Goal: Information Seeking & Learning: Compare options

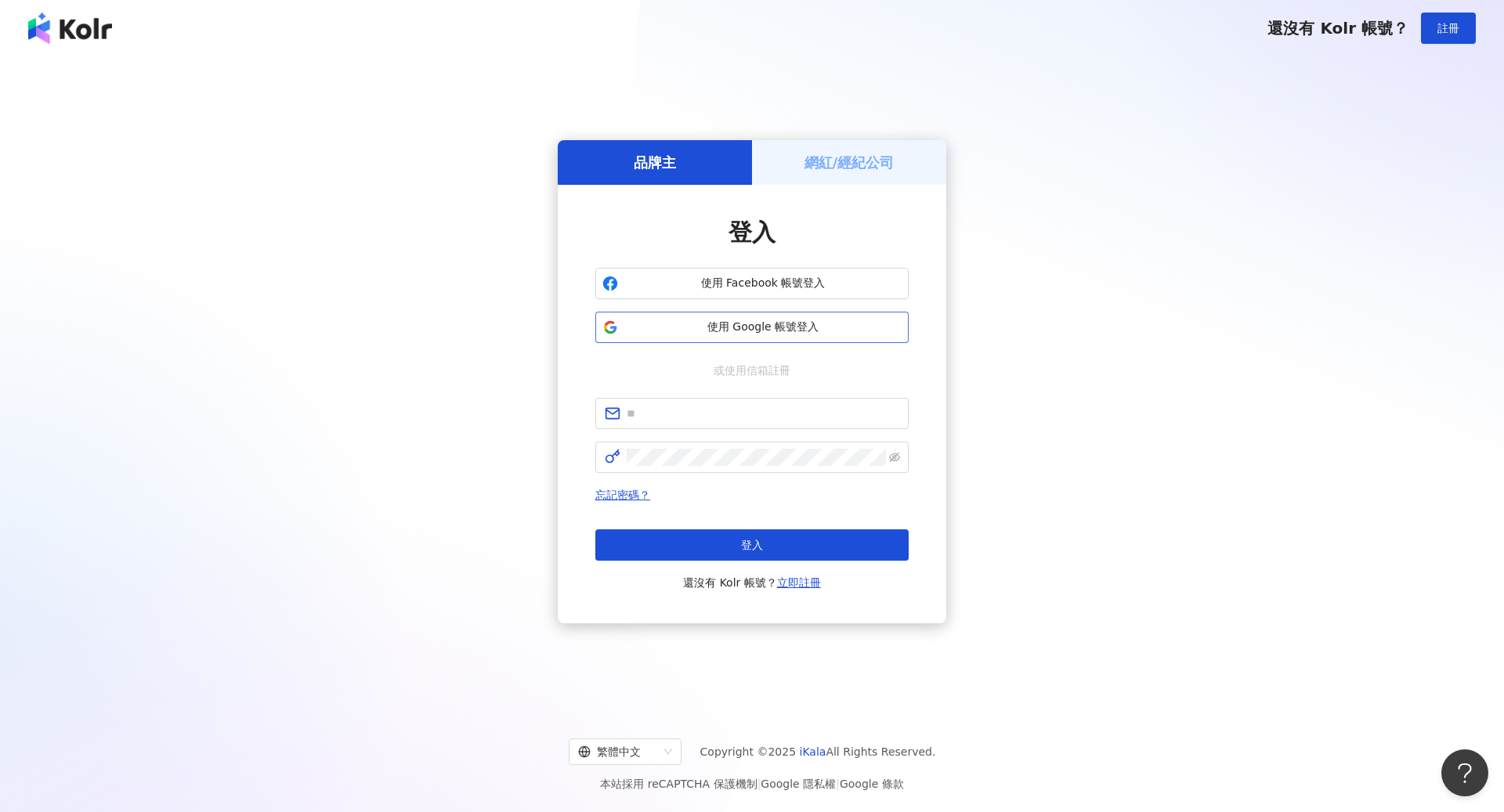
click at [753, 324] on span "使用 Google 帳號登入" at bounding box center [763, 327] width 277 height 15
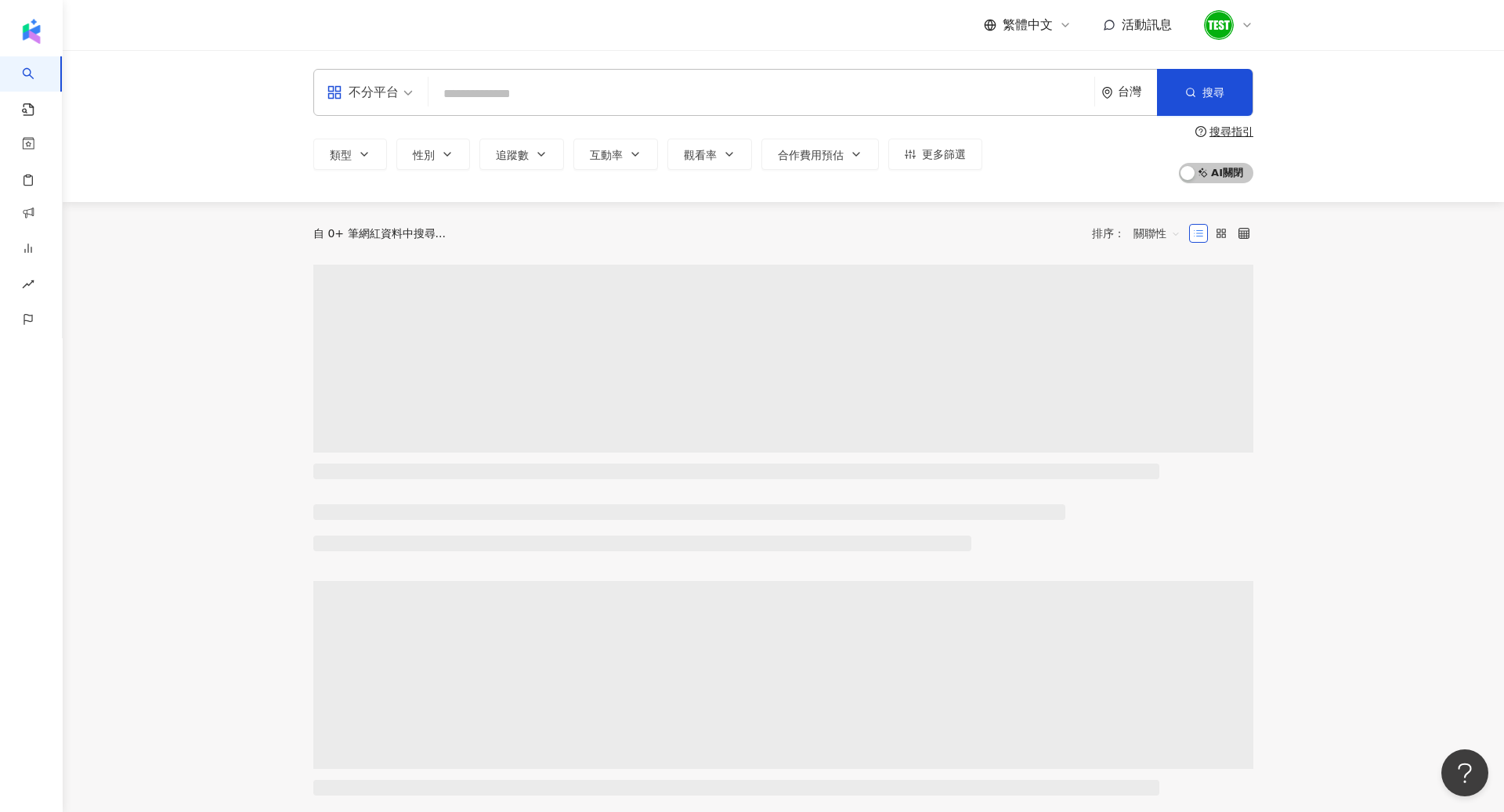
click at [464, 102] on input "search" at bounding box center [762, 93] width 654 height 30
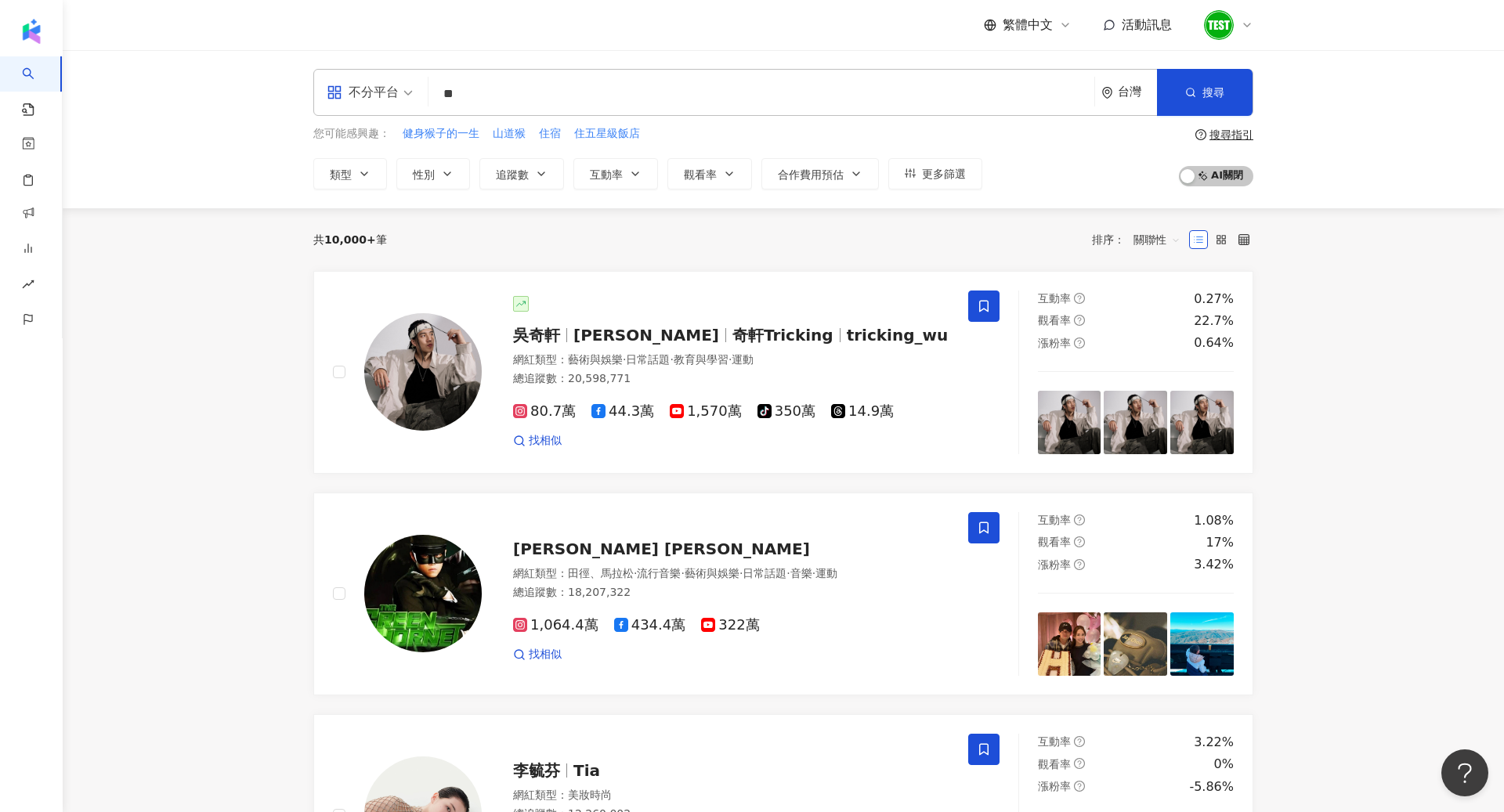
type input "*"
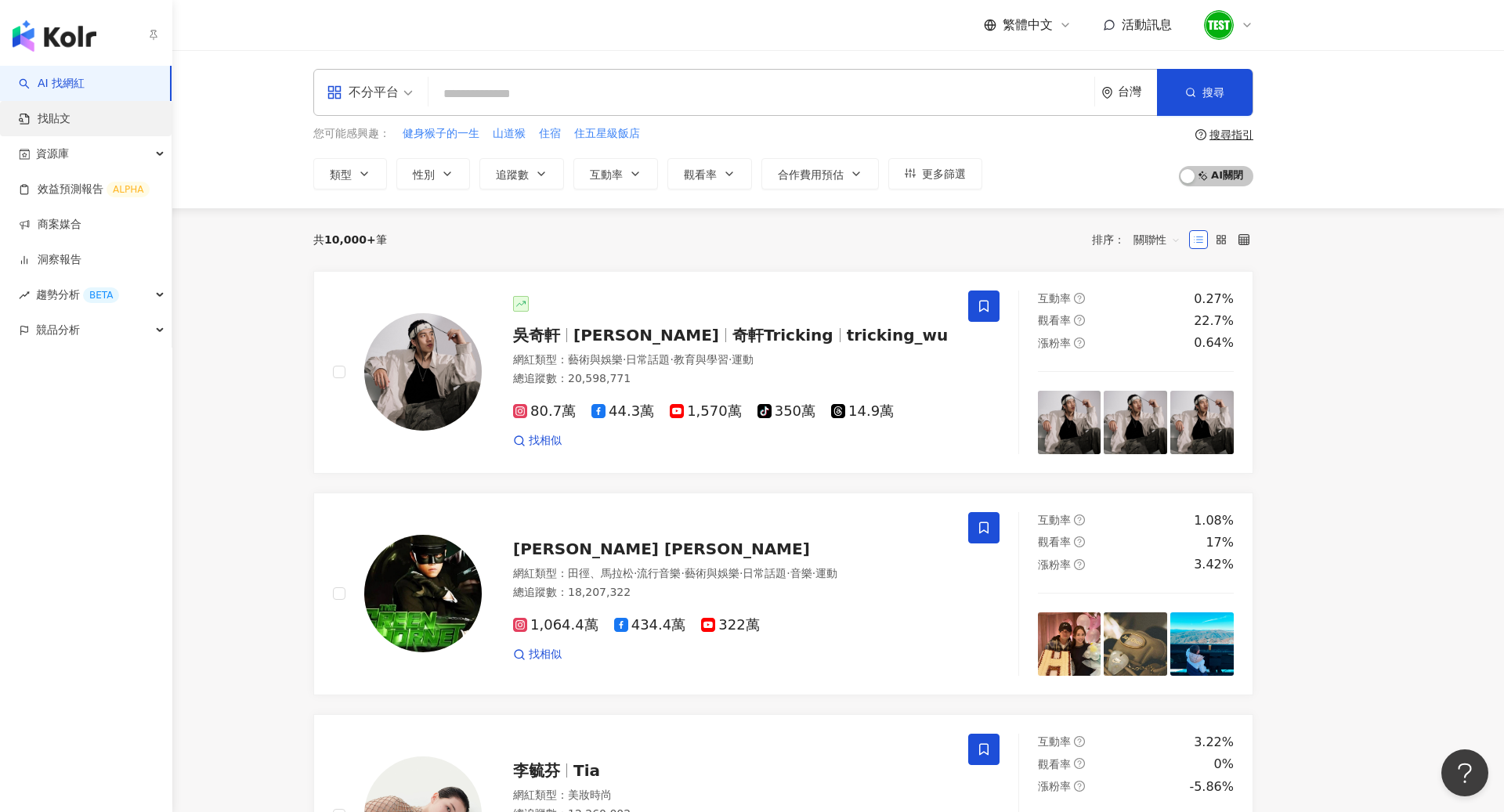
click at [71, 120] on link "找貼文" at bounding box center [45, 119] width 52 height 15
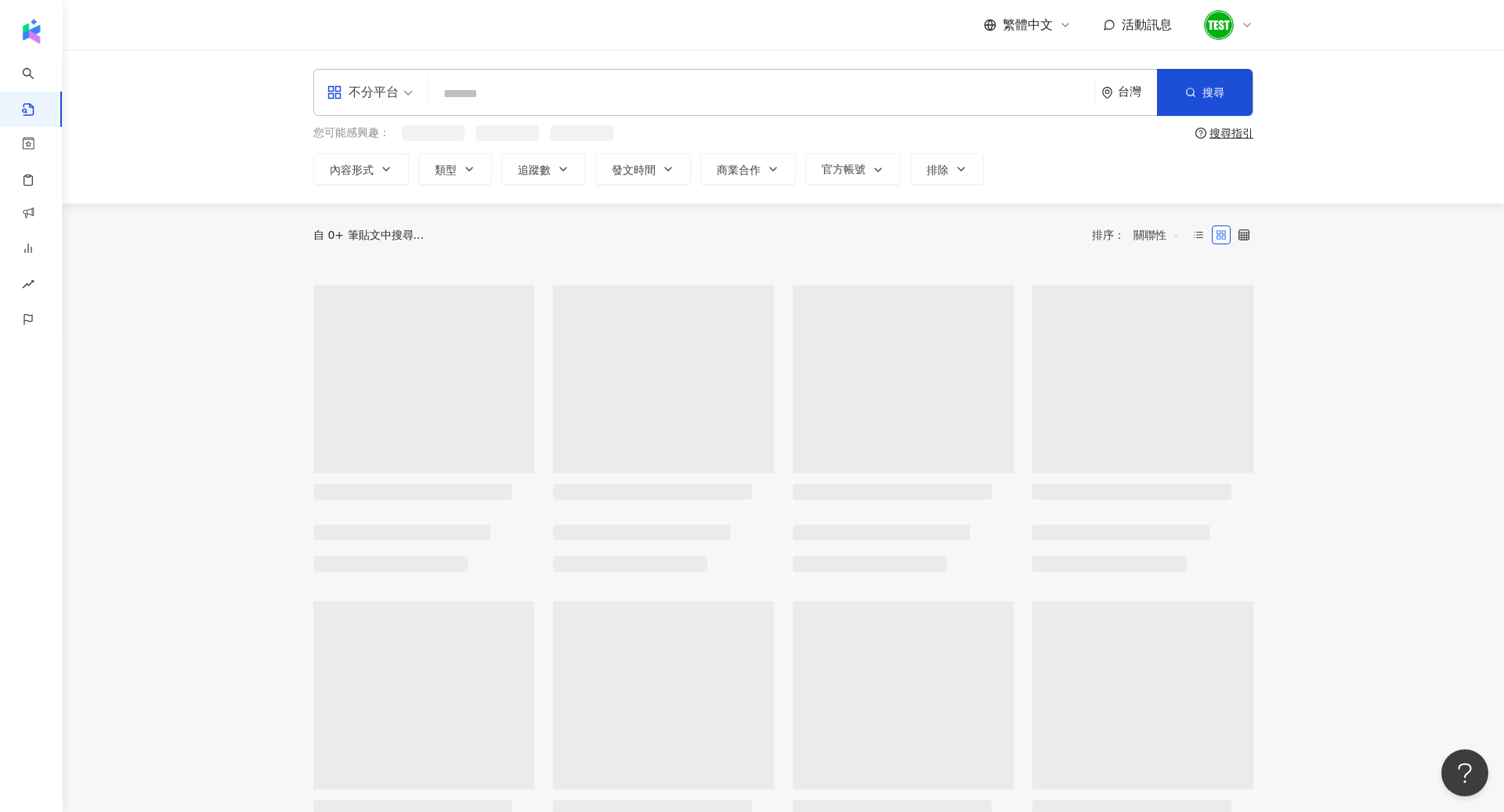
click at [594, 90] on input "search" at bounding box center [762, 93] width 654 height 33
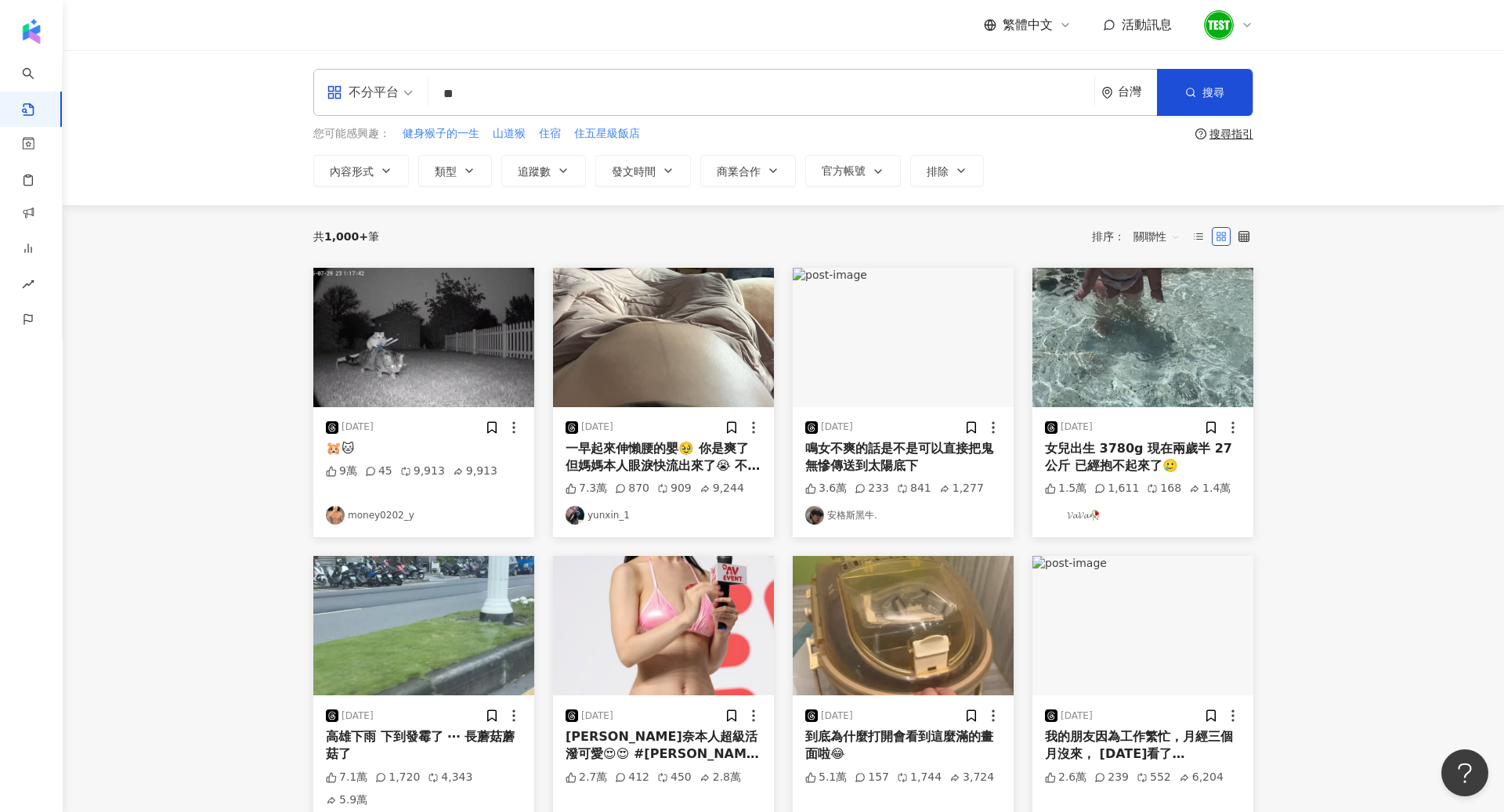
type input "*"
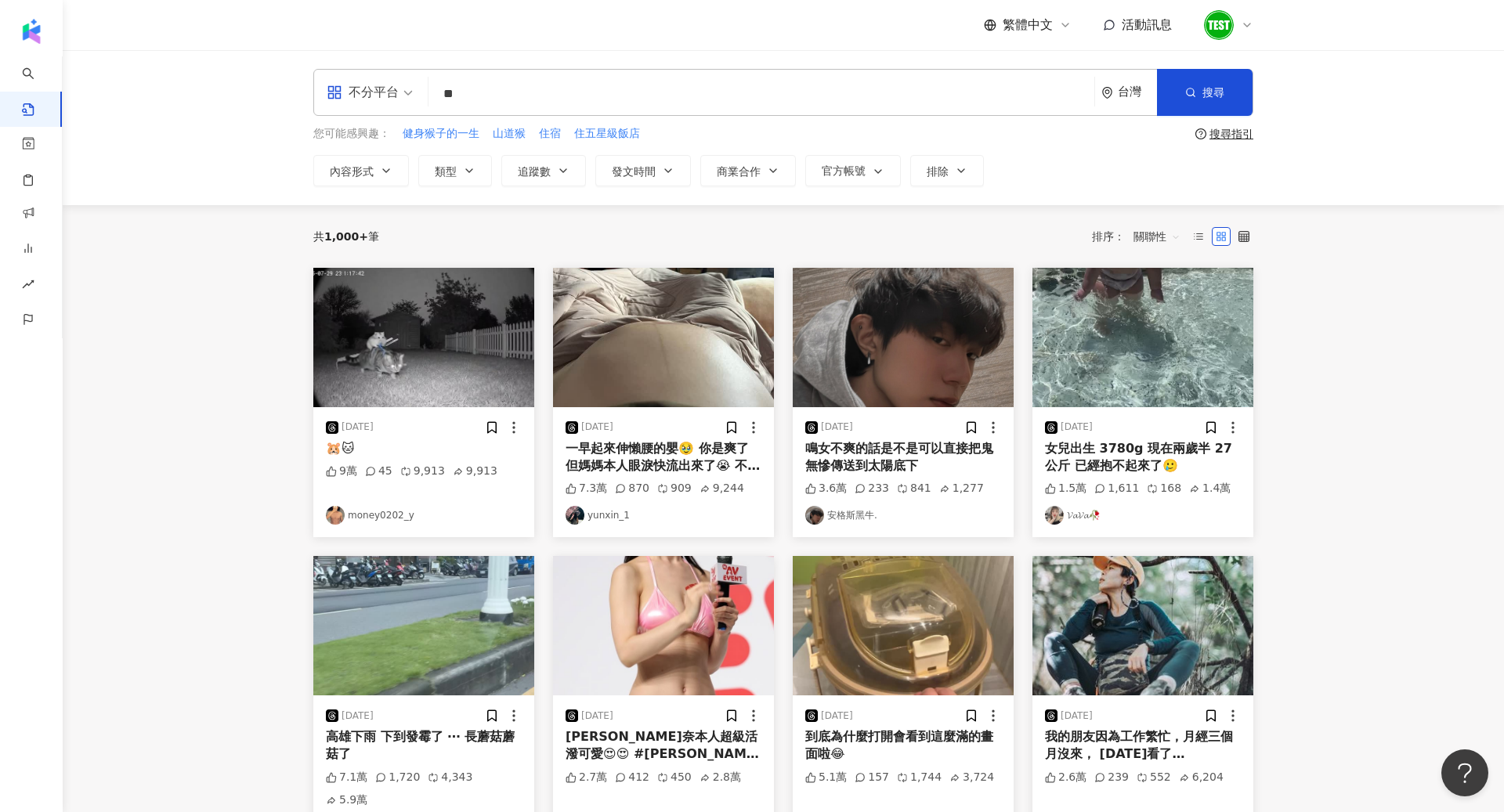
type input "**"
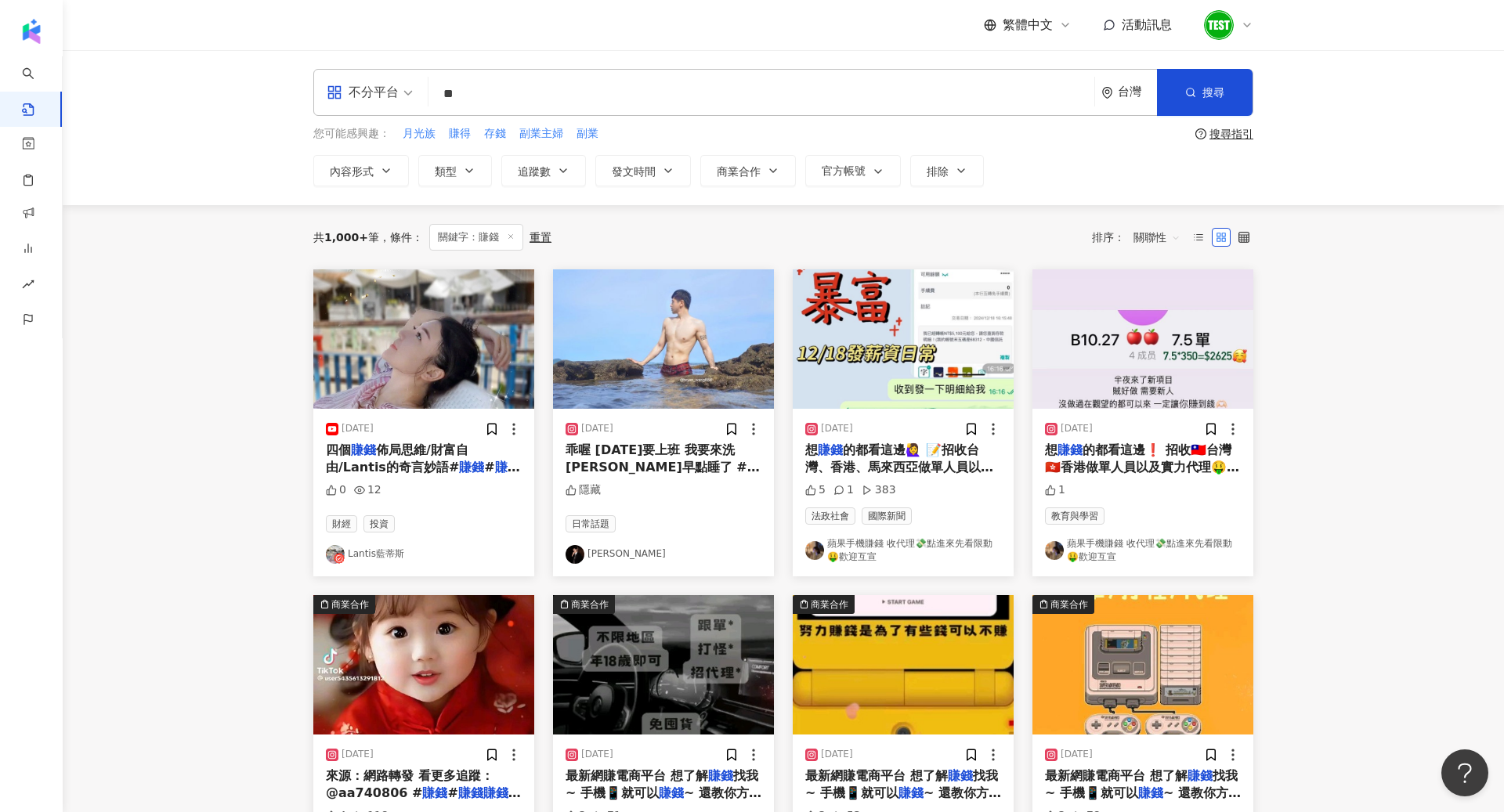
click at [377, 98] on div "不分平台" at bounding box center [363, 92] width 72 height 25
click at [389, 170] on div "Instagram" at bounding box center [375, 165] width 89 height 20
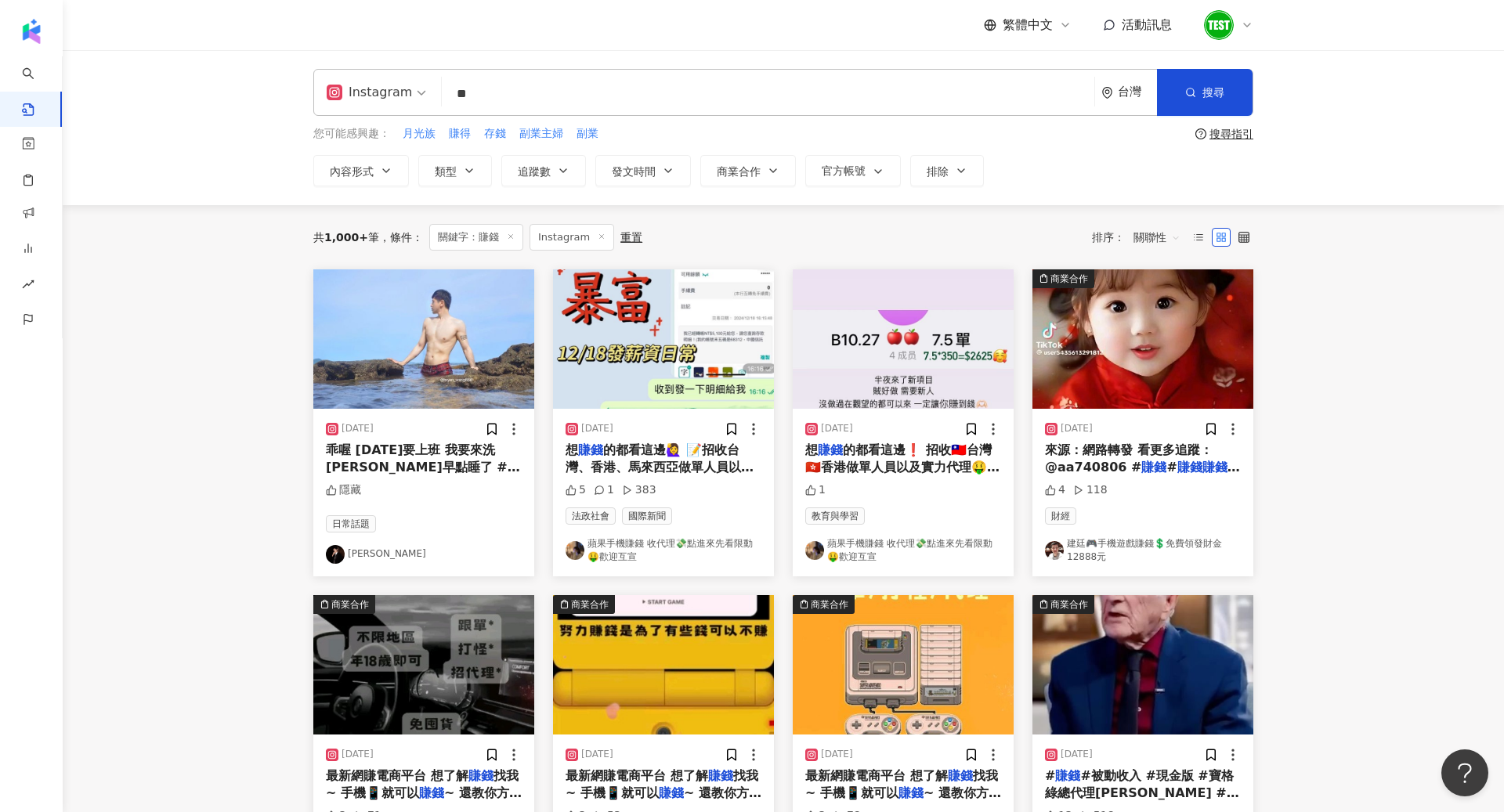
click at [1147, 227] on span "關聯性" at bounding box center [1157, 237] width 47 height 25
click at [1168, 290] on div "互動數" at bounding box center [1159, 295] width 44 height 17
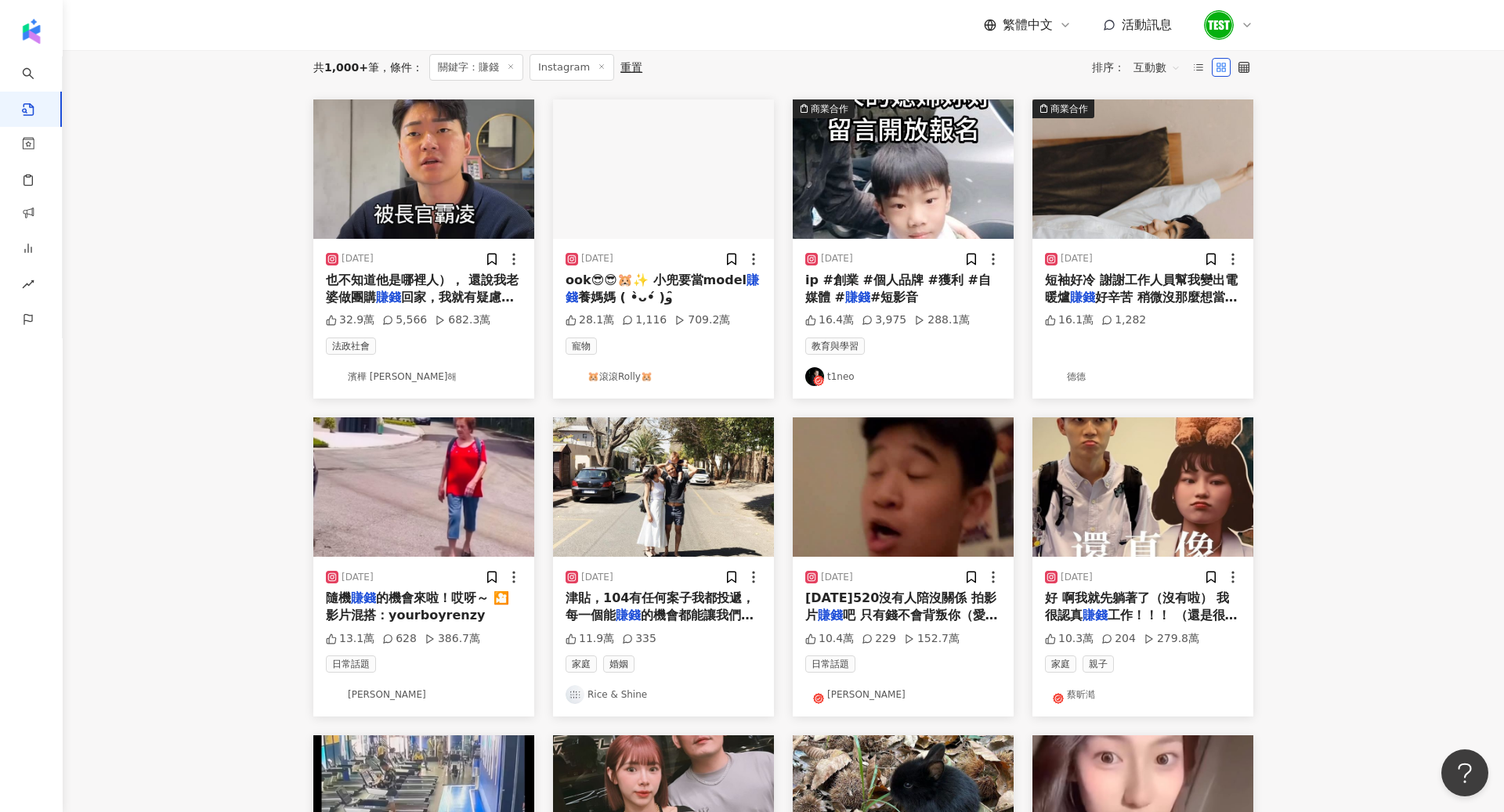
scroll to position [228, 0]
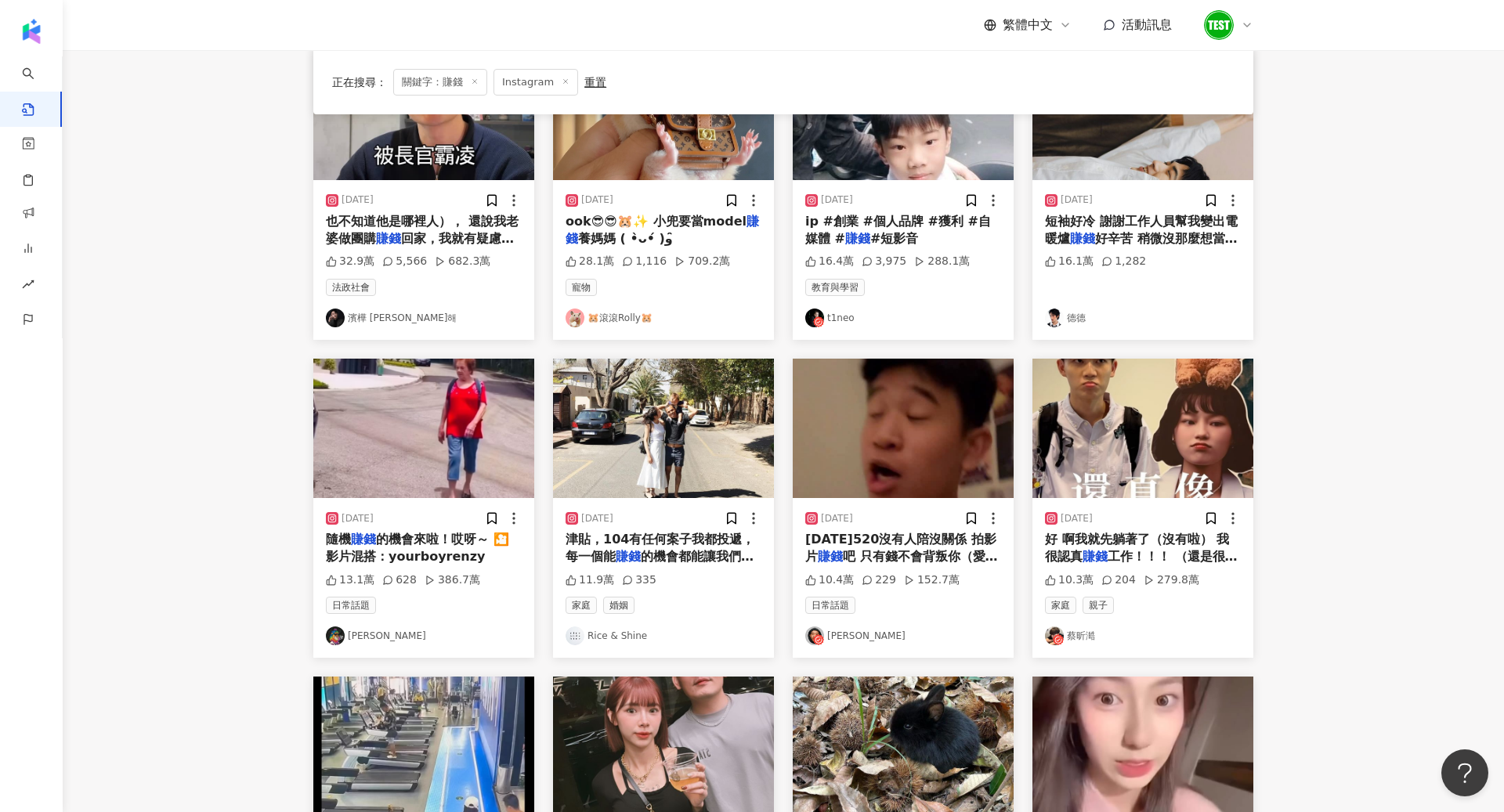
click at [907, 490] on img at bounding box center [903, 428] width 221 height 140
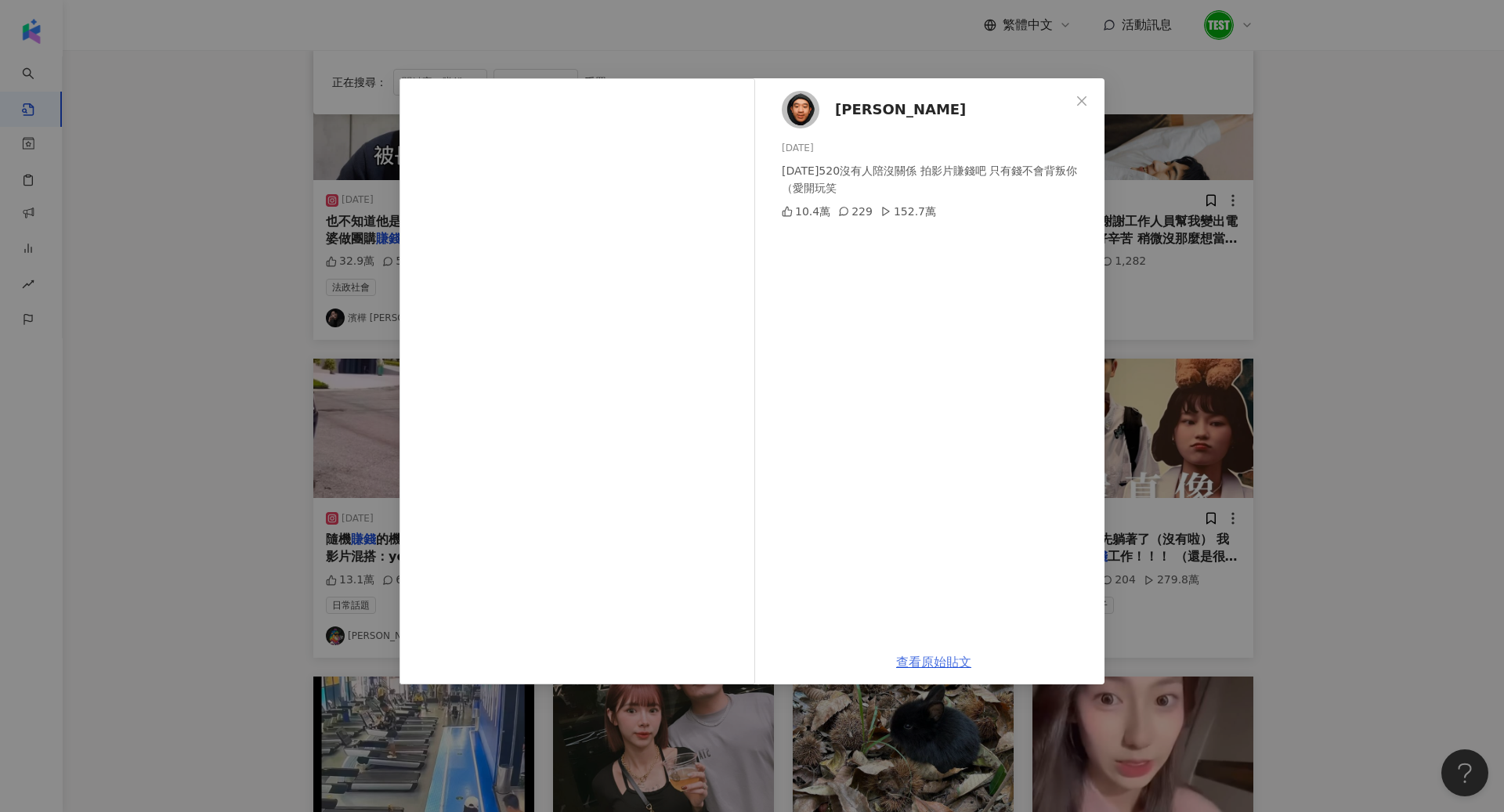
click at [917, 664] on link "查看原始貼文" at bounding box center [933, 662] width 76 height 15
click at [902, 40] on div "滌綸木子李 2025/5/19 明天520沒有人陪沒關係 拍影片賺錢吧 只有錢不會背叛你（愛開玩笑 10.4萬 229 152.7萬 查看原始貼文" at bounding box center [752, 406] width 1504 height 812
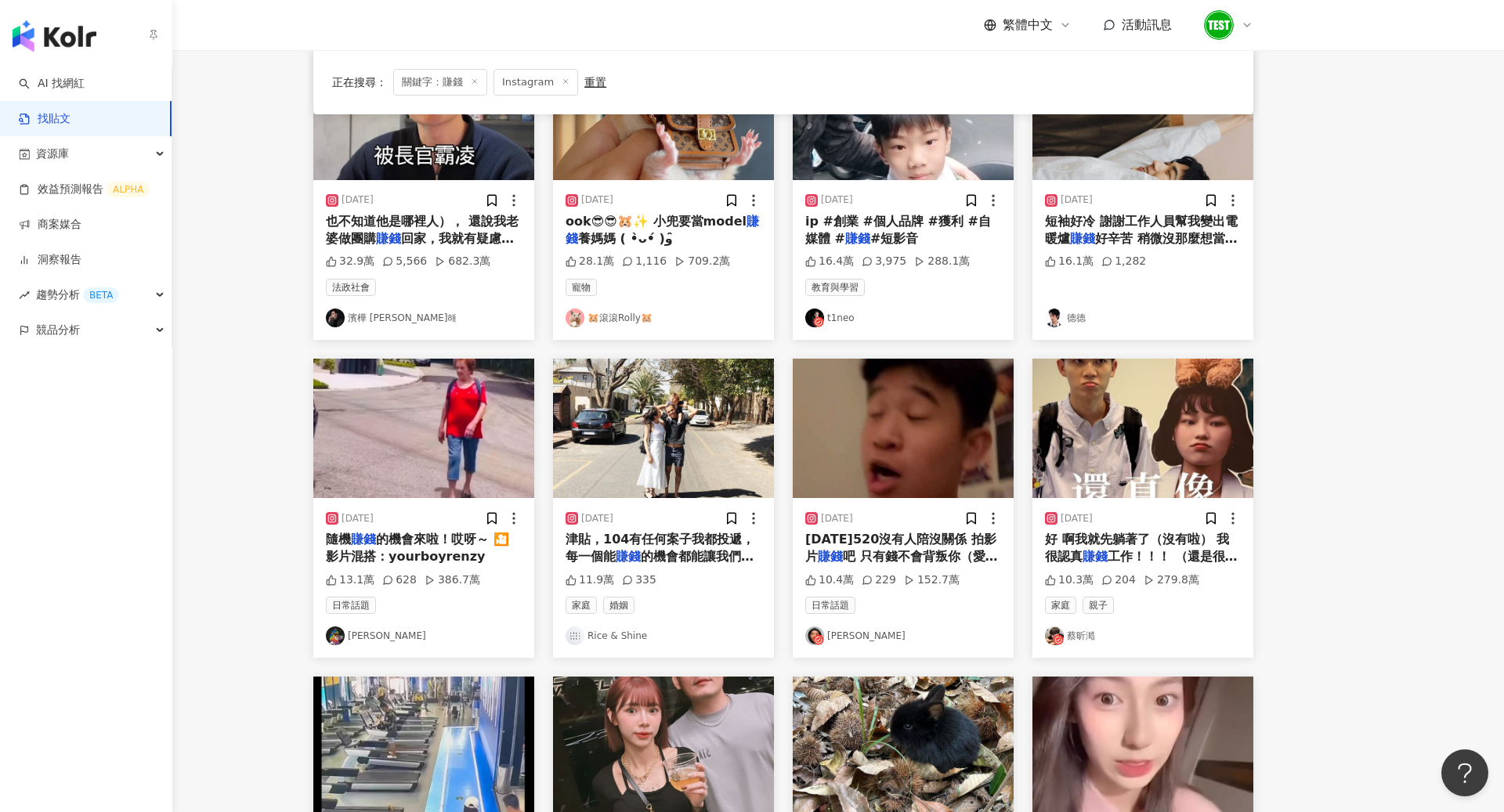
click at [71, 116] on link "找貼文" at bounding box center [45, 119] width 52 height 15
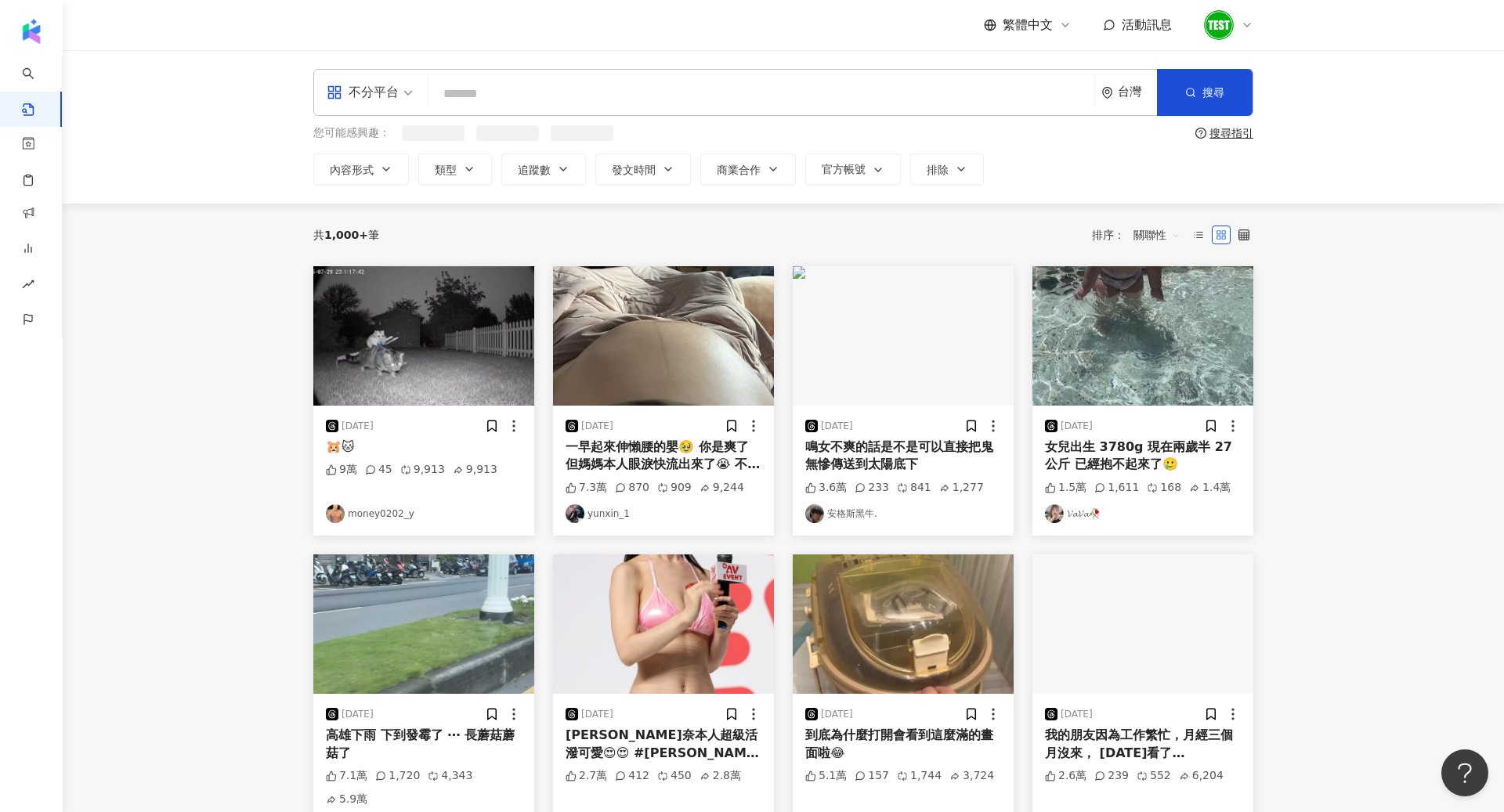
click at [506, 89] on input "search" at bounding box center [762, 93] width 654 height 33
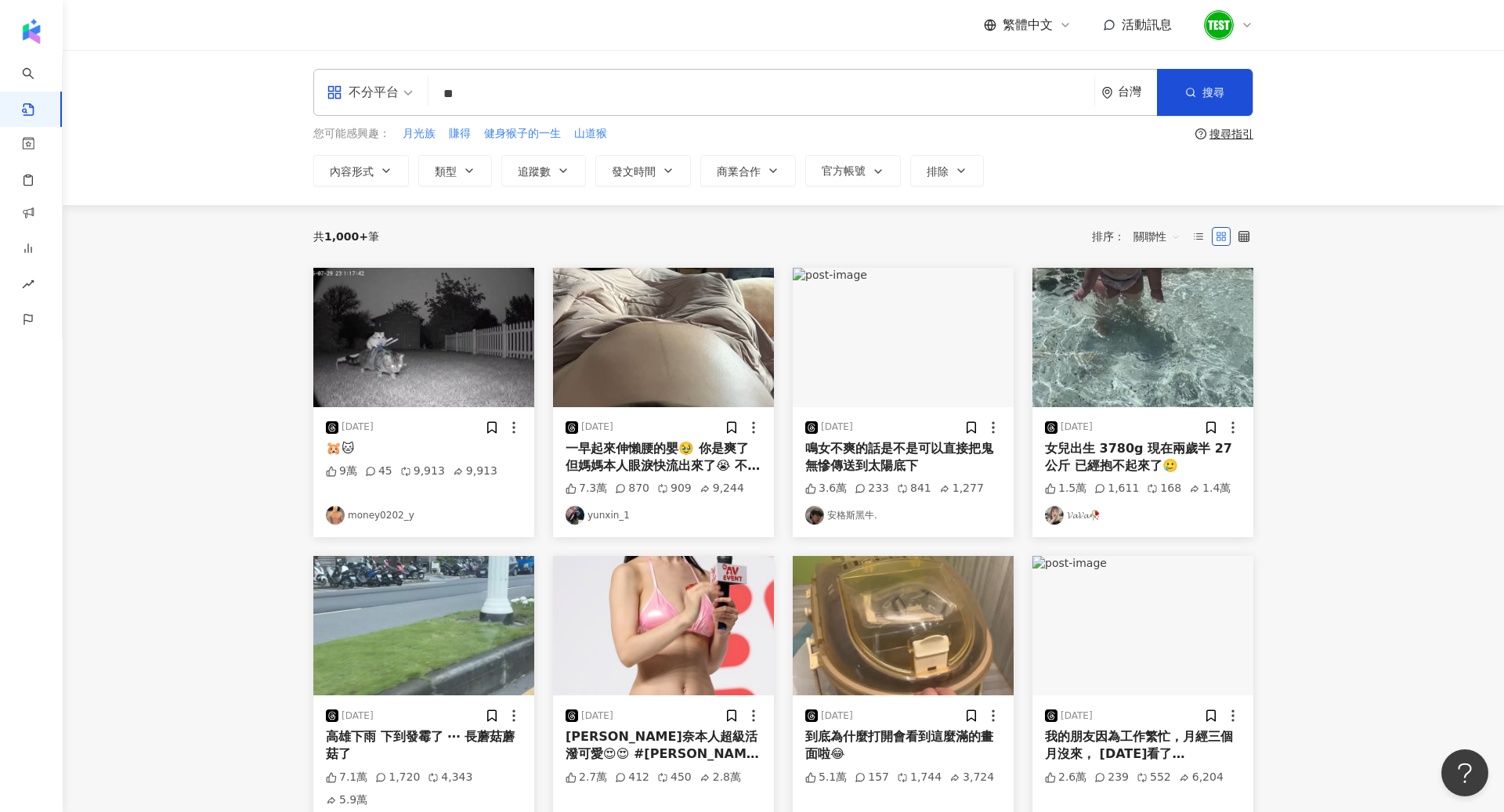
type input "*"
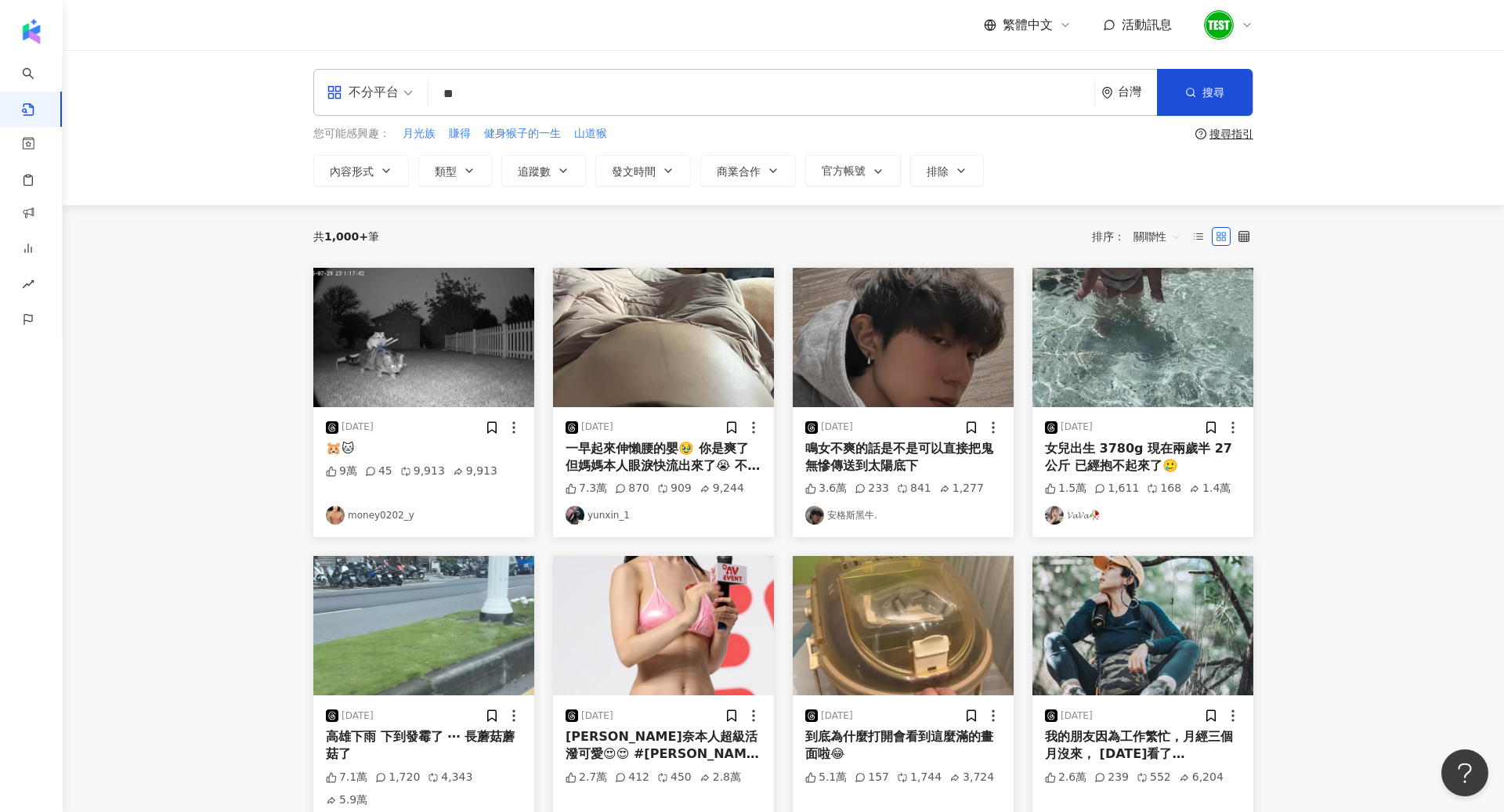
type input "*"
type input "****"
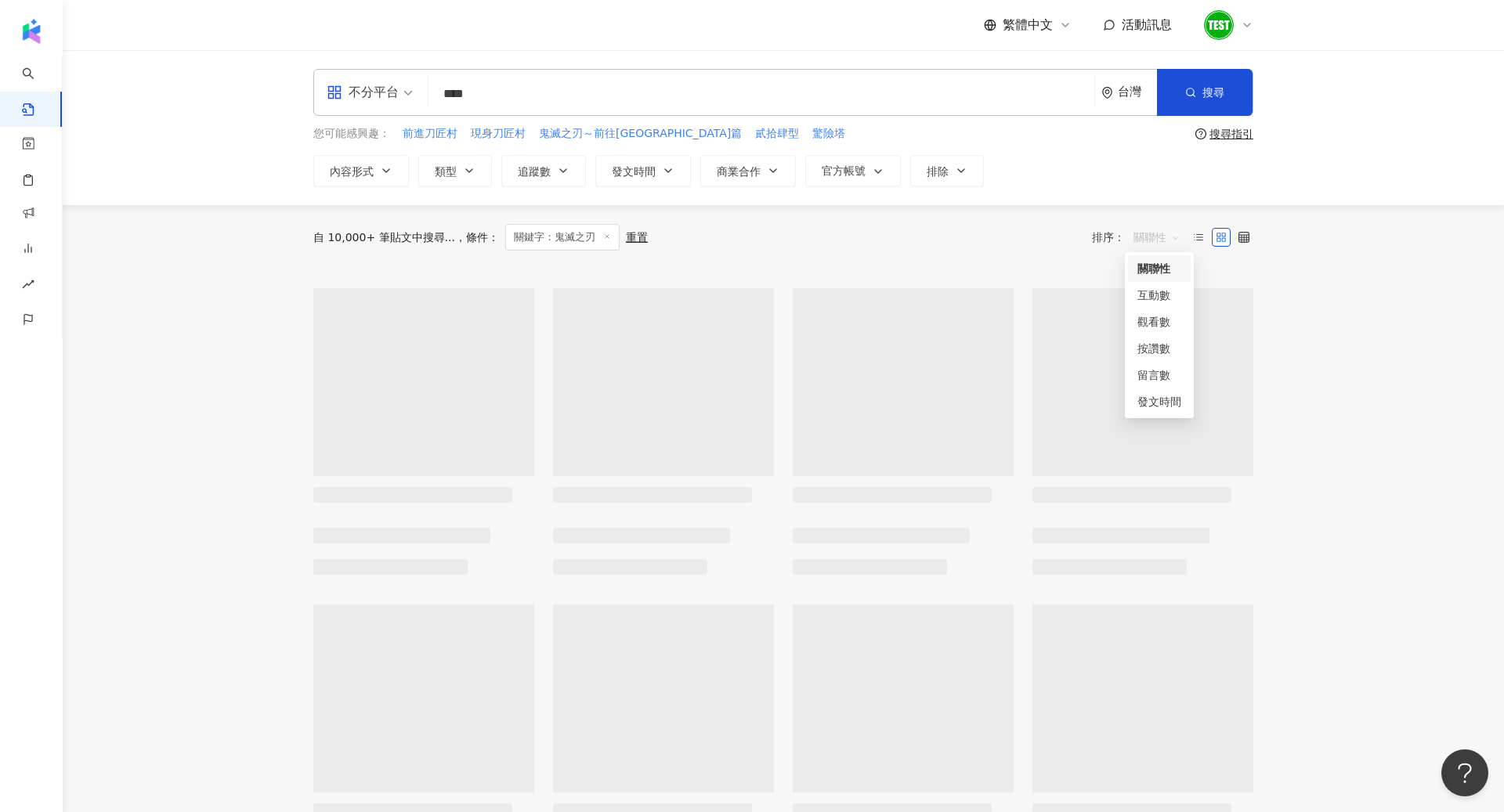
click at [1154, 233] on span "關聯性" at bounding box center [1157, 237] width 47 height 25
click at [1156, 301] on div "互動數" at bounding box center [1159, 295] width 44 height 17
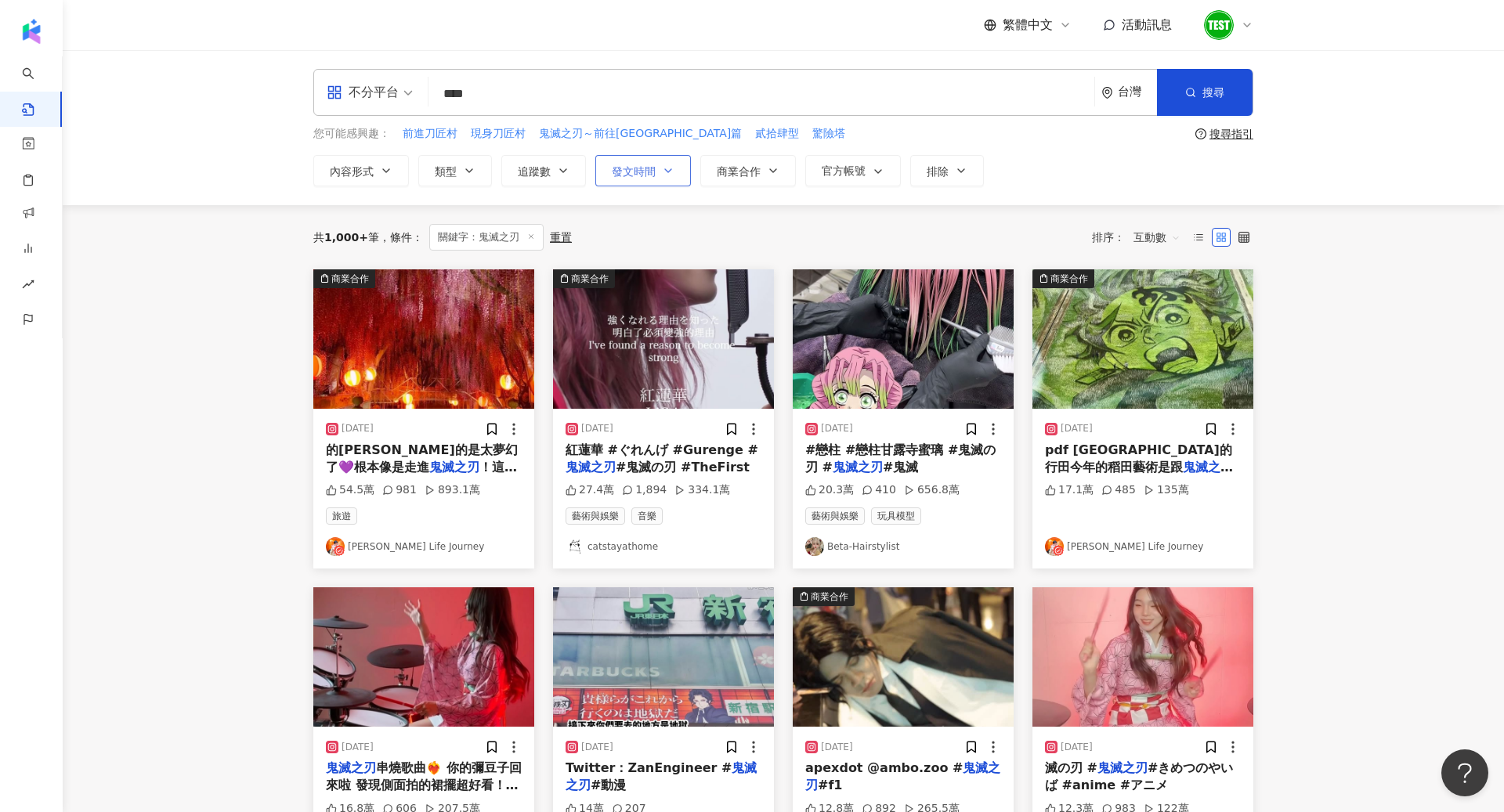
click at [627, 165] on span "發文時間" at bounding box center [634, 171] width 44 height 12
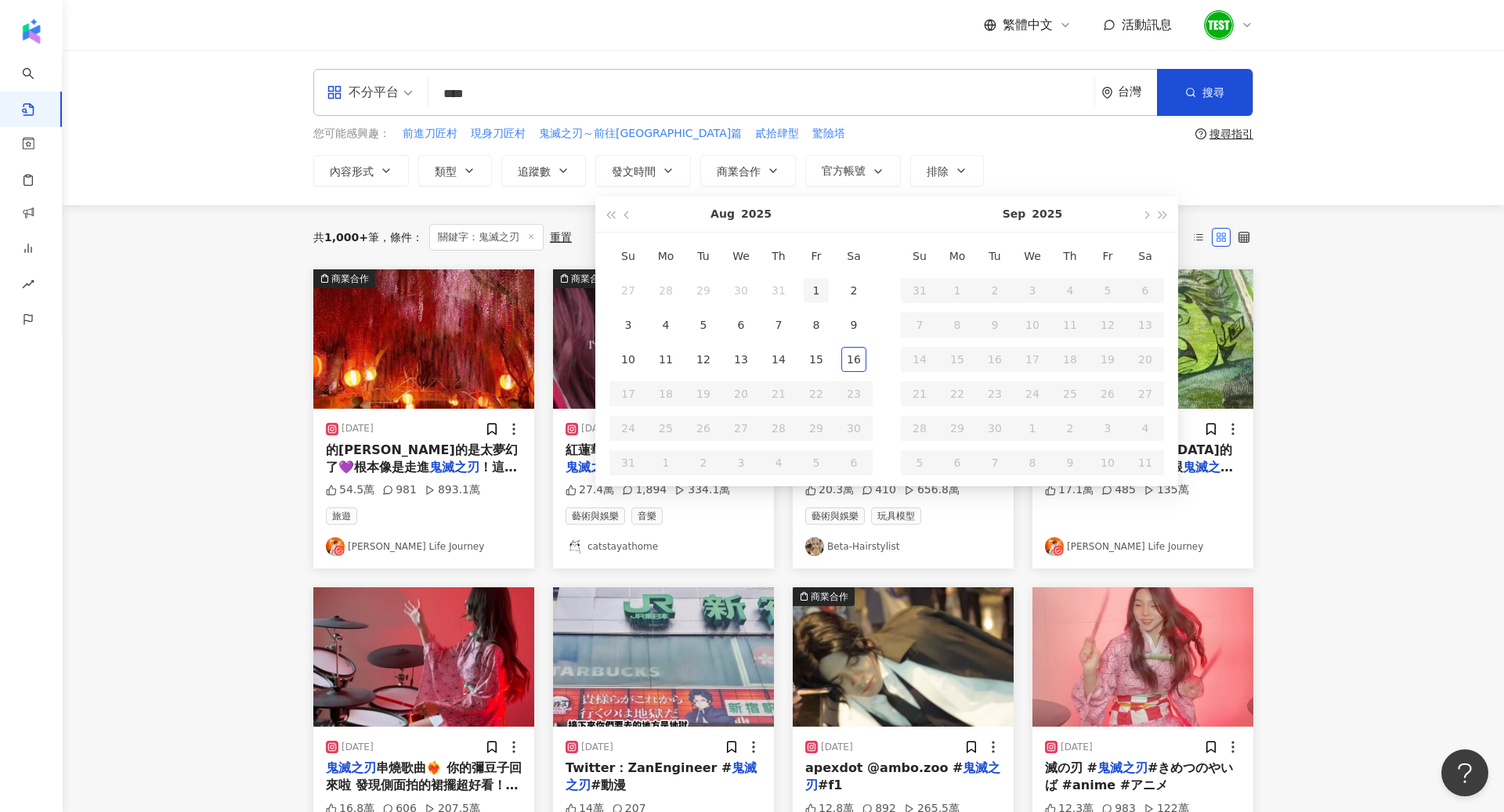
type input "**********"
click at [810, 291] on div "1" at bounding box center [816, 290] width 25 height 25
type input "**********"
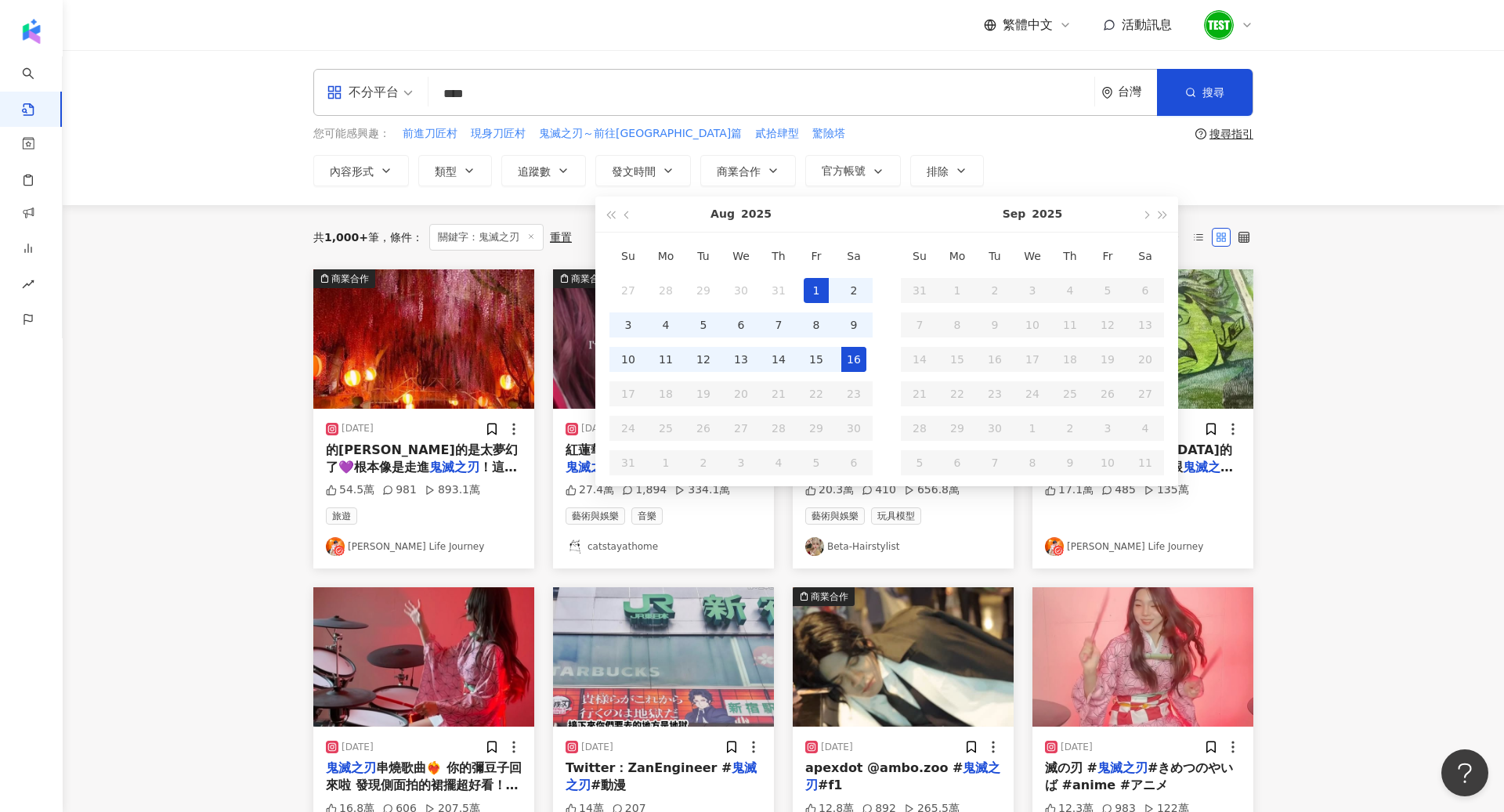
click at [858, 358] on div "16" at bounding box center [854, 359] width 25 height 25
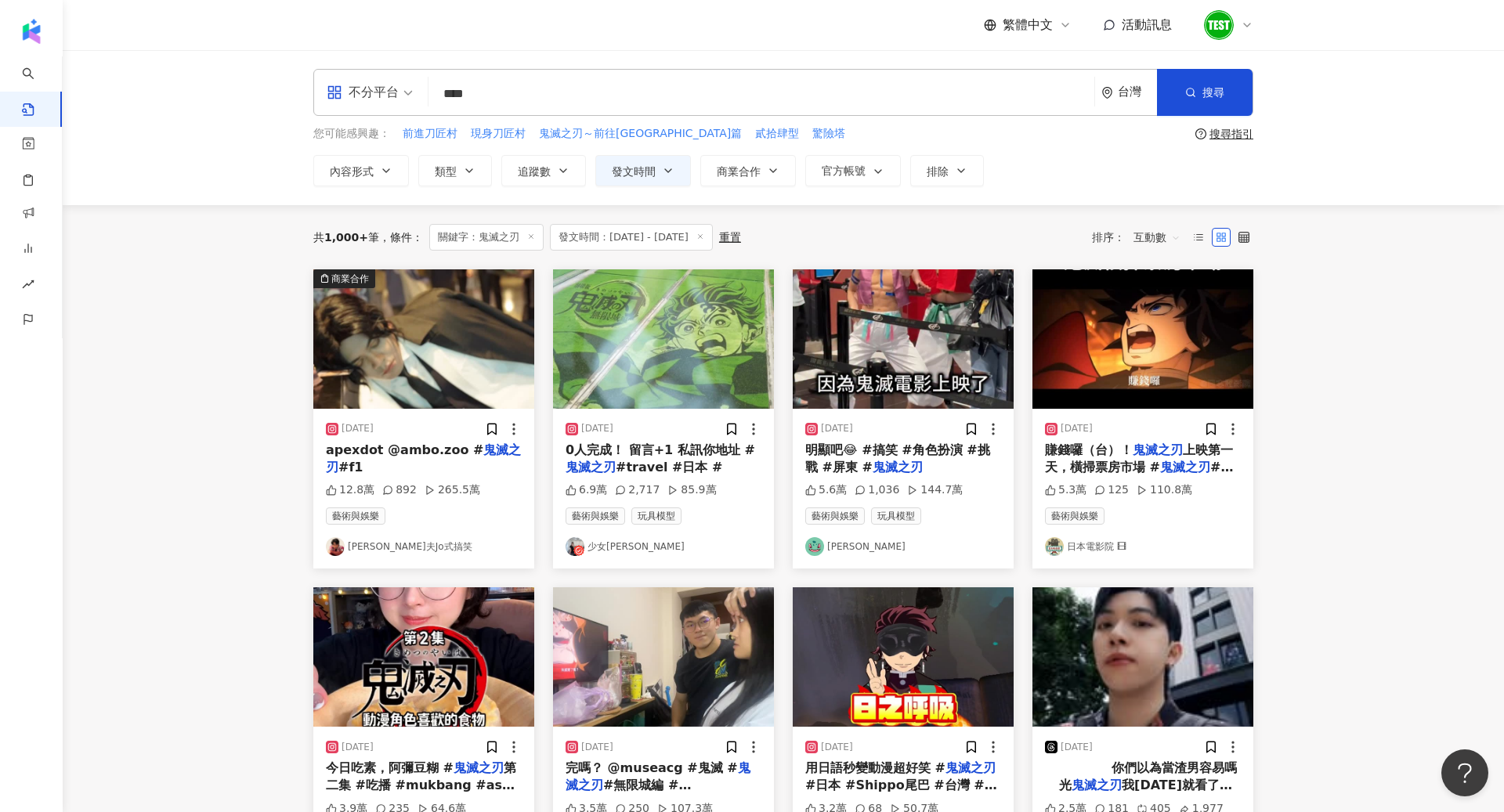
click at [419, 332] on img at bounding box center [424, 339] width 221 height 140
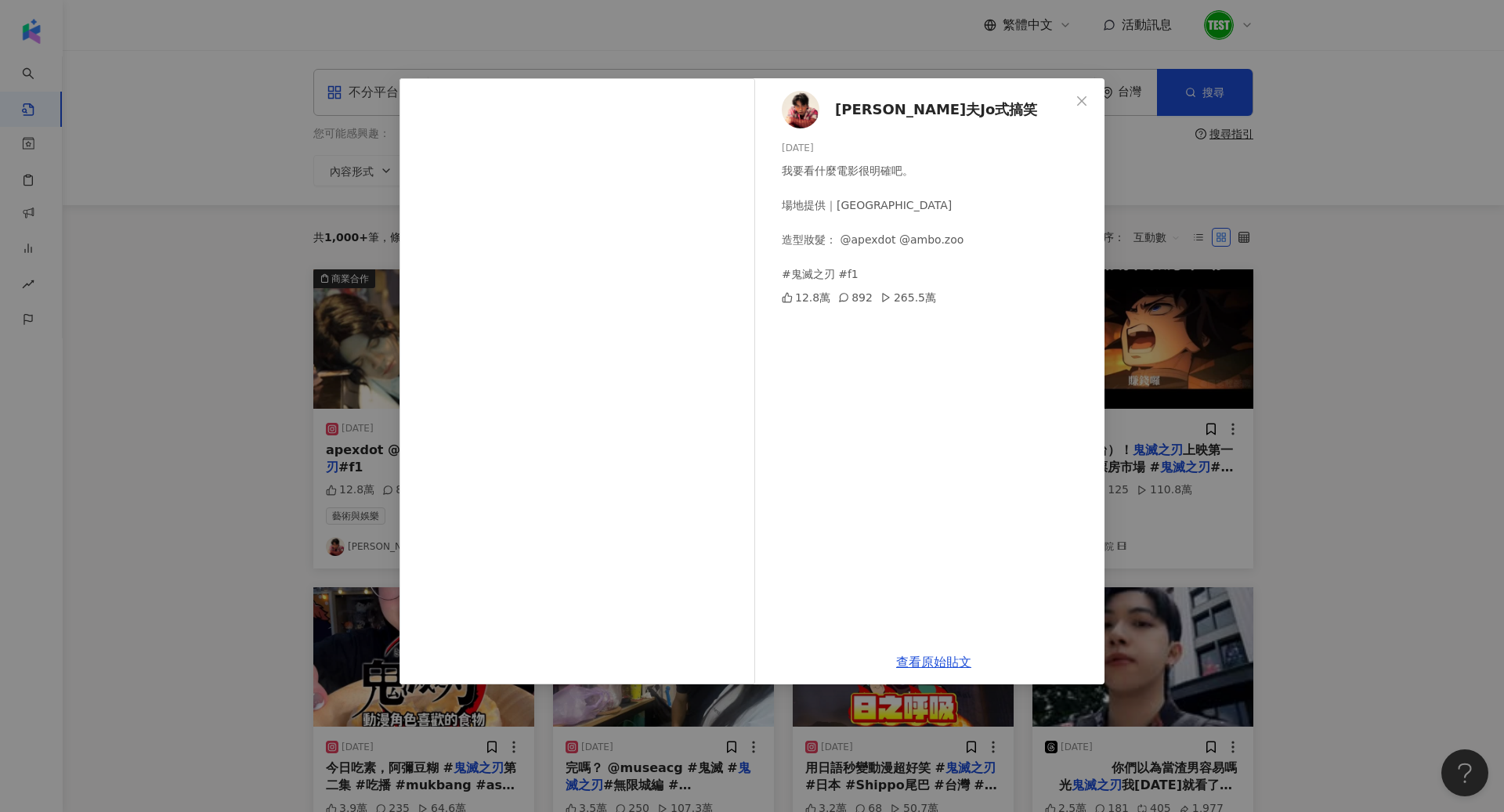
click at [223, 492] on div "喬瑟夫Jo式搞笑 2025/8/11 我要看什麼電影很明確吧。 場地提供｜威秀影城 造型妝髮： @apexdot @ambo.zoo #鬼滅之刃 #f1 12…" at bounding box center [752, 406] width 1504 height 812
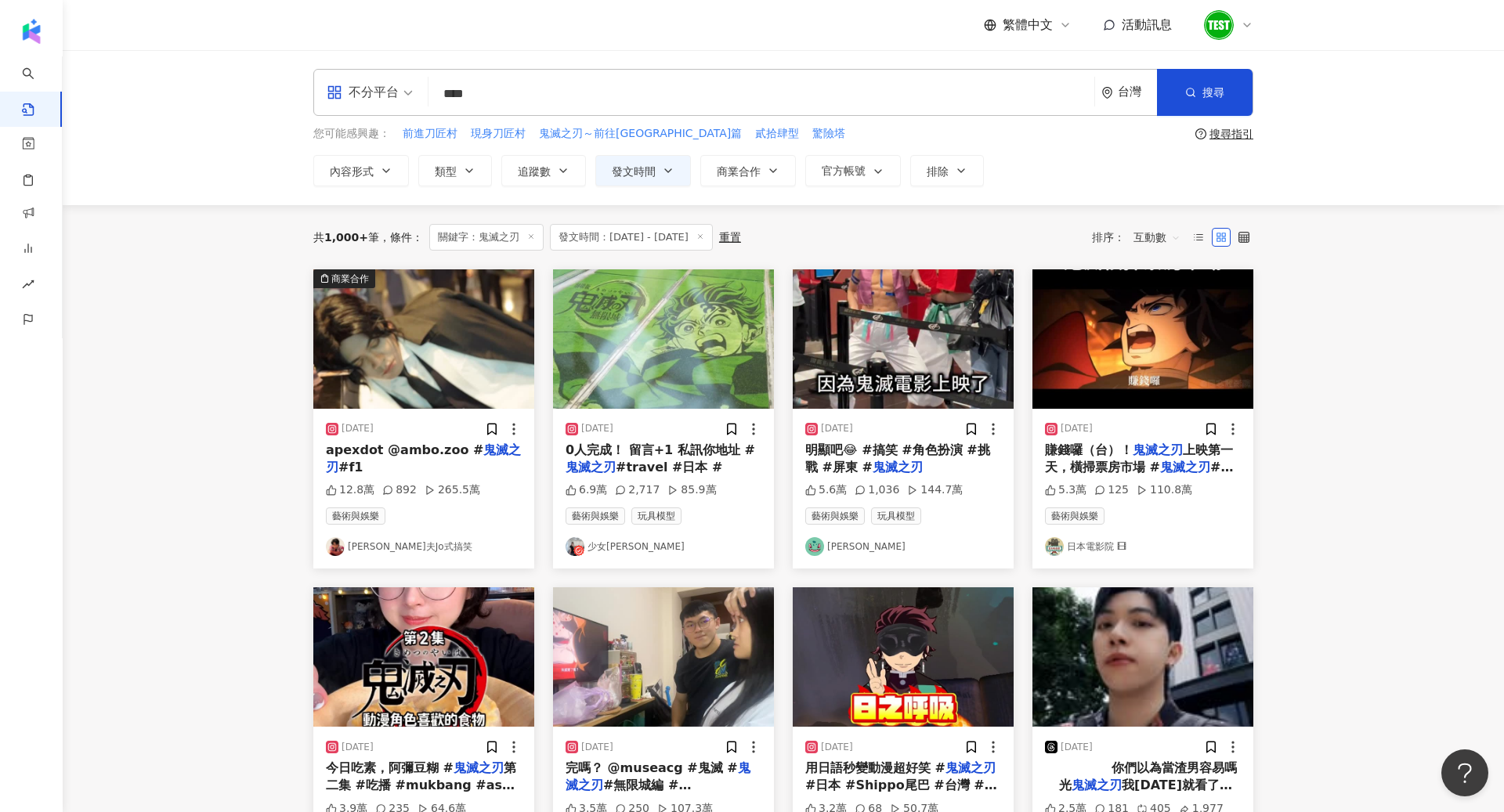
click at [399, 401] on img at bounding box center [424, 339] width 221 height 140
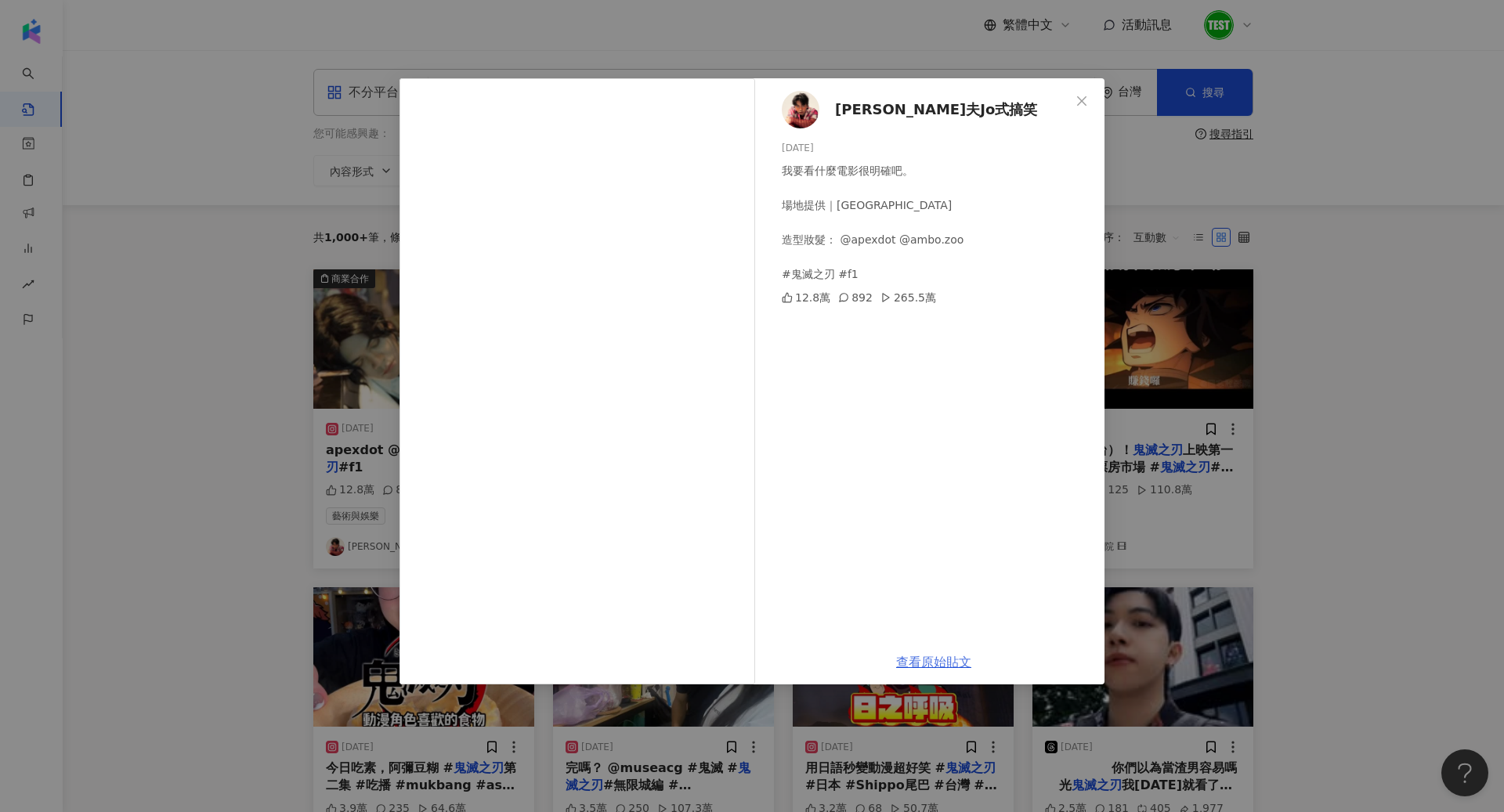
click at [926, 655] on link "查看原始貼文" at bounding box center [933, 662] width 76 height 15
click at [1448, 250] on div "喬瑟夫Jo式搞笑 2025/8/11 我要看什麼電影很明確吧。 場地提供｜威秀影城 造型妝髮： @apexdot @ambo.zoo #鬼滅之刃 #f1 12…" at bounding box center [752, 406] width 1504 height 812
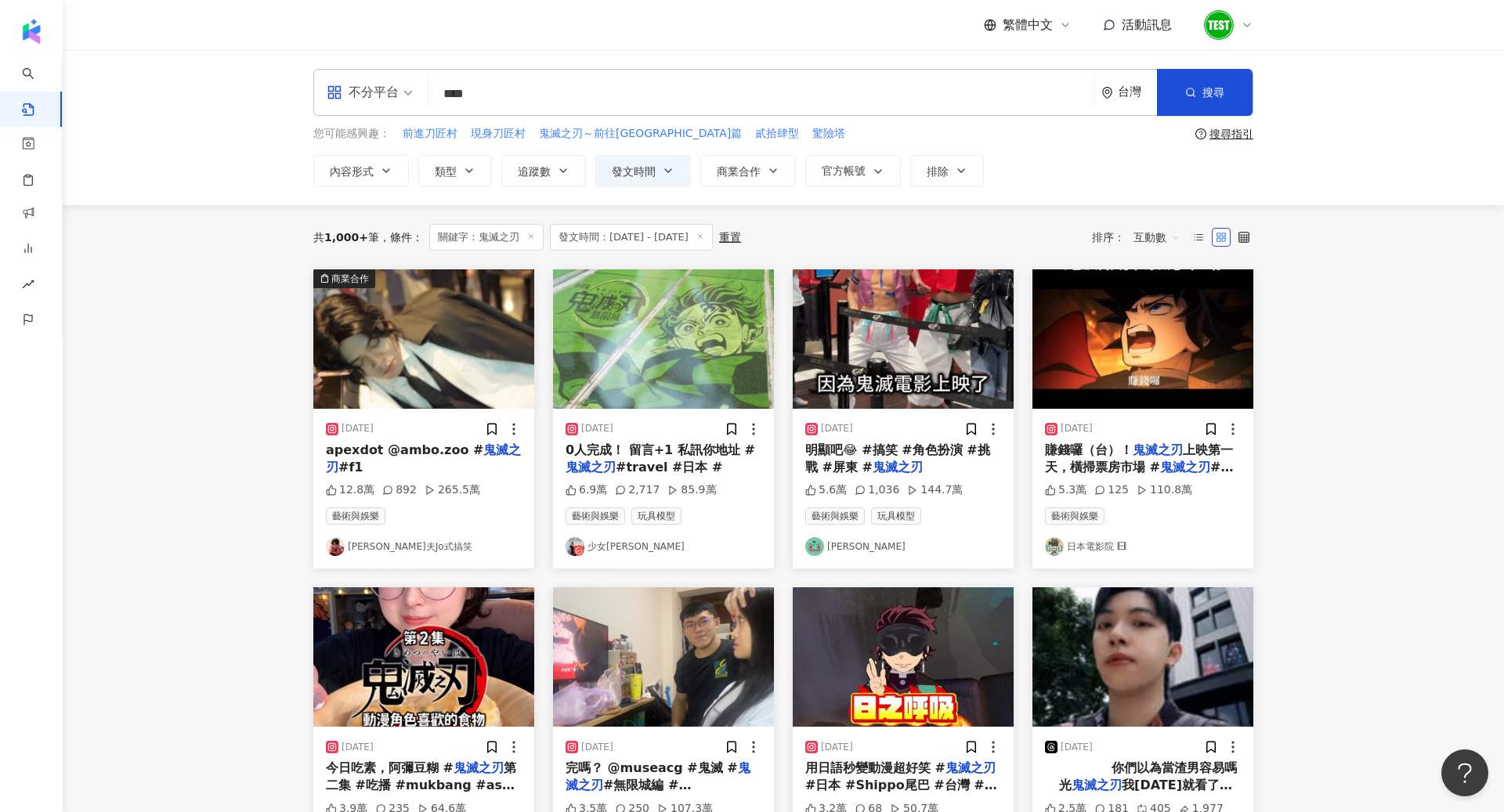
click at [658, 379] on img at bounding box center [663, 339] width 221 height 140
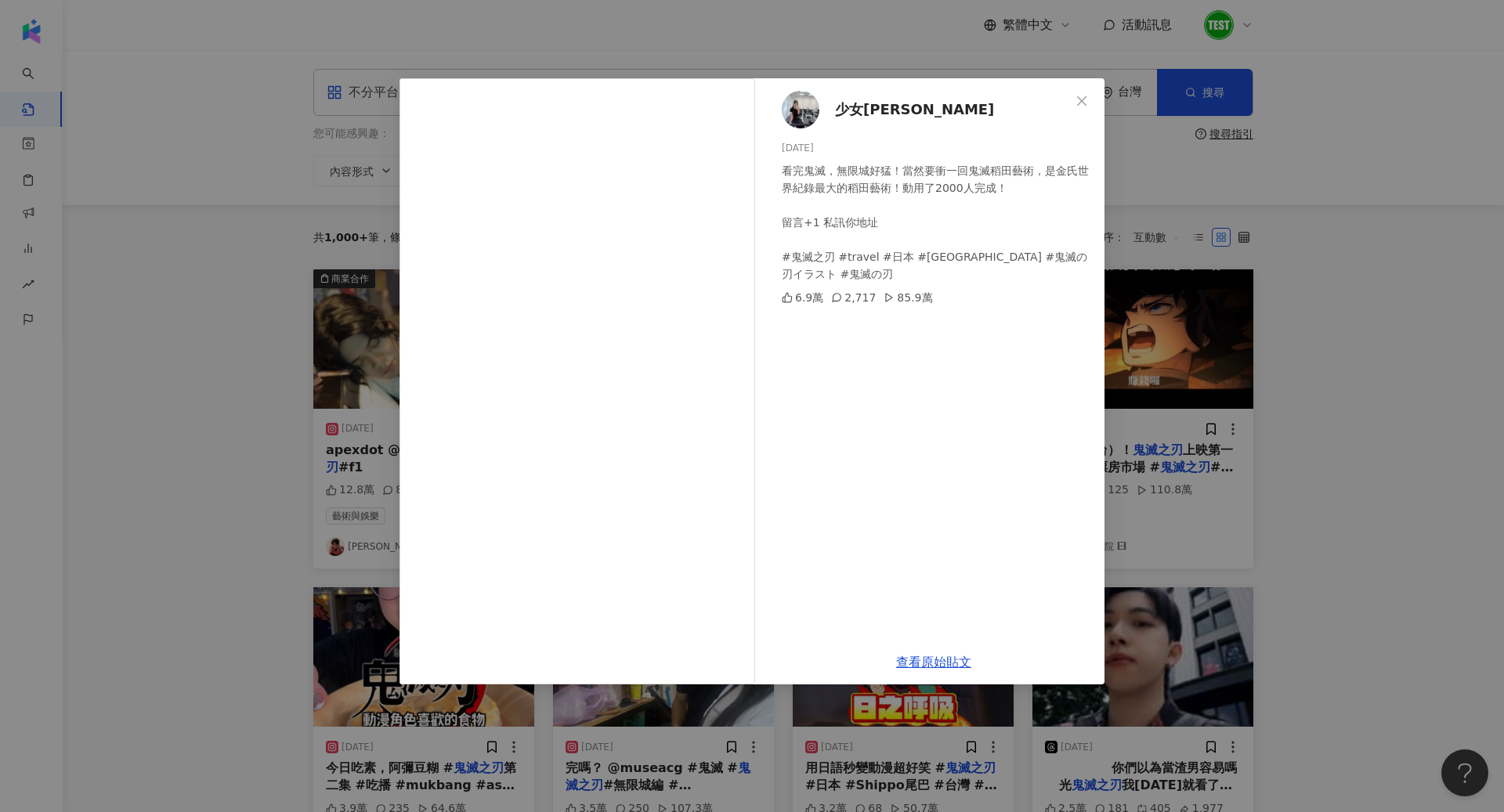
click at [1374, 311] on div "少女凱倫 2025/8/7 看完鬼滅，無限城好猛！當然要衝一回鬼滅稻田藝術，是金氏世界紀錄最大的稻田藝術！動用了2000人完成！ 留言+1 私訊你地址 #鬼滅…" at bounding box center [752, 406] width 1504 height 812
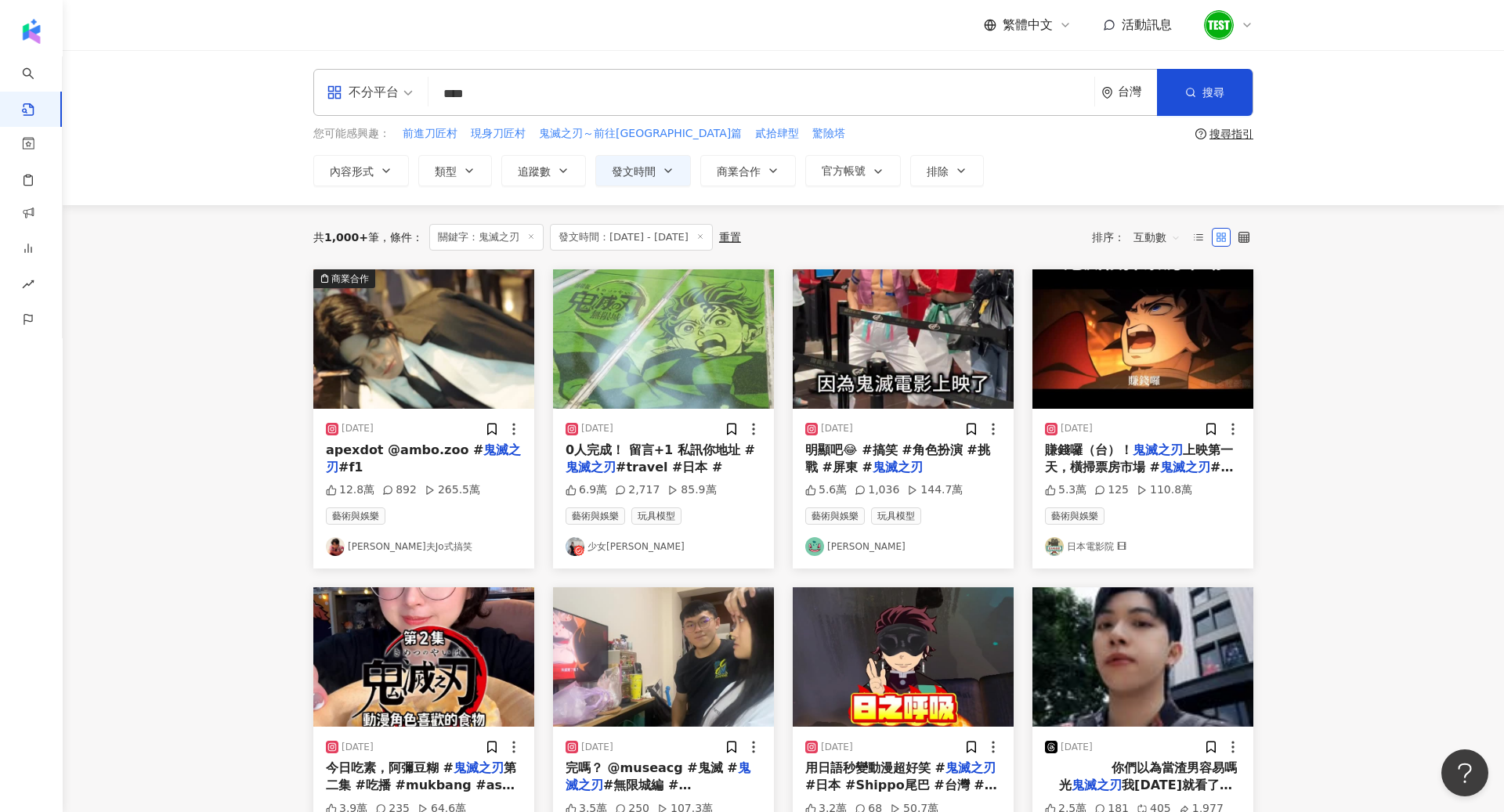
click at [885, 387] on img at bounding box center [903, 339] width 221 height 140
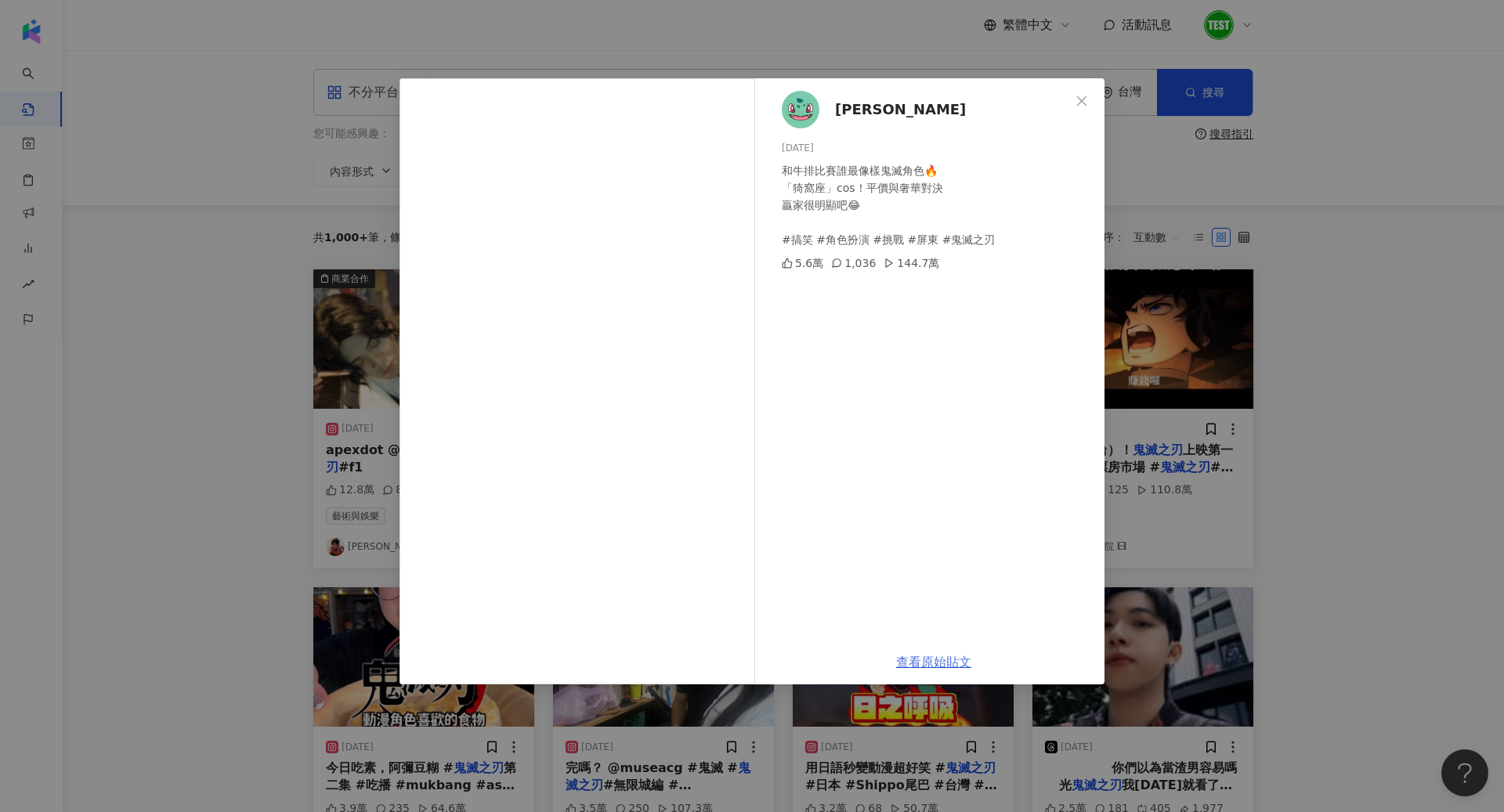
click at [956, 662] on link "查看原始貼文" at bounding box center [933, 662] width 76 height 15
click at [1237, 322] on div "Nini Xie 2025/8/9 和牛排比賽誰最像樣鬼滅角色🔥 「猗窩座」cos！平價與奢華對決 贏家很明顯吧😂 #搞笑 #角色扮演 #挑戰 #屏東 #鬼滅…" at bounding box center [752, 406] width 1504 height 812
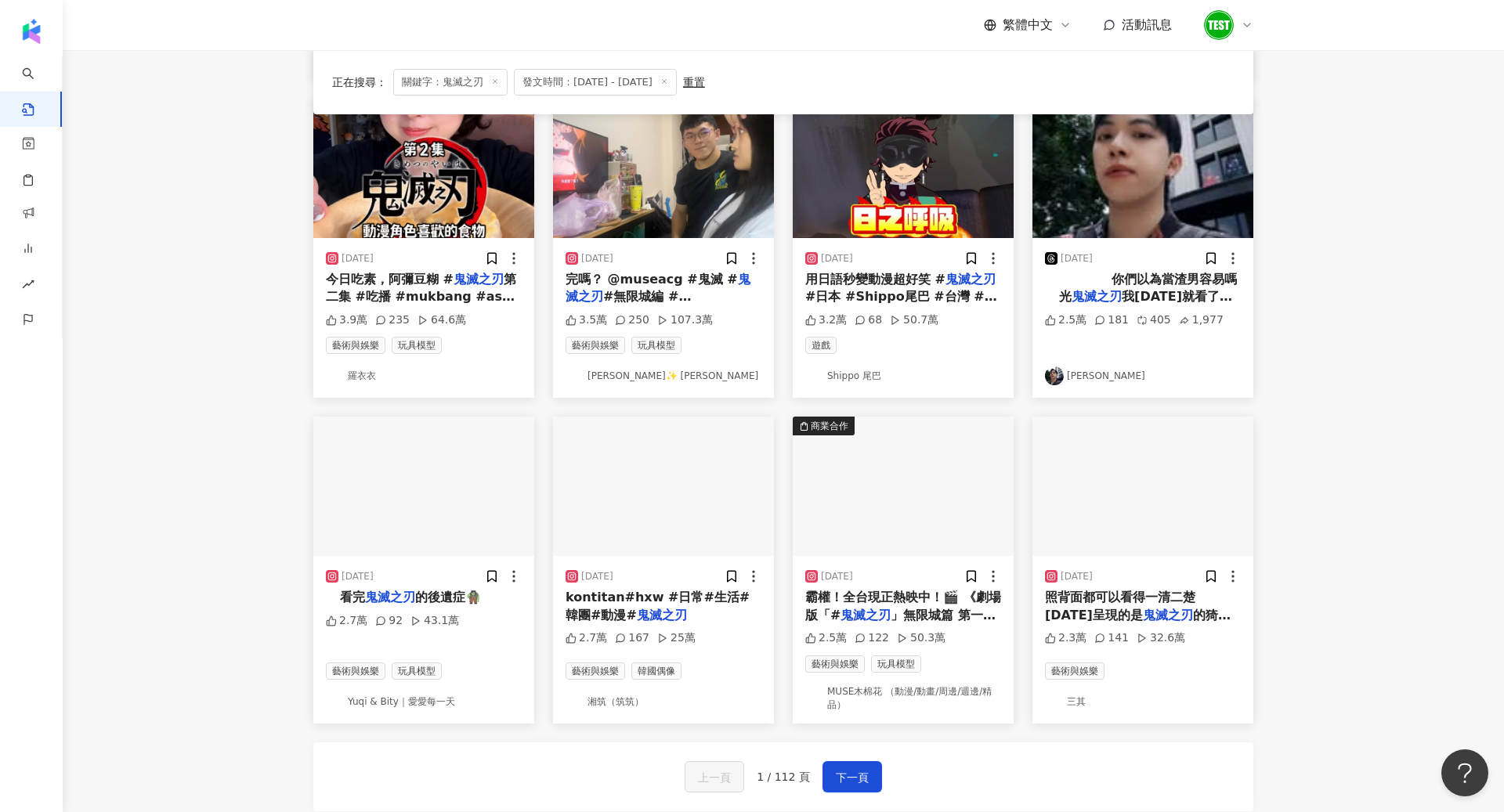
scroll to position [492, 0]
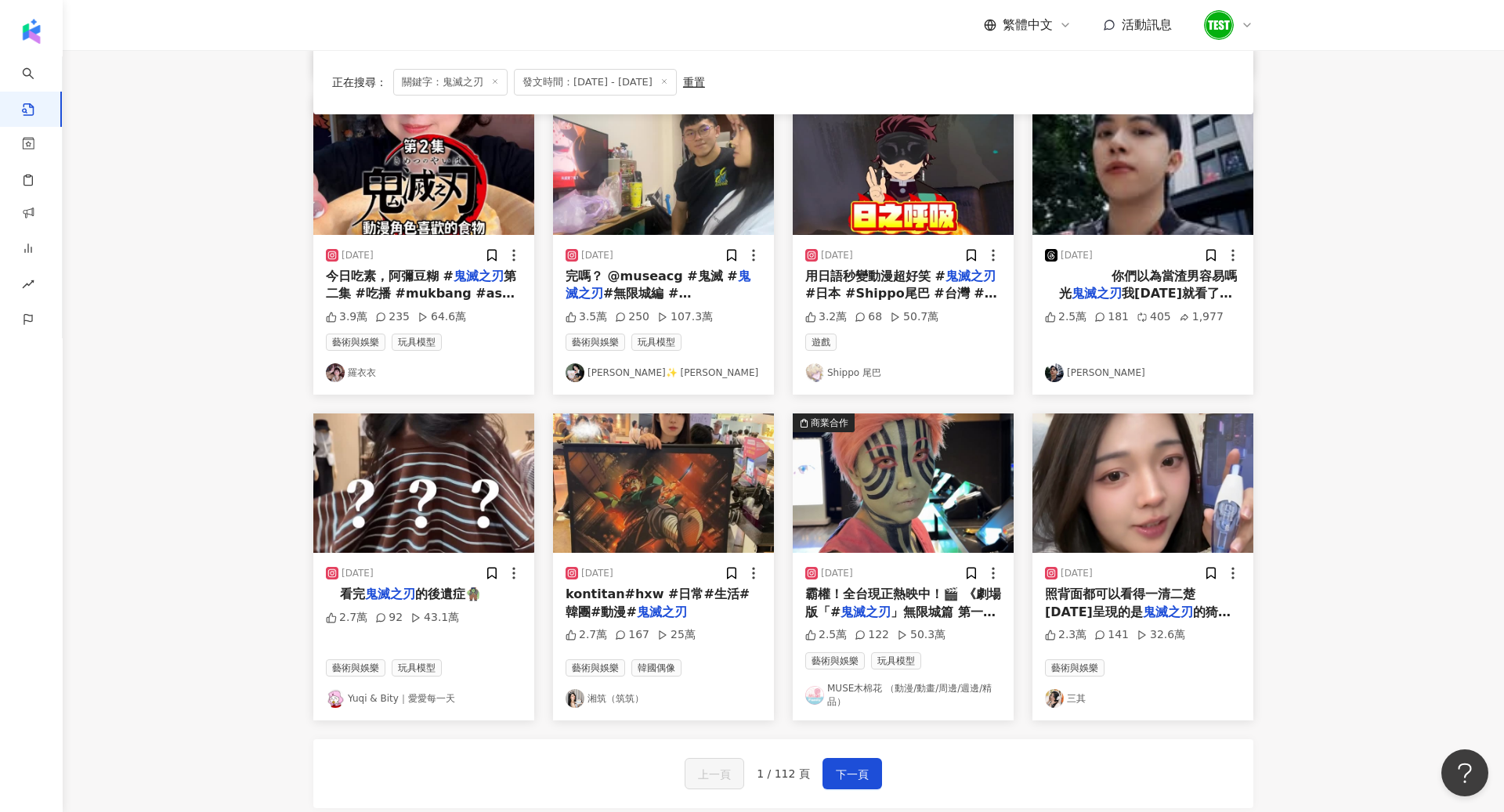
click at [902, 499] on img at bounding box center [903, 484] width 221 height 140
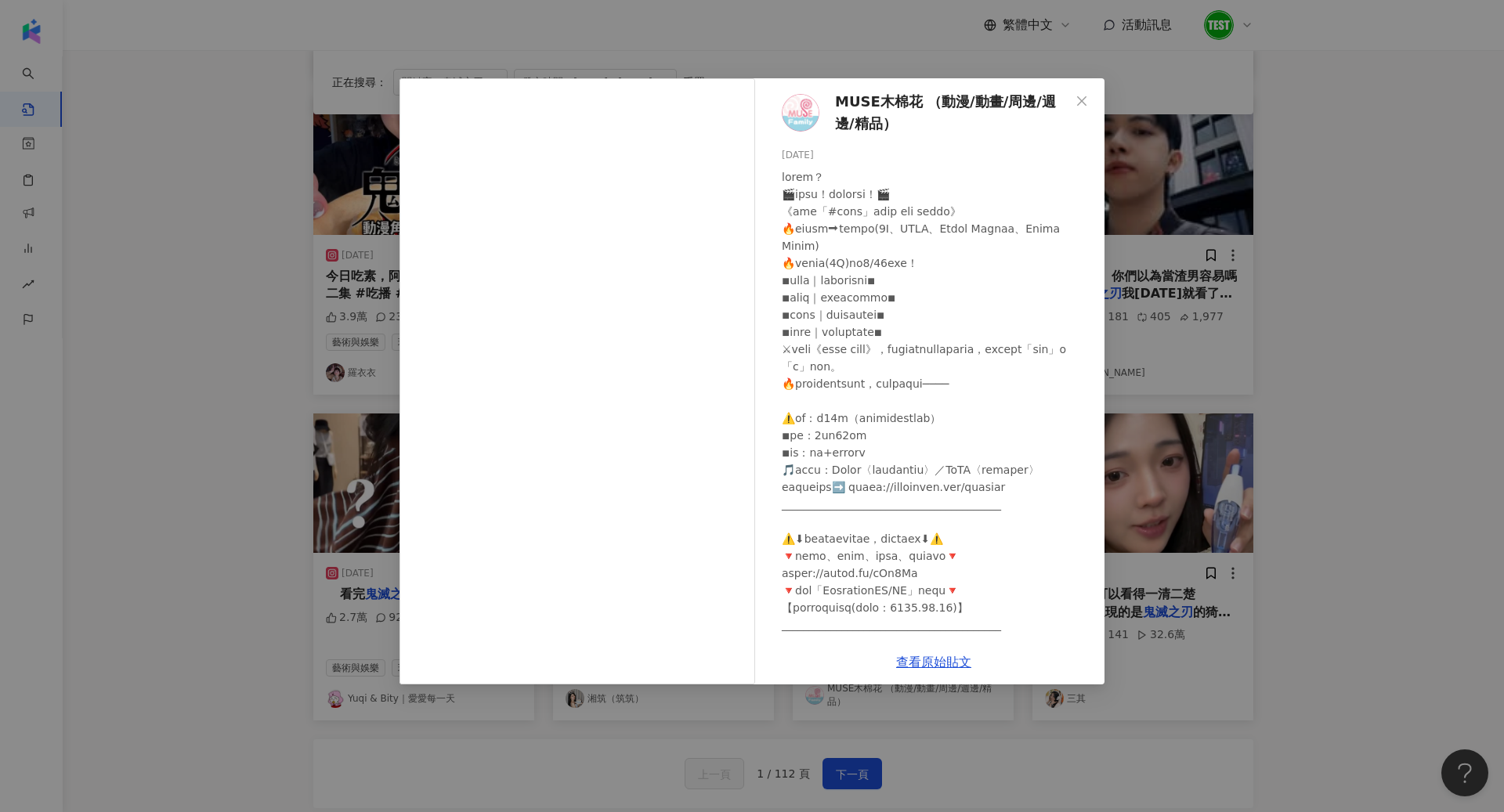
click at [913, 671] on div "查看原始貼文" at bounding box center [934, 662] width 341 height 45
click at [950, 662] on link "查看原始貼文" at bounding box center [933, 662] width 76 height 15
click at [940, 656] on link "查看原始貼文" at bounding box center [933, 662] width 76 height 15
click at [39, 202] on div "MUSE木棉花 （動漫/動畫/周邊/週邊/精品） 2025/8/9 2.5萬 122 50.3萬 查看原始貼文" at bounding box center [752, 406] width 1504 height 812
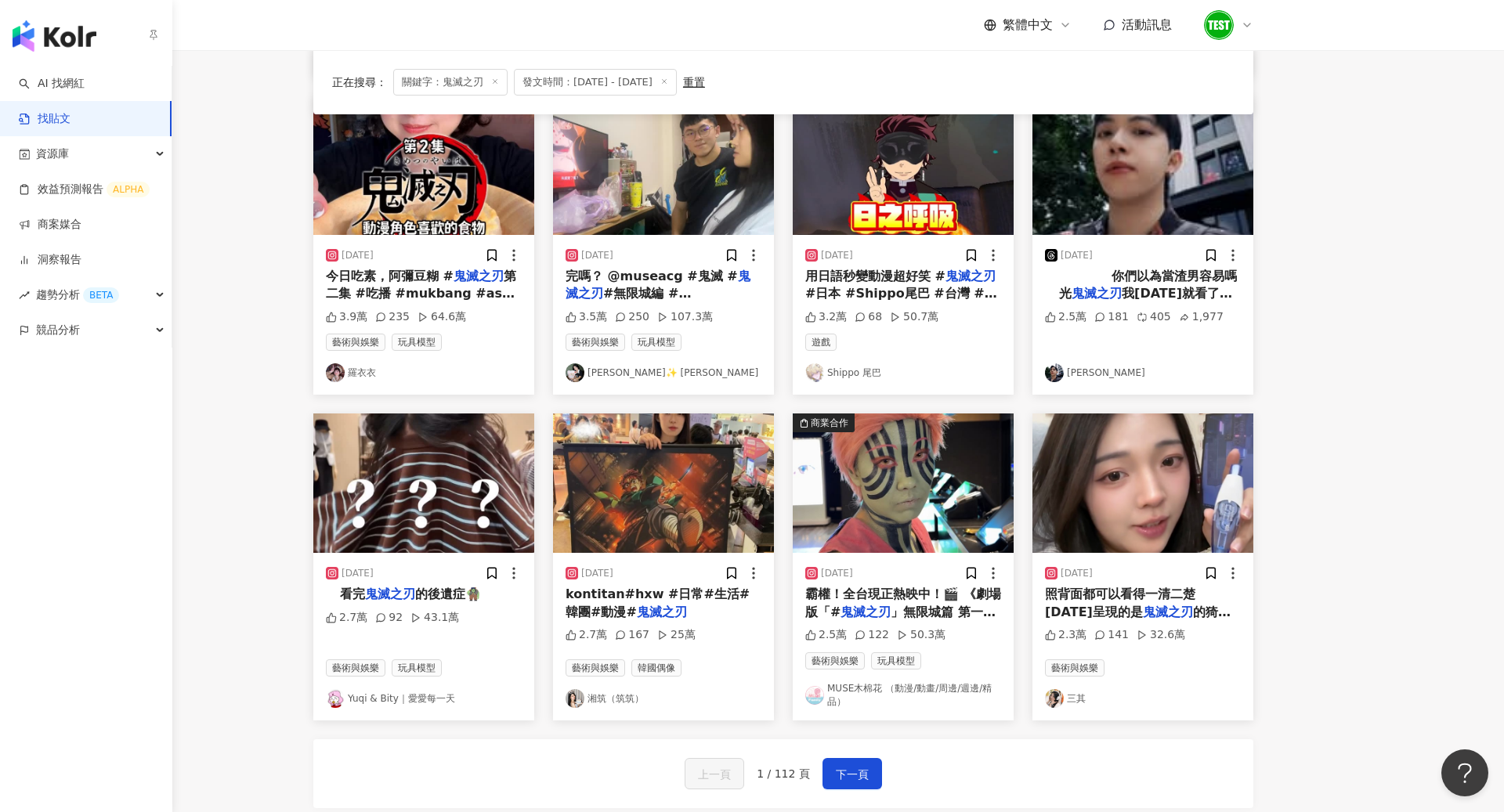
click at [49, 124] on link "找貼文" at bounding box center [45, 119] width 52 height 15
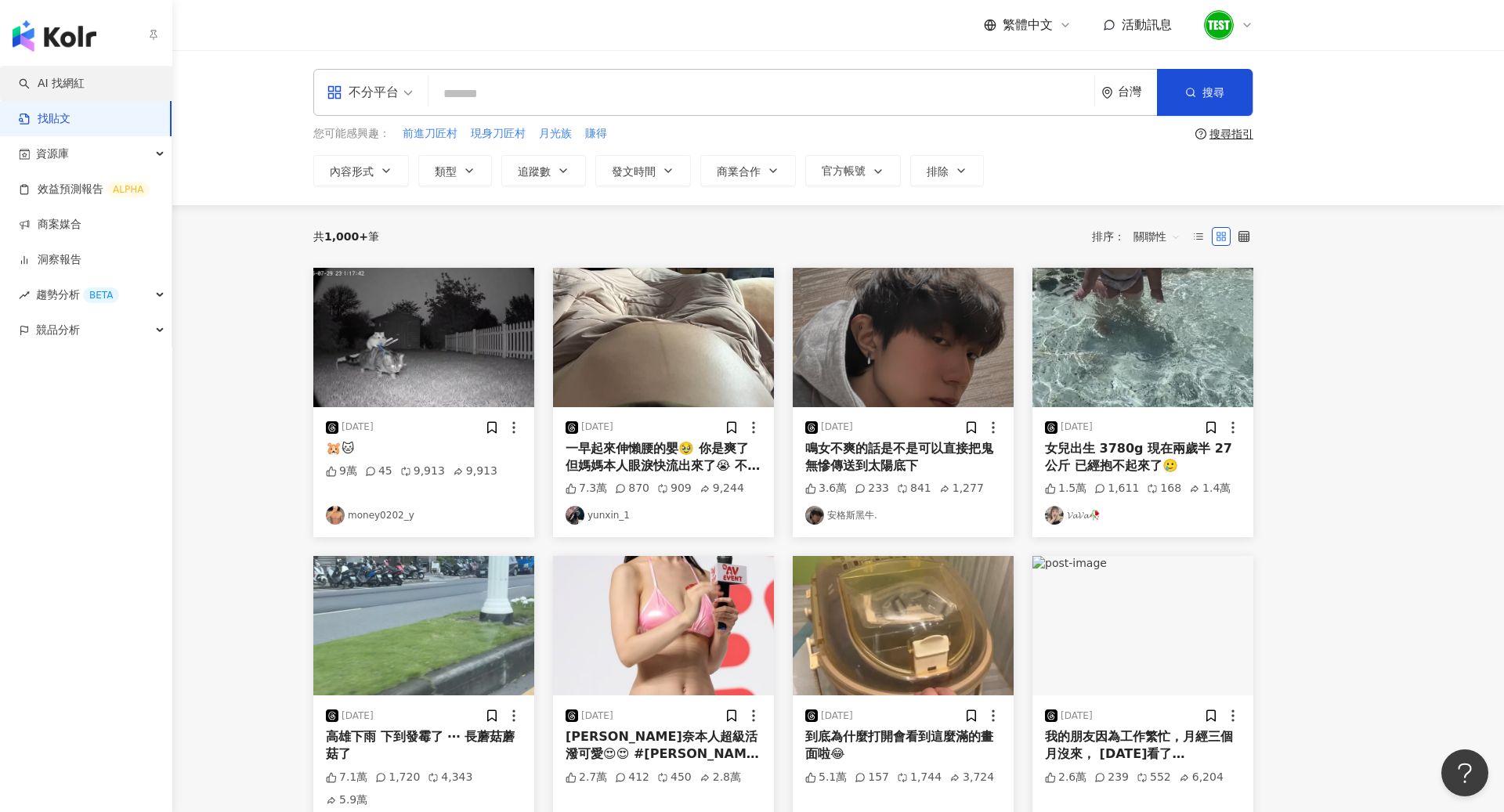
click at [85, 92] on link "AI 找網紅" at bounding box center [51, 83] width 66 height 15
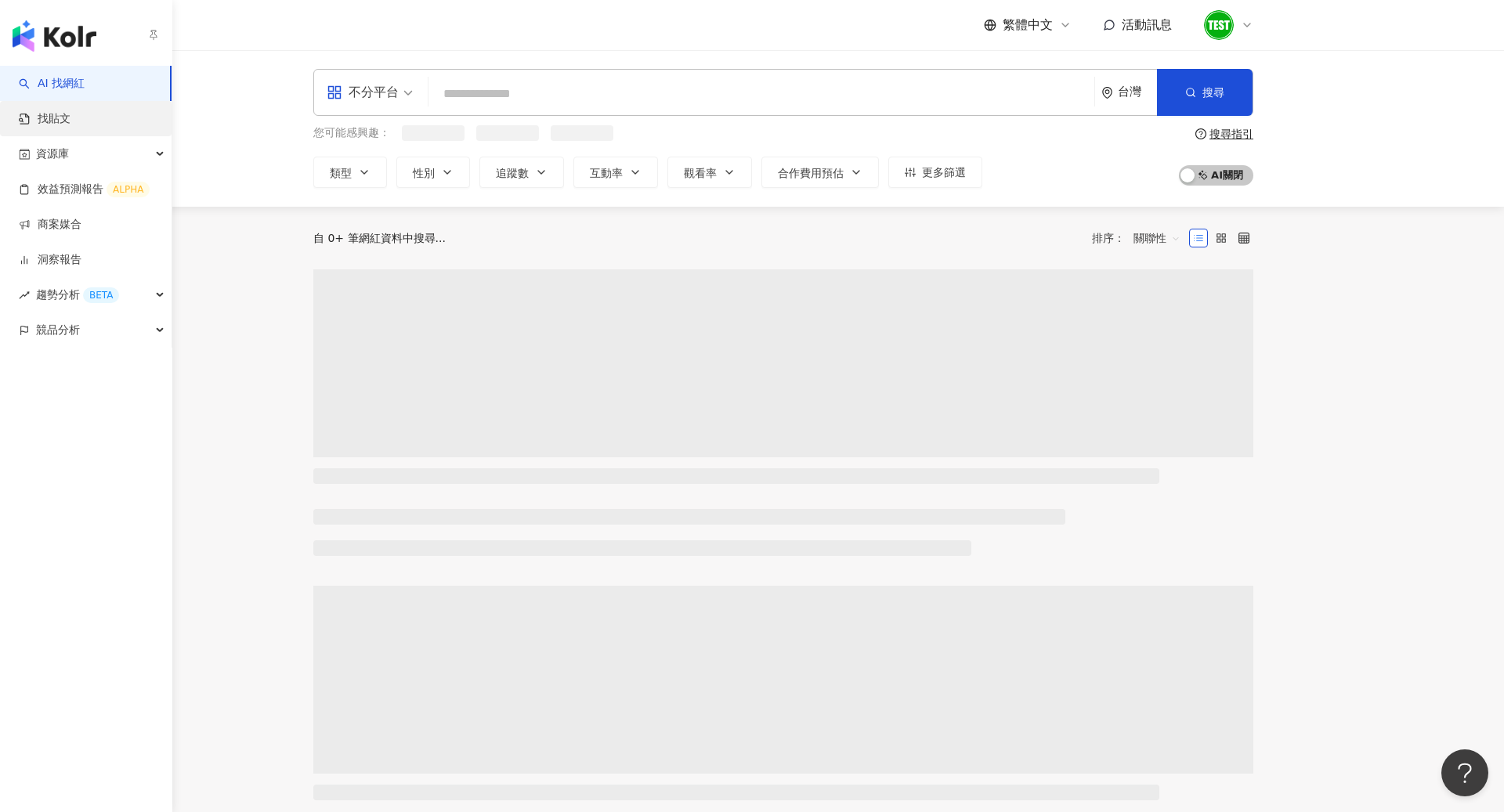
click at [71, 123] on link "找貼文" at bounding box center [45, 119] width 52 height 15
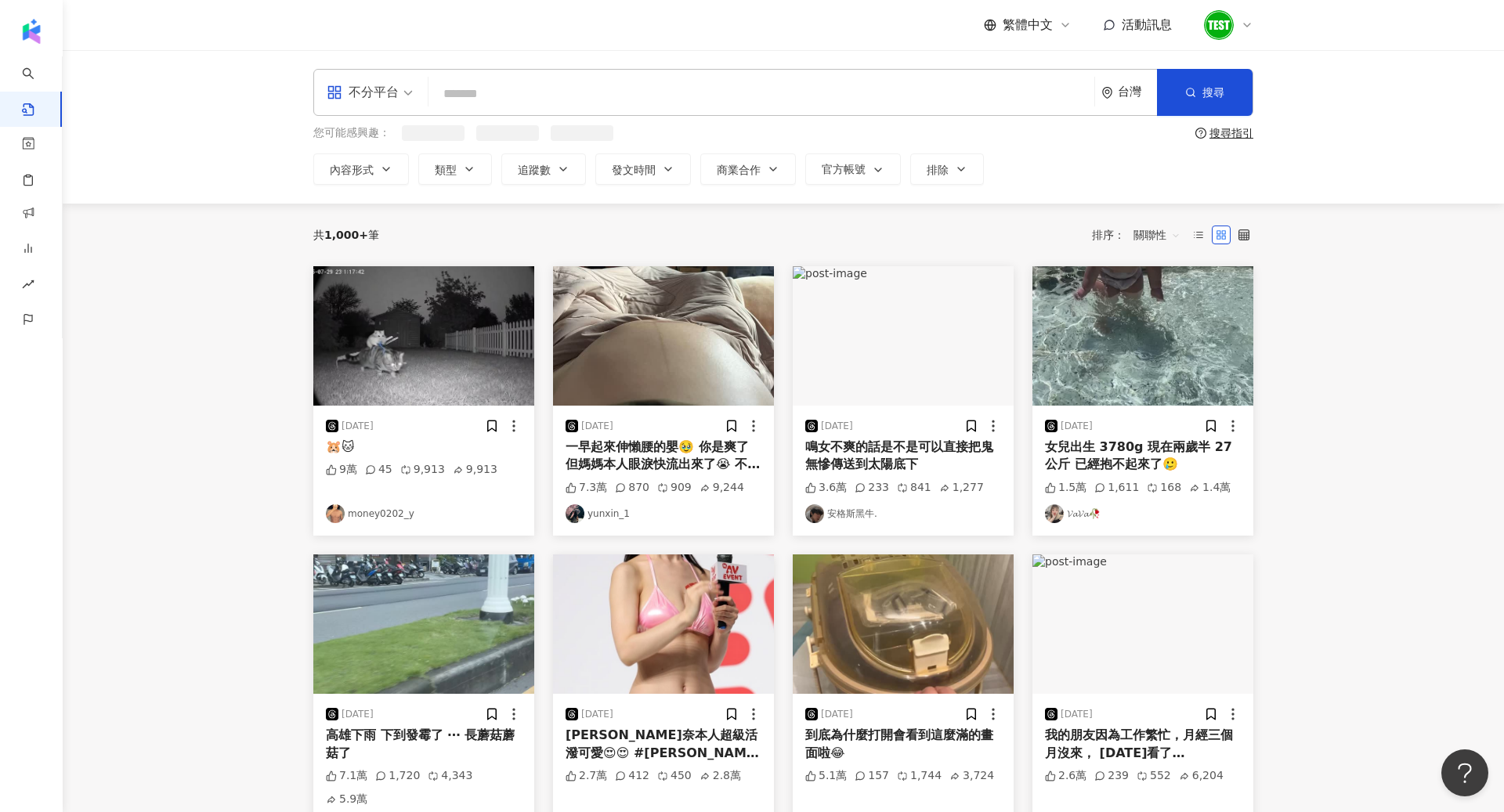
click at [590, 107] on input "search" at bounding box center [762, 93] width 654 height 33
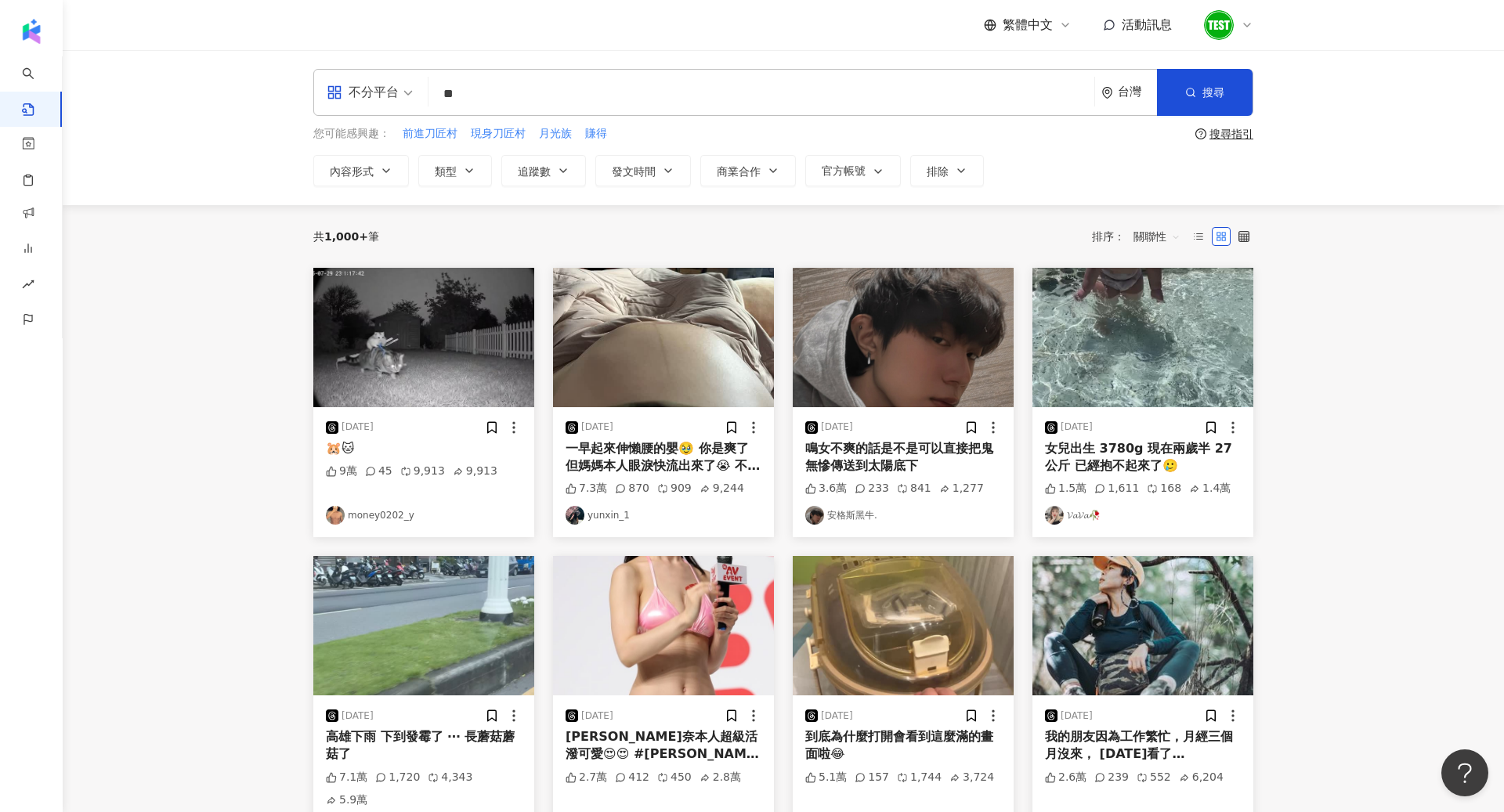
type input "*"
click at [478, 106] on input "search" at bounding box center [762, 93] width 654 height 33
type input "***"
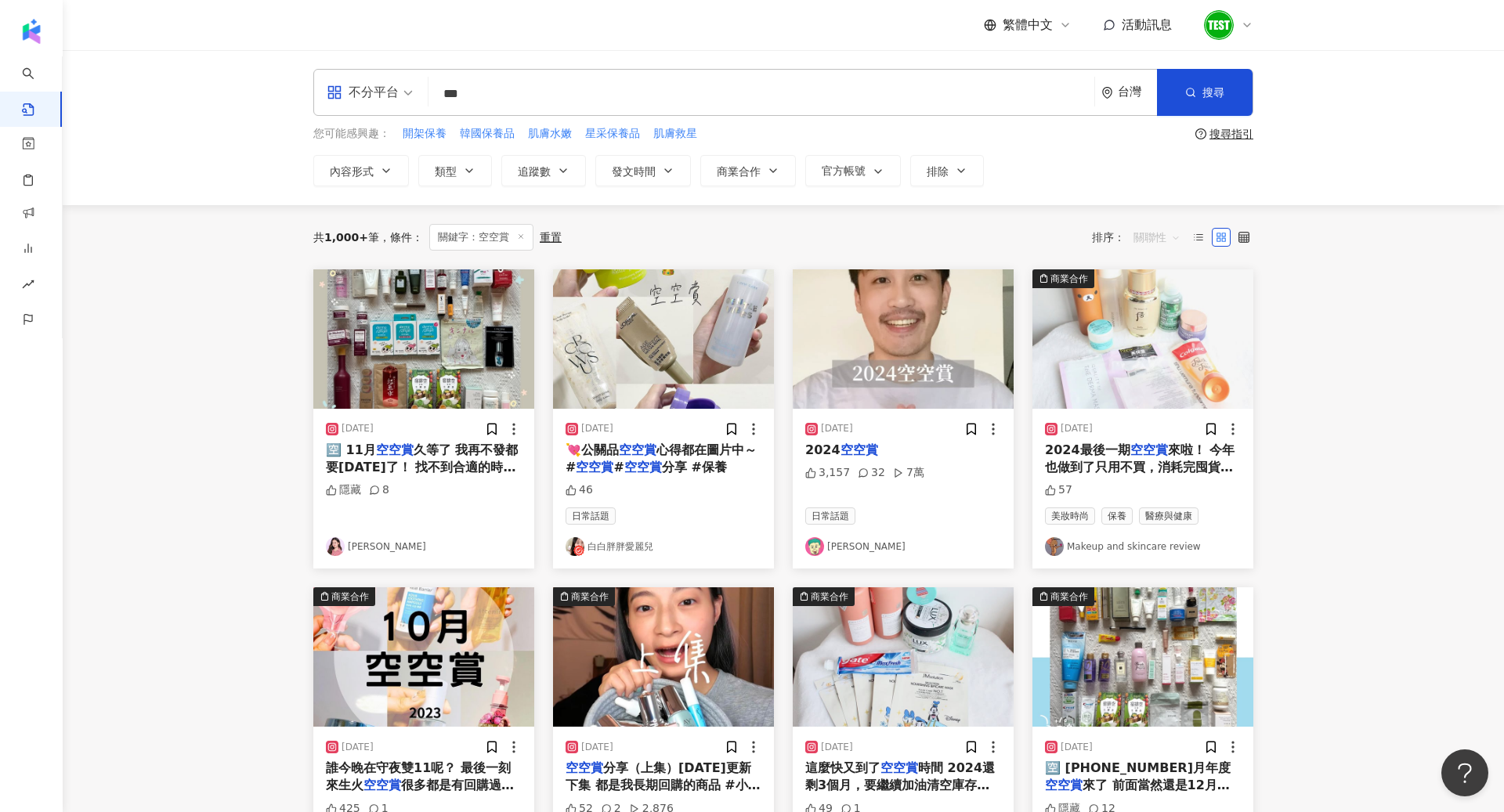
click at [1131, 244] on div "關聯性" at bounding box center [1157, 237] width 64 height 25
click at [1149, 293] on div "互動數" at bounding box center [1159, 295] width 44 height 17
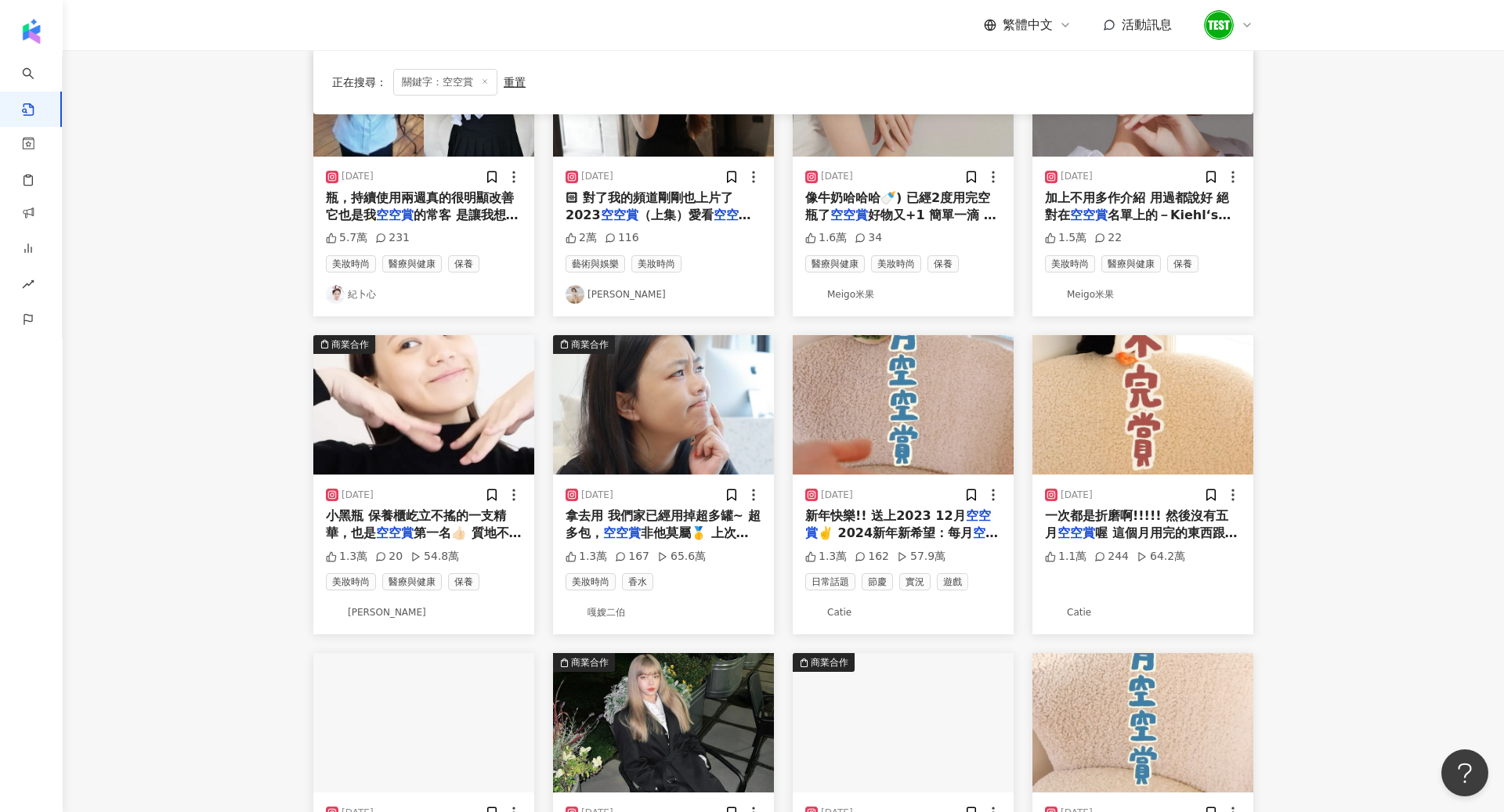
scroll to position [255, 0]
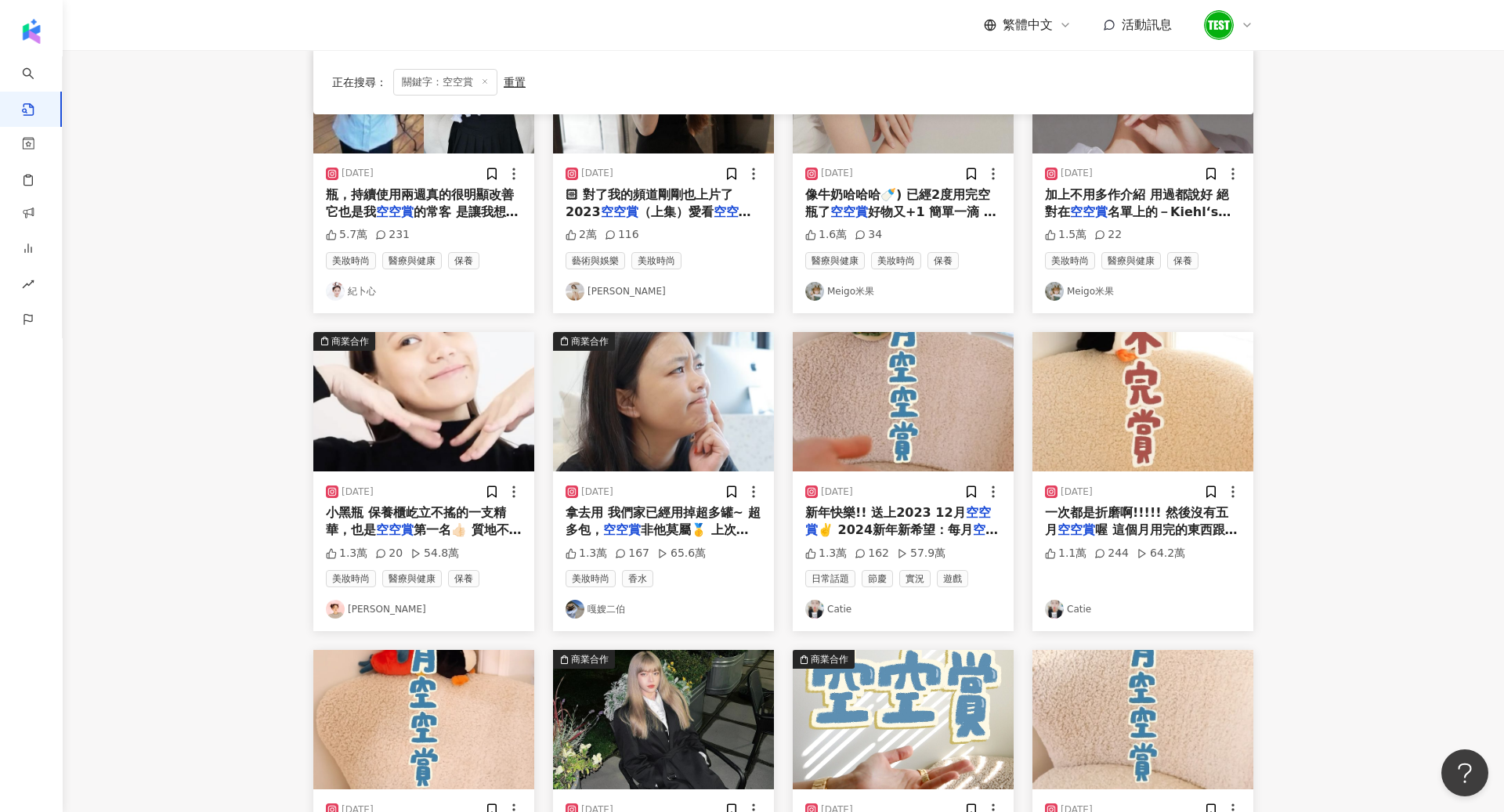
click at [908, 447] on img at bounding box center [903, 402] width 221 height 140
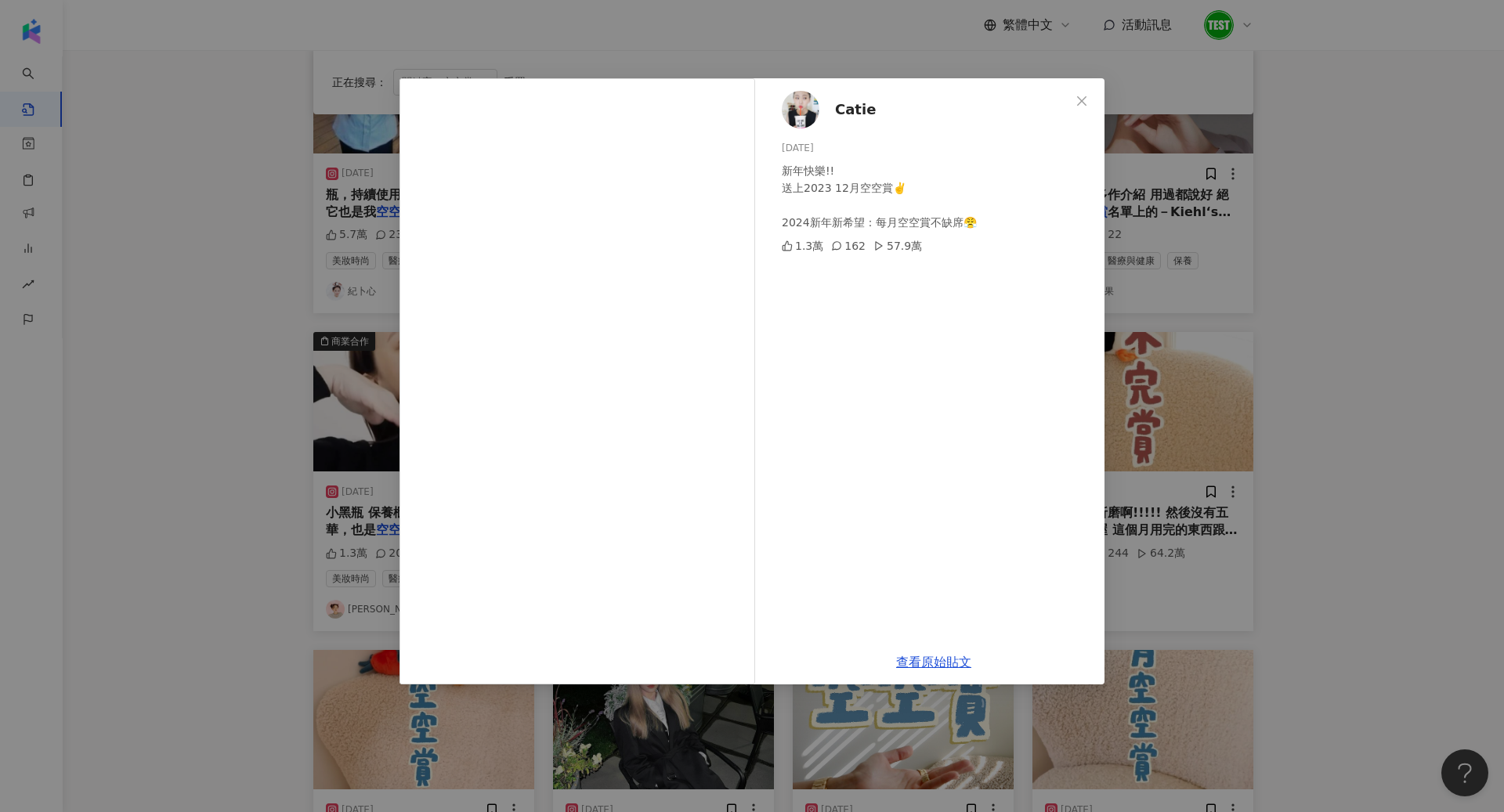
click at [1359, 427] on div "Catie 2024/1/6 新年快樂!! 送上2023 12月空空賞✌️ 2024新年新希望：每月空空賞不缺席😤 1.3萬 162 57.9萬 查看原始貼文" at bounding box center [752, 406] width 1504 height 812
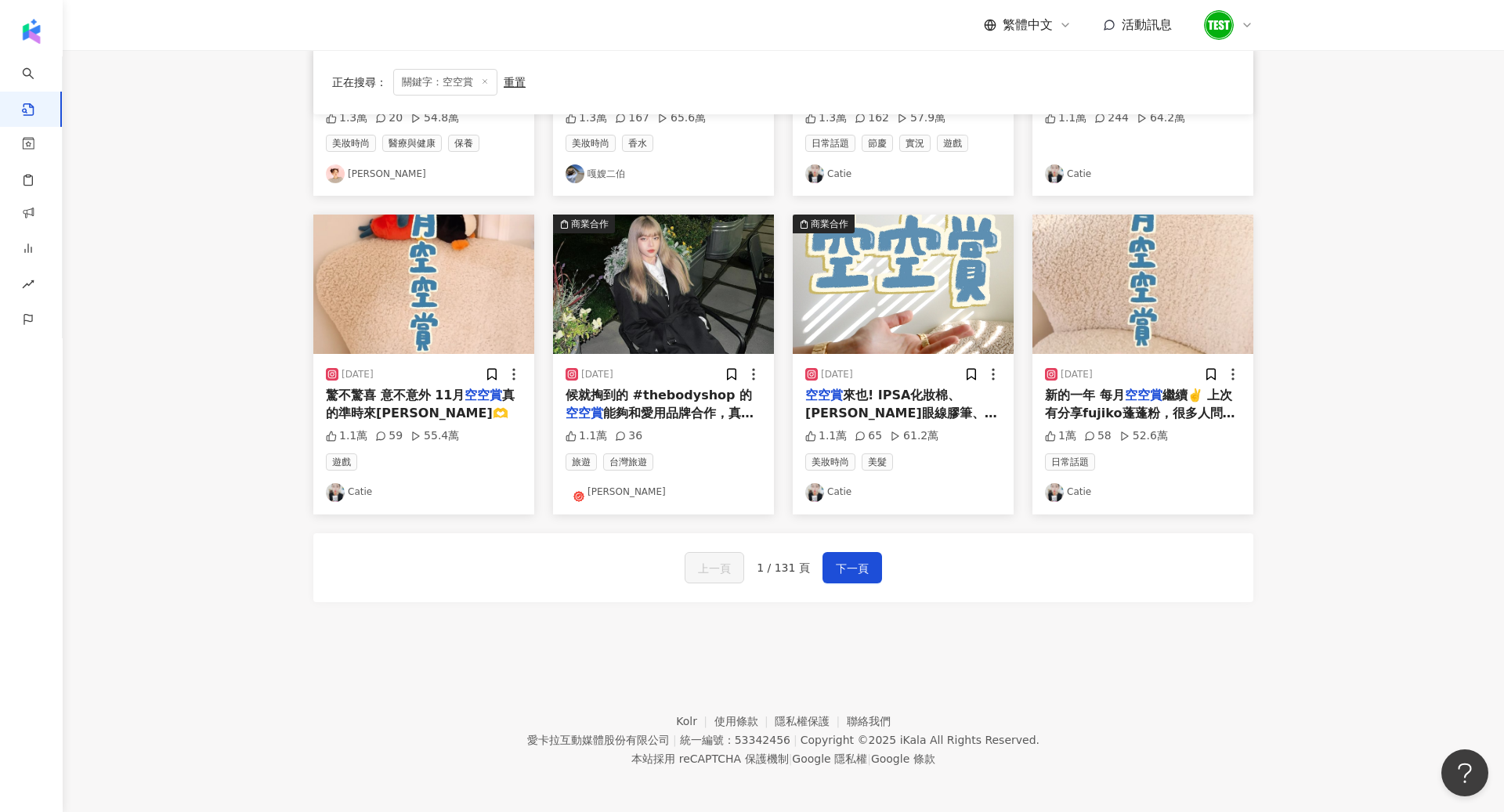
scroll to position [690, 0]
click at [824, 567] on button "下一頁" at bounding box center [852, 568] width 59 height 32
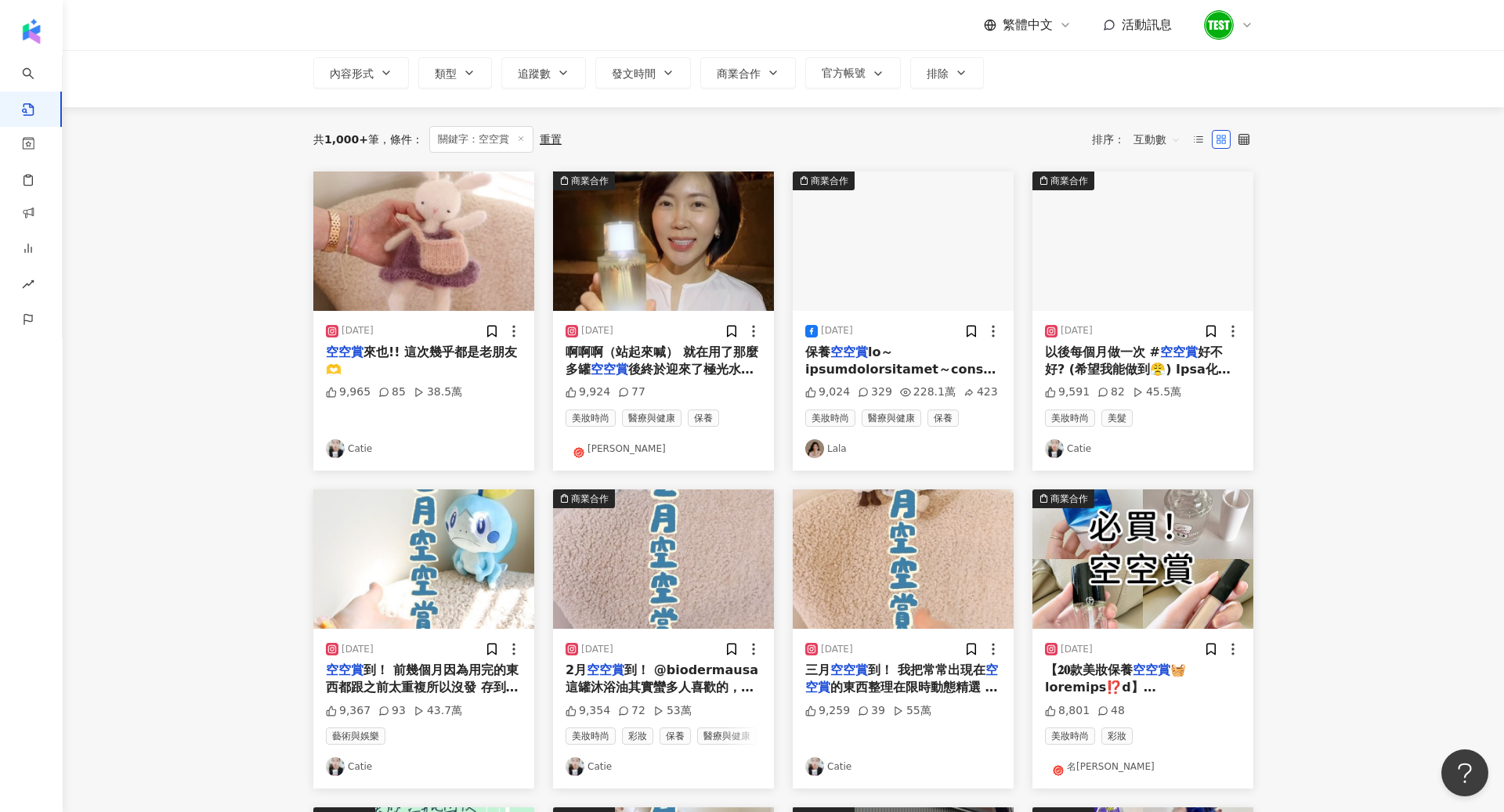
scroll to position [0, 0]
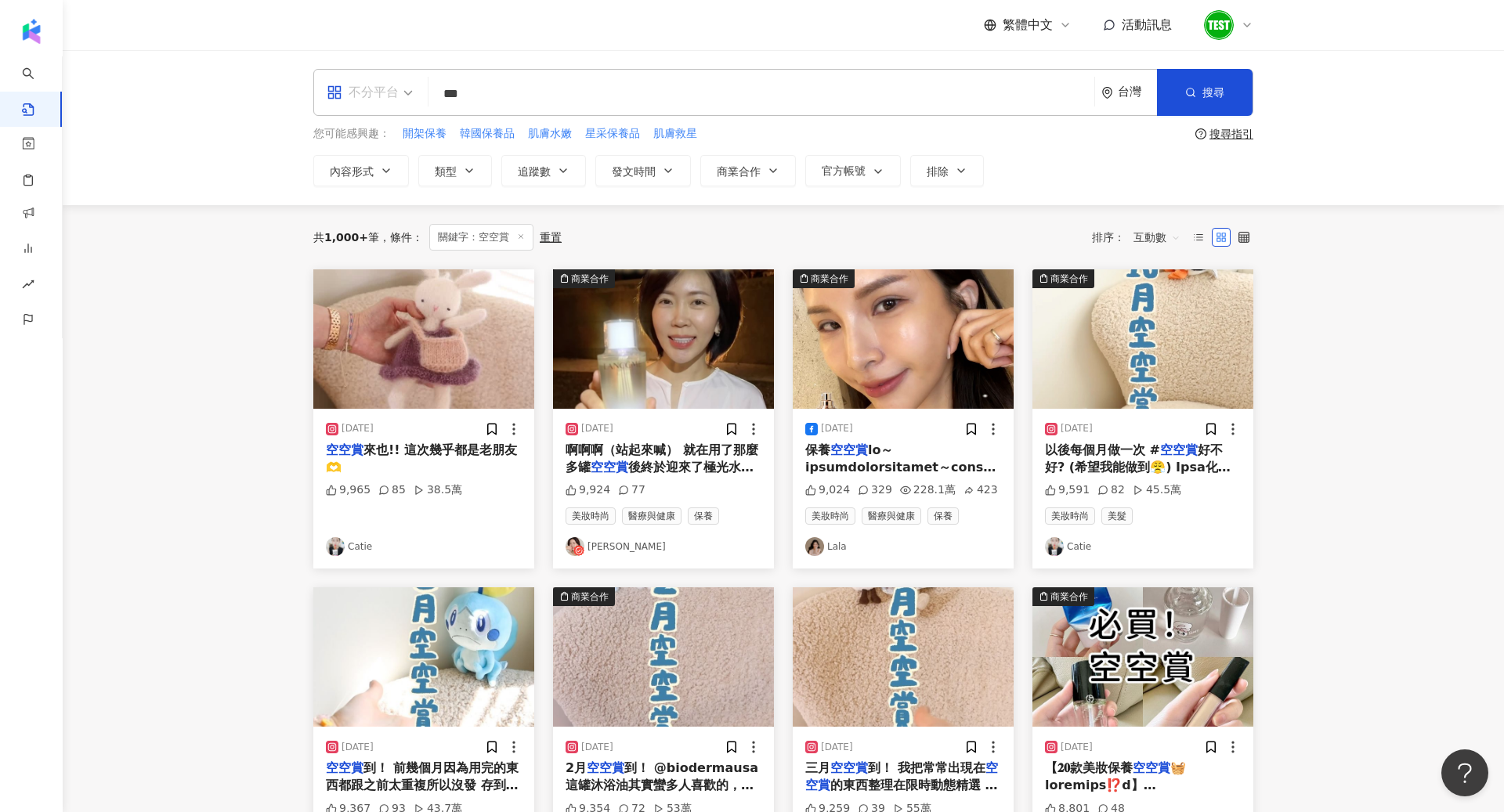
click at [358, 104] on div "不分平台" at bounding box center [363, 92] width 72 height 25
click at [391, 170] on div "Instagram" at bounding box center [375, 165] width 89 height 20
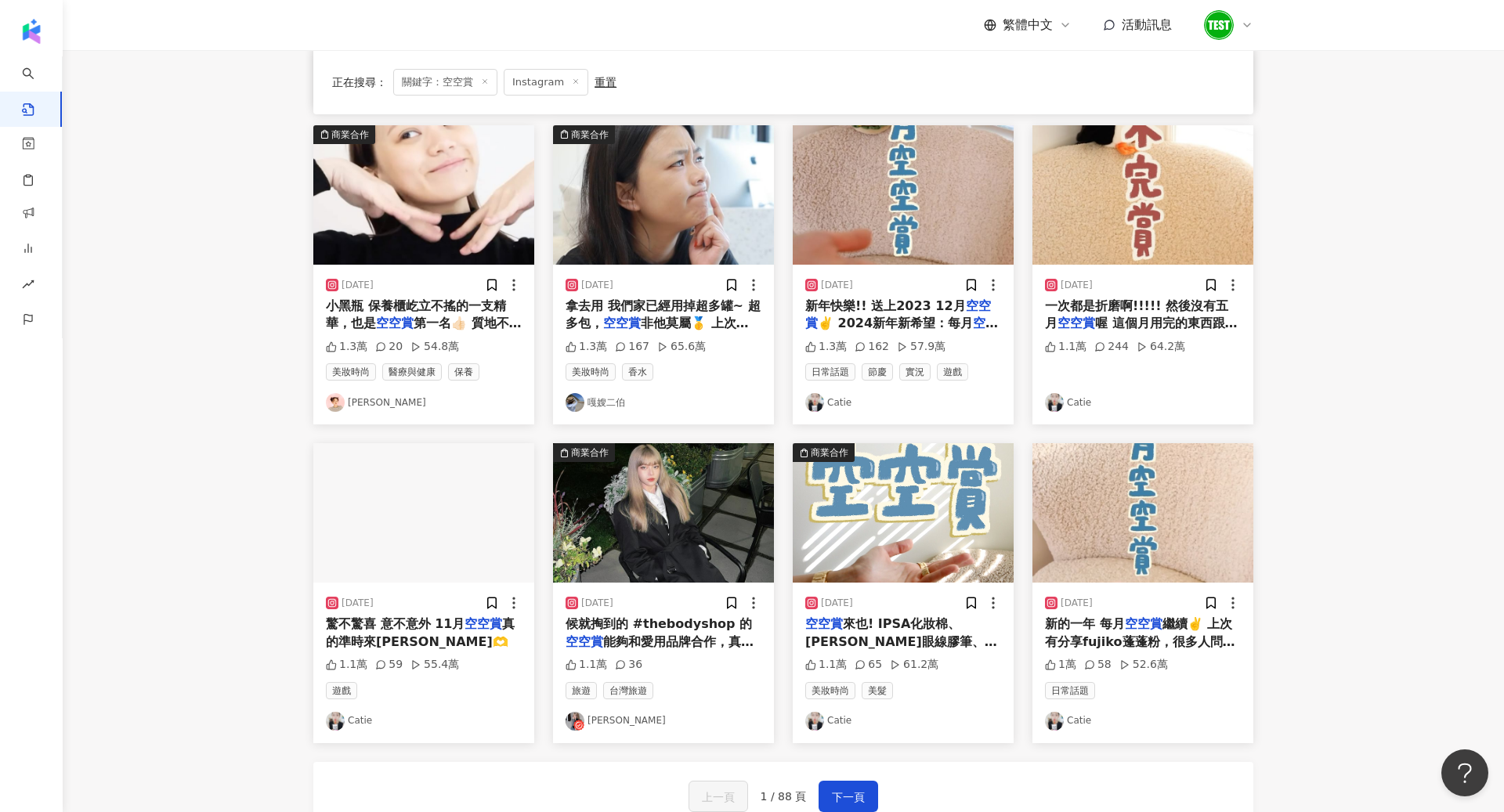
scroll to position [691, 0]
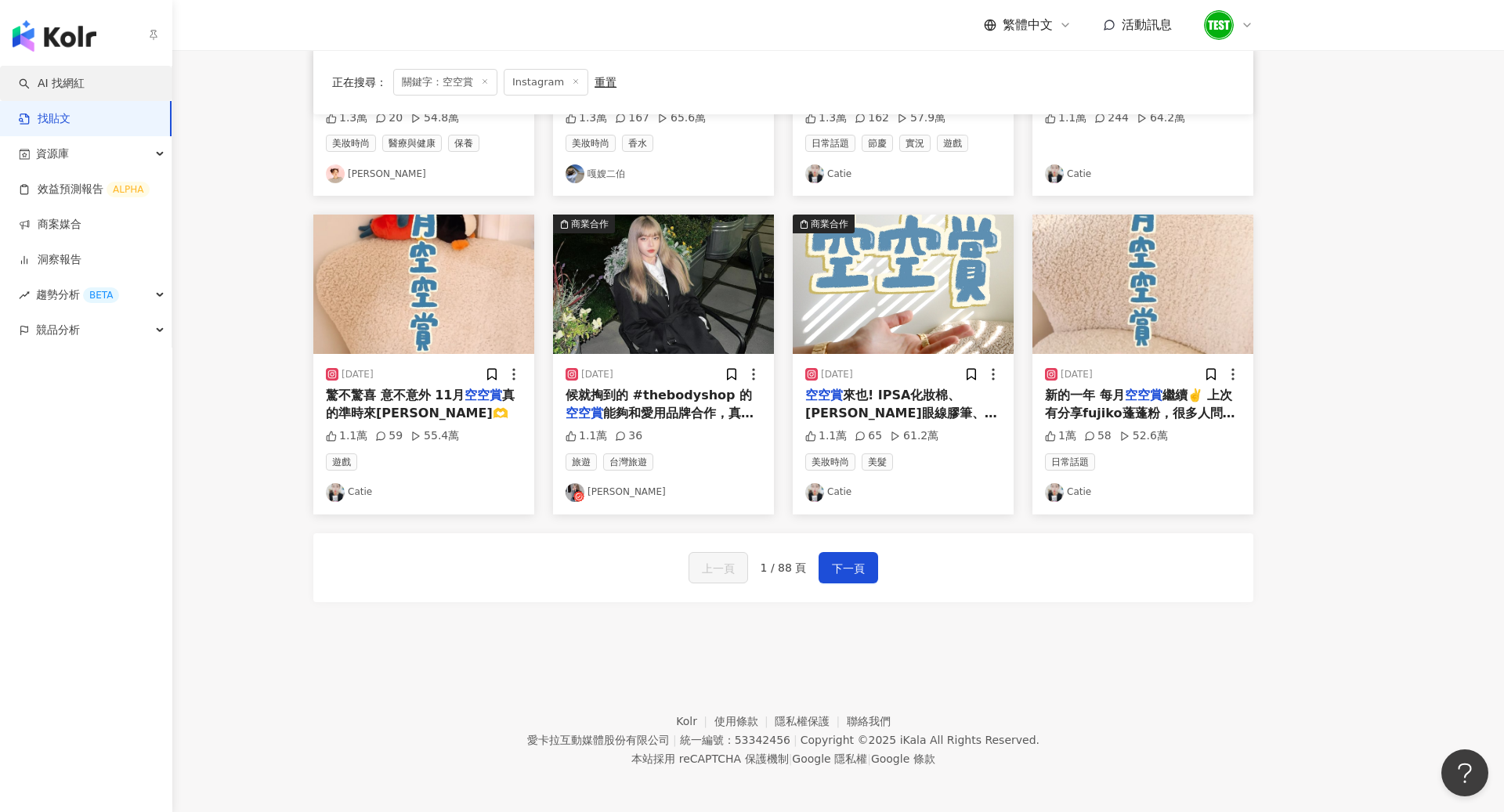
click at [56, 76] on link "AI 找網紅" at bounding box center [51, 83] width 66 height 15
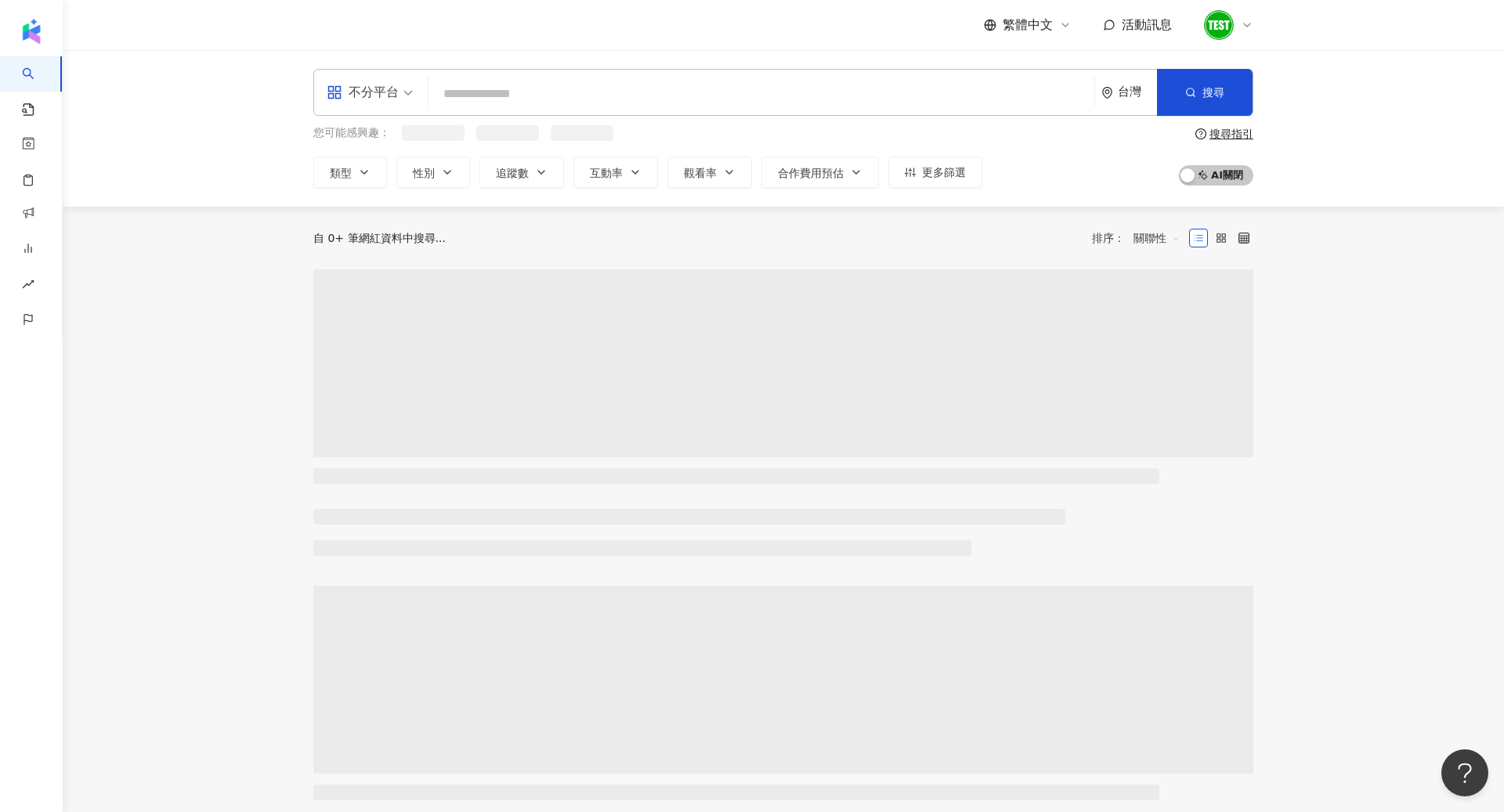
click at [547, 85] on input "search" at bounding box center [762, 93] width 654 height 30
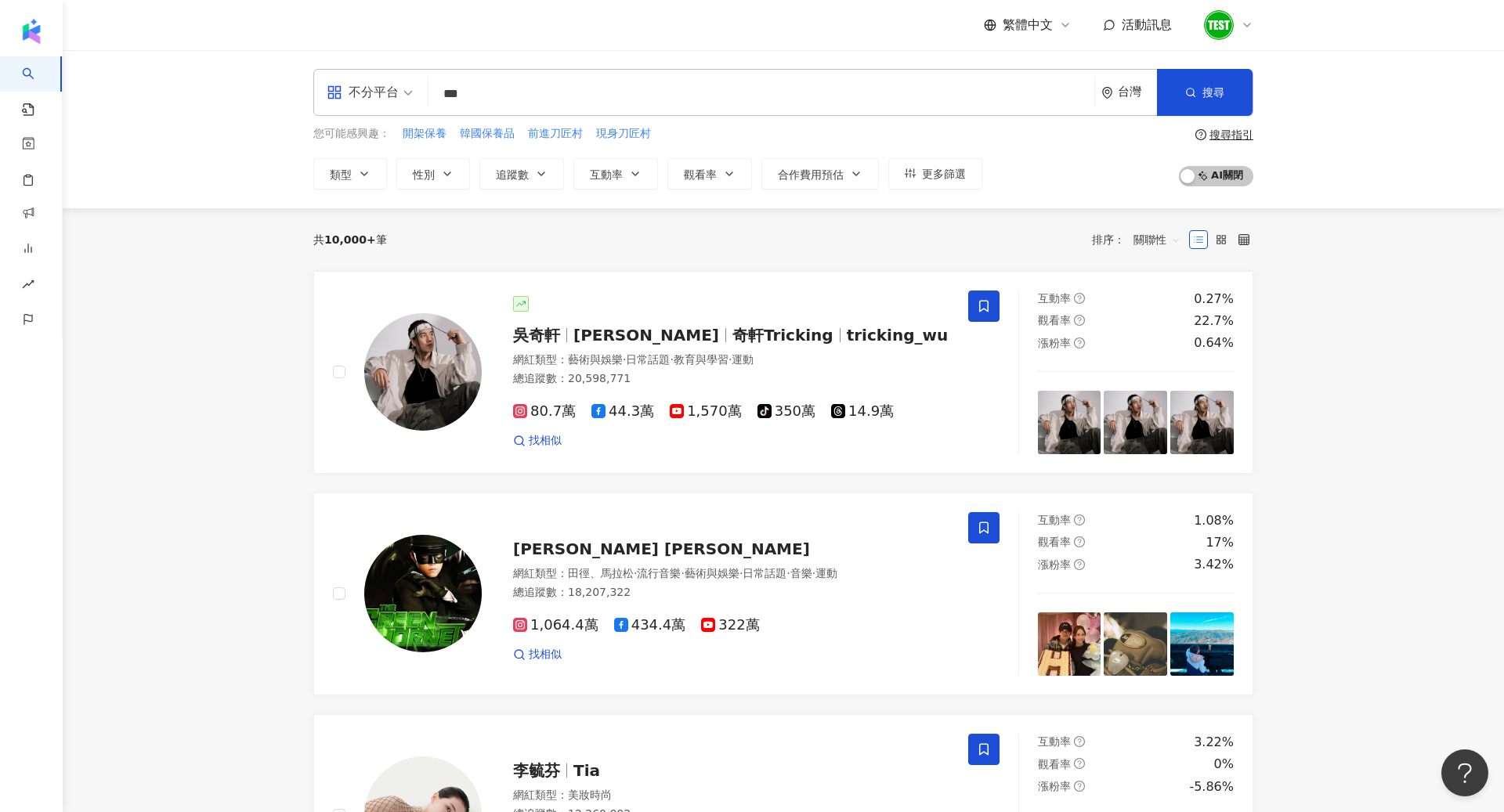
type input "***"
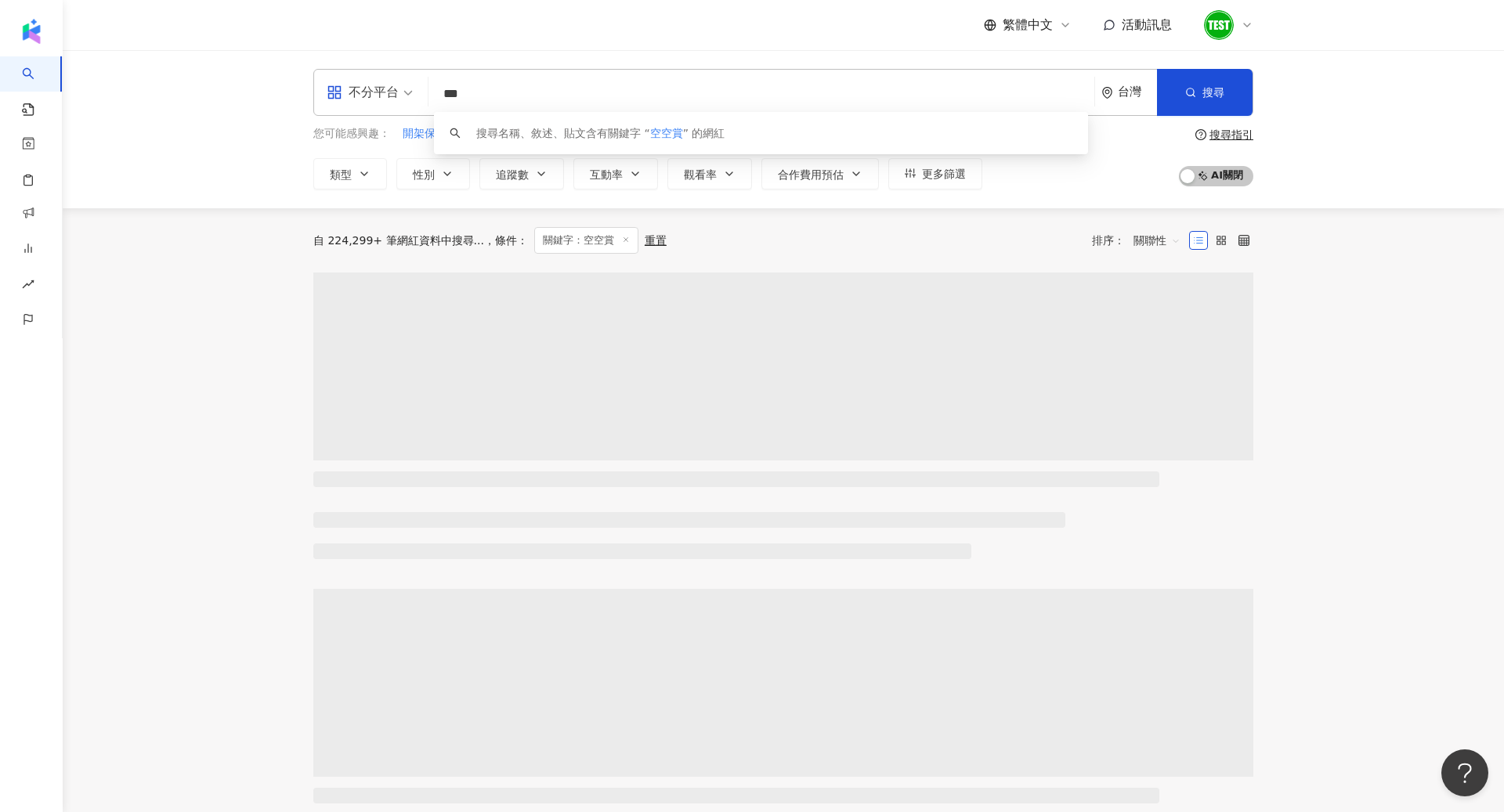
click at [1032, 244] on div "自 224,299+ 筆網紅資料中搜尋... 條件 ： 關鍵字：空空賞 重置 排序： 關聯性" at bounding box center [783, 240] width 940 height 27
click at [950, 165] on button "更多篩選" at bounding box center [936, 174] width 94 height 32
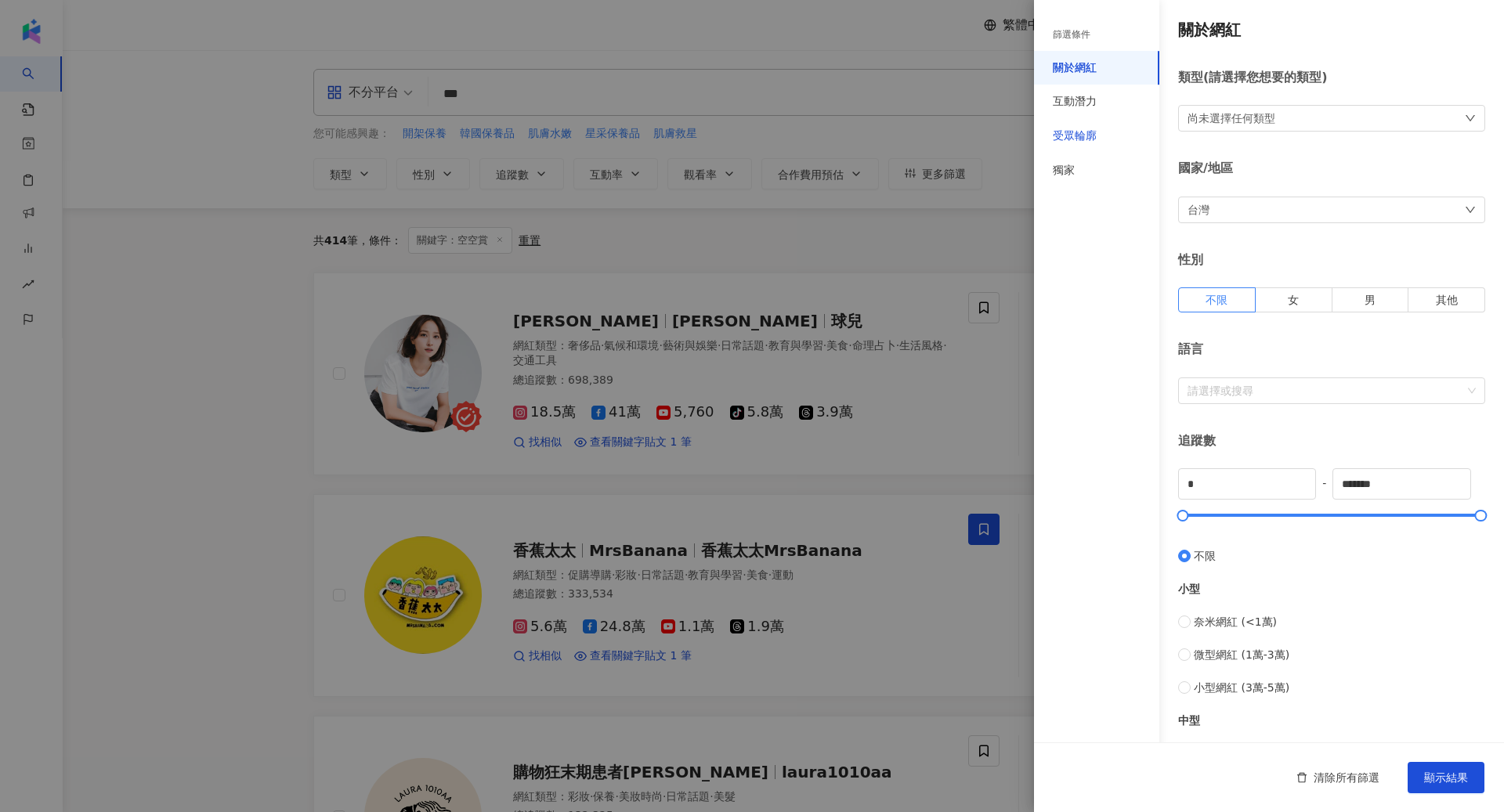
click at [1083, 134] on div "受眾輪廓" at bounding box center [1075, 136] width 44 height 15
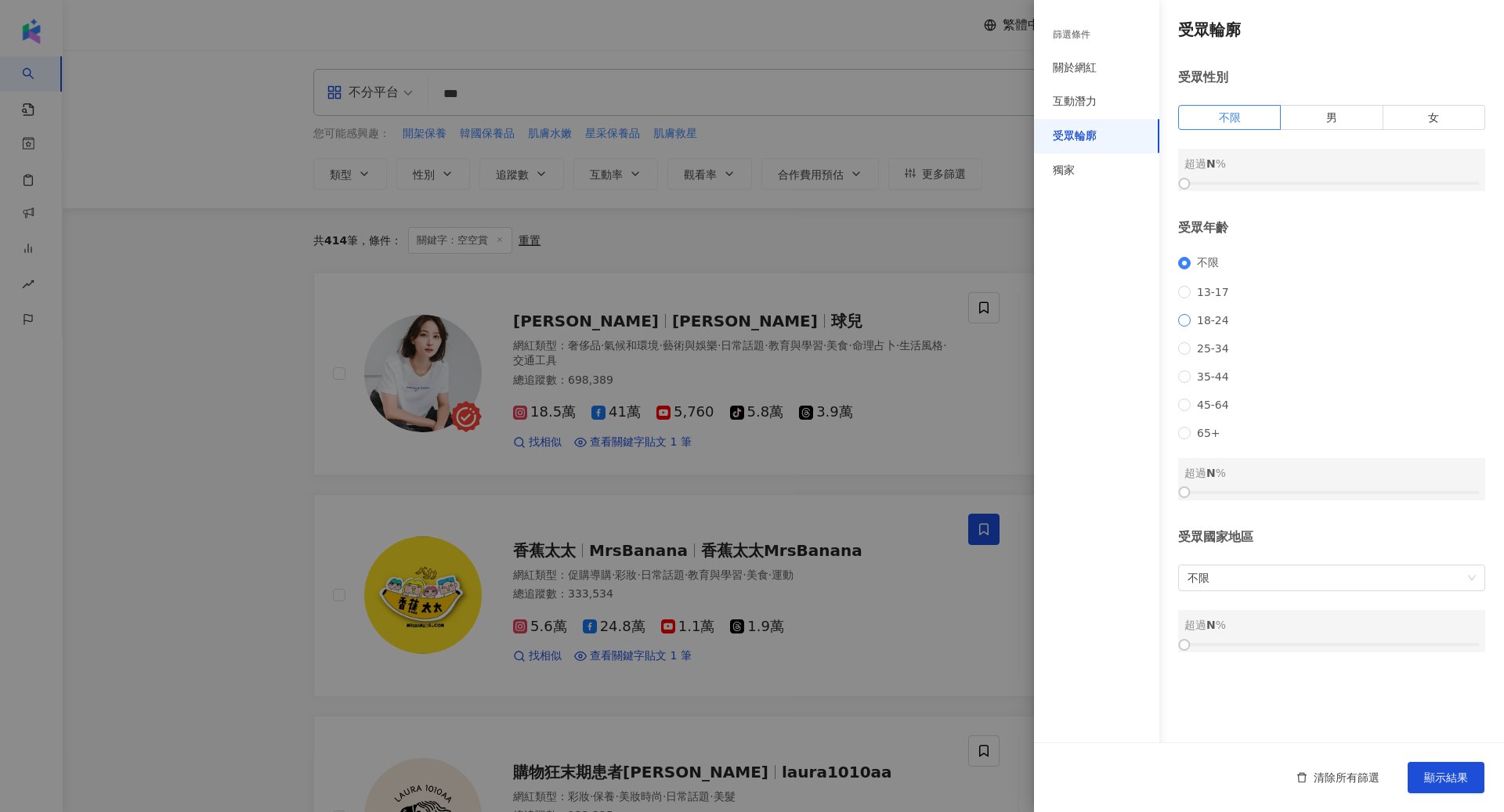
click at [1204, 320] on span "18-24" at bounding box center [1213, 319] width 45 height 12
drag, startPoint x: 1184, startPoint y: 487, endPoint x: 1303, endPoint y: 492, distance: 119.1
click at [1303, 493] on div at bounding box center [1306, 492] width 9 height 9
click at [1463, 790] on button "顯示結果" at bounding box center [1446, 778] width 76 height 32
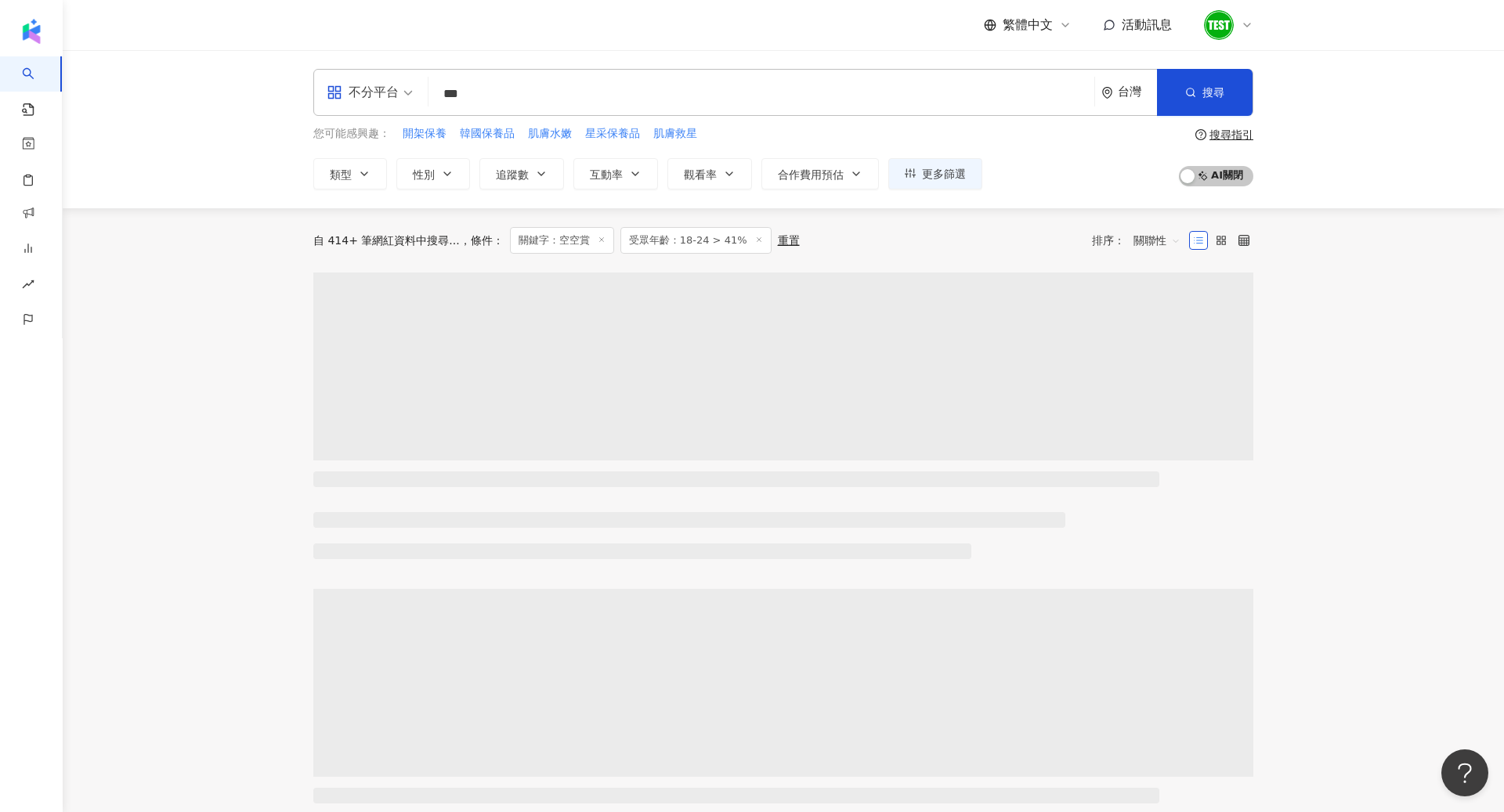
click at [354, 67] on div "不分平台 *** 台灣 搜尋 keyword 搜尋名稱、敘述、貼文含有關鍵字 “ 空空賞 ” 的網紅 您可能感興趣： 開架保養 韓國保養品 肌膚水嫩 星采保養…" at bounding box center [783, 129] width 1441 height 158
click at [365, 89] on div "不分平台" at bounding box center [363, 92] width 72 height 25
click at [379, 163] on div "Instagram" at bounding box center [375, 165] width 89 height 20
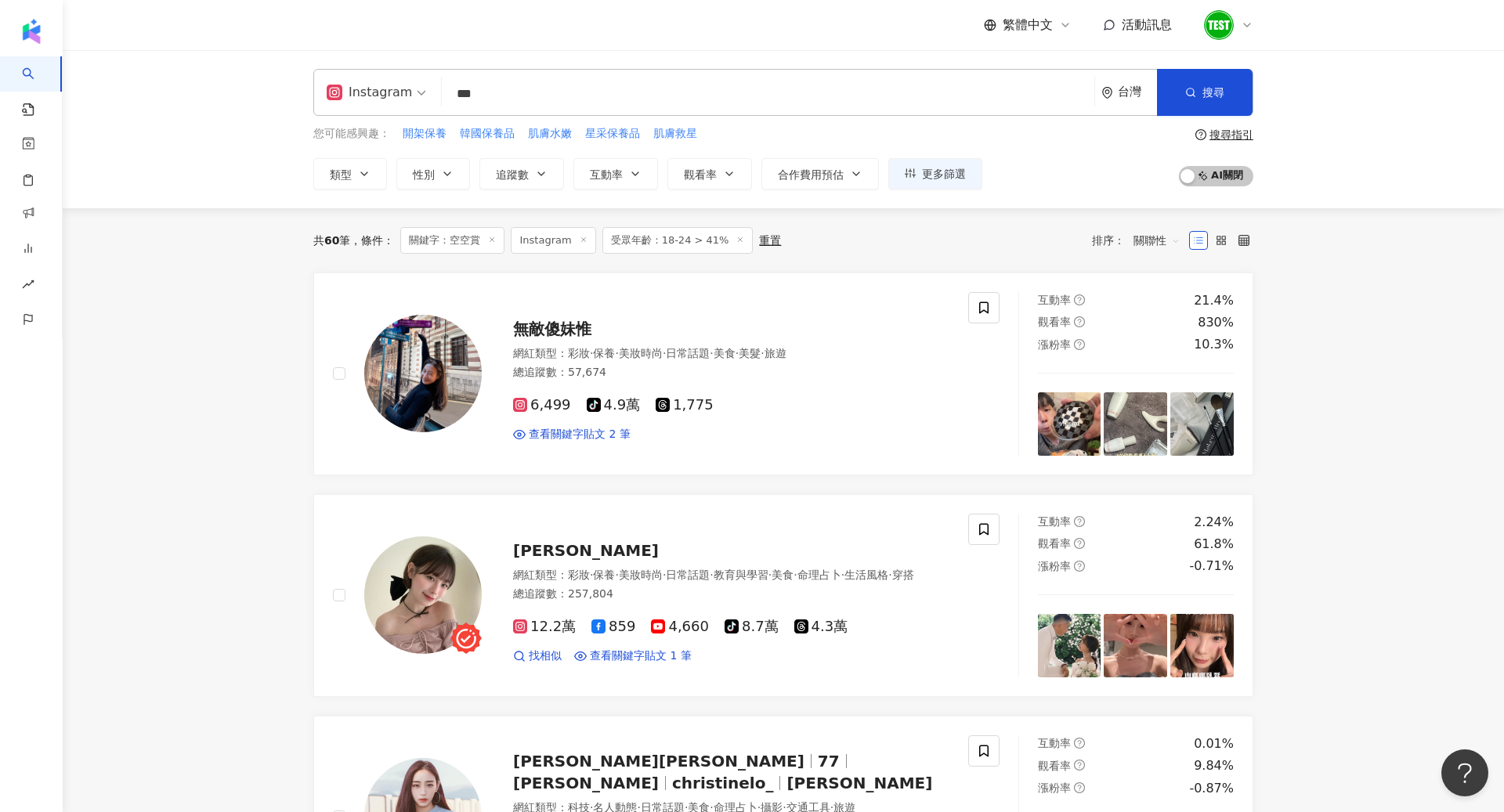
scroll to position [195, 0]
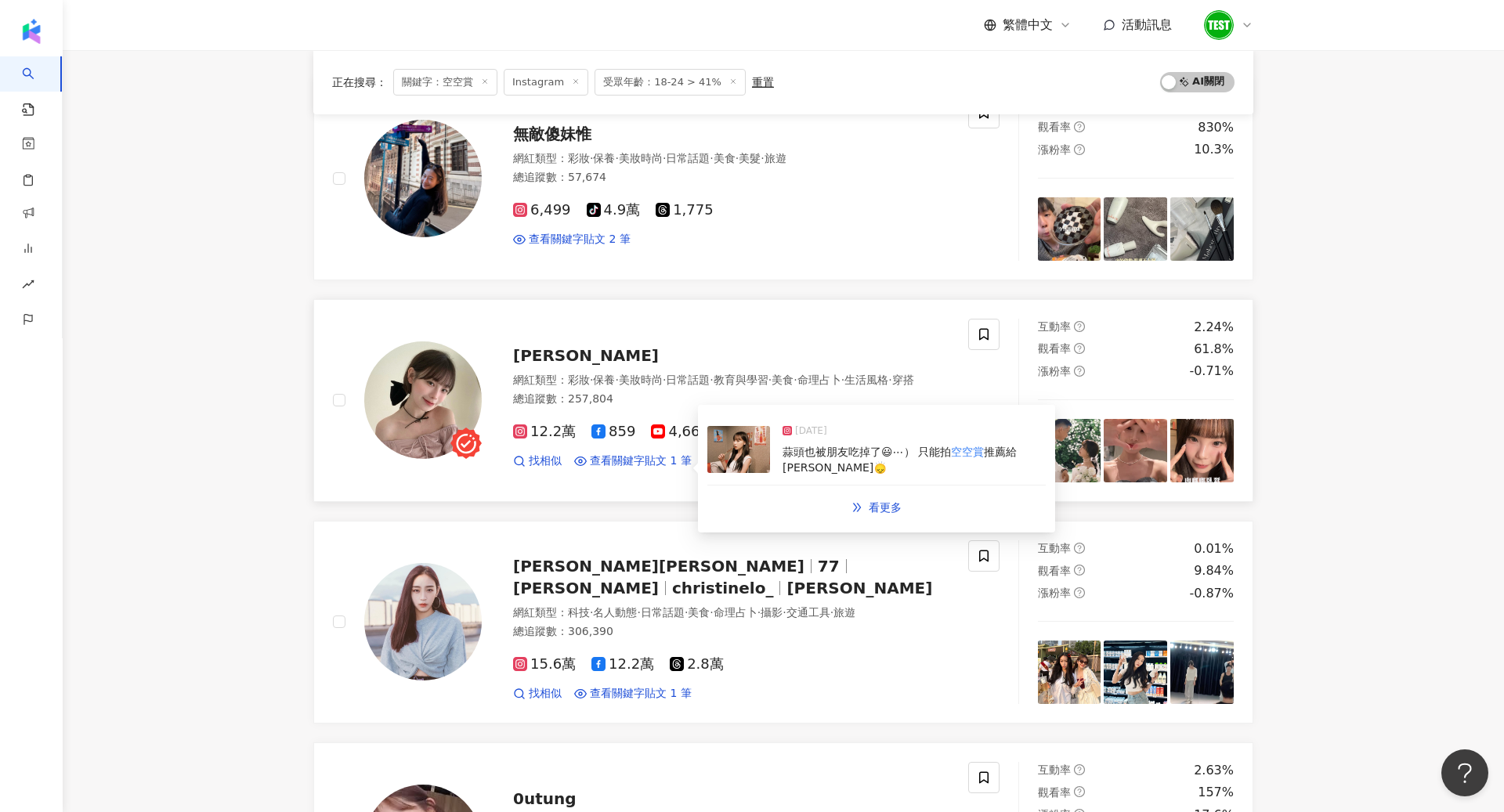
click at [751, 460] on img at bounding box center [738, 449] width 63 height 47
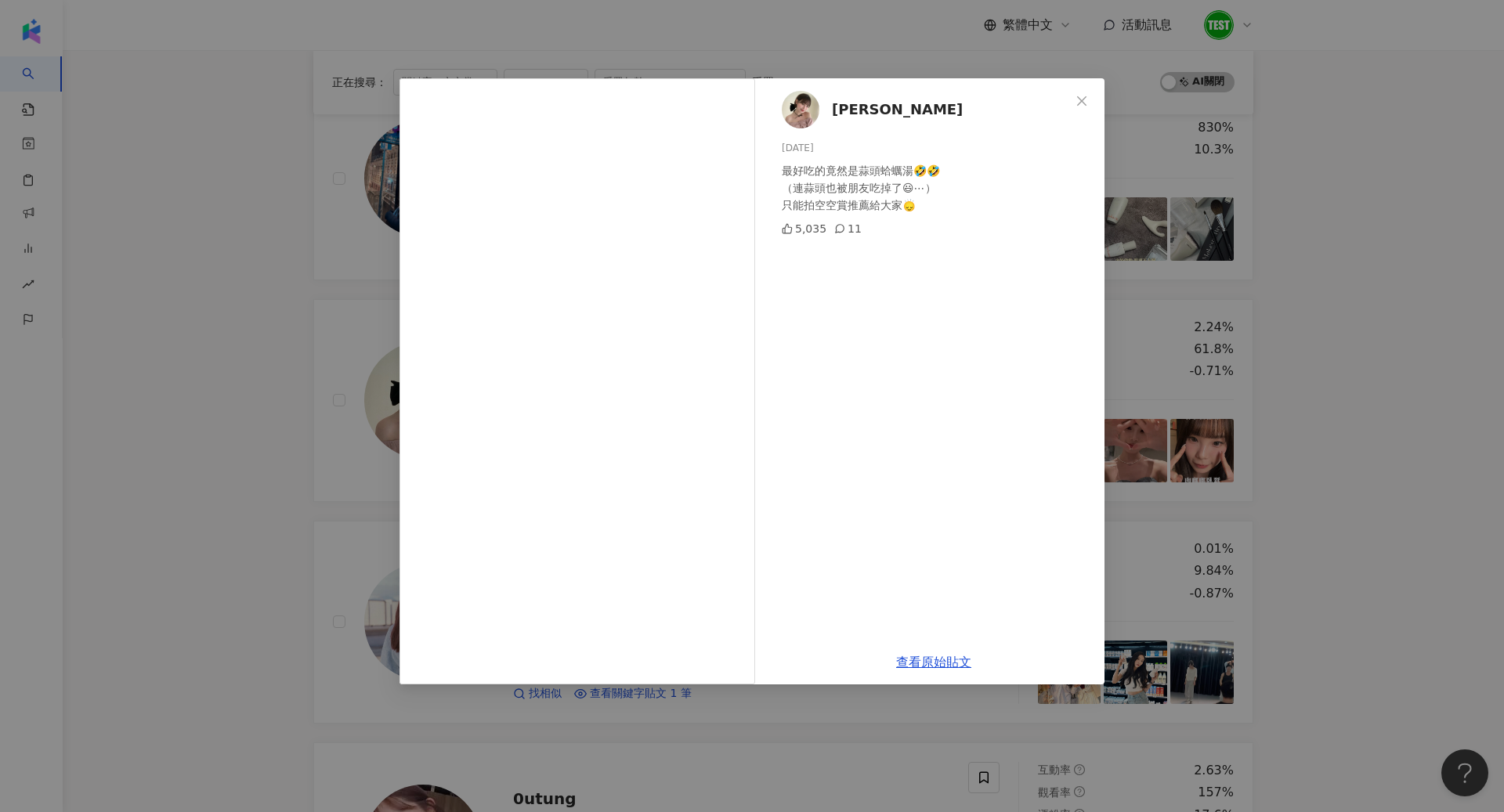
click at [1329, 360] on div "小奈 2024/9/2 最好吃的竟然是蒜頭蛤蠣湯🤣🤣 （連蒜頭也被朋友吃掉了😃⋯） 只能拍空空賞推薦給大家🙂‍↕️ 5,035 11 查看原始貼文" at bounding box center [752, 406] width 1504 height 812
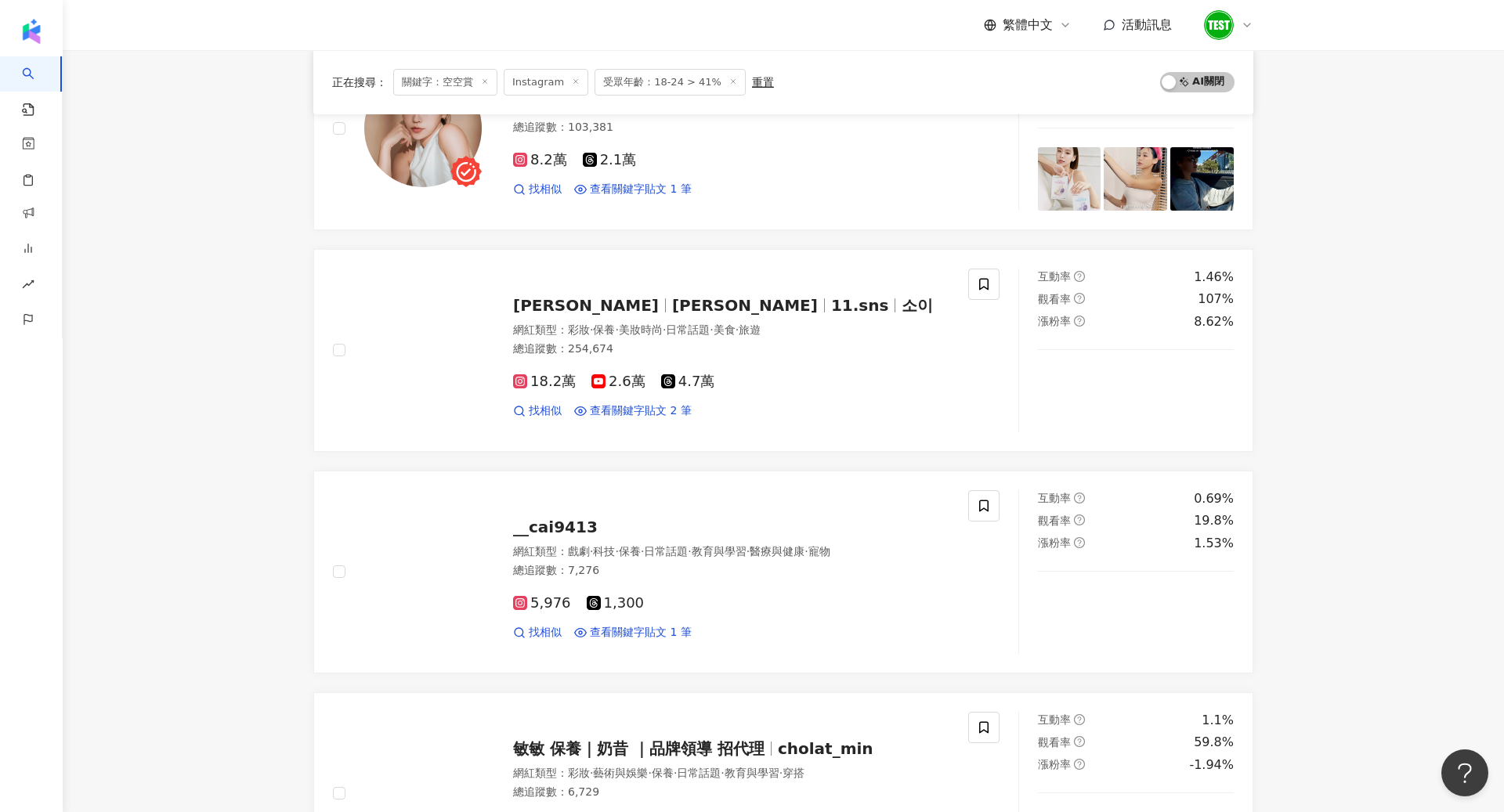
scroll to position [1137, 0]
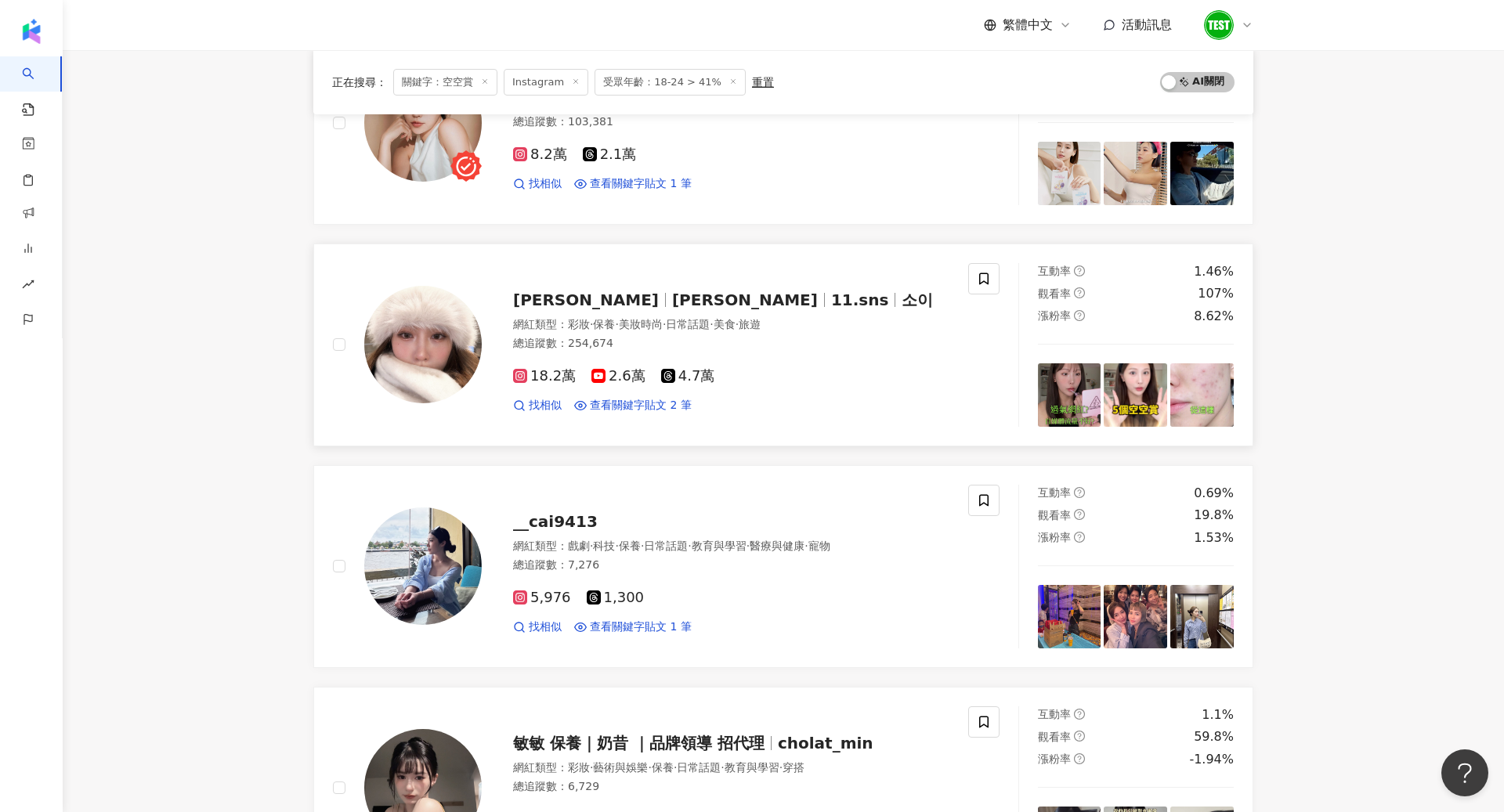
click at [423, 368] on img at bounding box center [423, 345] width 118 height 118
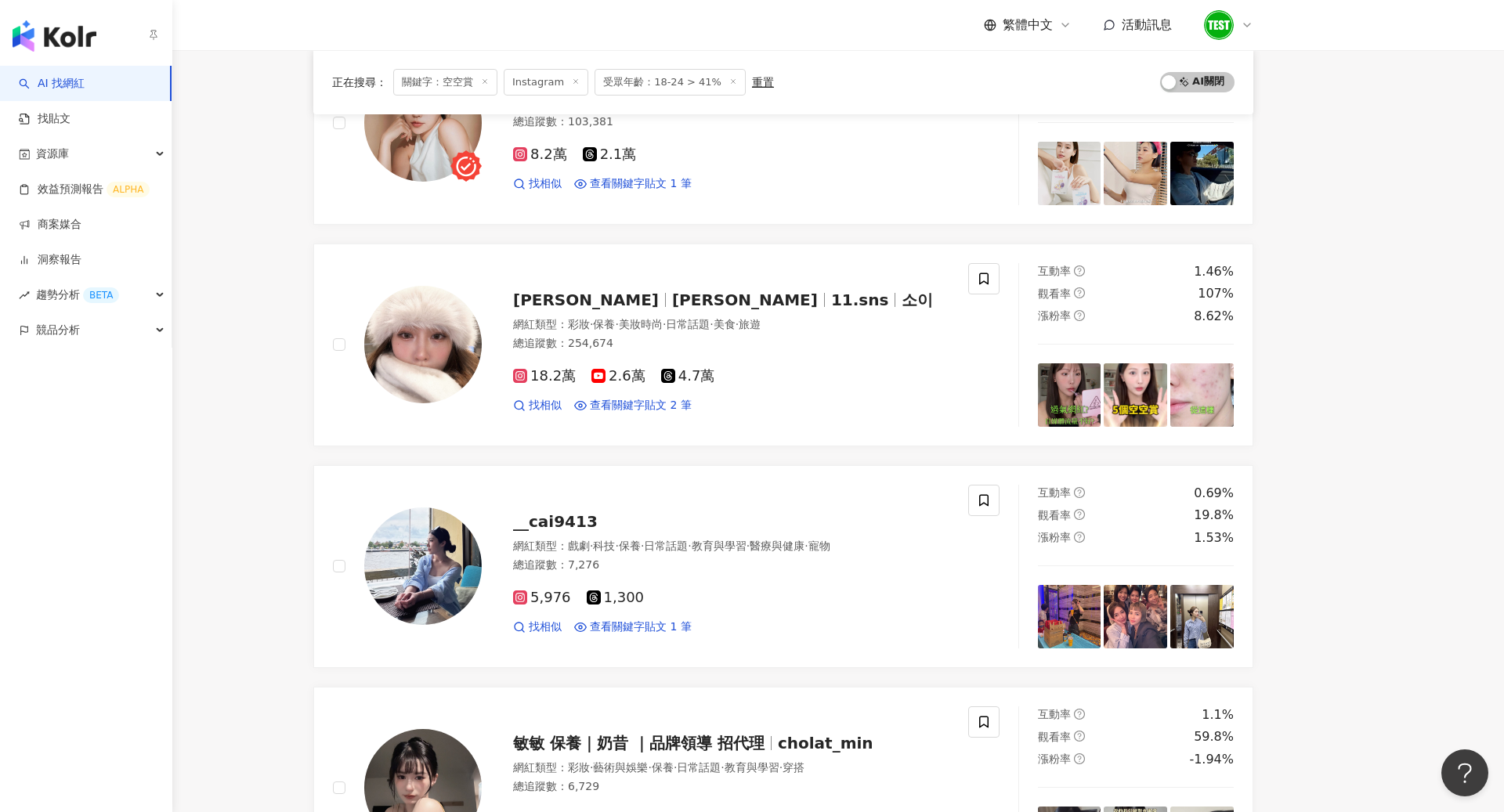
click at [67, 83] on link "AI 找網紅" at bounding box center [51, 83] width 66 height 15
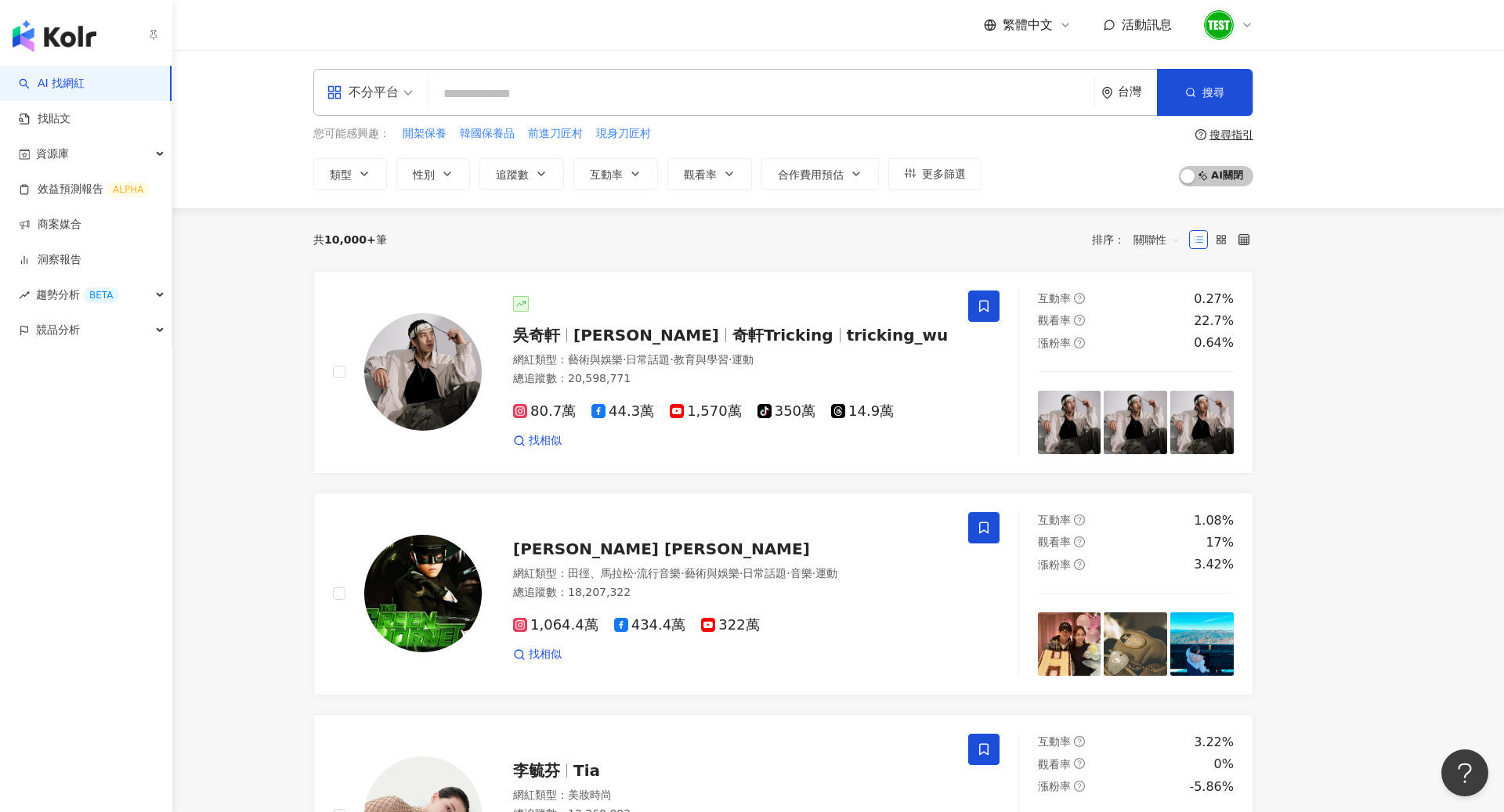
click at [17, 33] on img "button" at bounding box center [54, 36] width 84 height 32
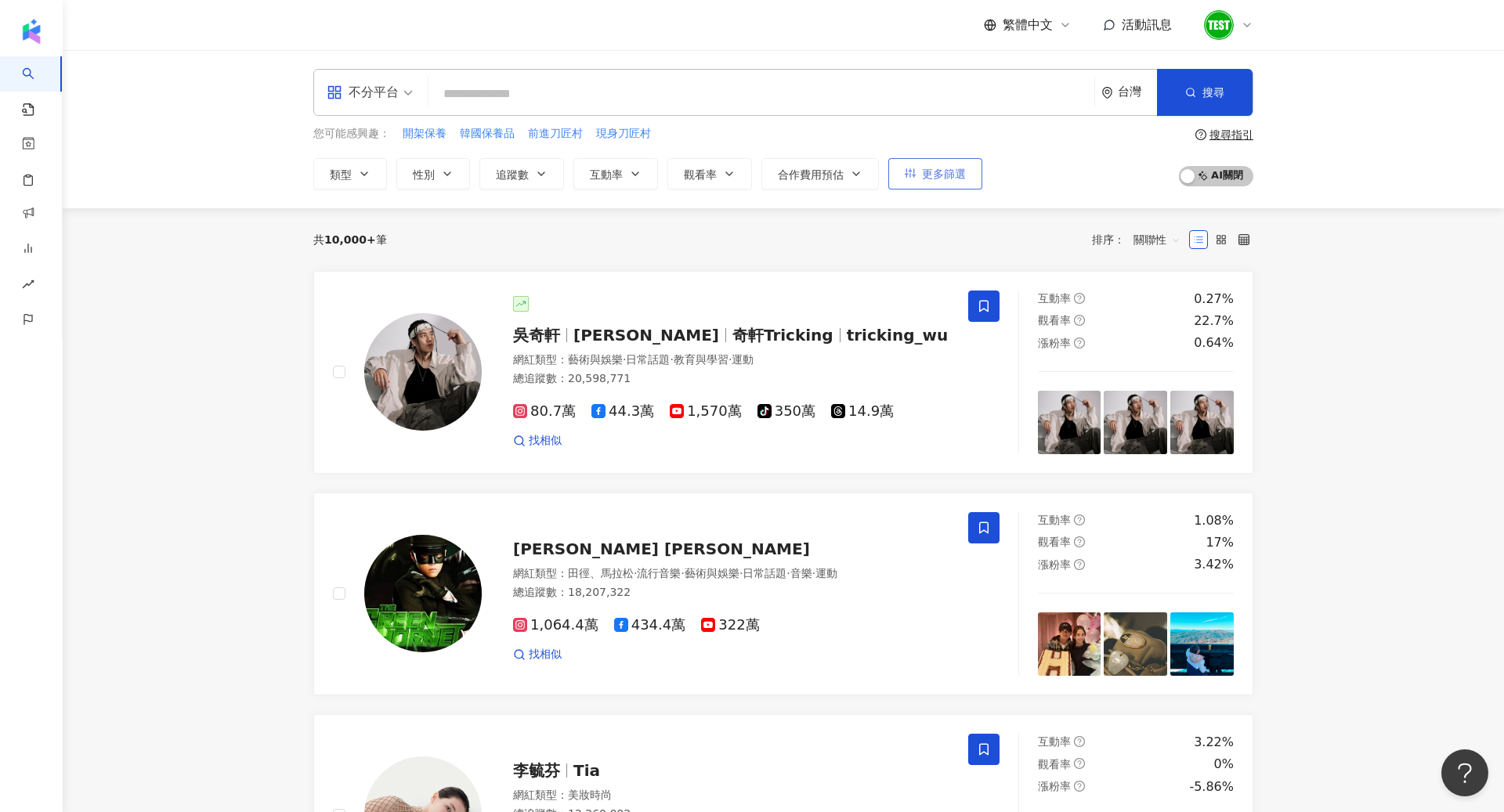
click at [952, 178] on span "更多篩選" at bounding box center [944, 173] width 44 height 12
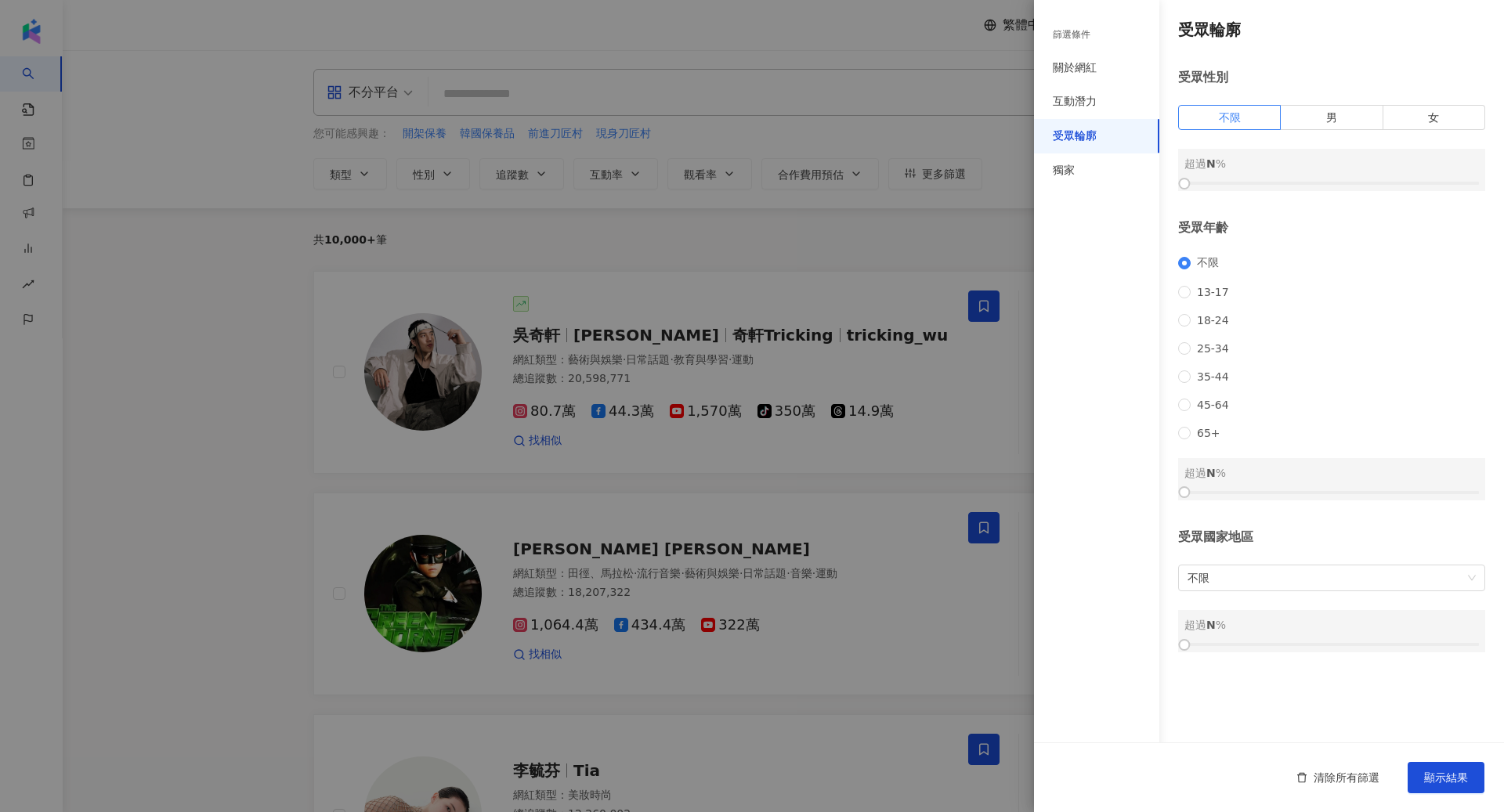
click at [346, 125] on div at bounding box center [752, 406] width 1504 height 812
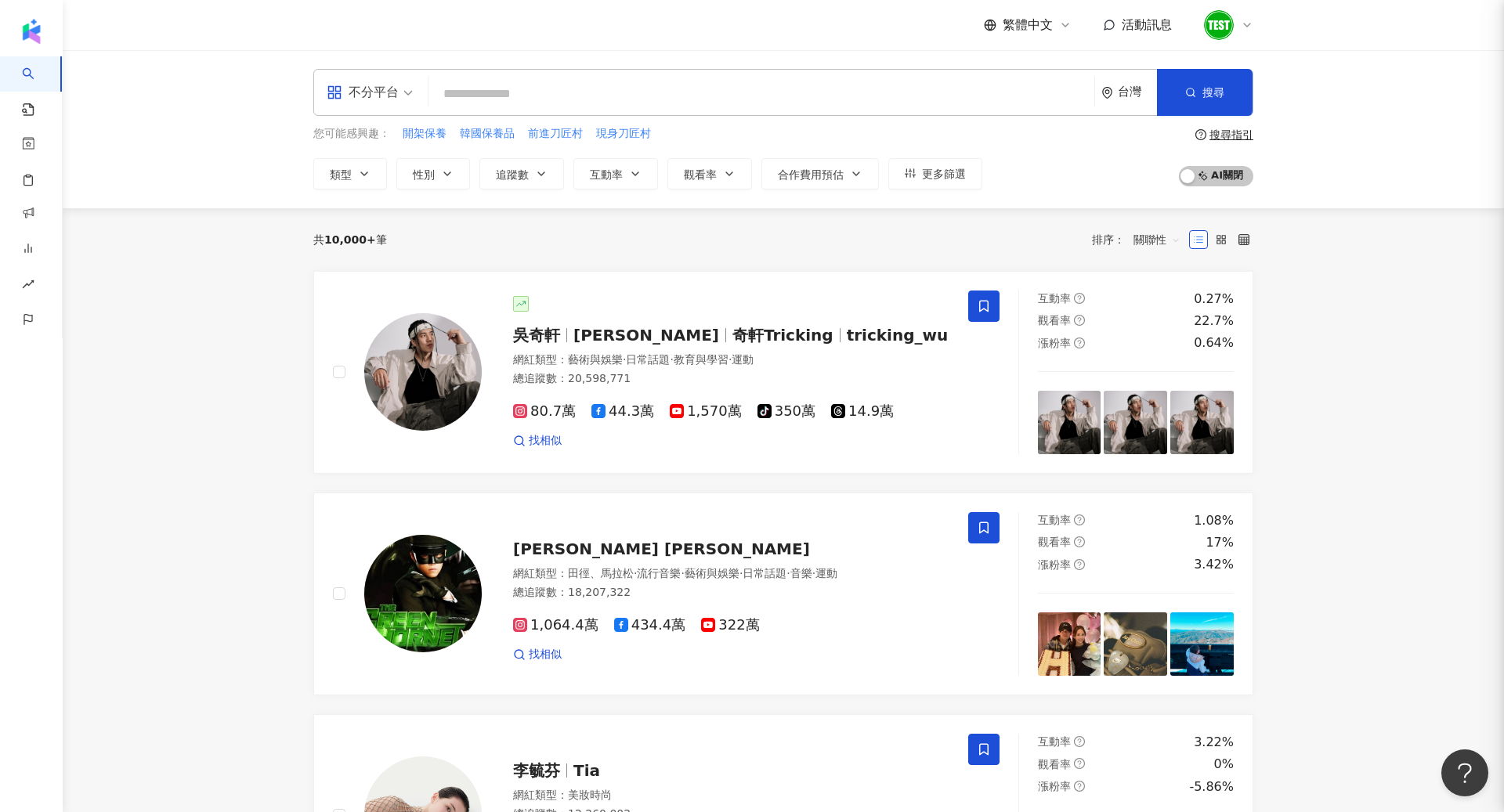
click at [351, 92] on div "不分平台" at bounding box center [363, 92] width 72 height 25
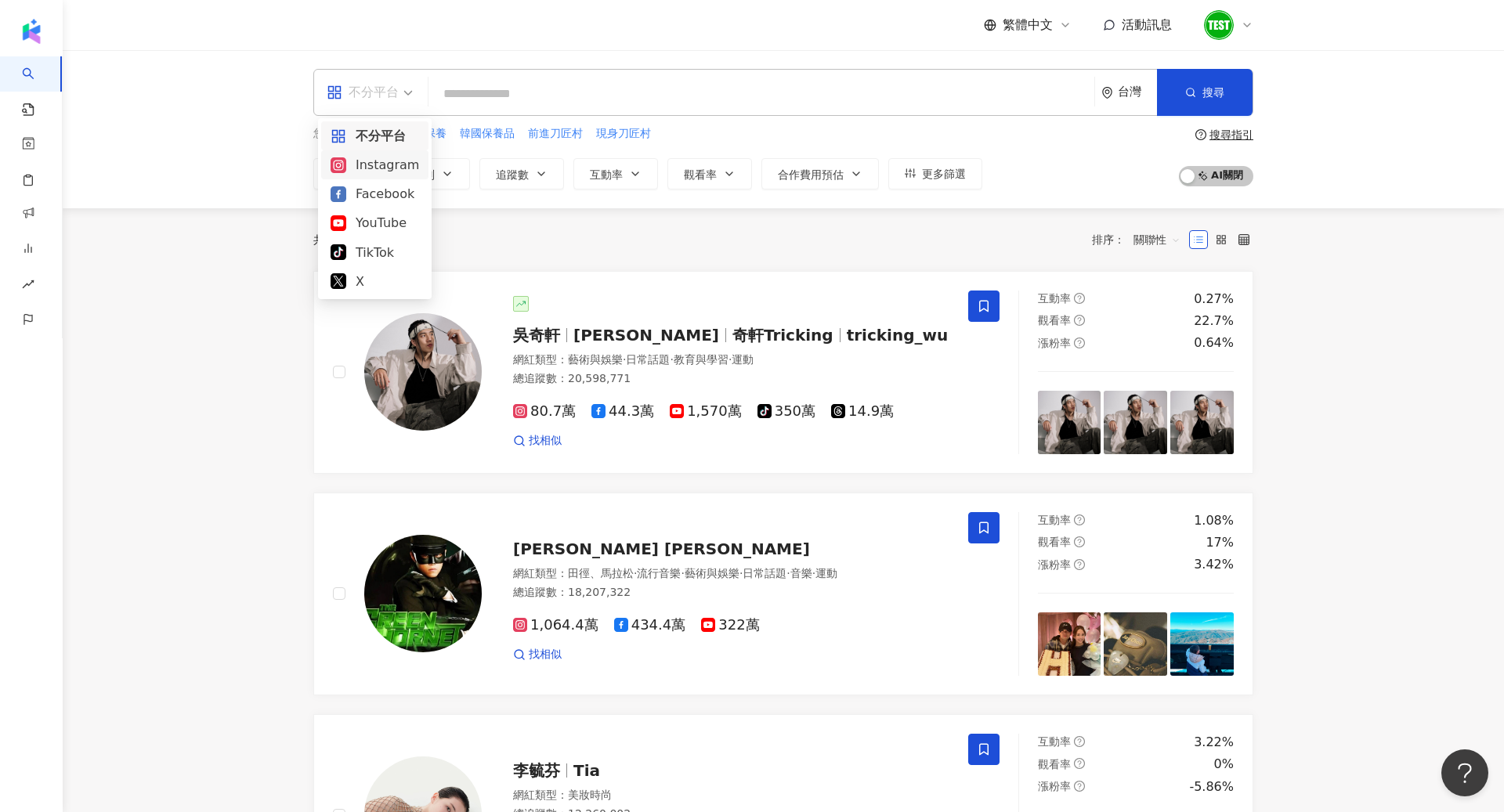
click at [374, 157] on div "Instagram" at bounding box center [375, 165] width 89 height 20
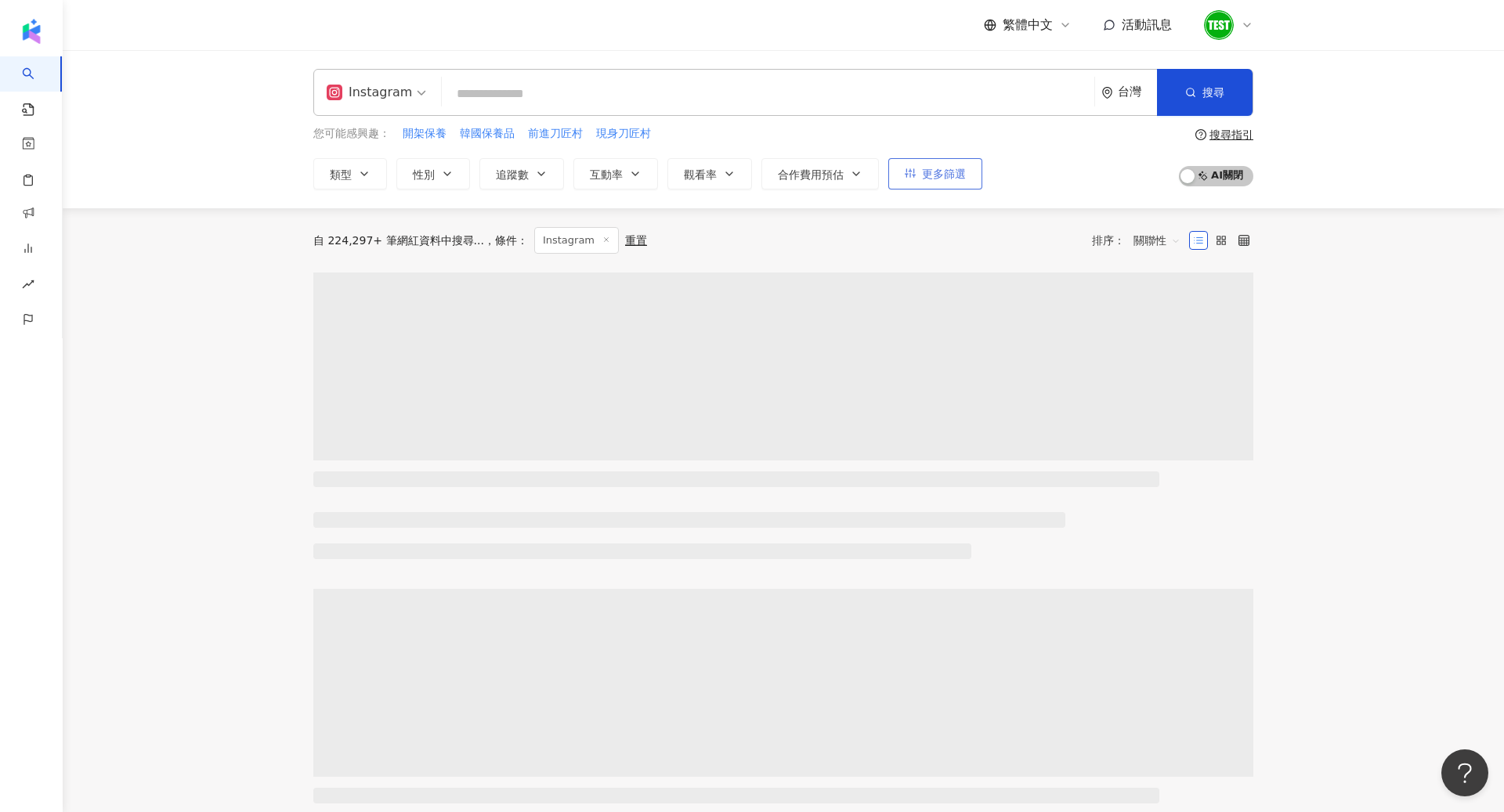
click at [909, 172] on icon "button" at bounding box center [910, 172] width 11 height 11
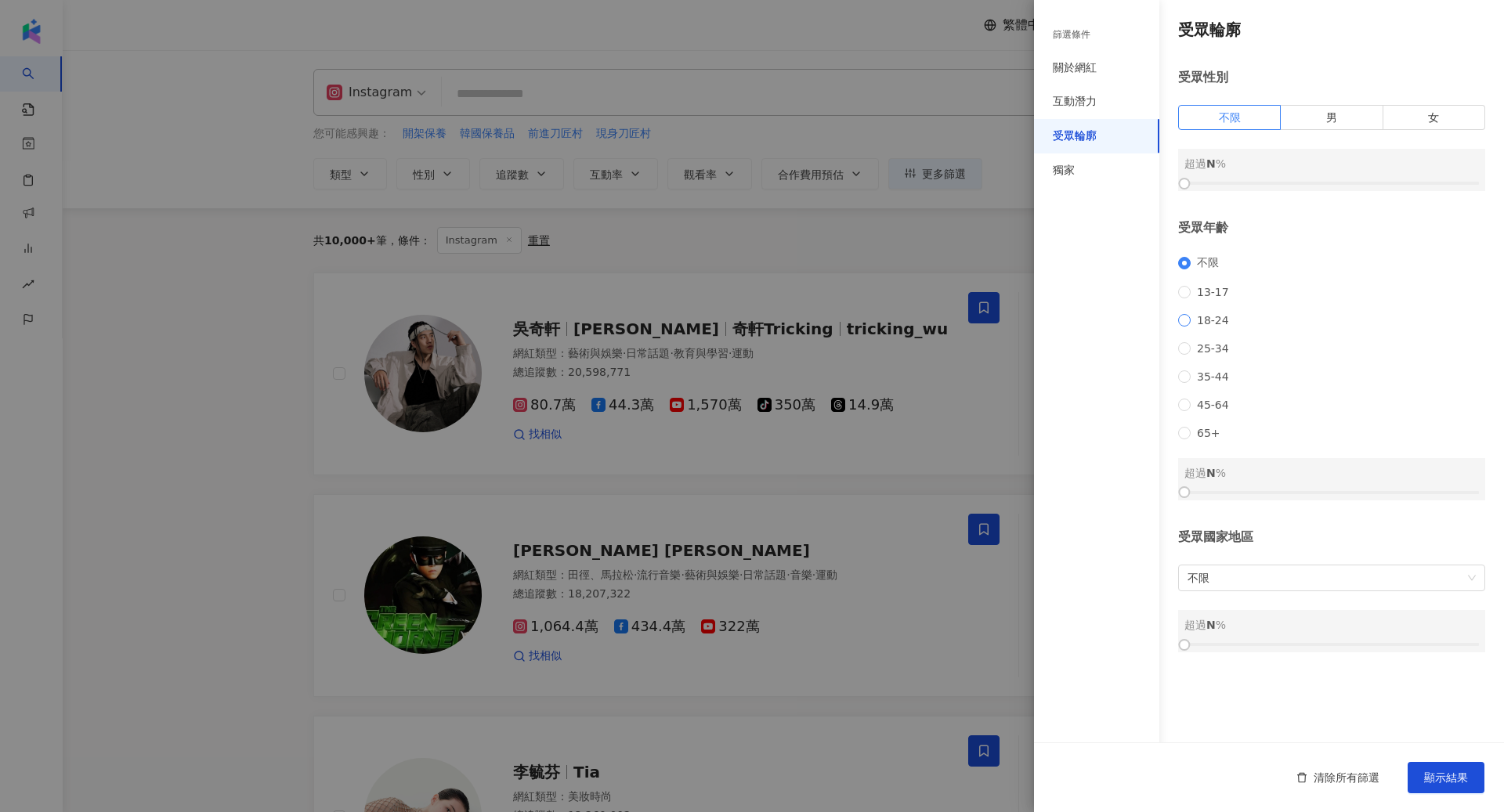
click at [1211, 322] on span "18-24" at bounding box center [1213, 319] width 45 height 12
drag, startPoint x: 1181, startPoint y: 497, endPoint x: 1314, endPoint y: 494, distance: 133.0
click at [1314, 494] on div at bounding box center [1317, 492] width 9 height 9
click at [1434, 778] on span "顯示結果" at bounding box center [1446, 777] width 44 height 12
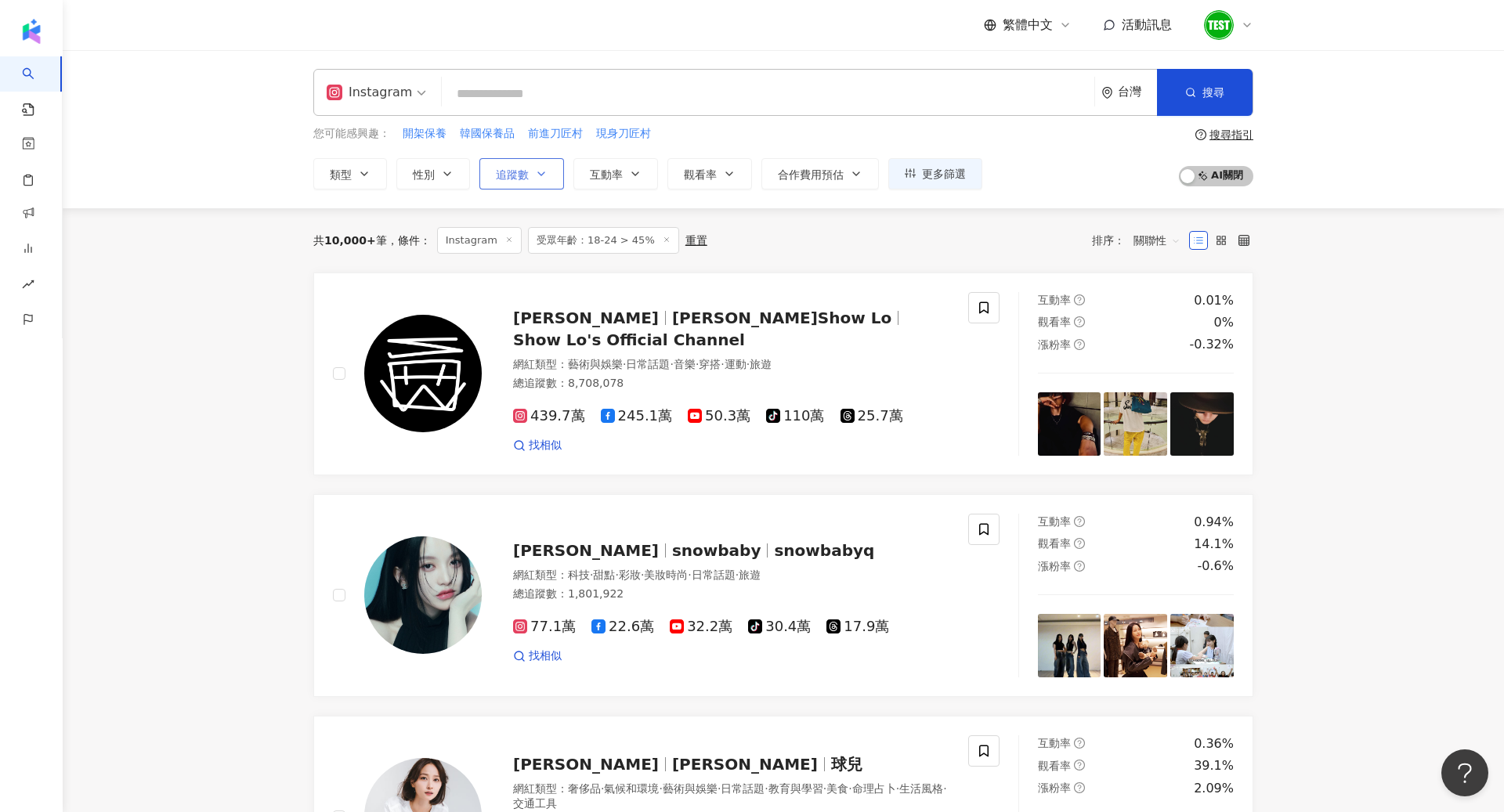
click at [487, 185] on button "追蹤數" at bounding box center [522, 174] width 85 height 32
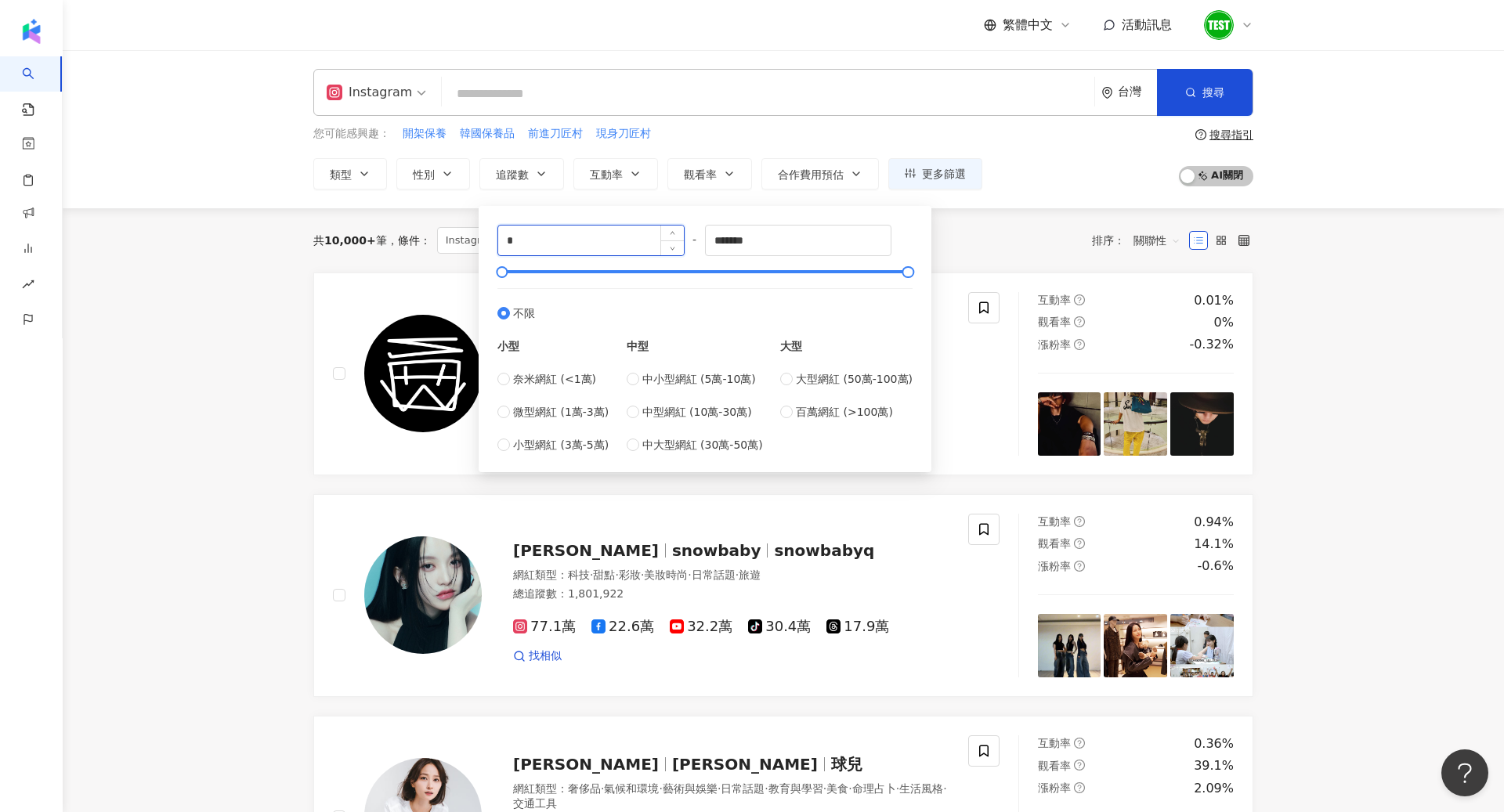
click at [552, 230] on input "*" at bounding box center [591, 241] width 185 height 30
type input "******"
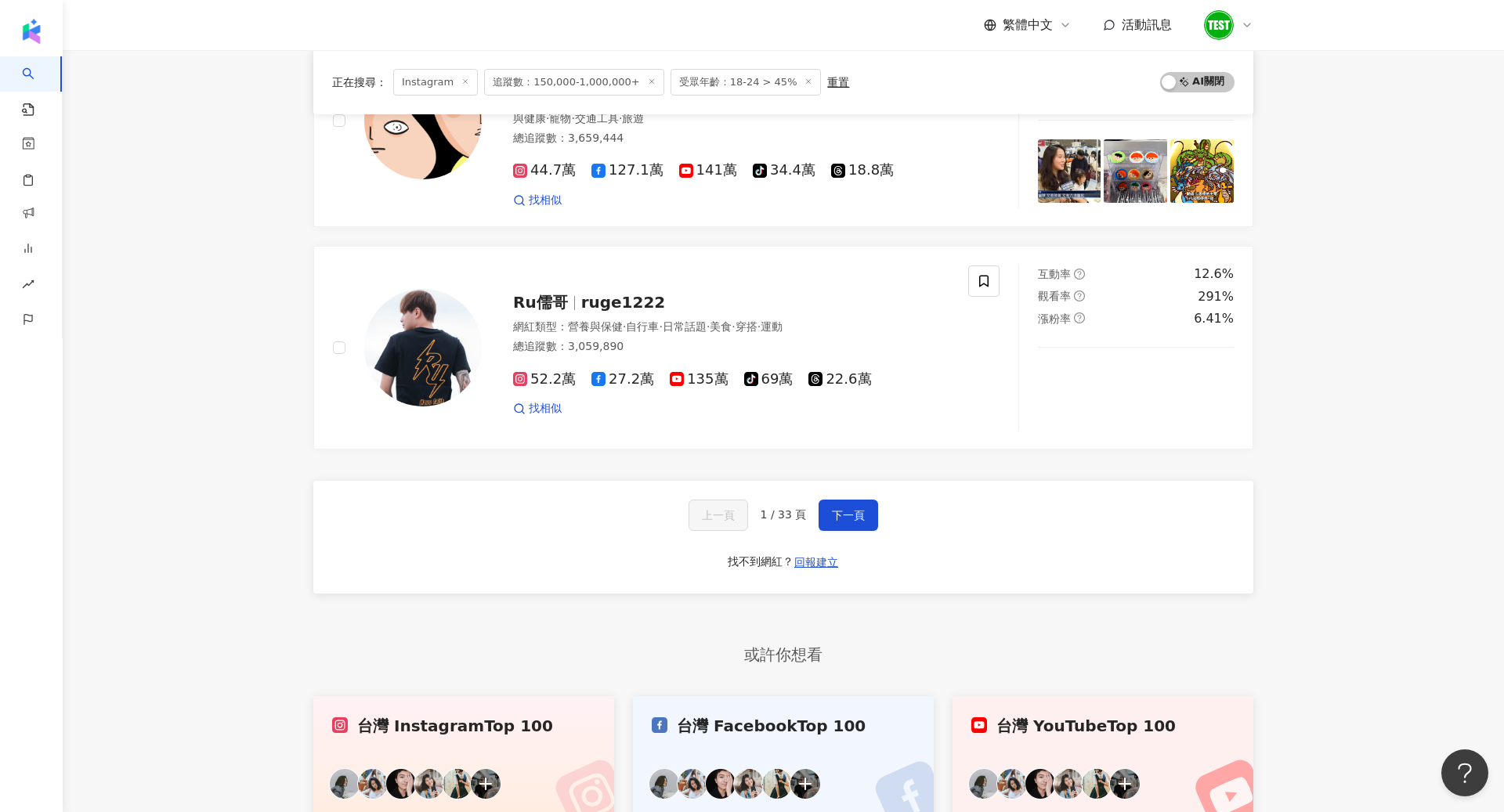
scroll to position [2702, 0]
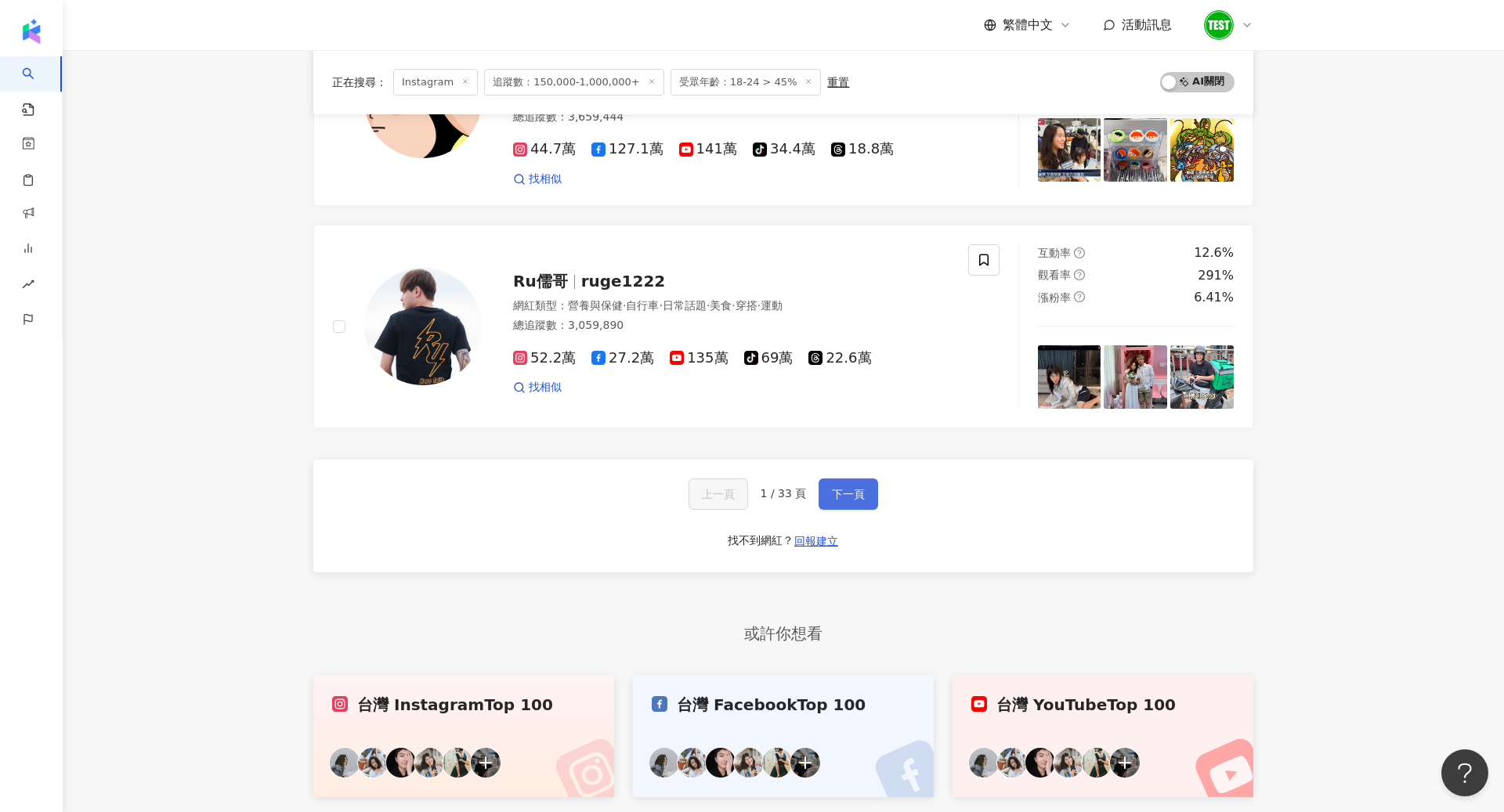
click at [846, 479] on button "下一頁" at bounding box center [848, 494] width 59 height 32
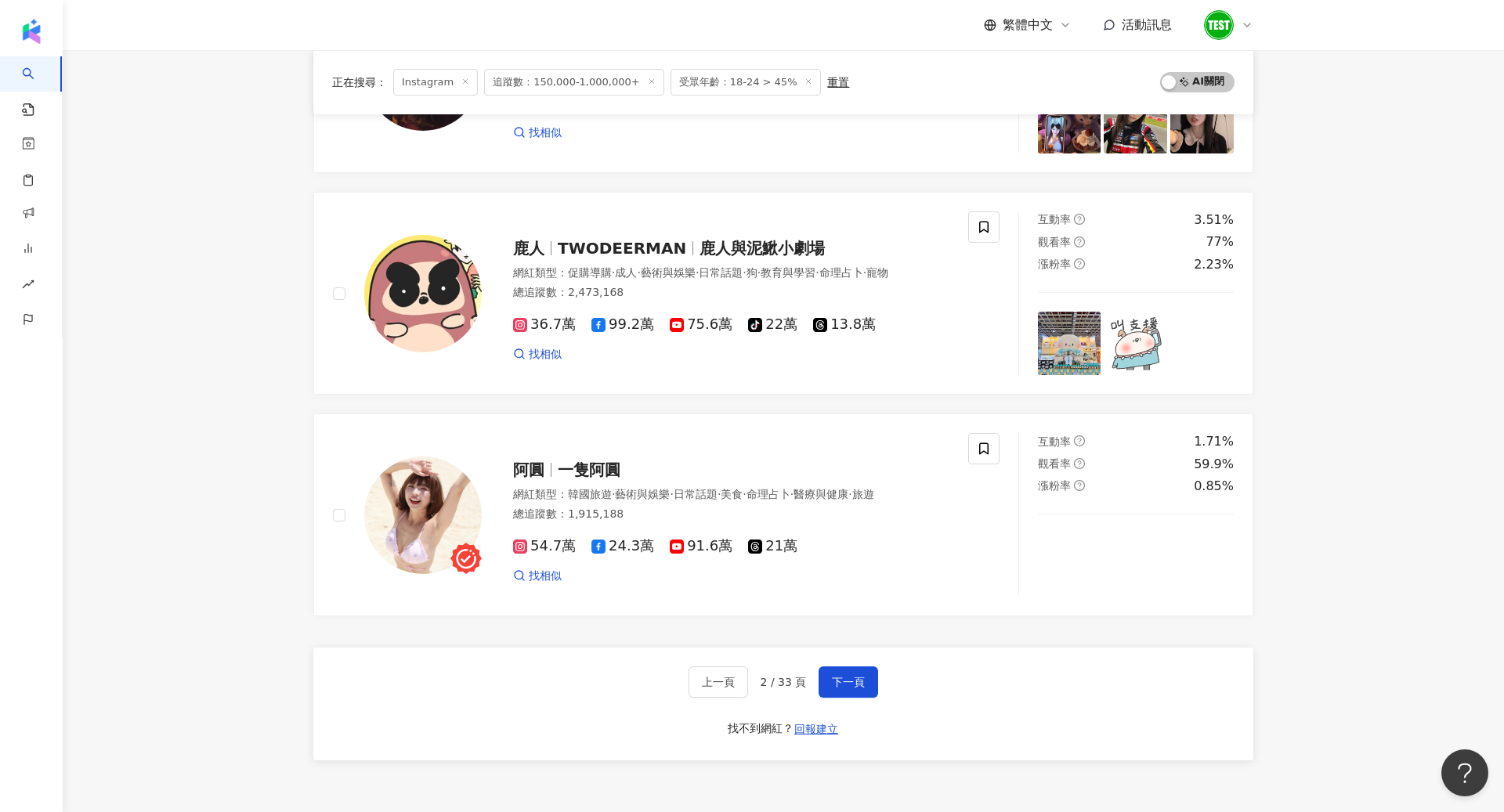
scroll to position [2306, 0]
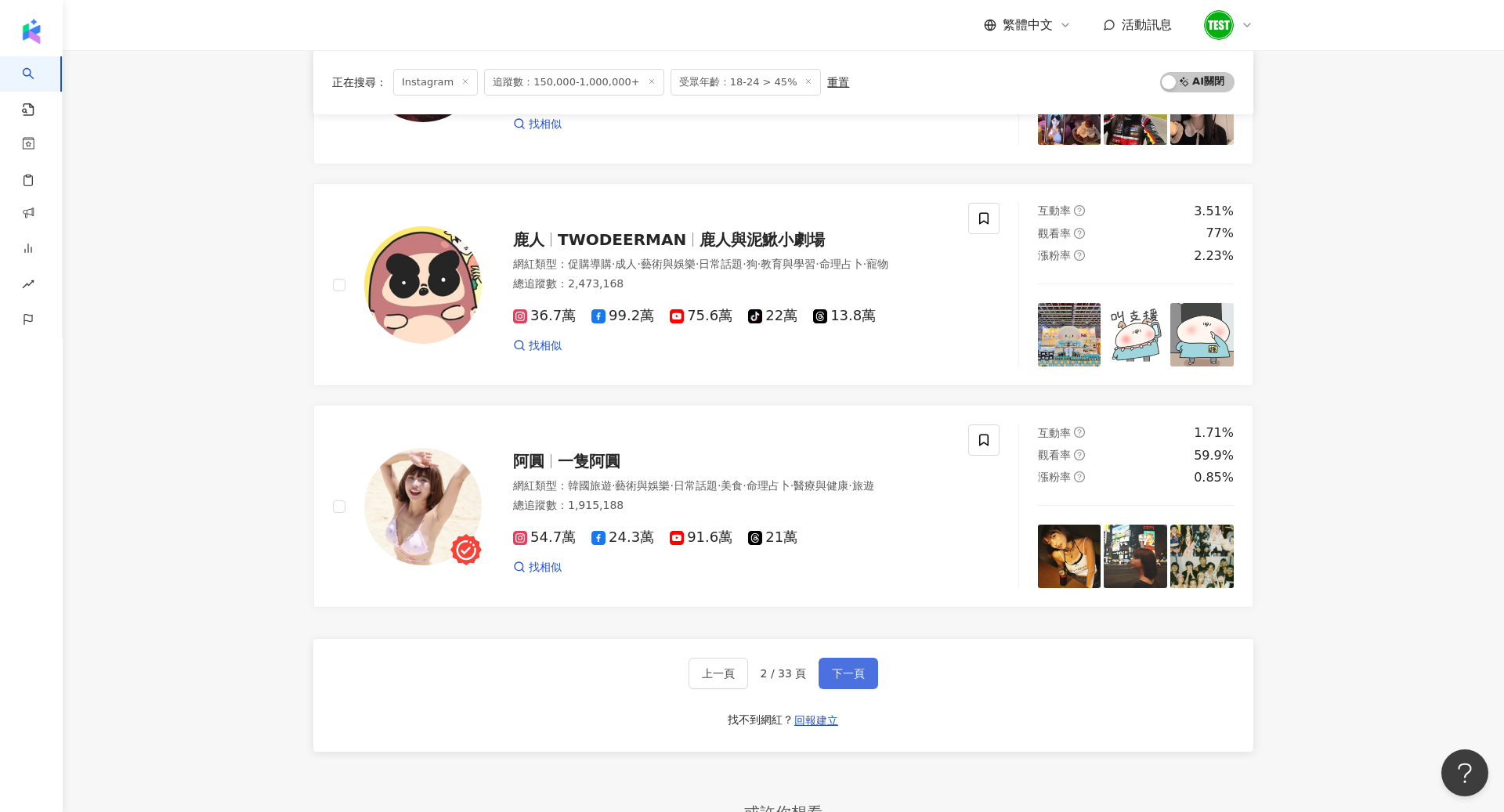
click at [820, 676] on button "下一頁" at bounding box center [848, 673] width 59 height 32
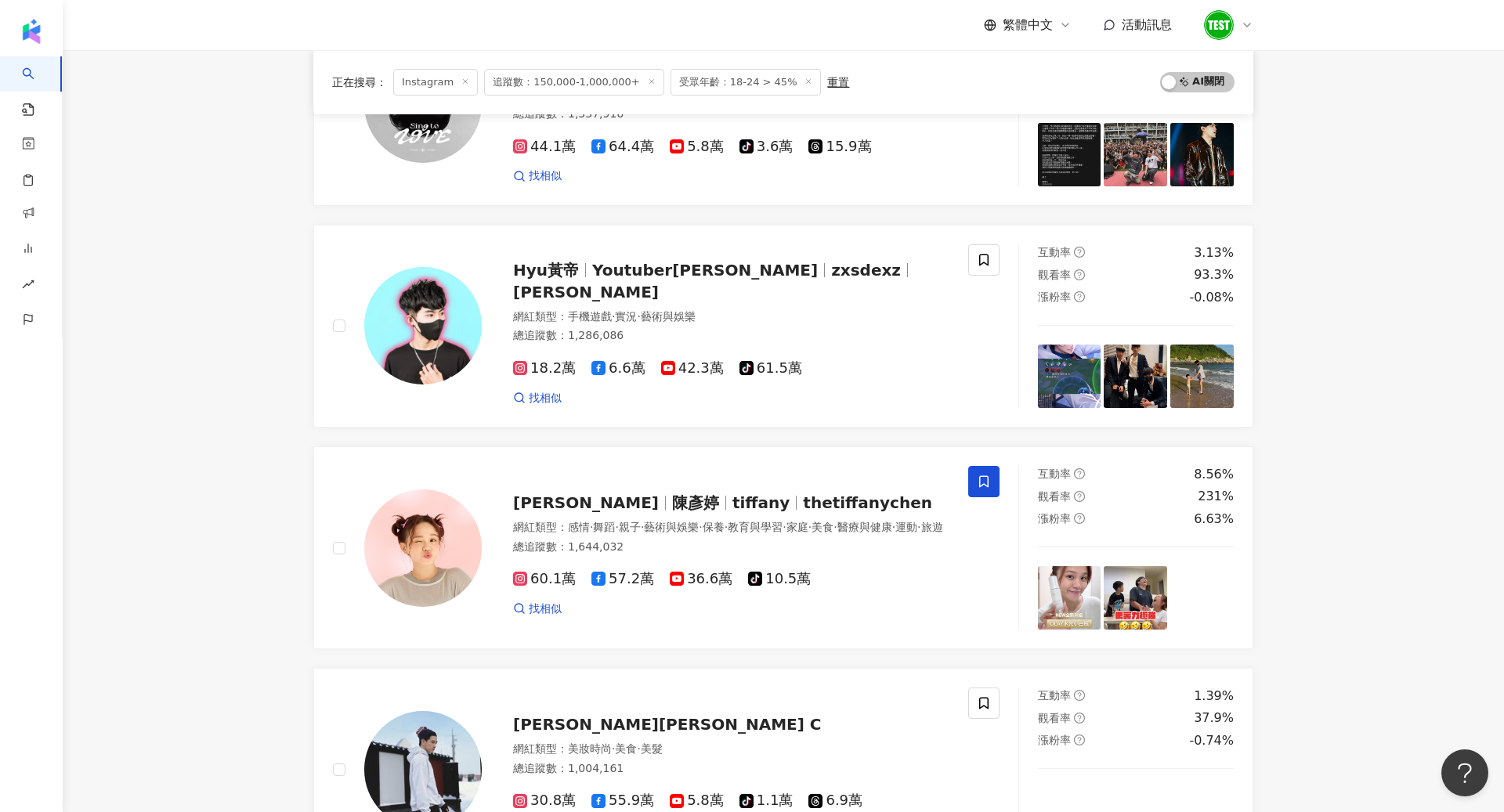
scroll to position [2184, 0]
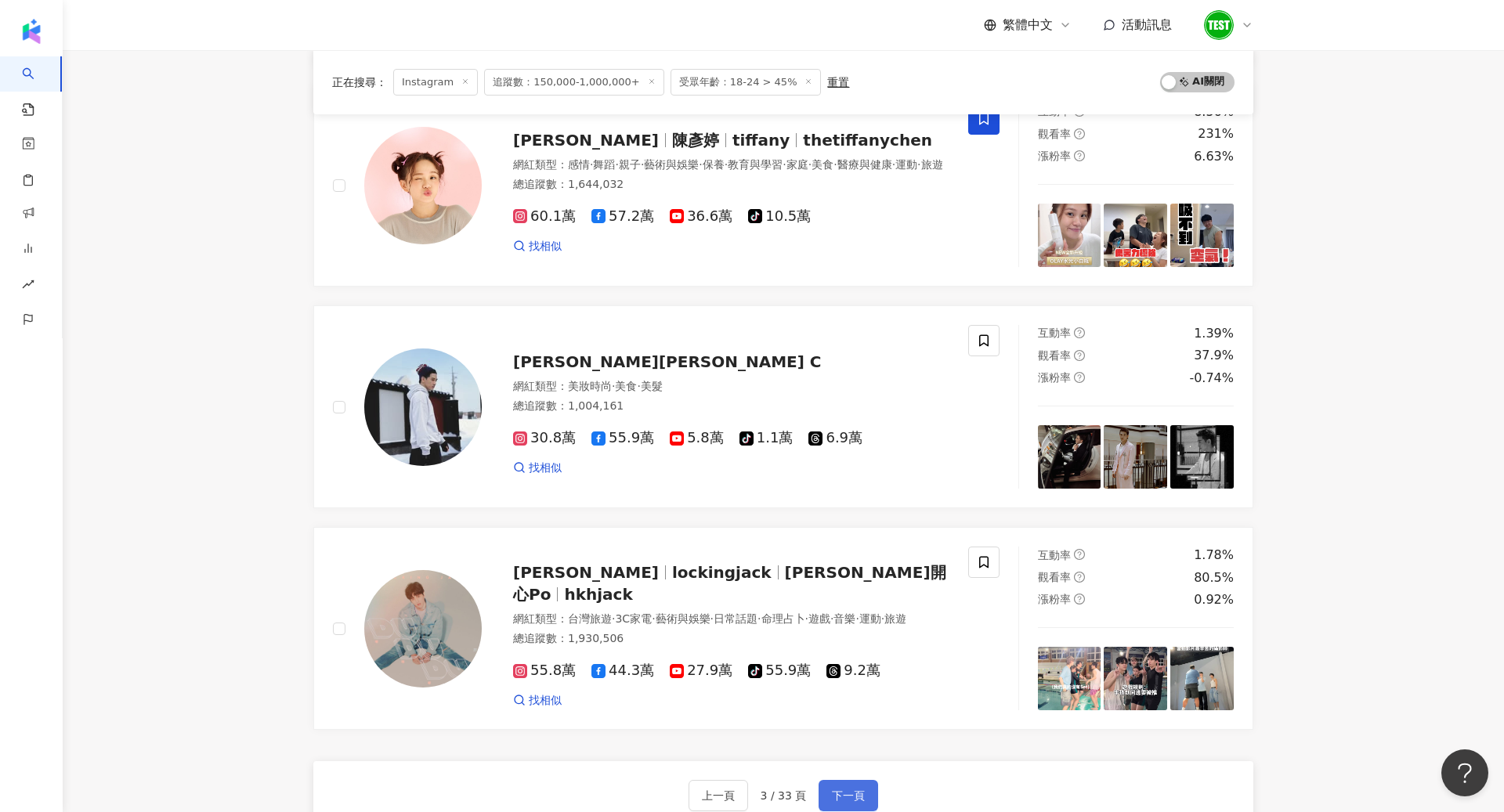
click at [850, 789] on span "下一頁" at bounding box center [848, 795] width 33 height 12
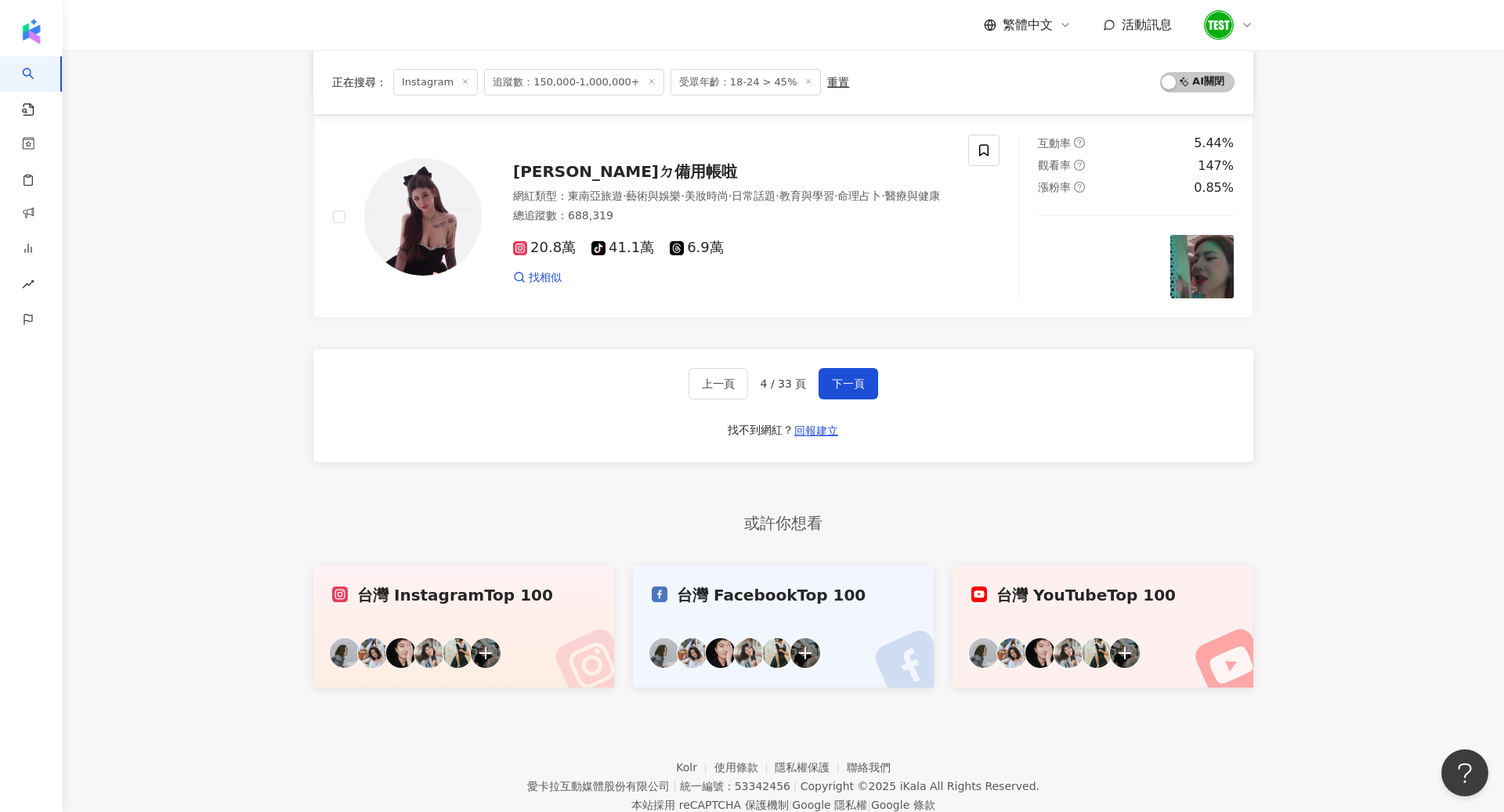
scroll to position [2635, 0]
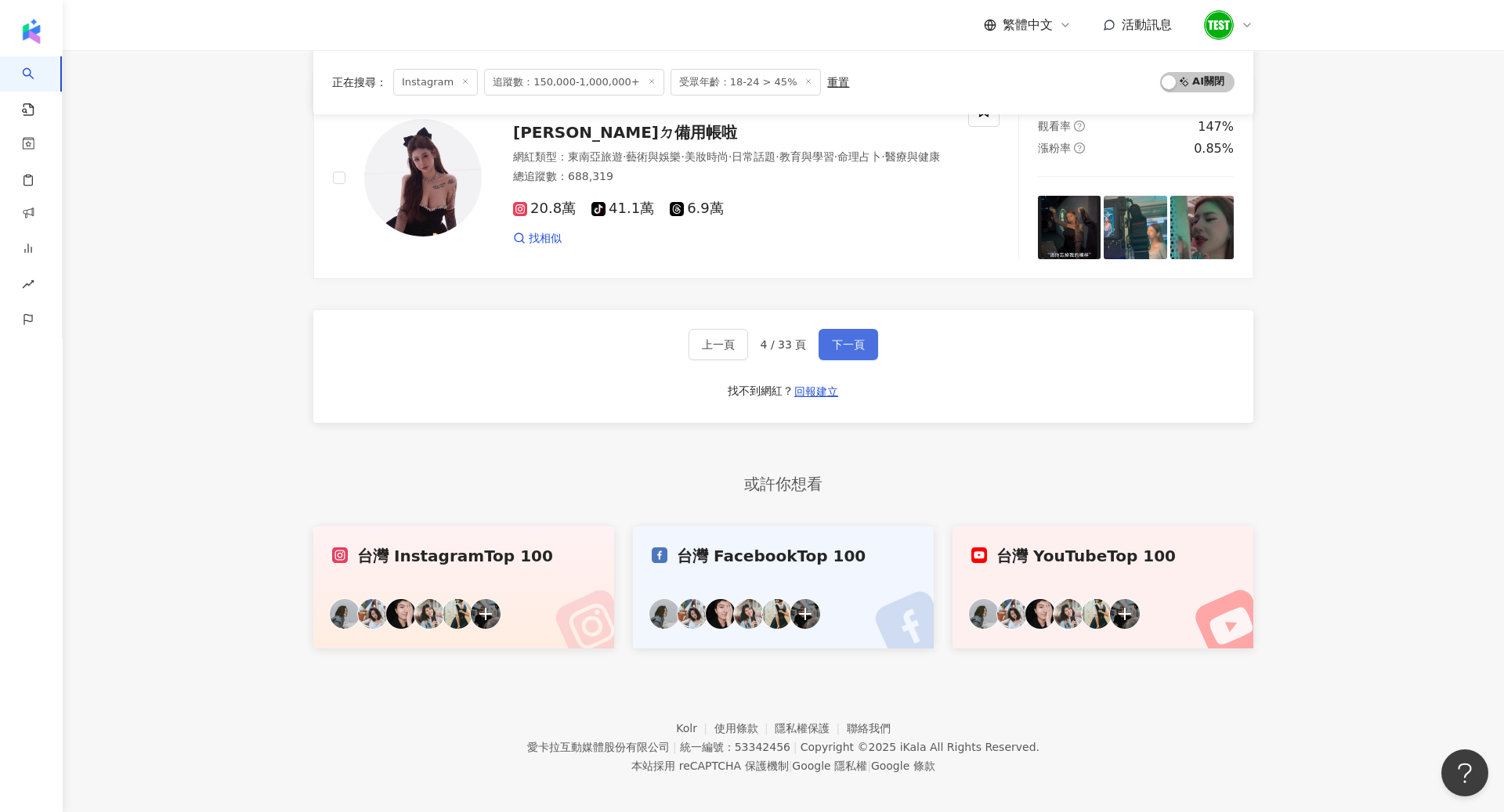
click at [851, 341] on button "下一頁" at bounding box center [848, 345] width 59 height 32
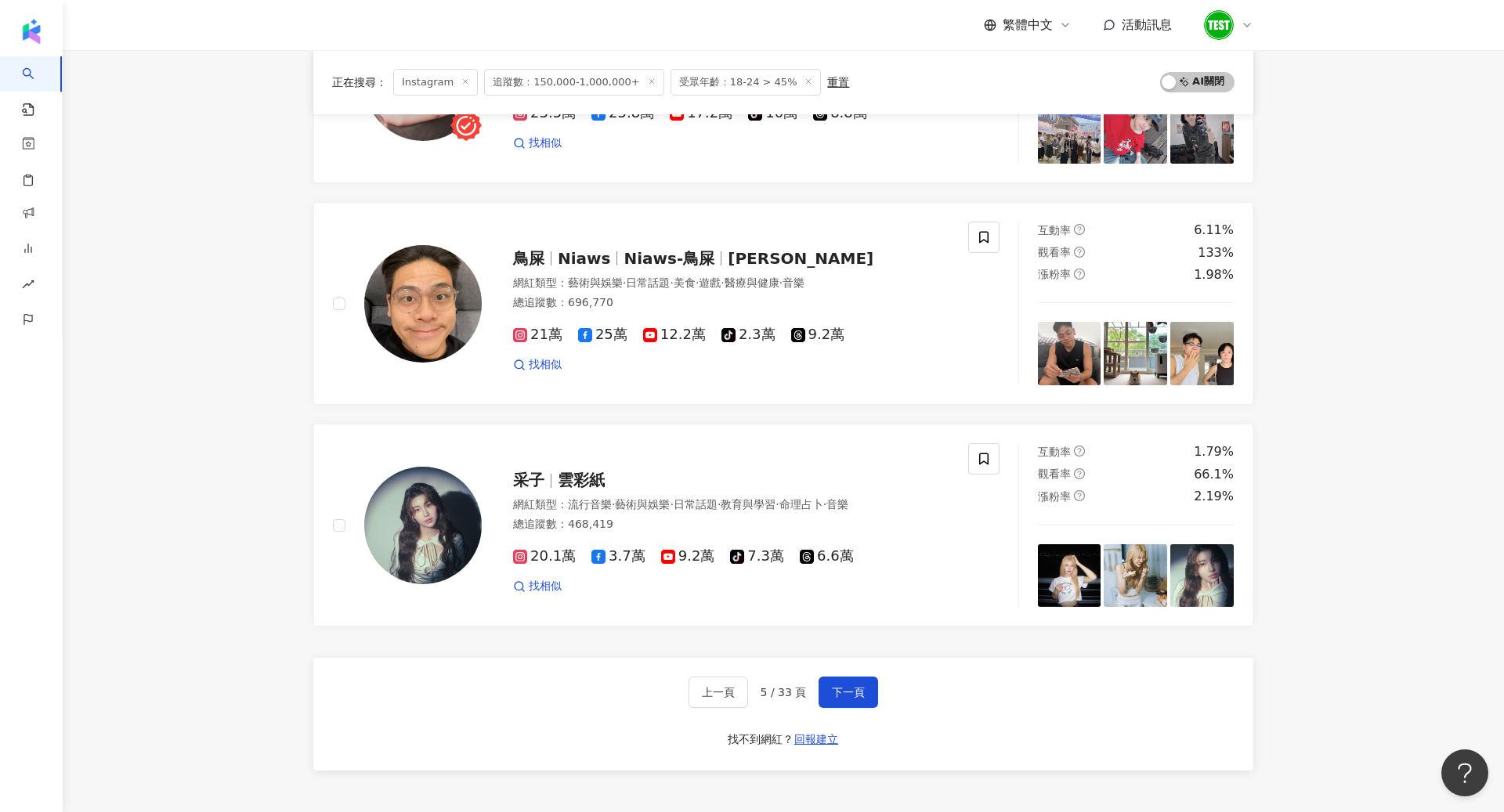
scroll to position [2308, 0]
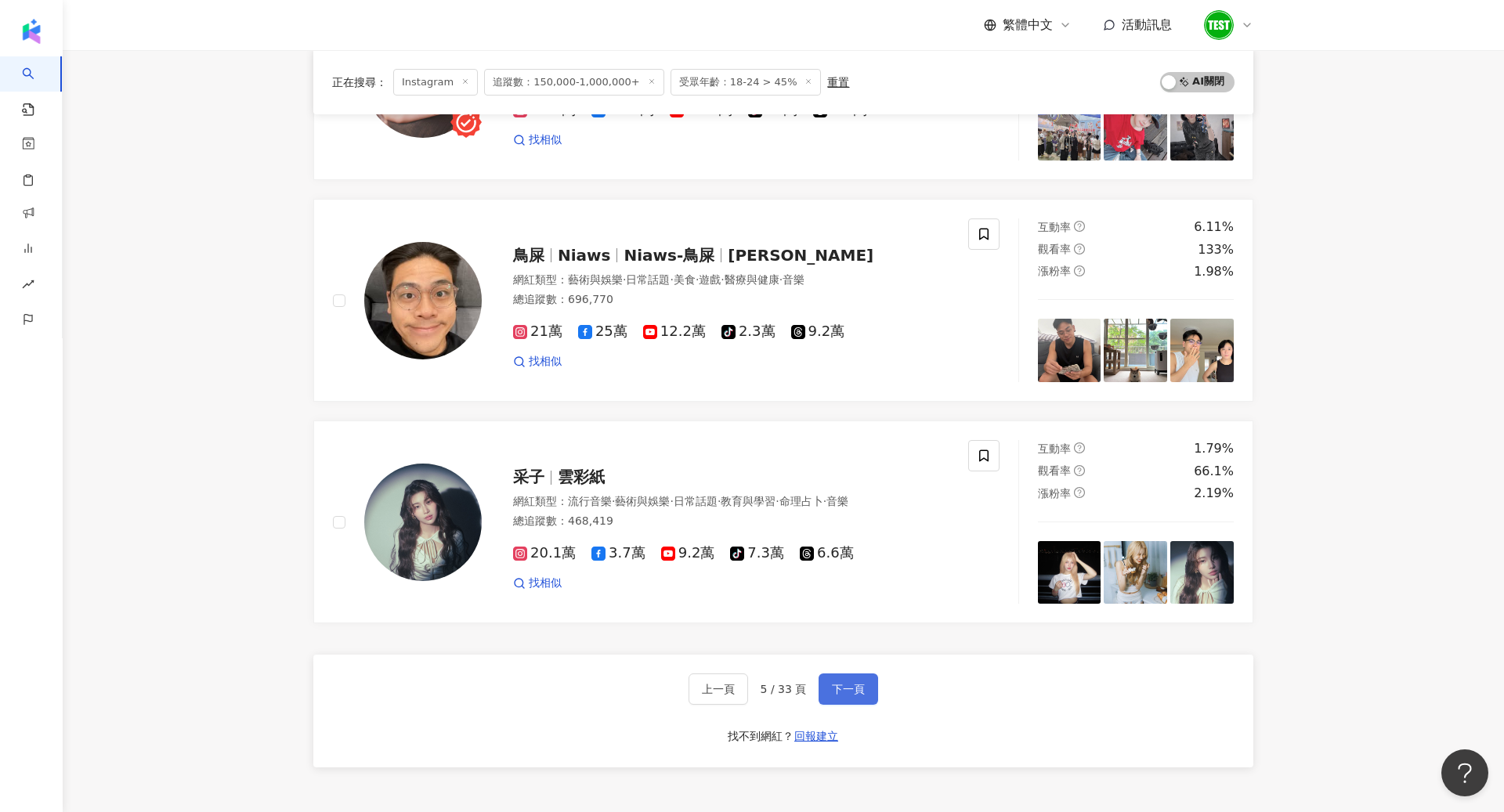
click at [853, 683] on span "下一頁" at bounding box center [848, 688] width 33 height 12
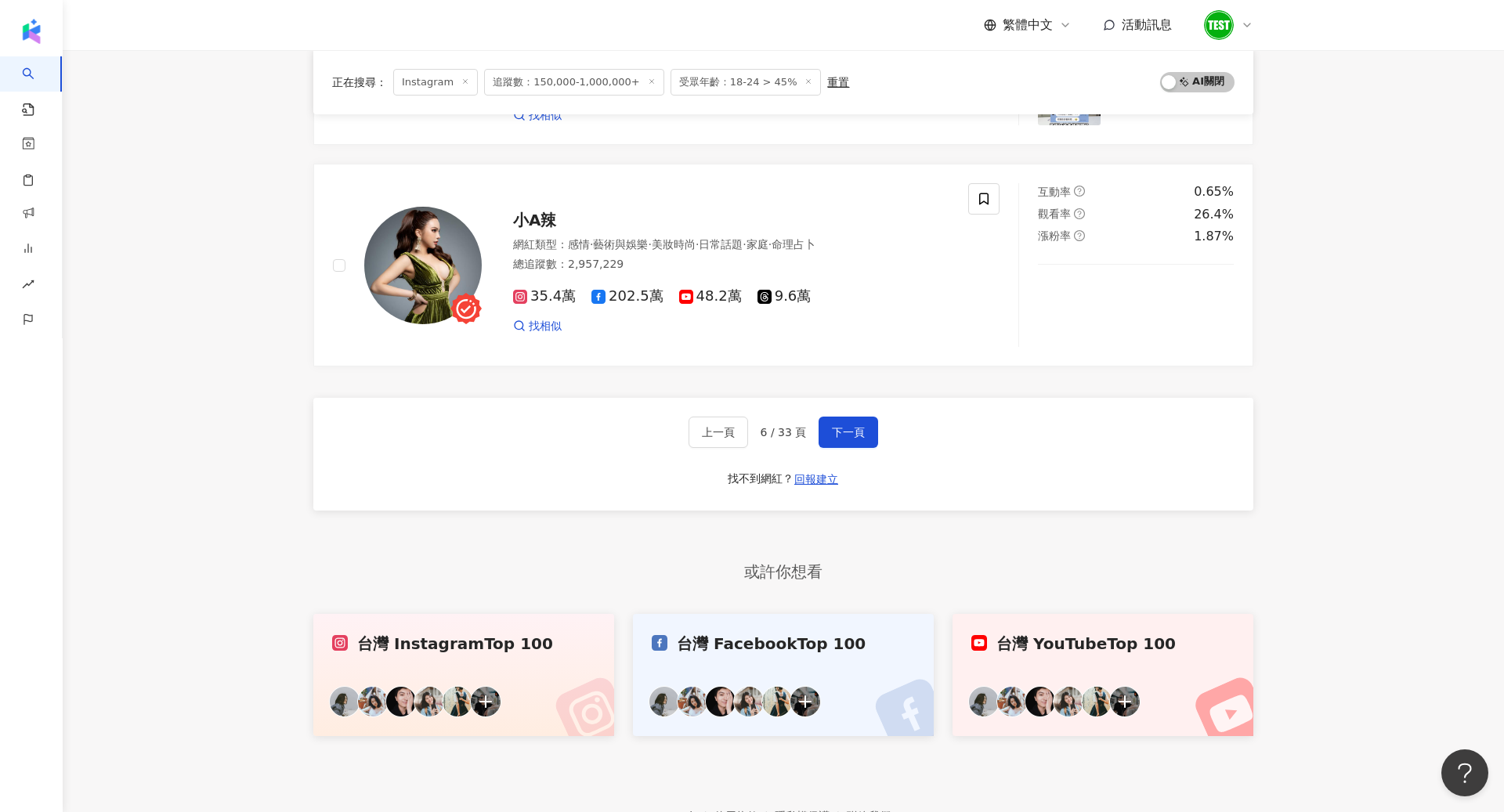
scroll to position [2635, 0]
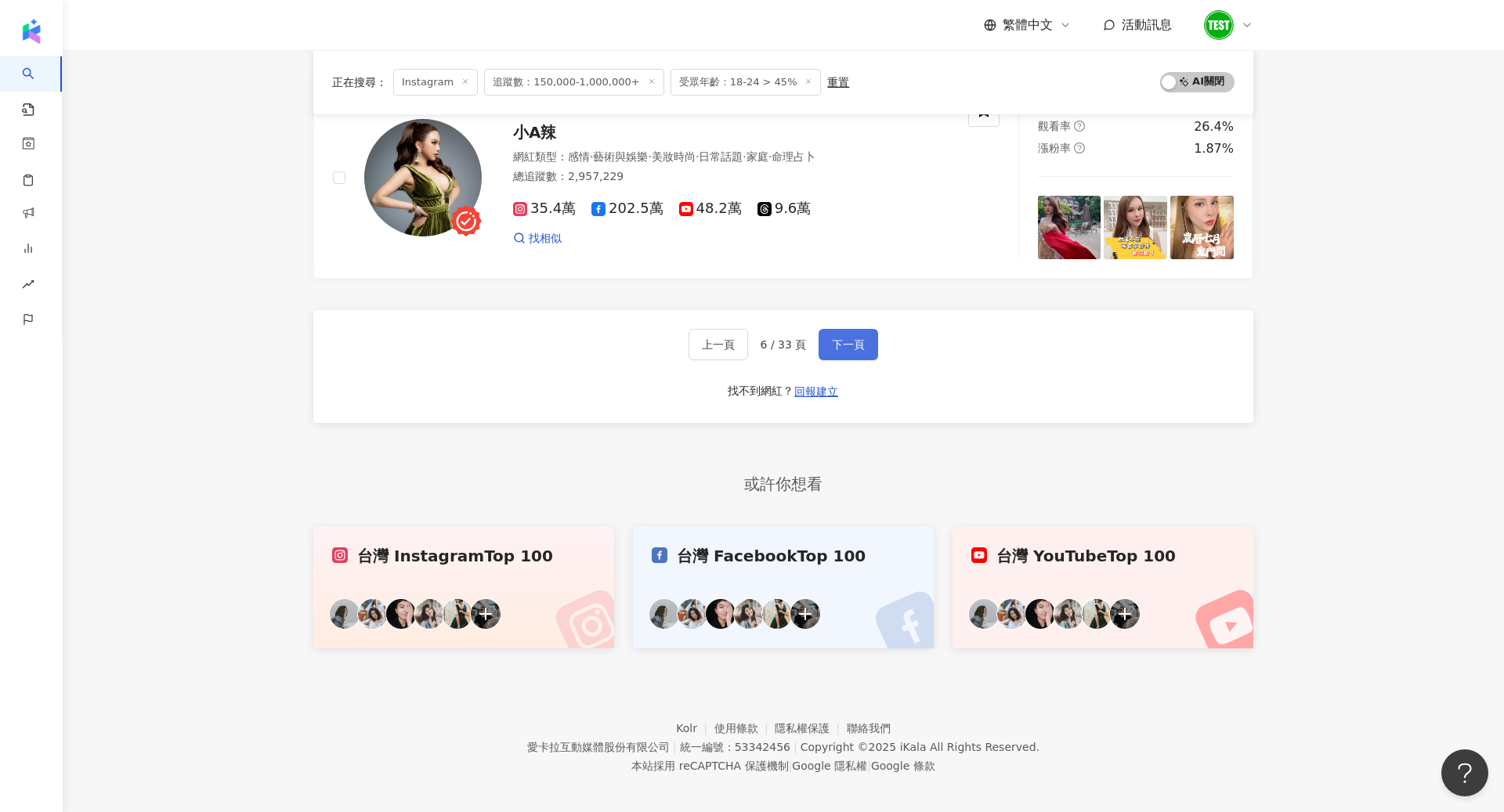
click at [850, 342] on button "下一頁" at bounding box center [848, 345] width 59 height 32
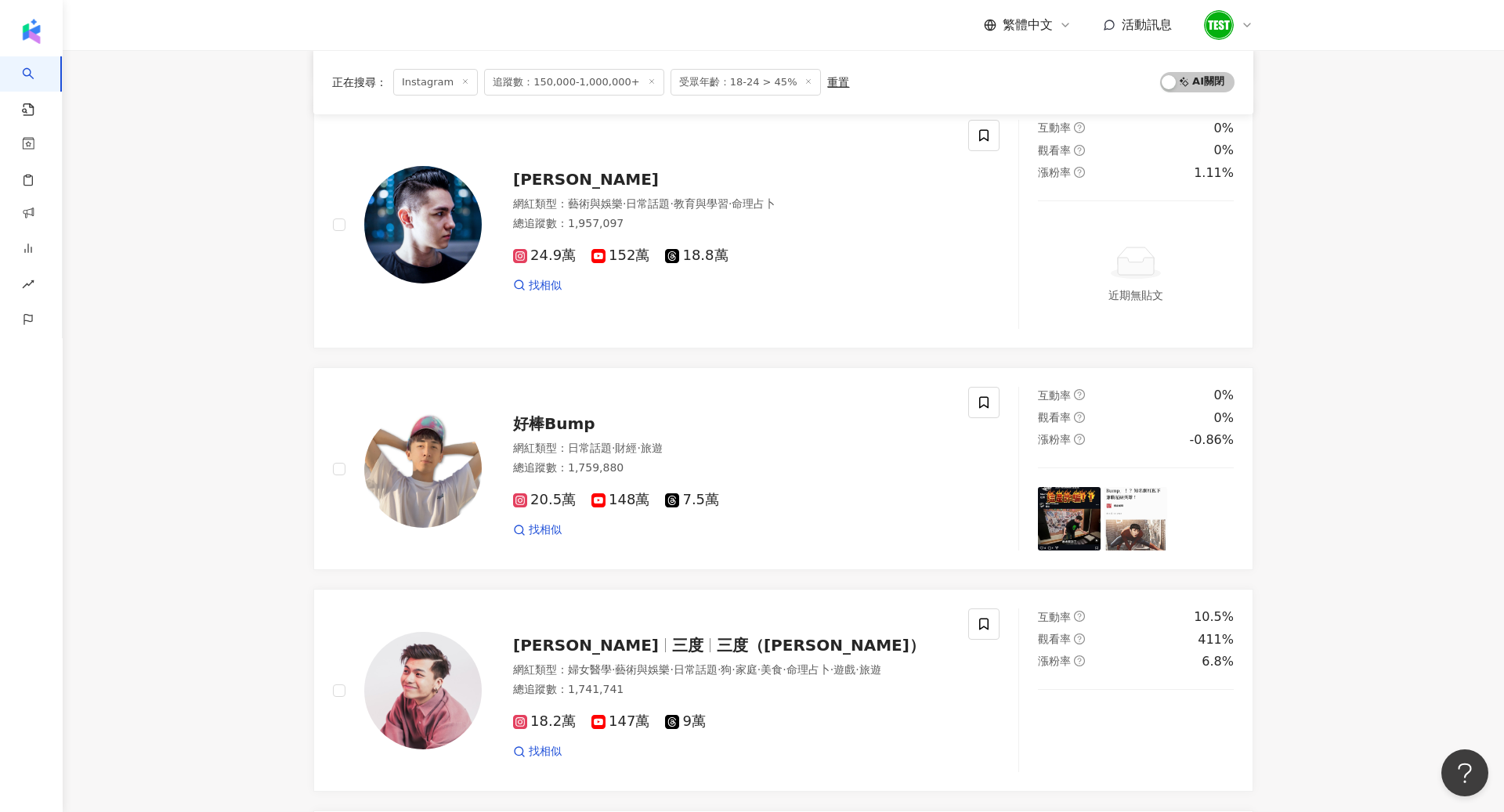
scroll to position [2506, 0]
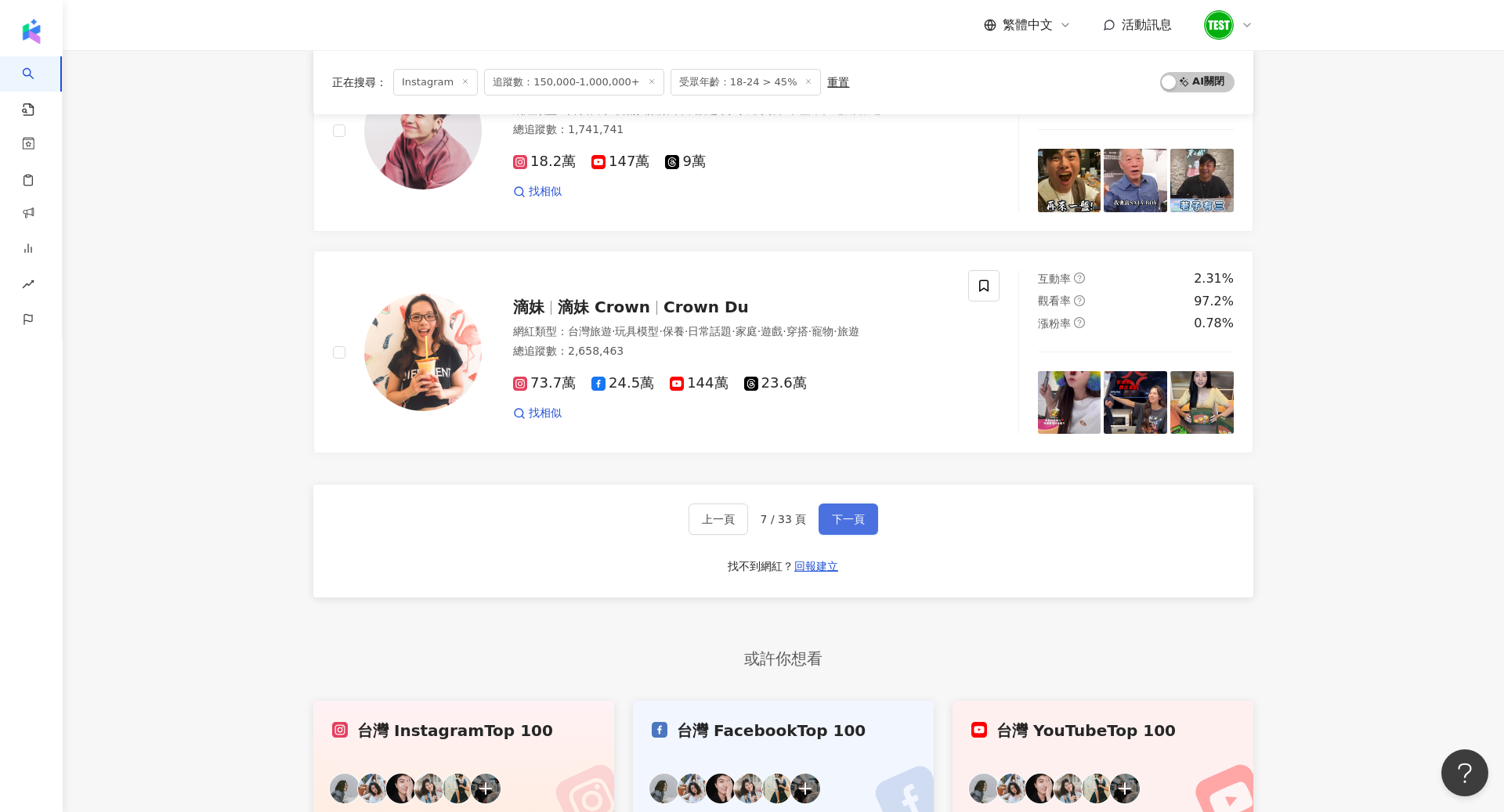
click at [863, 517] on button "下一頁" at bounding box center [848, 519] width 59 height 32
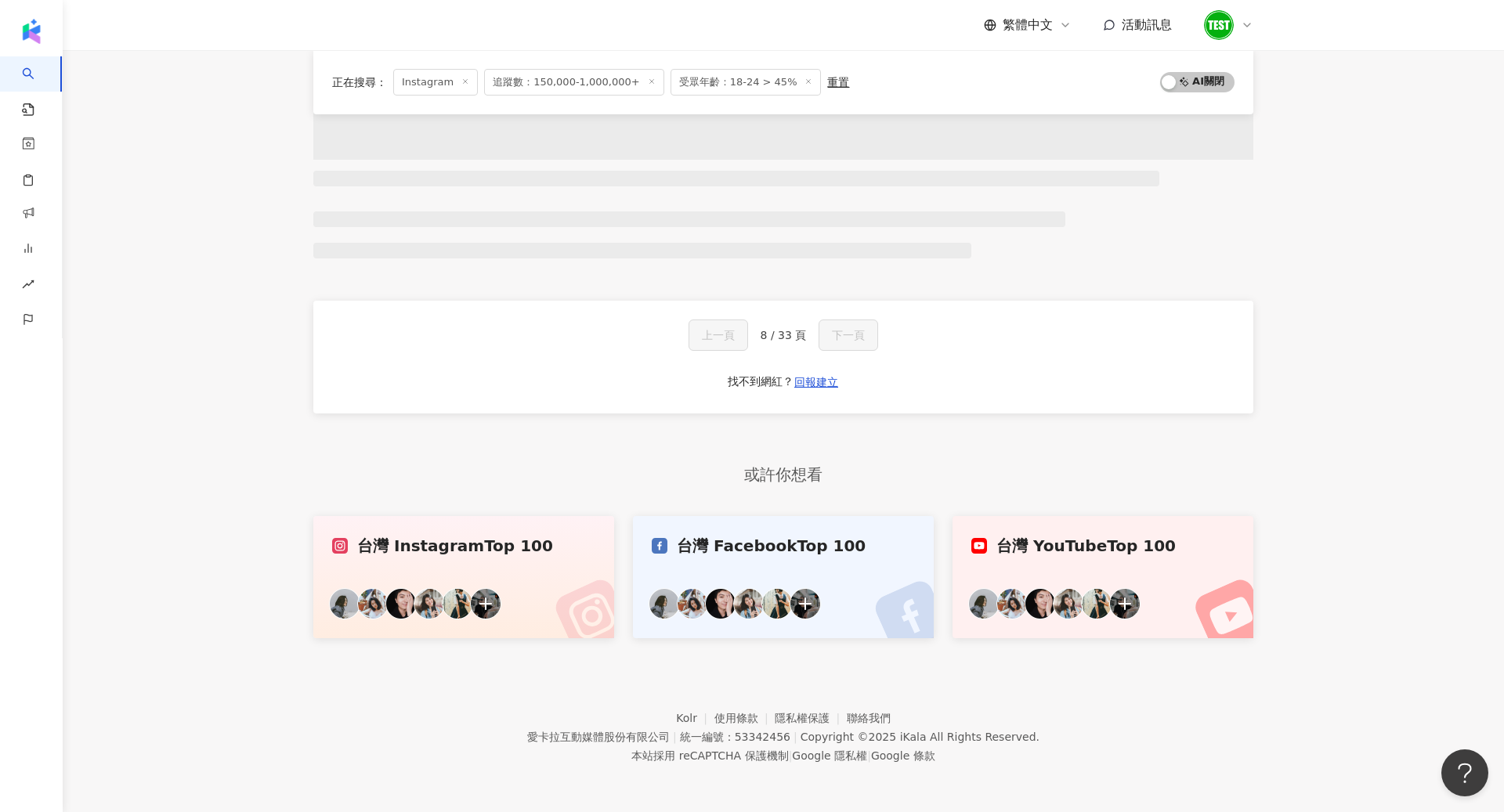
scroll to position [757, 0]
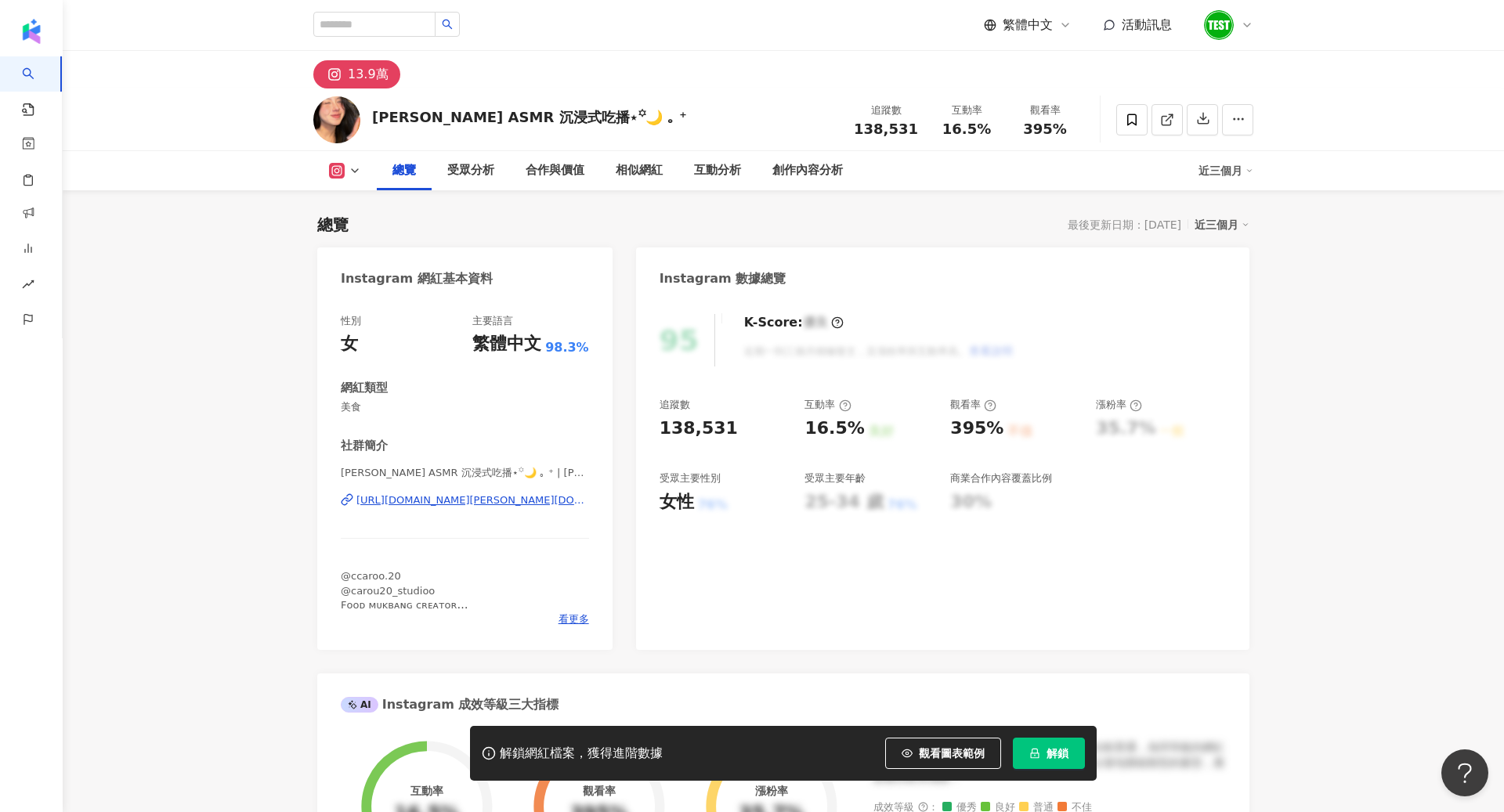
scroll to position [96, 0]
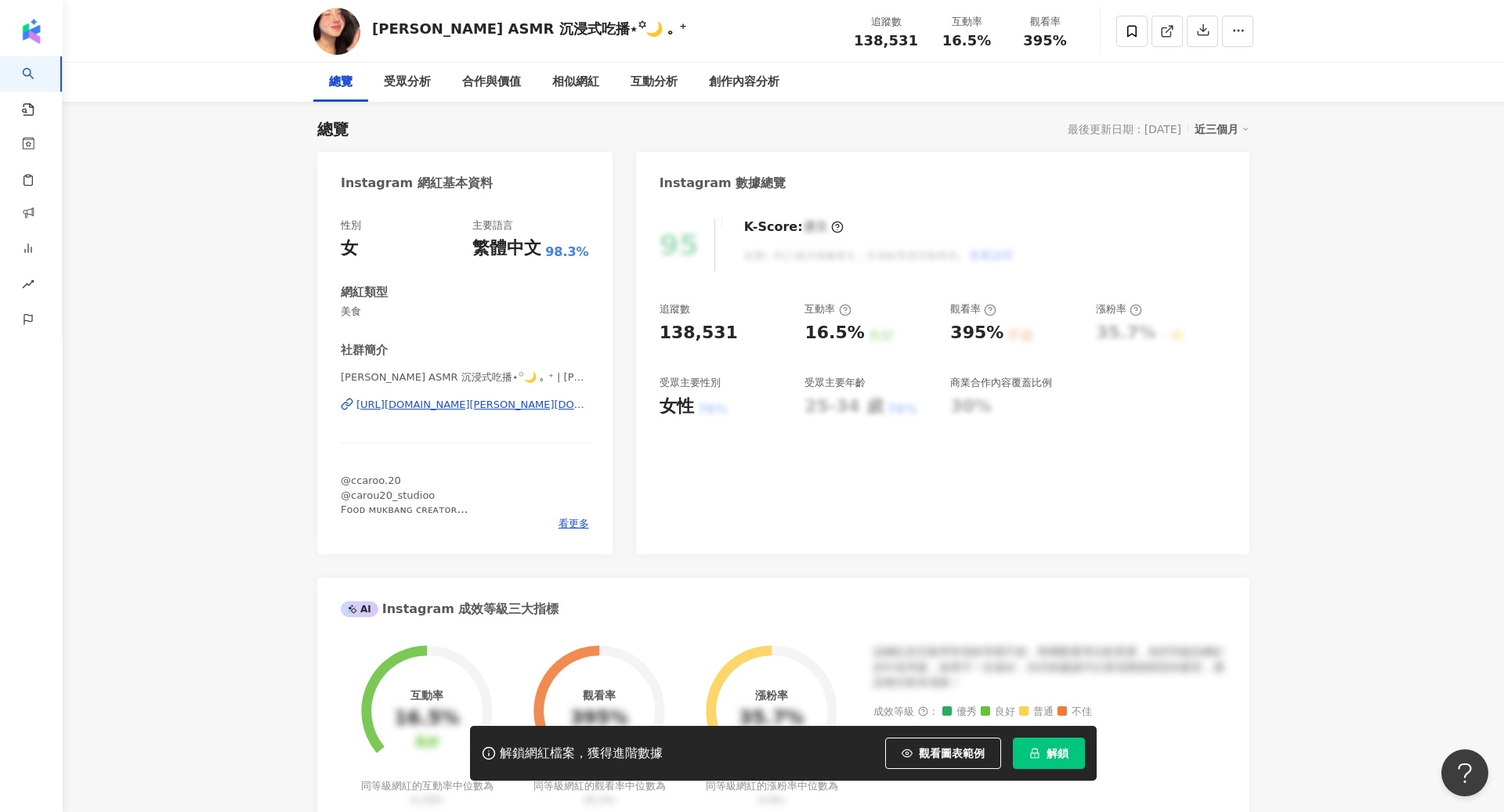
click at [1066, 750] on span "解鎖" at bounding box center [1057, 753] width 22 height 12
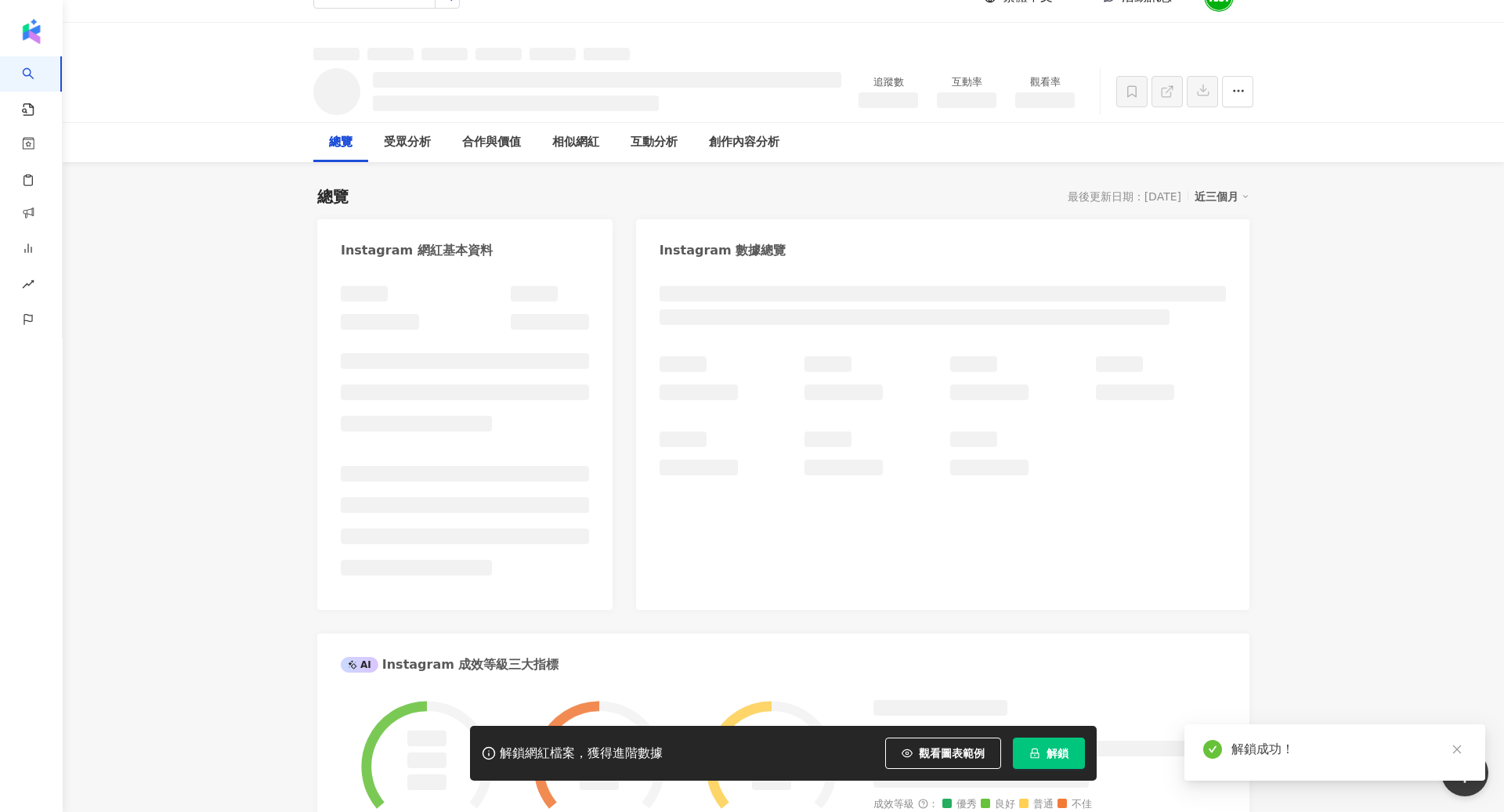
scroll to position [20, 0]
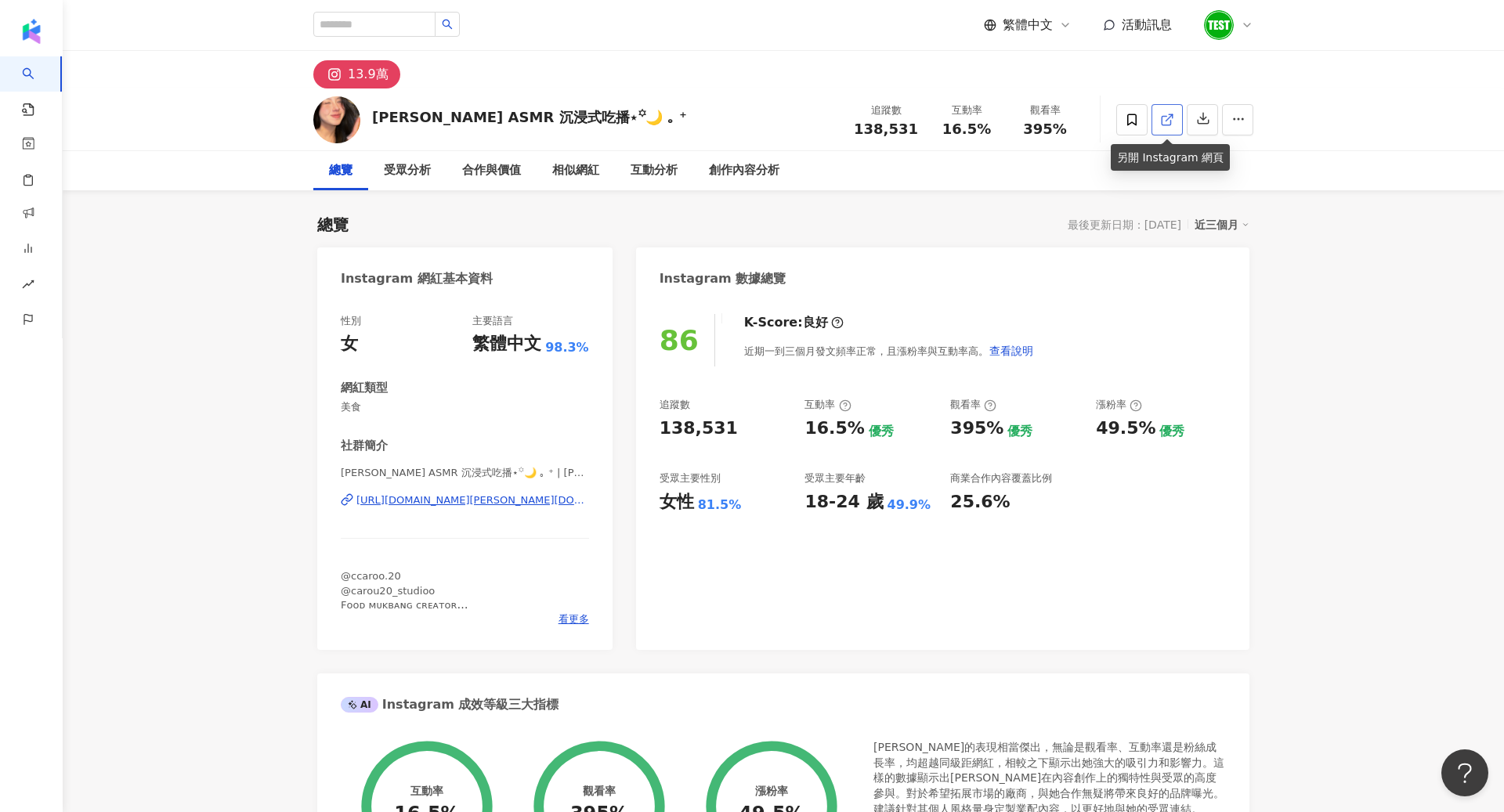
click at [1169, 119] on icon at bounding box center [1167, 119] width 14 height 14
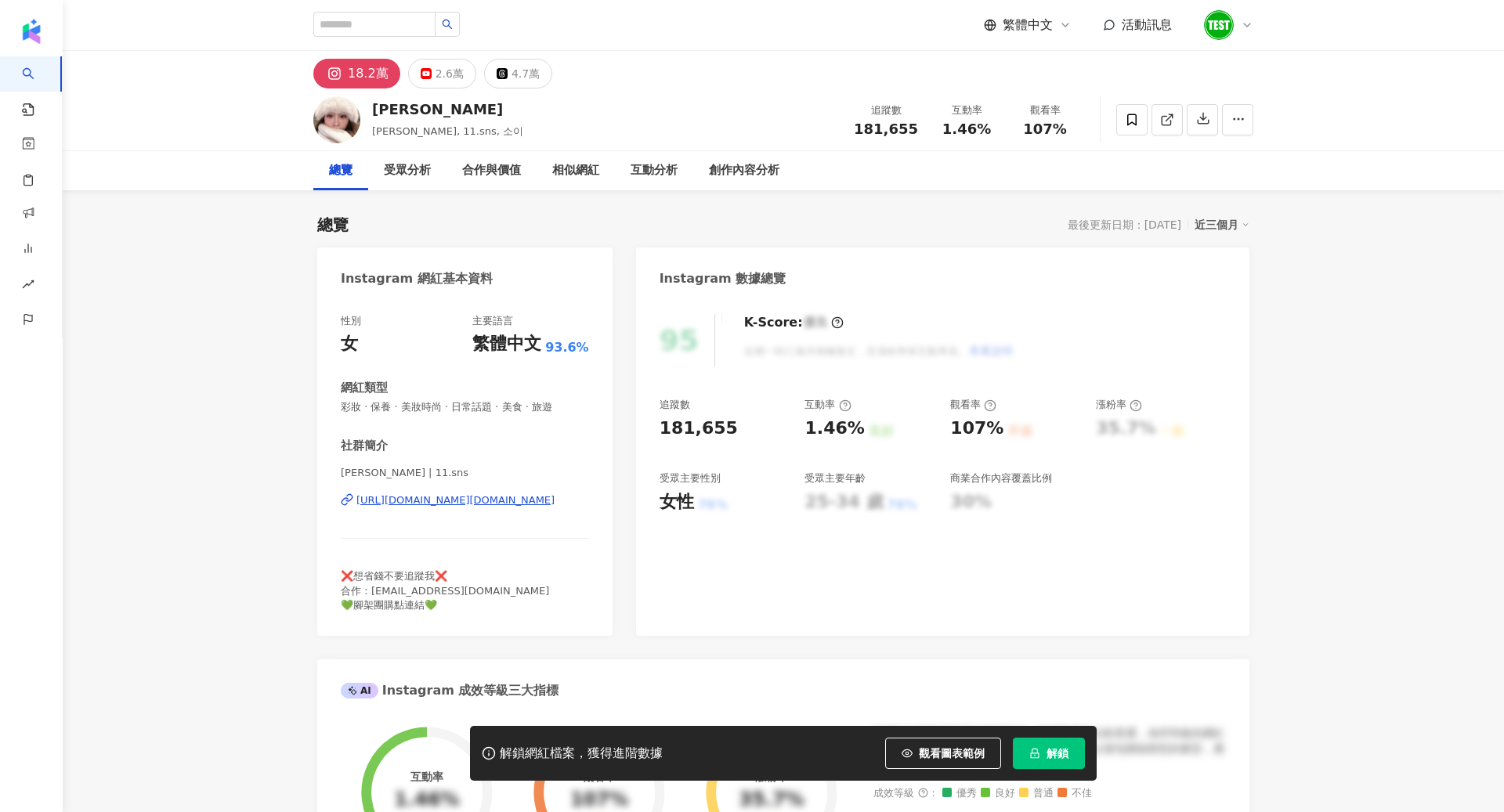
click at [1047, 749] on span "解鎖" at bounding box center [1057, 753] width 22 height 12
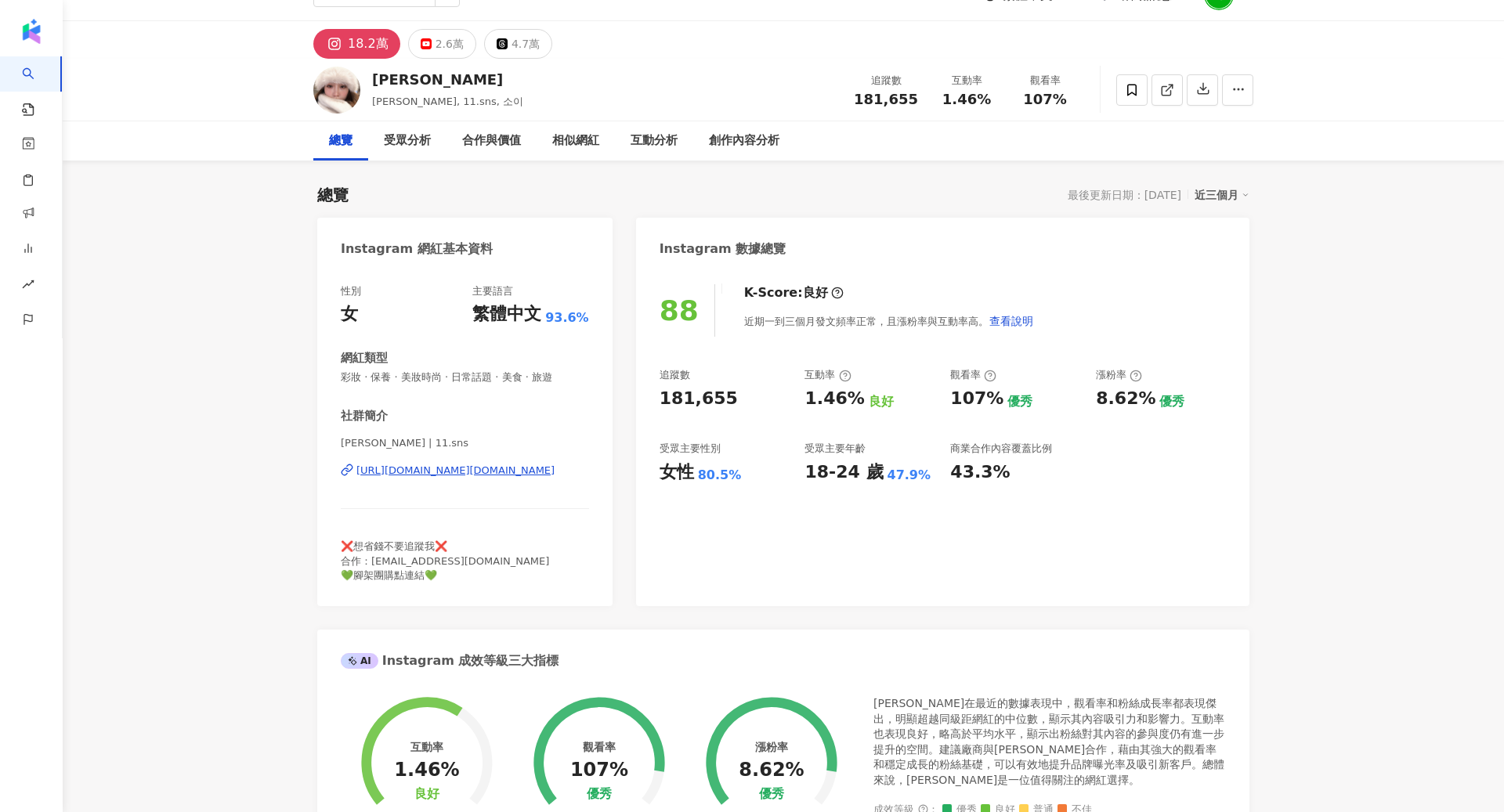
scroll to position [33, 0]
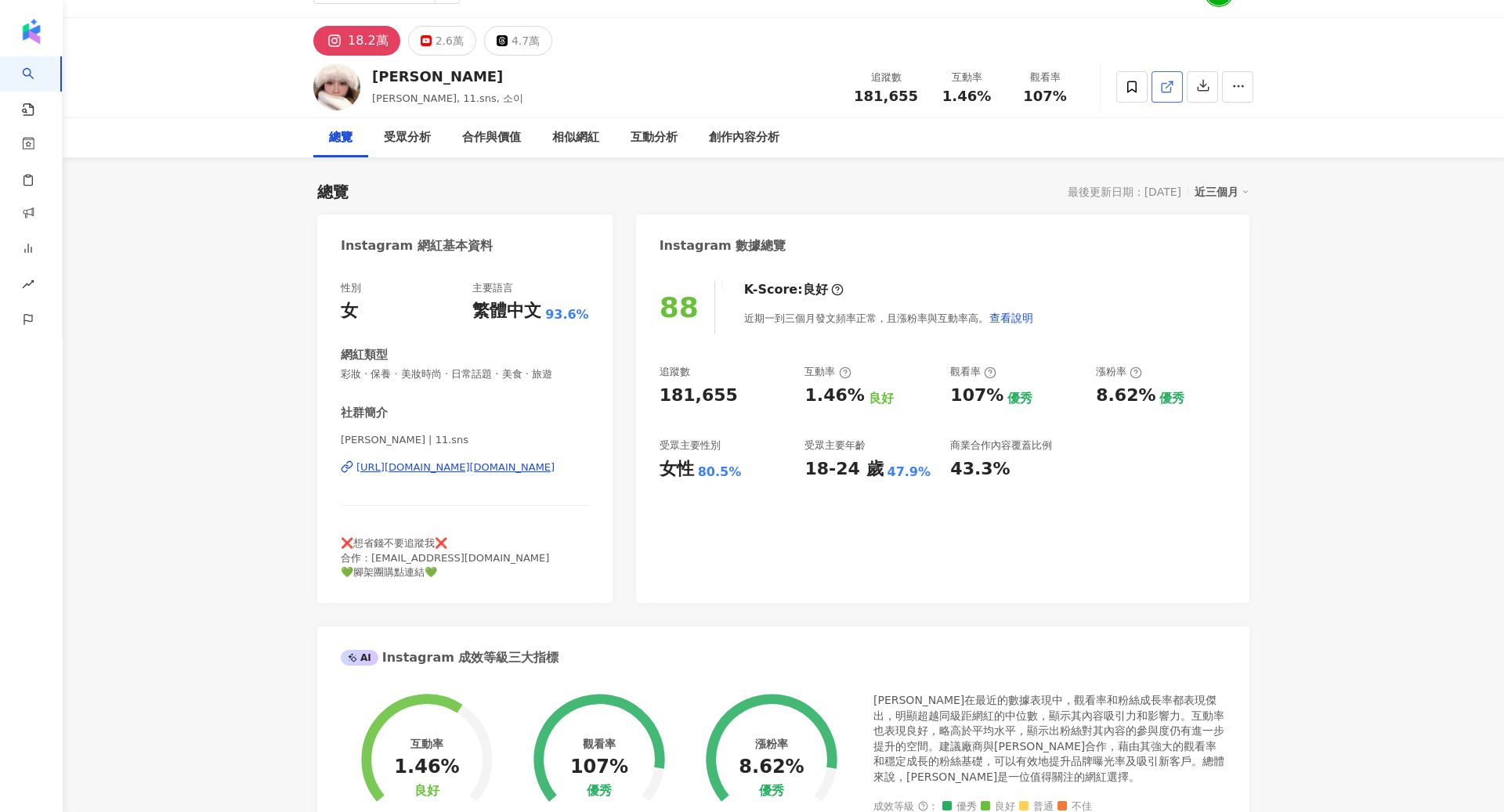
click at [1174, 80] on icon at bounding box center [1167, 86] width 14 height 14
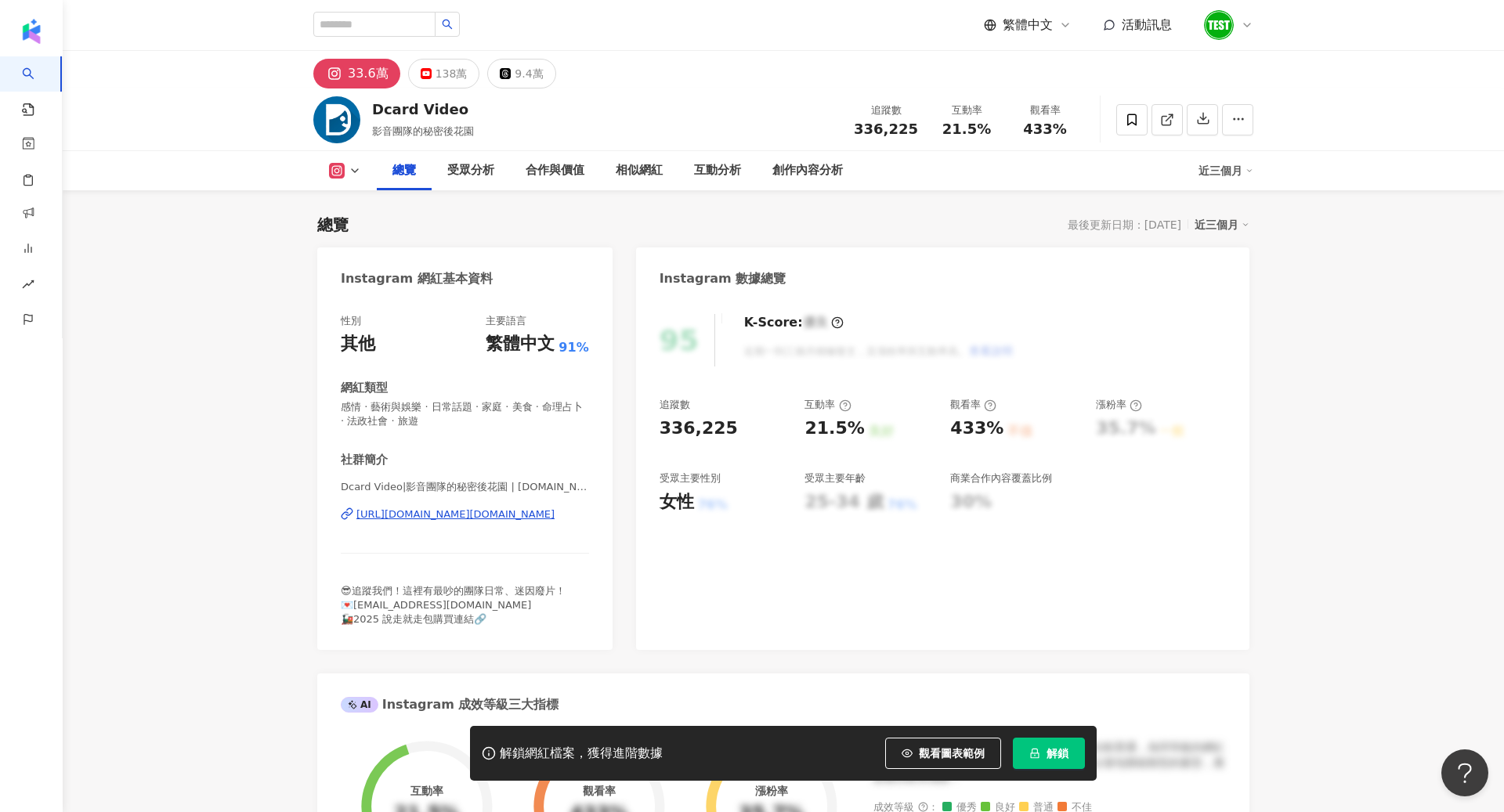
scroll to position [96, 0]
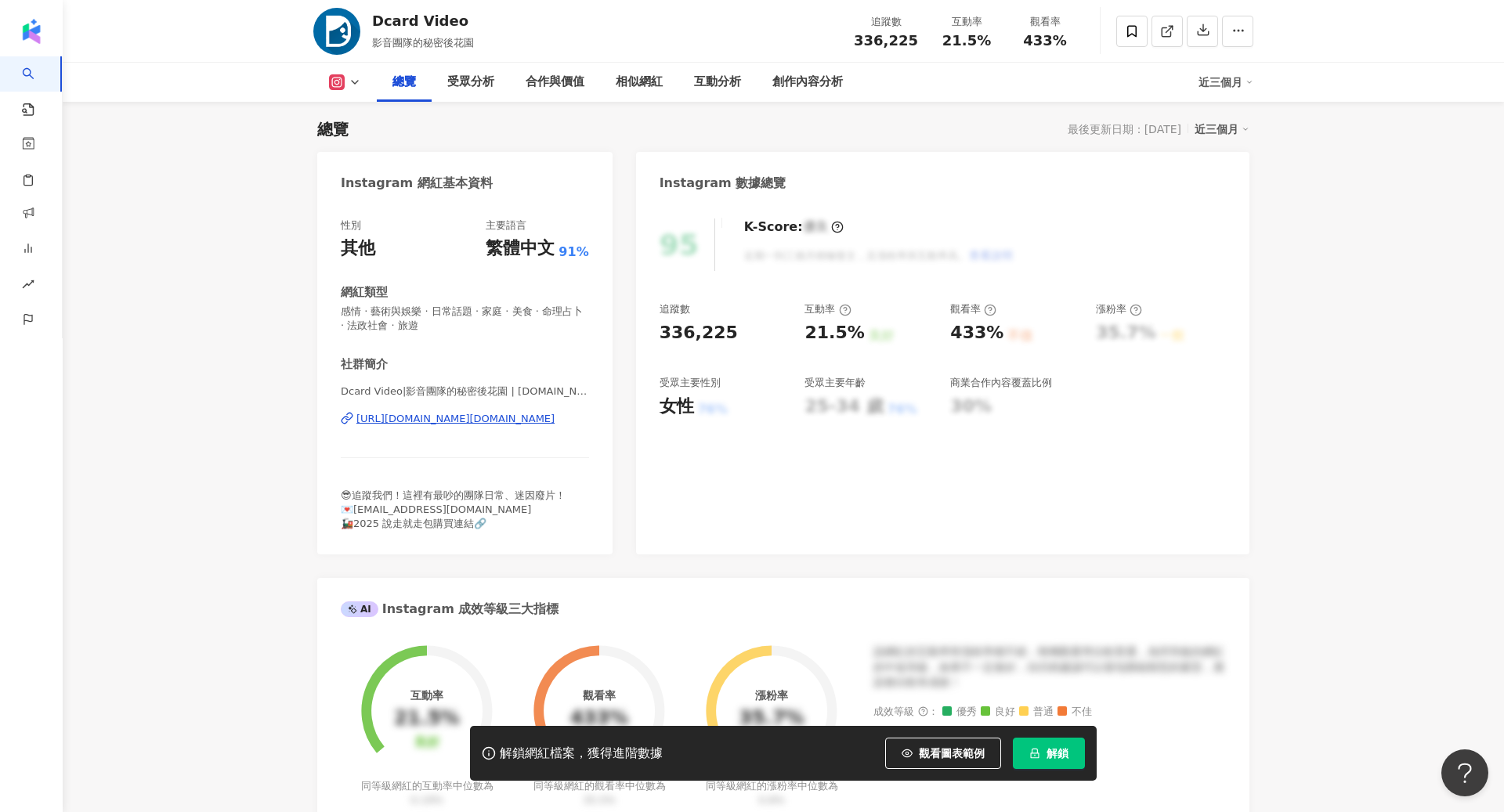
click at [1050, 746] on button "解鎖" at bounding box center [1049, 753] width 72 height 32
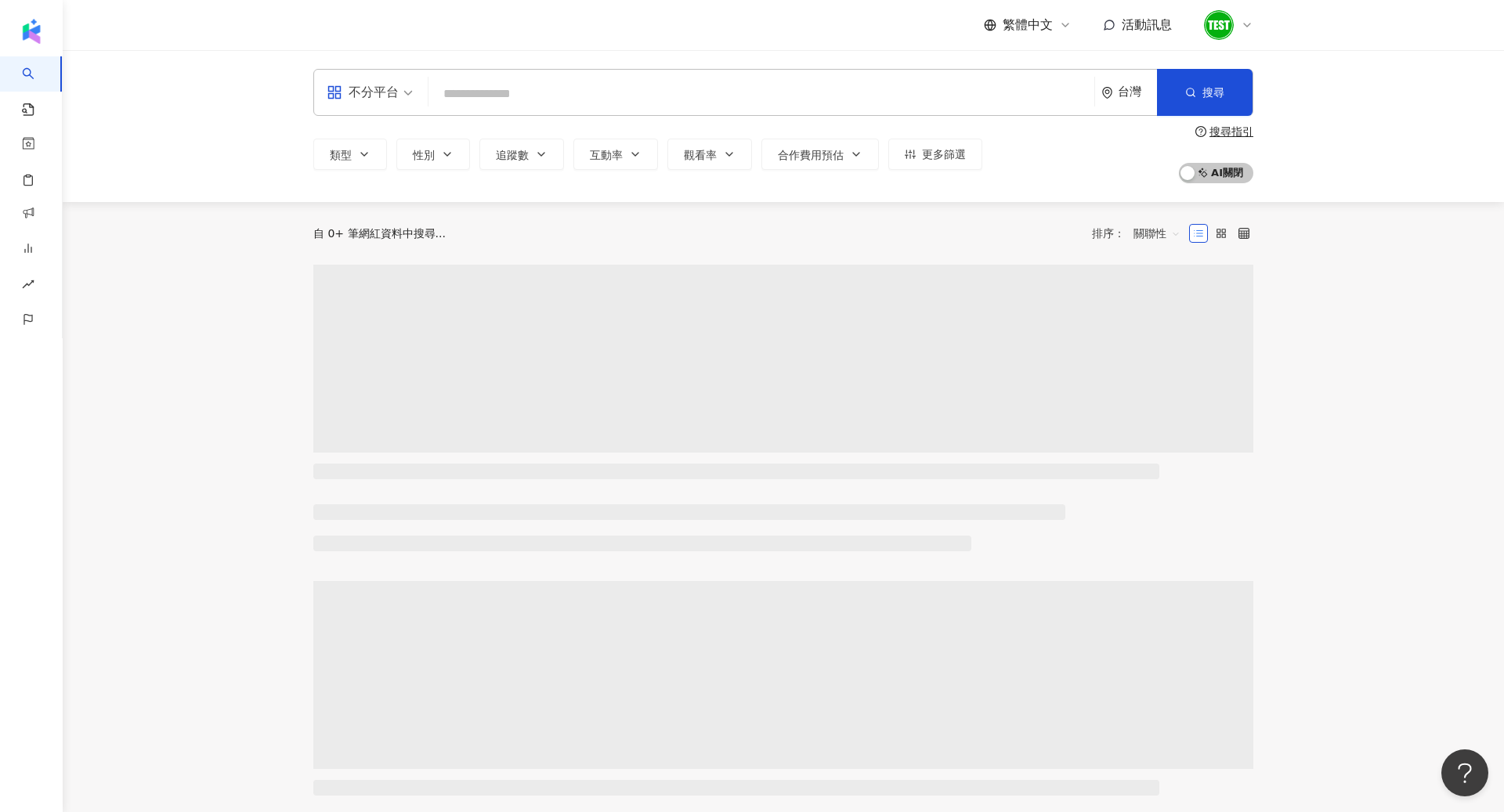
click at [472, 96] on input "search" at bounding box center [762, 93] width 654 height 30
type input "**********"
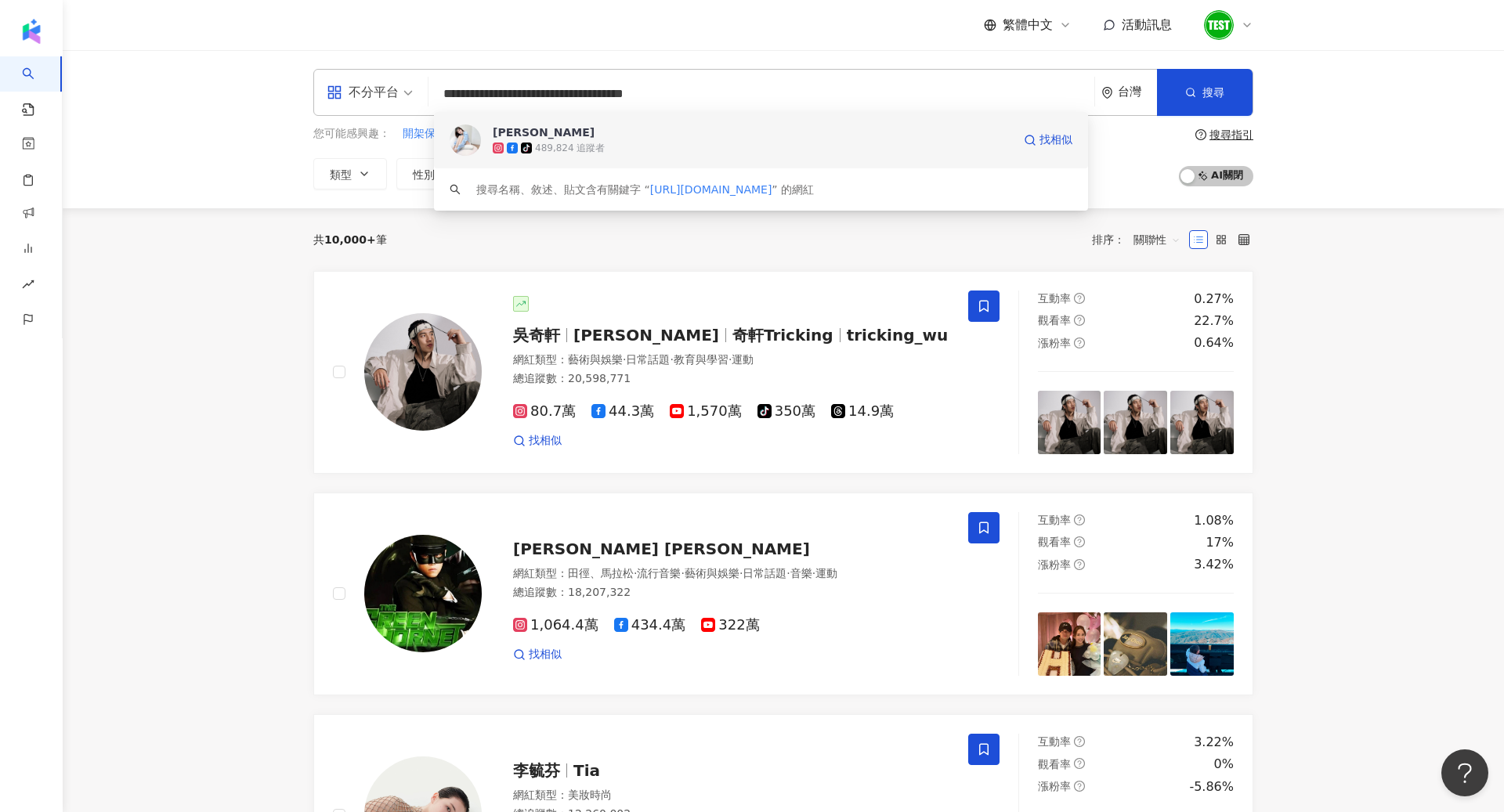
click at [549, 153] on div "489,824 追蹤者" at bounding box center [570, 148] width 70 height 13
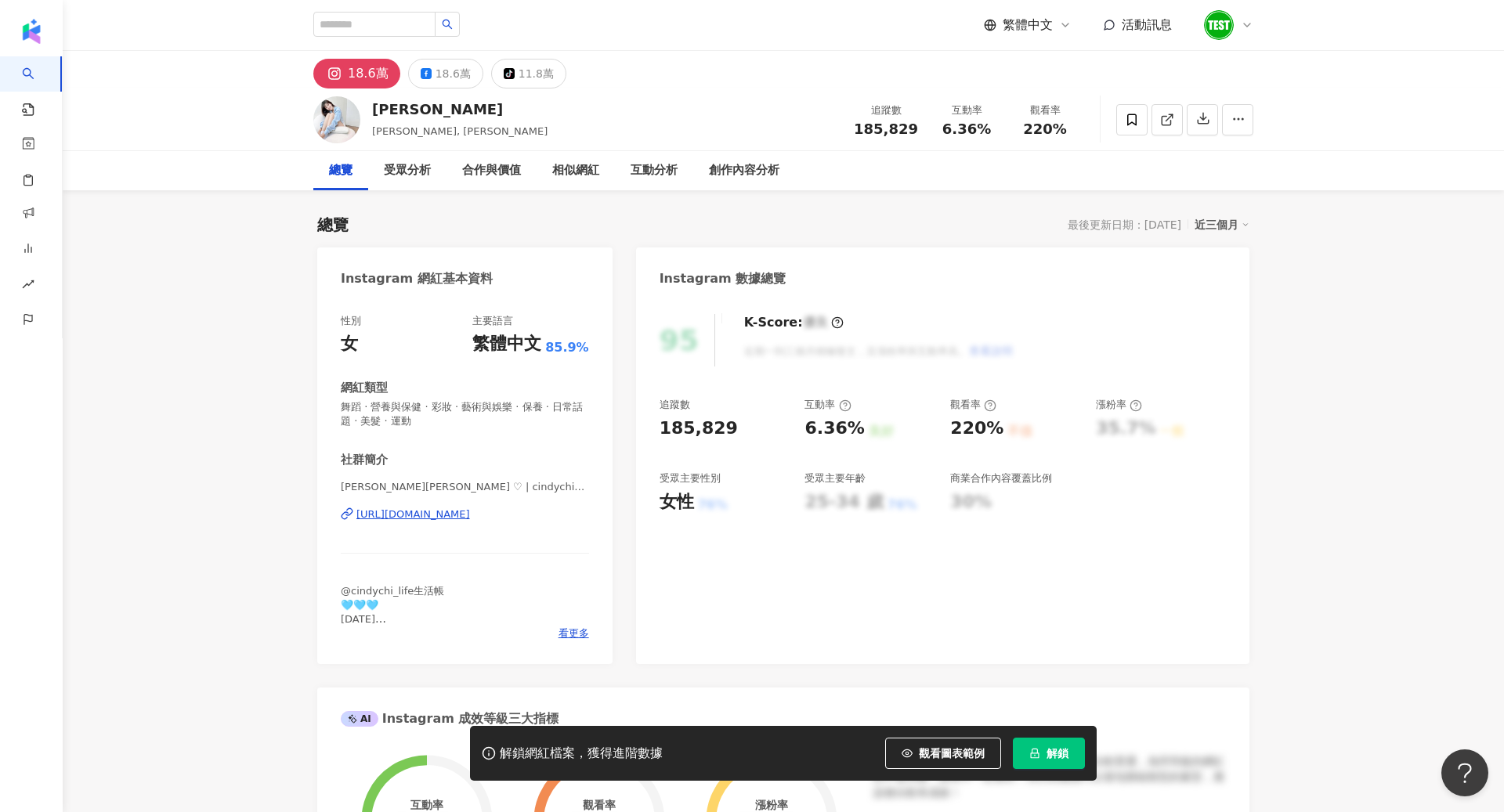
click at [1037, 742] on button "解鎖" at bounding box center [1049, 753] width 72 height 32
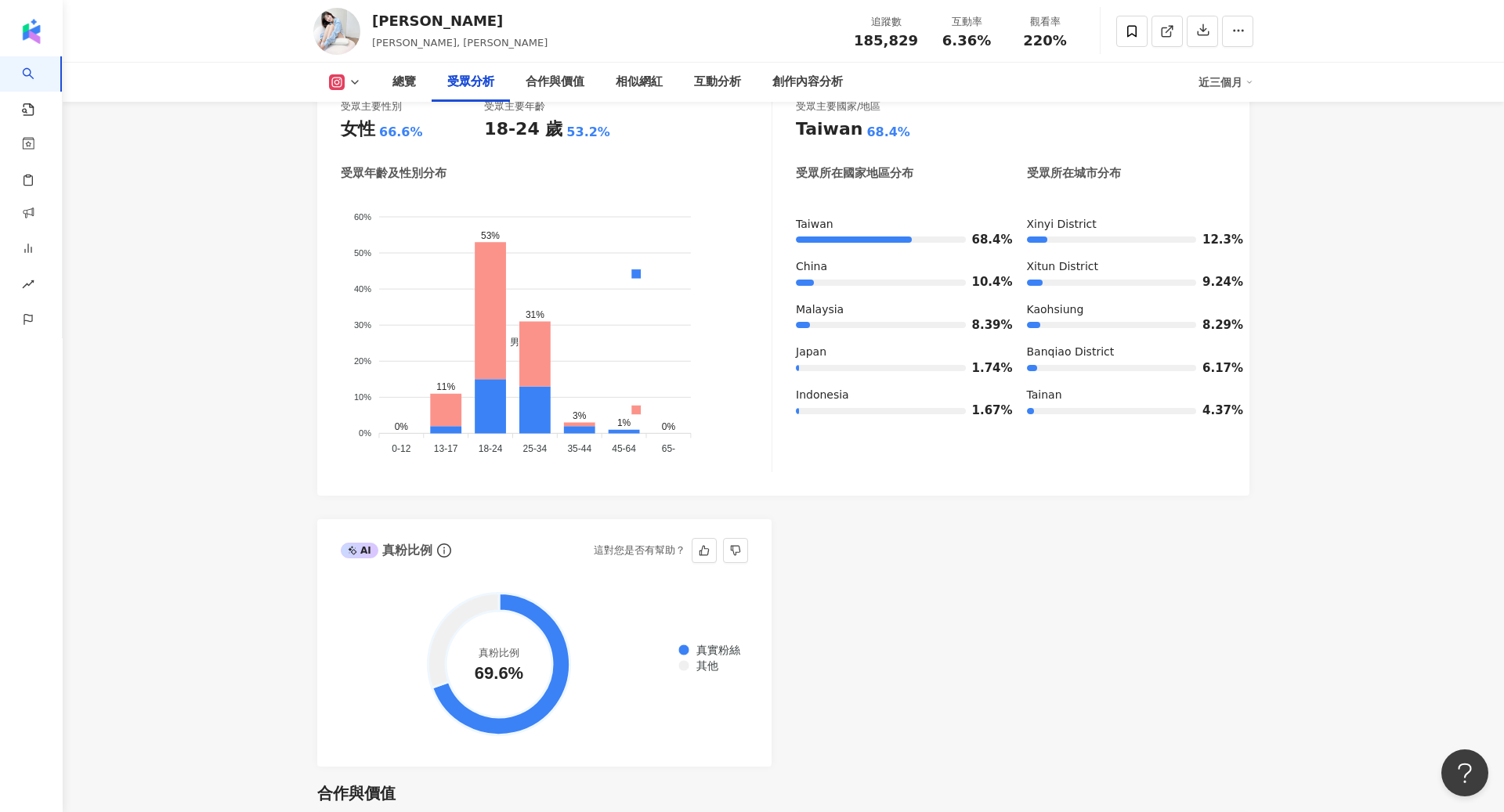
scroll to position [1299, 0]
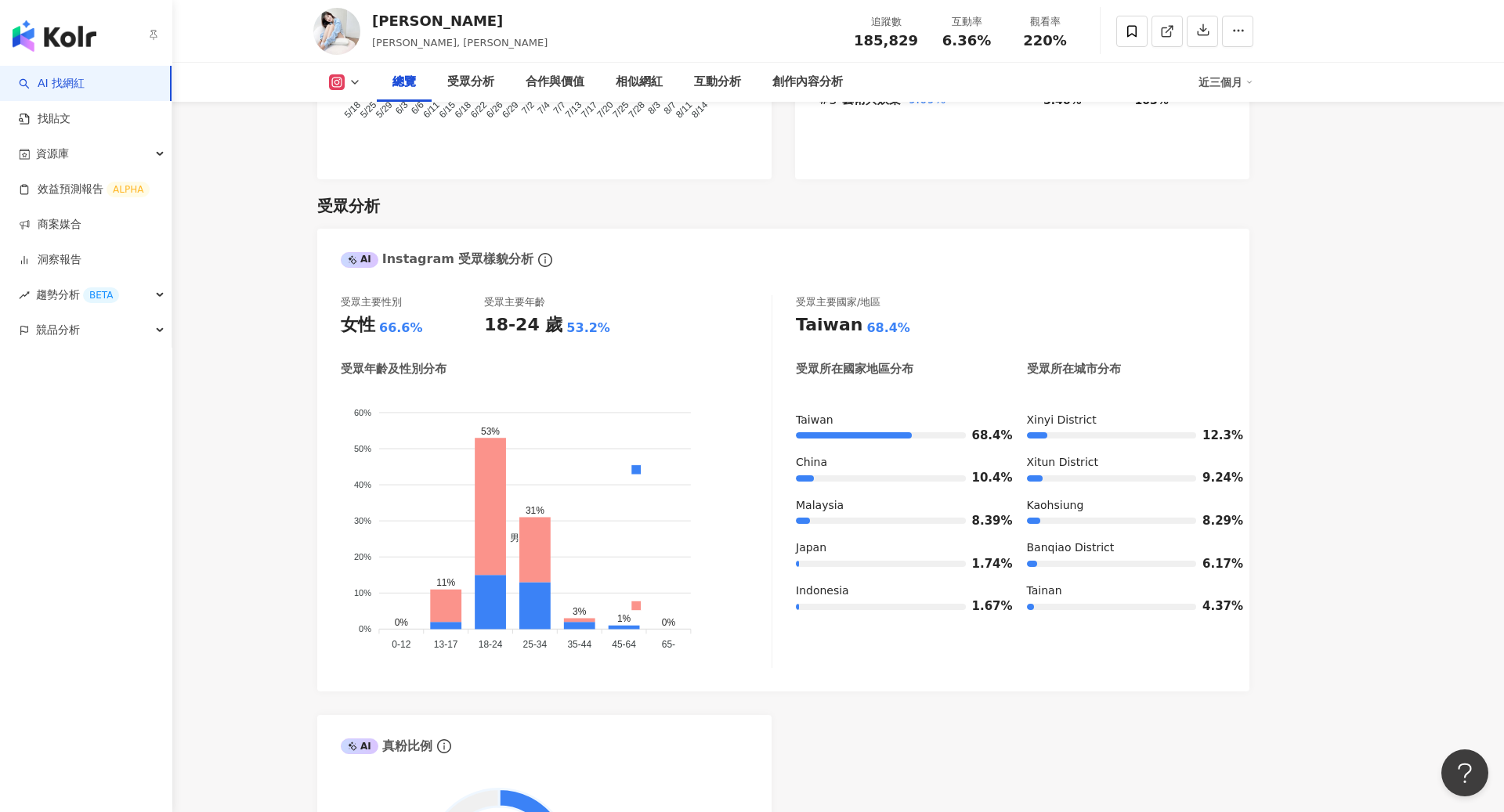
click at [33, 24] on img "button" at bounding box center [54, 36] width 84 height 32
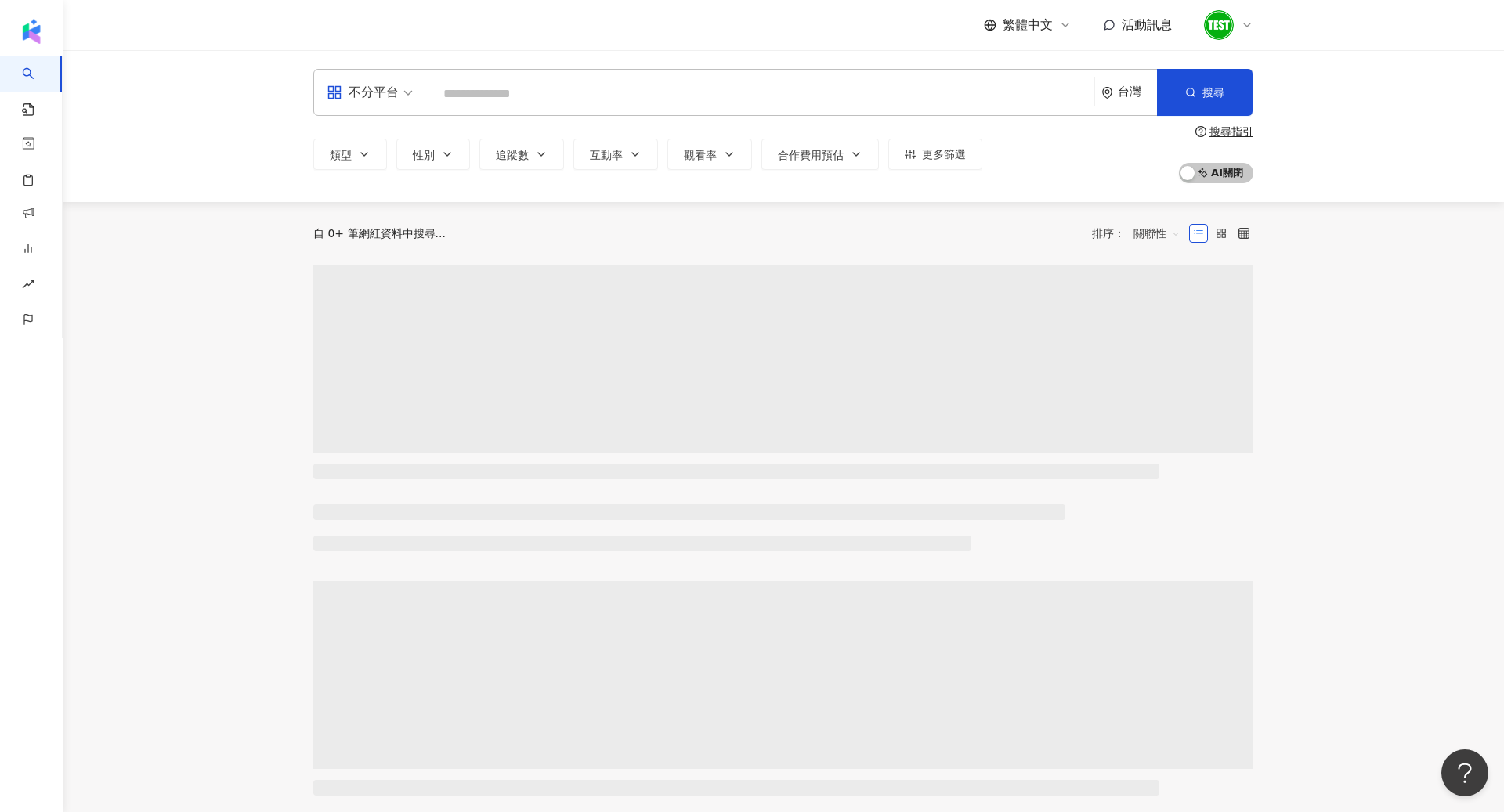
click at [585, 86] on input "search" at bounding box center [762, 93] width 654 height 30
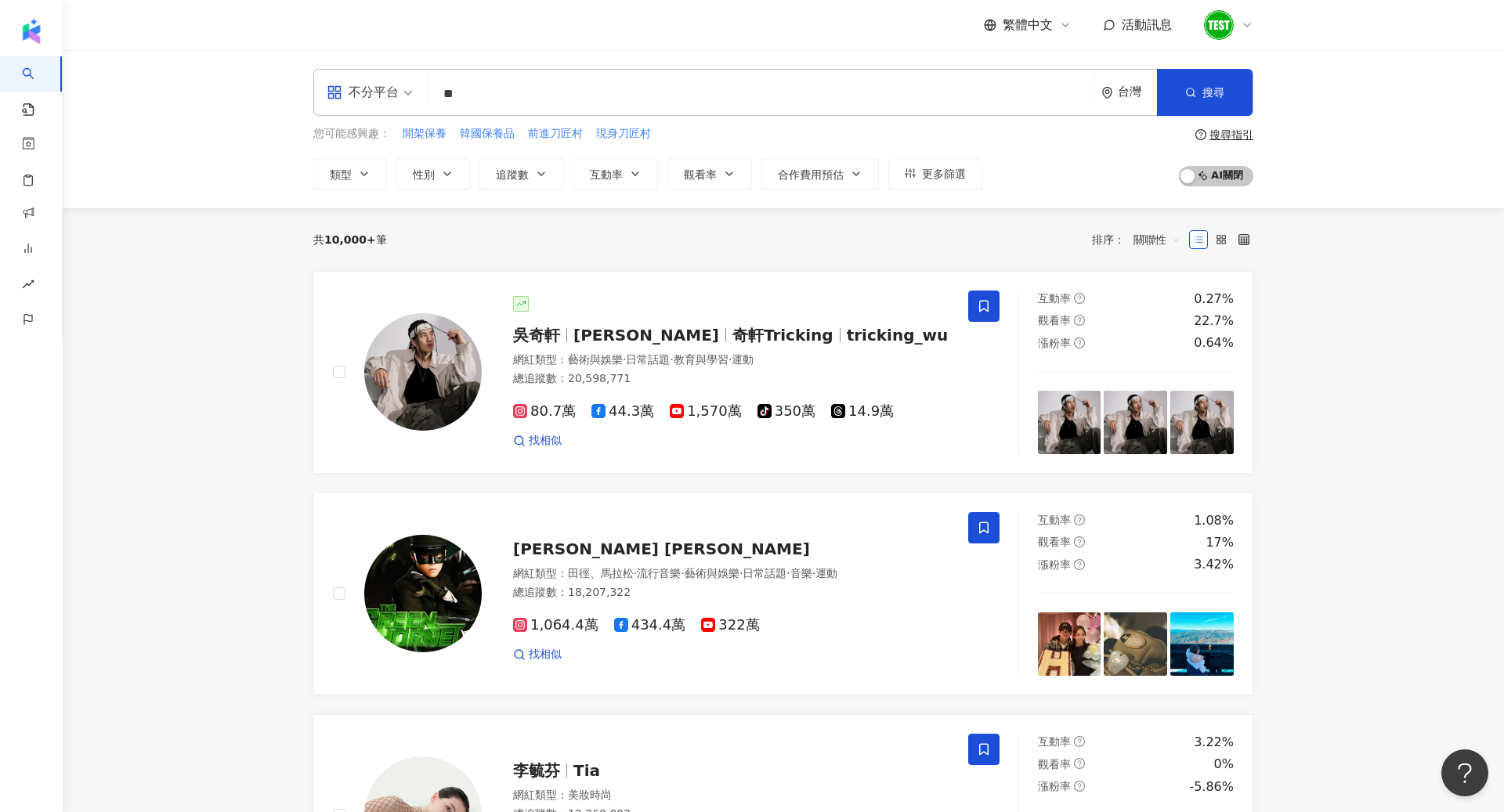
type input "**"
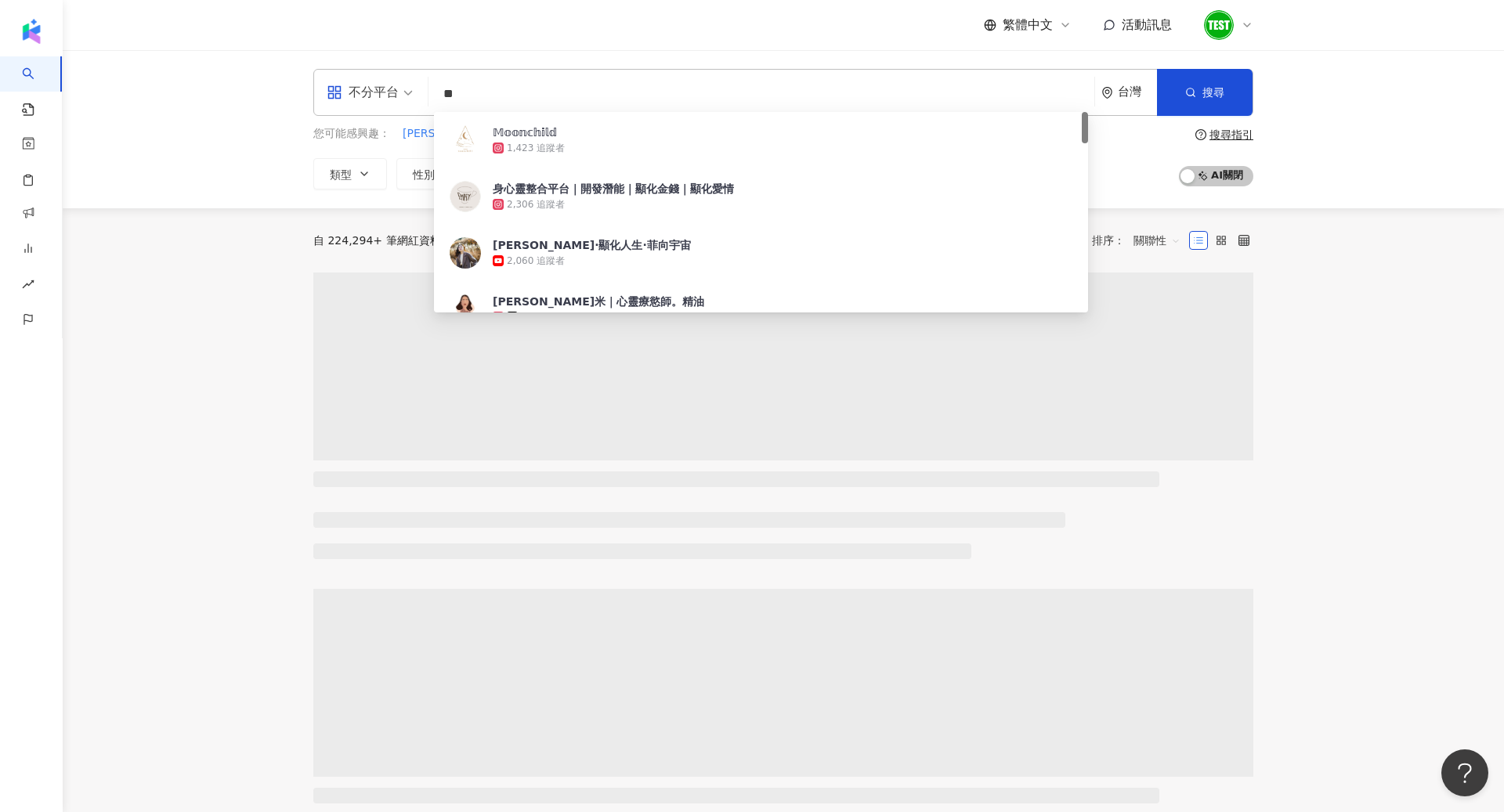
click at [344, 99] on div "不分平台" at bounding box center [363, 92] width 72 height 25
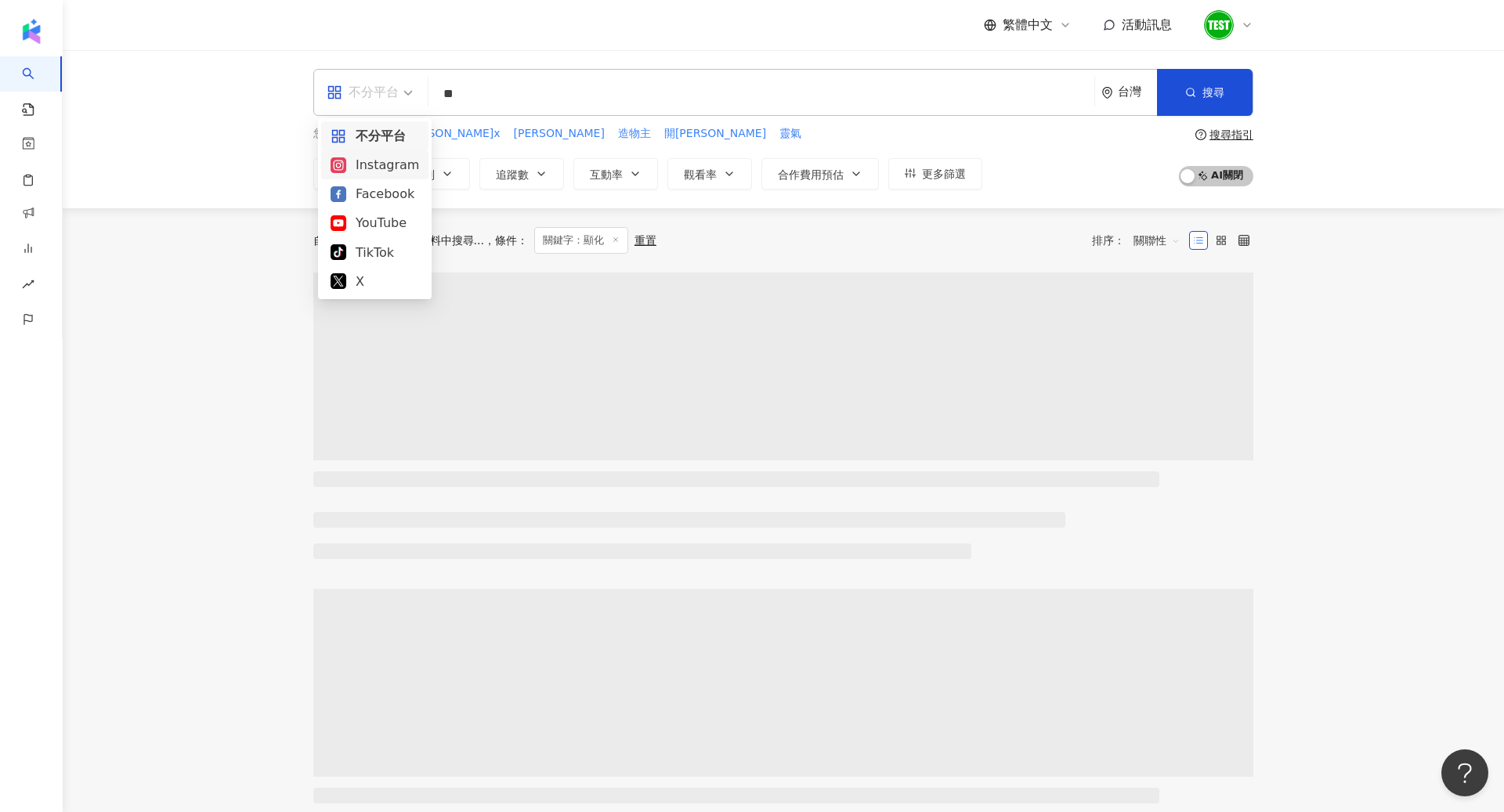
click at [362, 158] on div "Instagram" at bounding box center [375, 165] width 89 height 20
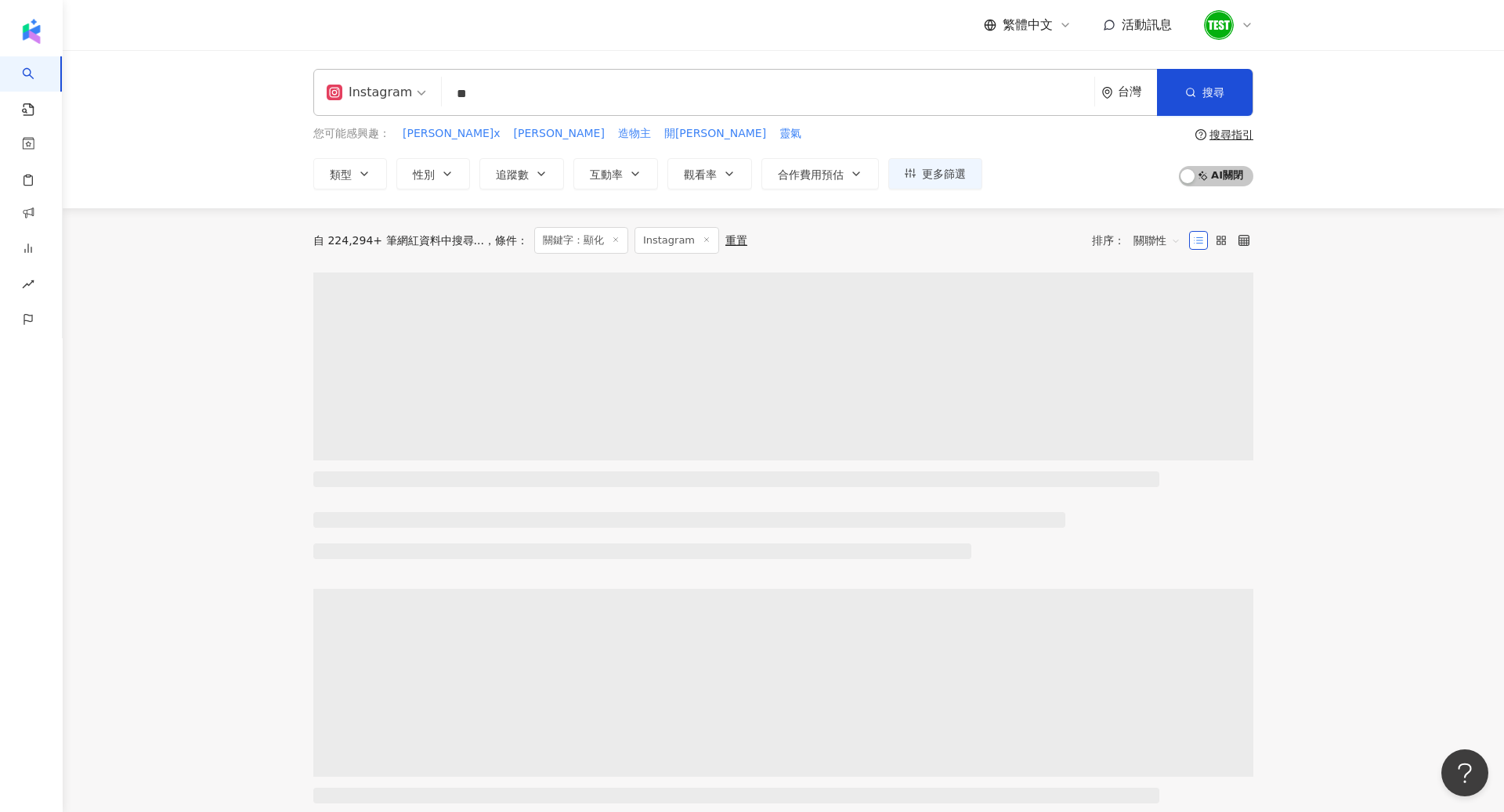
click at [1150, 245] on span "關聯性" at bounding box center [1157, 240] width 47 height 25
click at [1157, 351] on div "互動率" at bounding box center [1157, 351] width 39 height 17
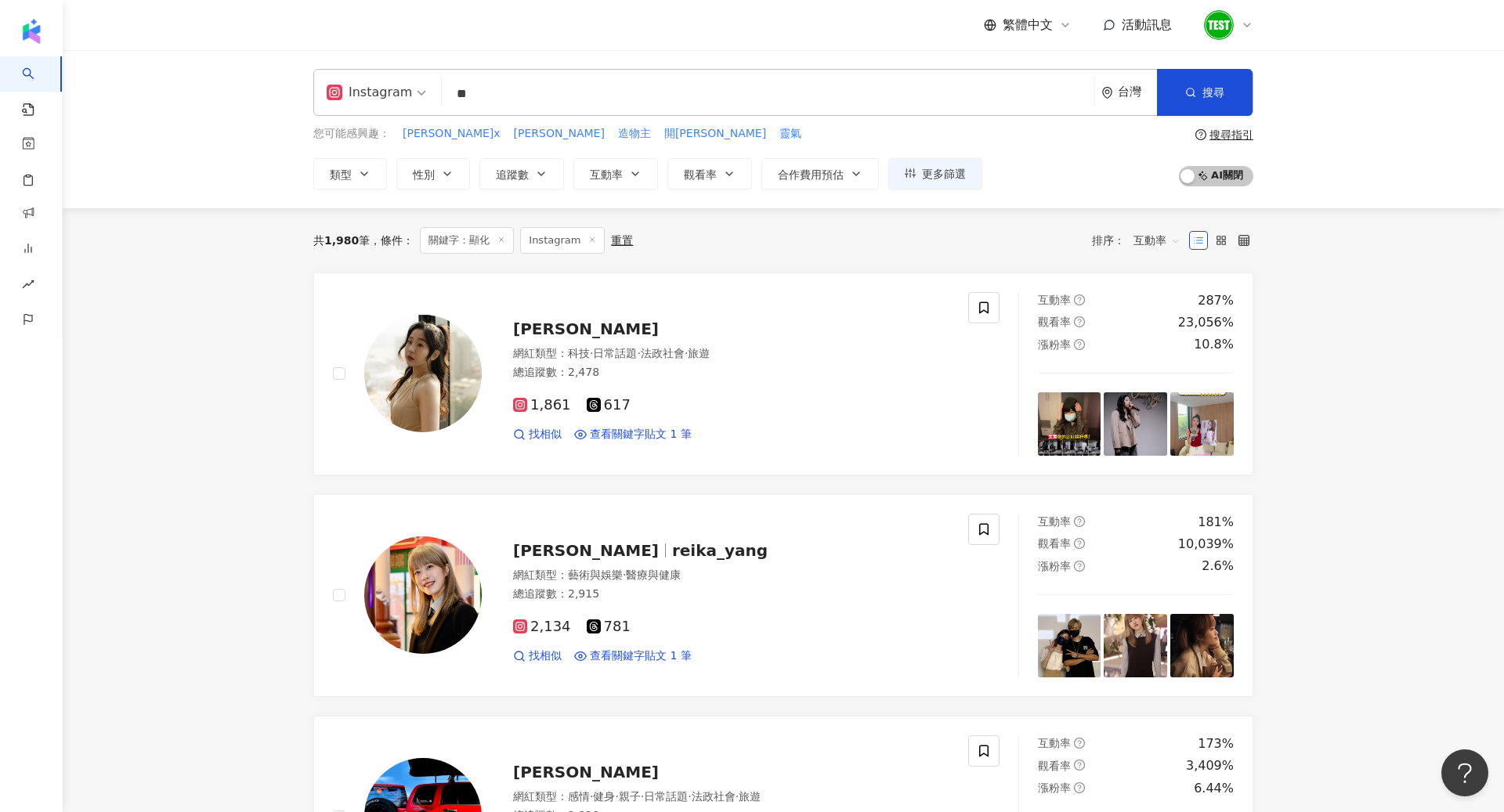
click at [1153, 237] on span "互動率" at bounding box center [1157, 240] width 47 height 25
click at [1163, 396] on div "關鍵字" at bounding box center [1157, 405] width 58 height 27
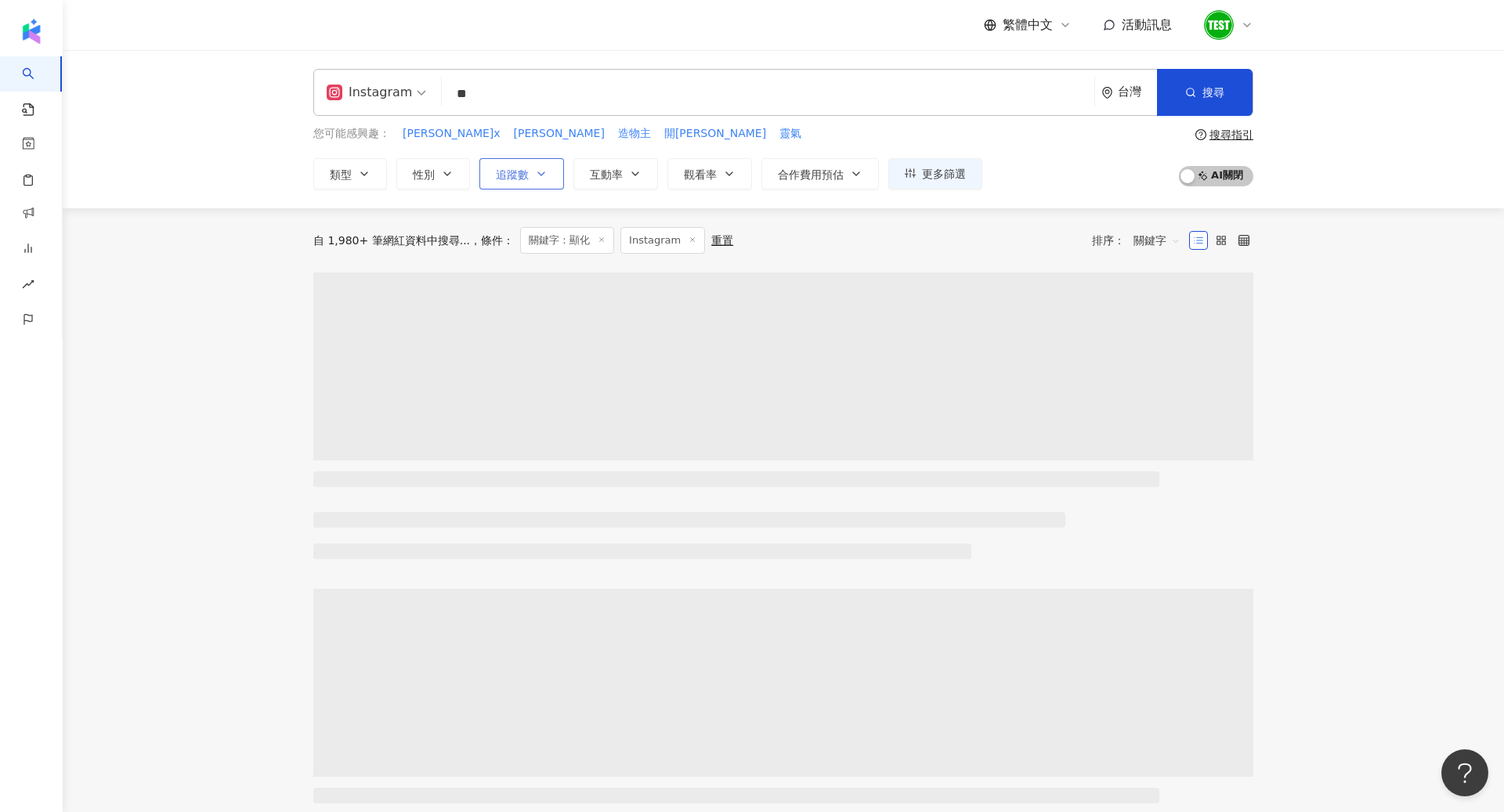
click at [537, 179] on icon "button" at bounding box center [541, 173] width 12 height 12
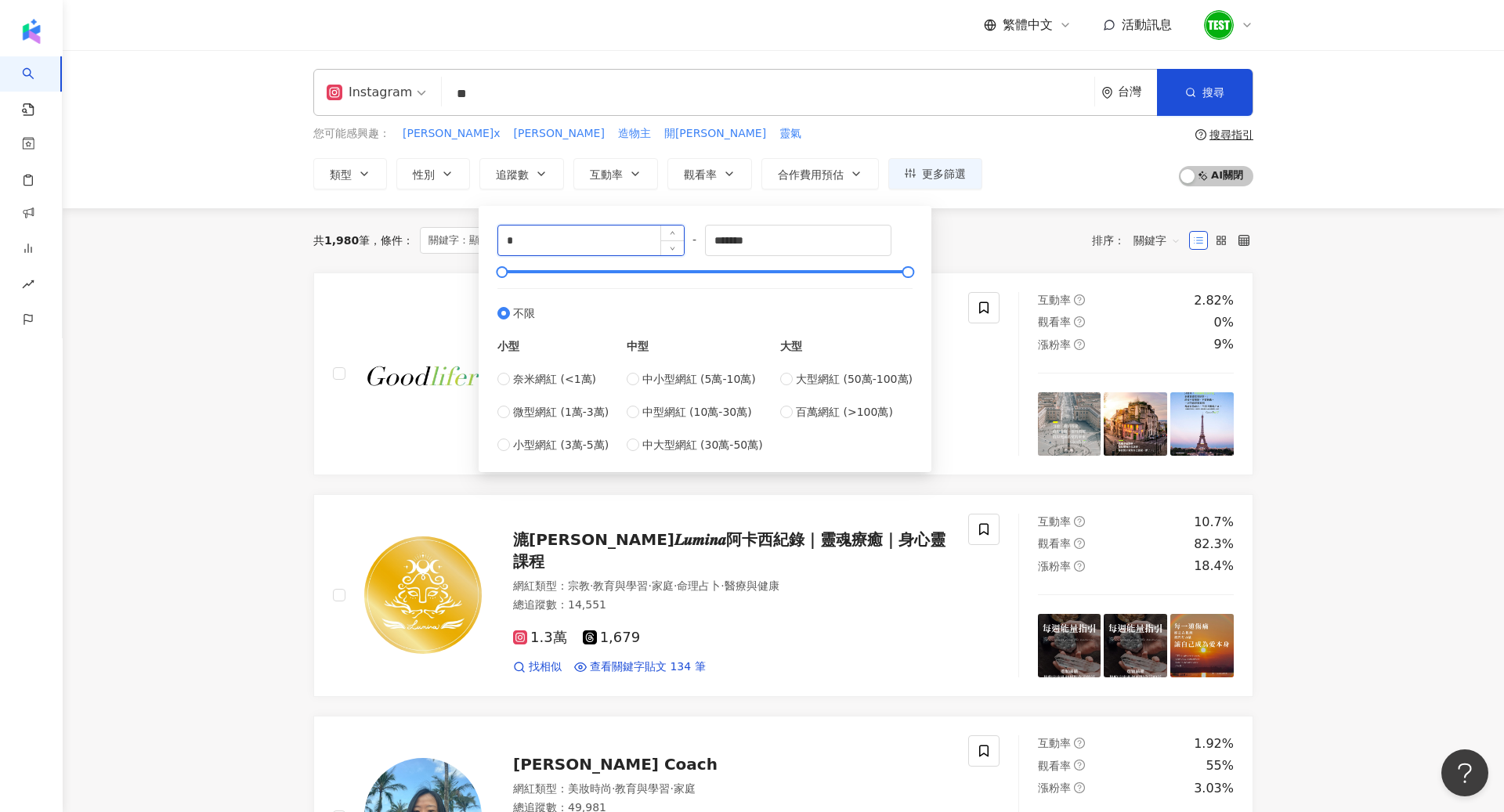
click at [539, 239] on input "*" at bounding box center [591, 241] width 185 height 30
type input "*"
type input "******"
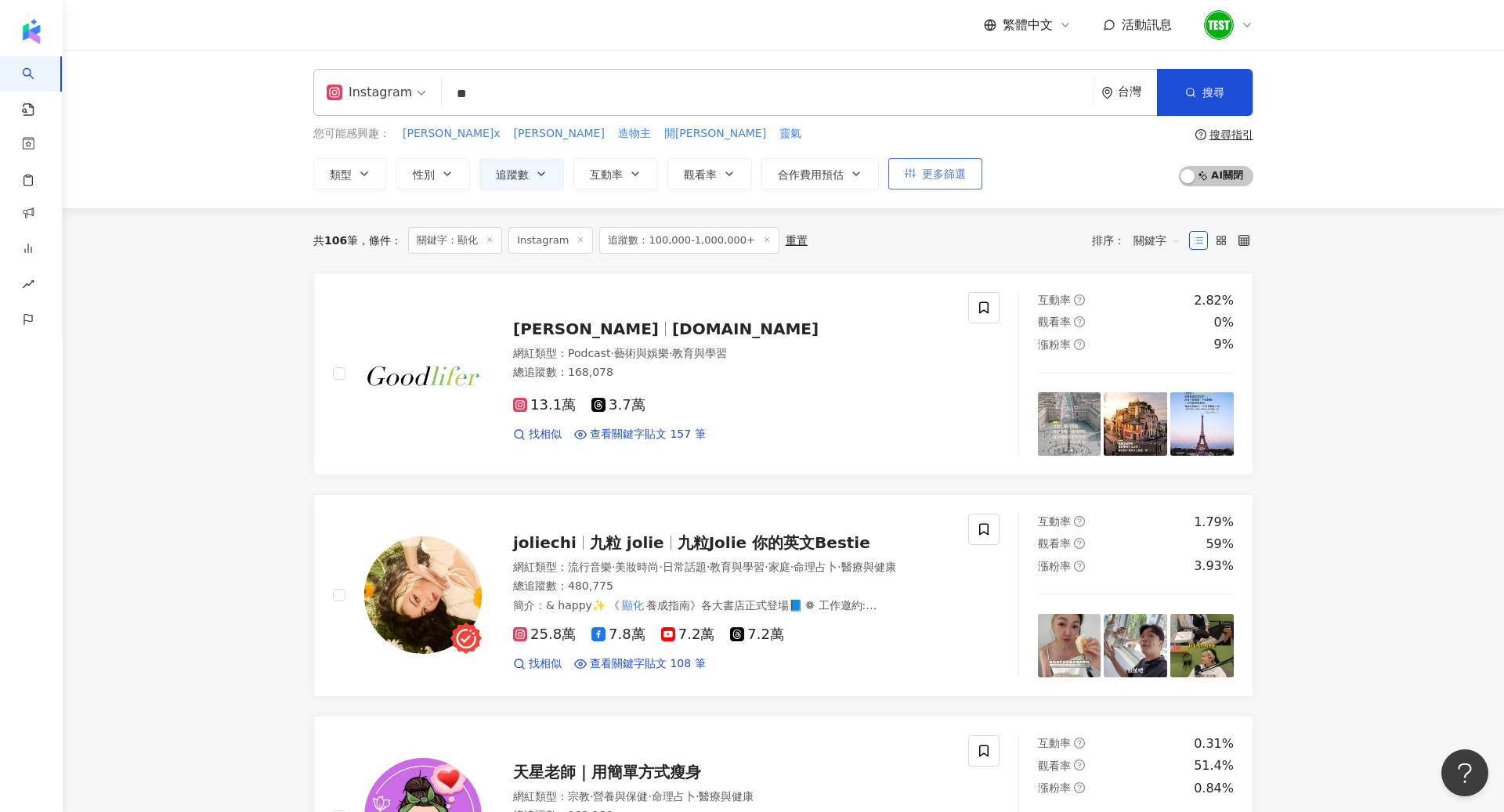
click at [916, 171] on button "更多篩選" at bounding box center [936, 174] width 94 height 32
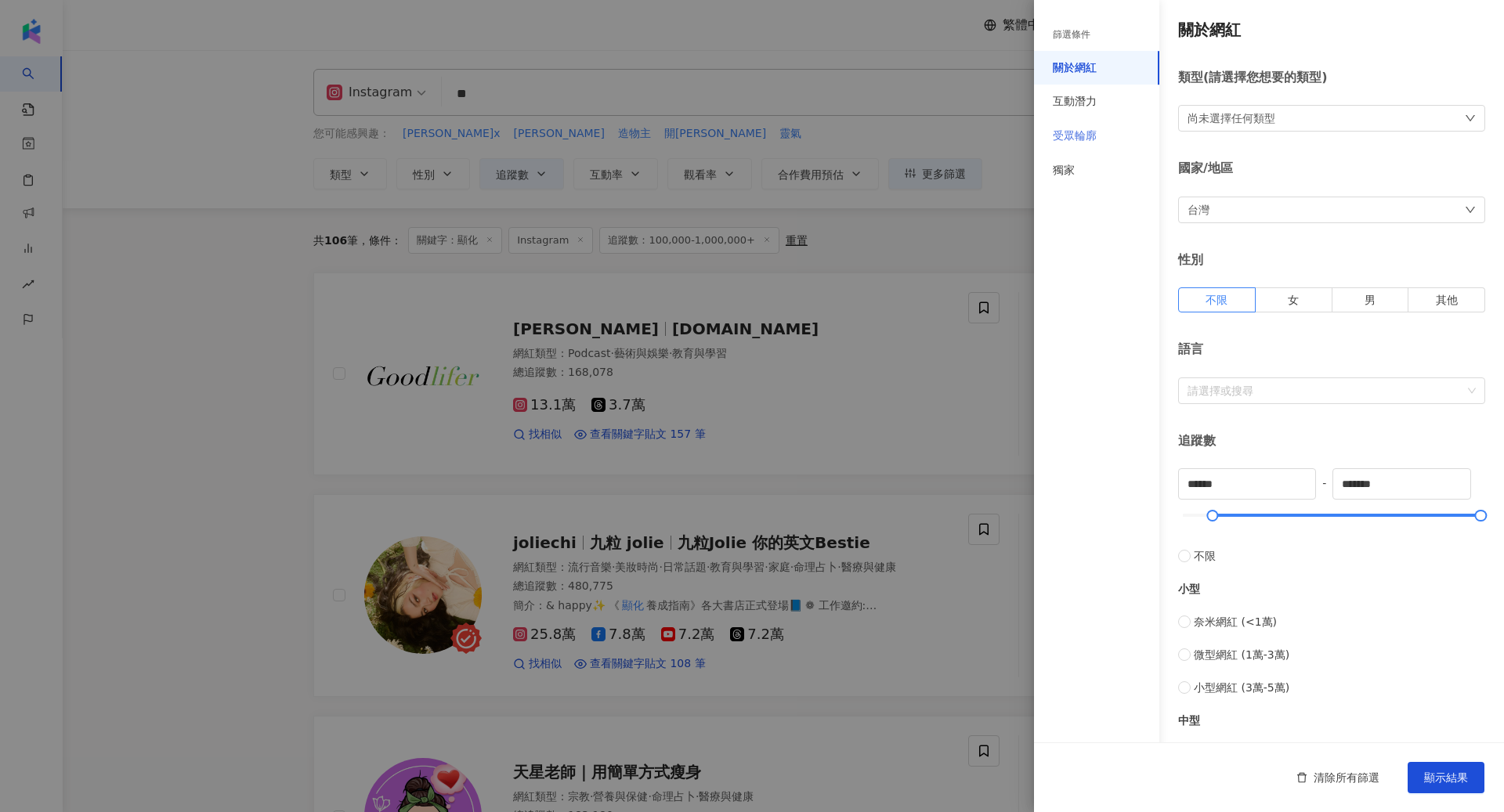
click at [1102, 142] on div "受眾輪廓" at bounding box center [1097, 136] width 125 height 34
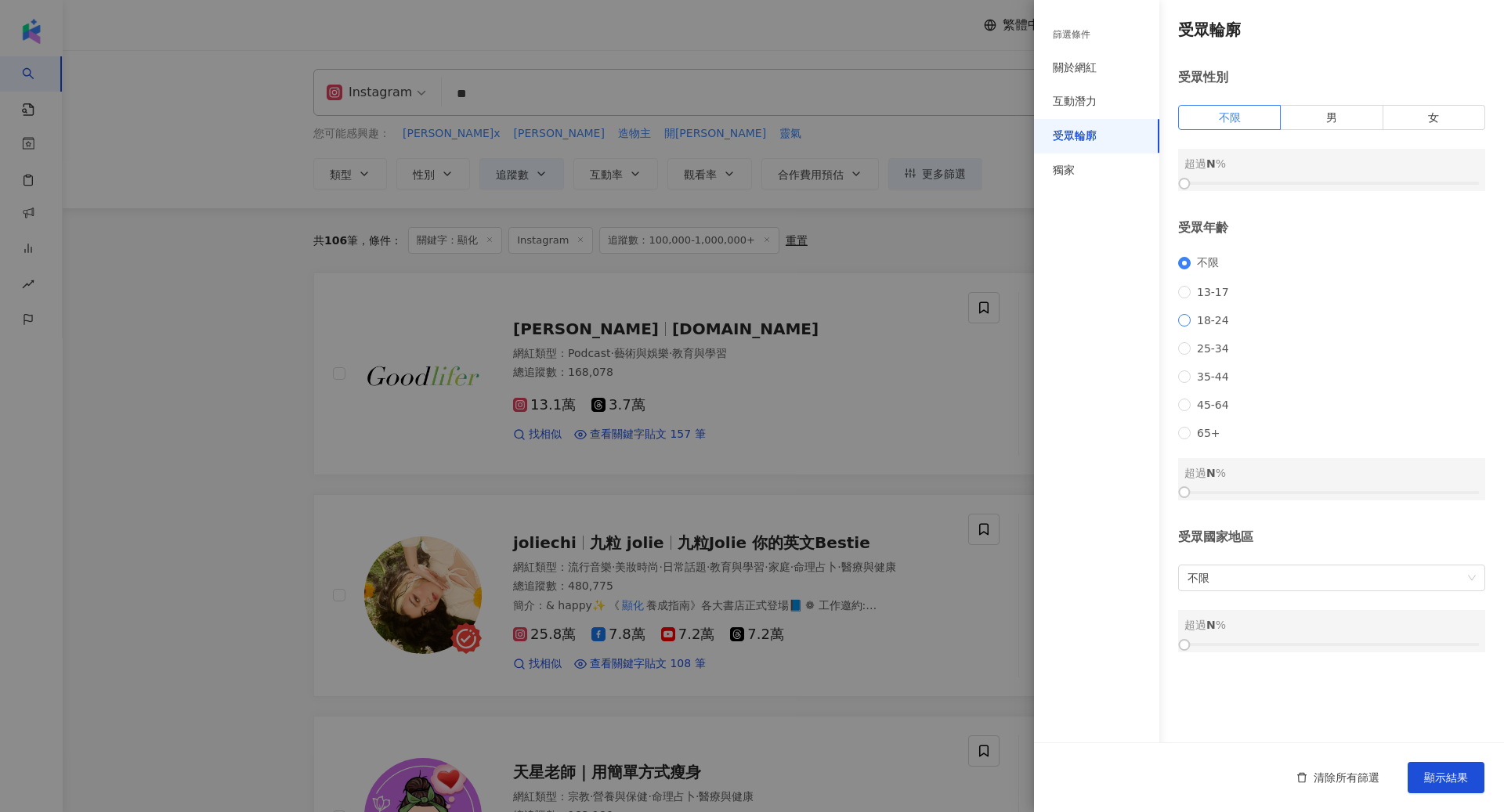
click at [1206, 316] on span "18-24" at bounding box center [1213, 319] width 45 height 12
drag, startPoint x: 1189, startPoint y: 495, endPoint x: 1329, endPoint y: 486, distance: 140.3
click at [1325, 496] on div at bounding box center [1323, 492] width 9 height 9
click at [1424, 777] on span "顯示結果" at bounding box center [1446, 777] width 44 height 12
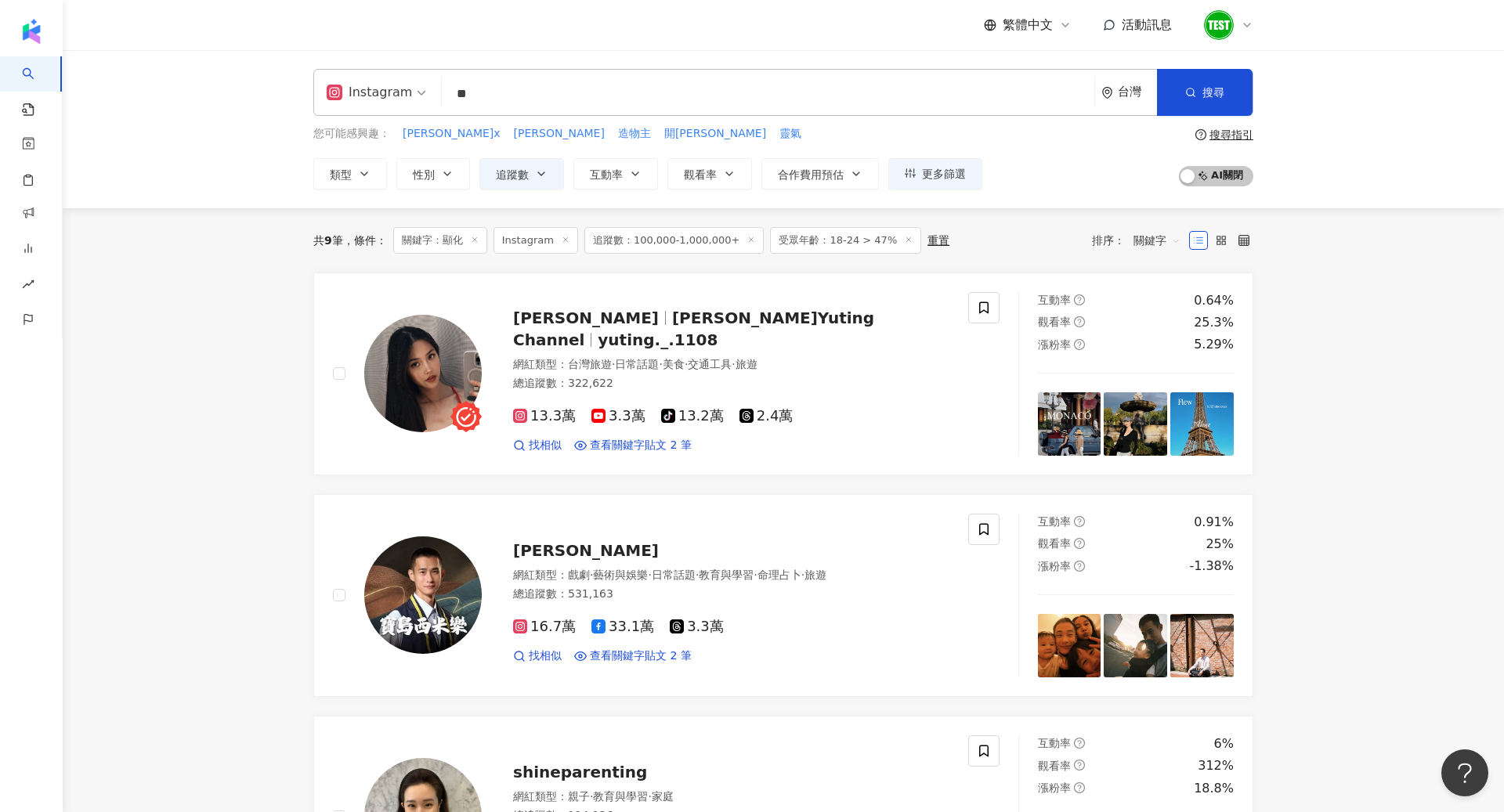
click at [574, 83] on input "**" at bounding box center [767, 93] width 640 height 30
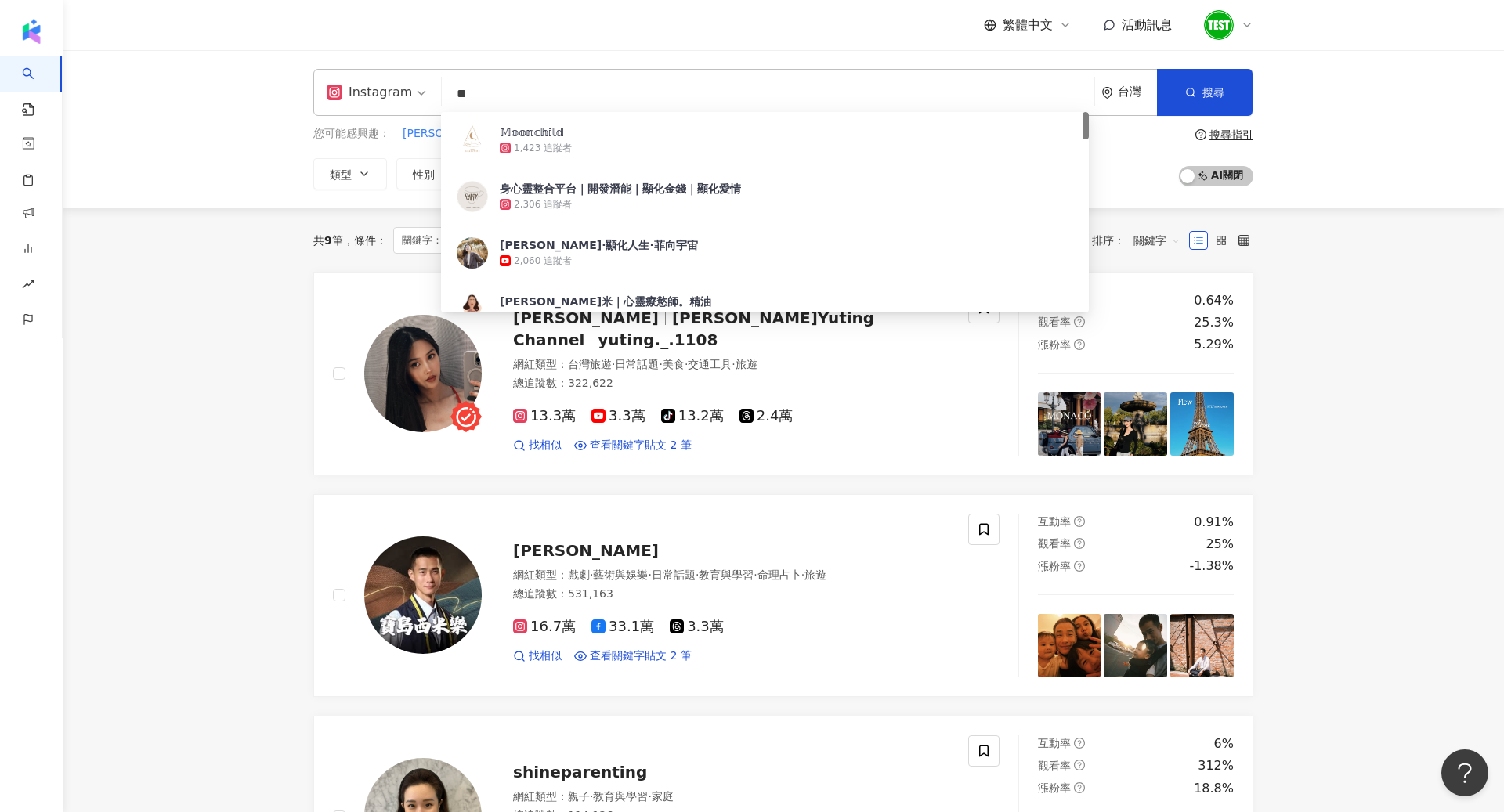
click at [506, 92] on input "**" at bounding box center [767, 93] width 640 height 30
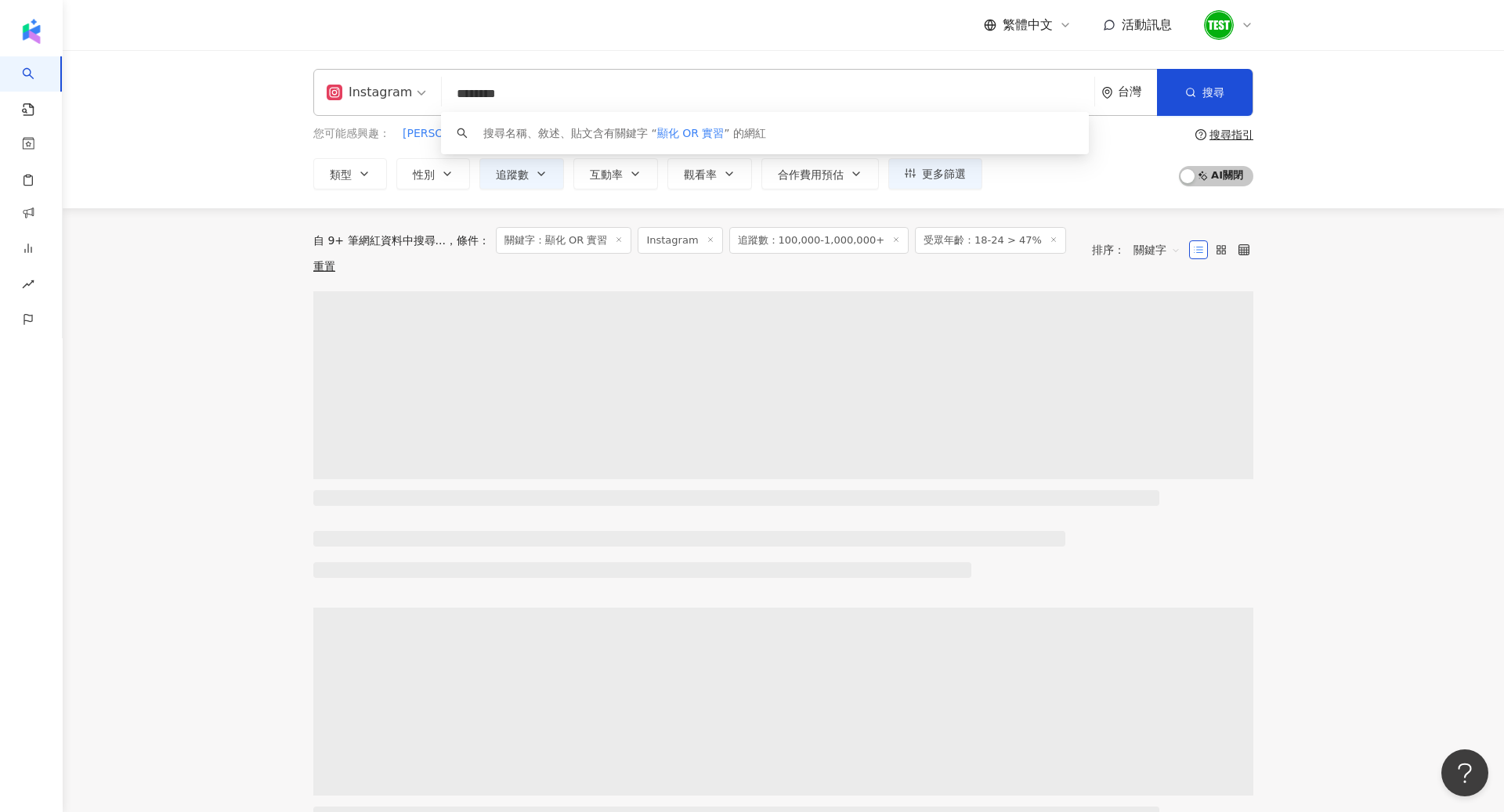
type input "********"
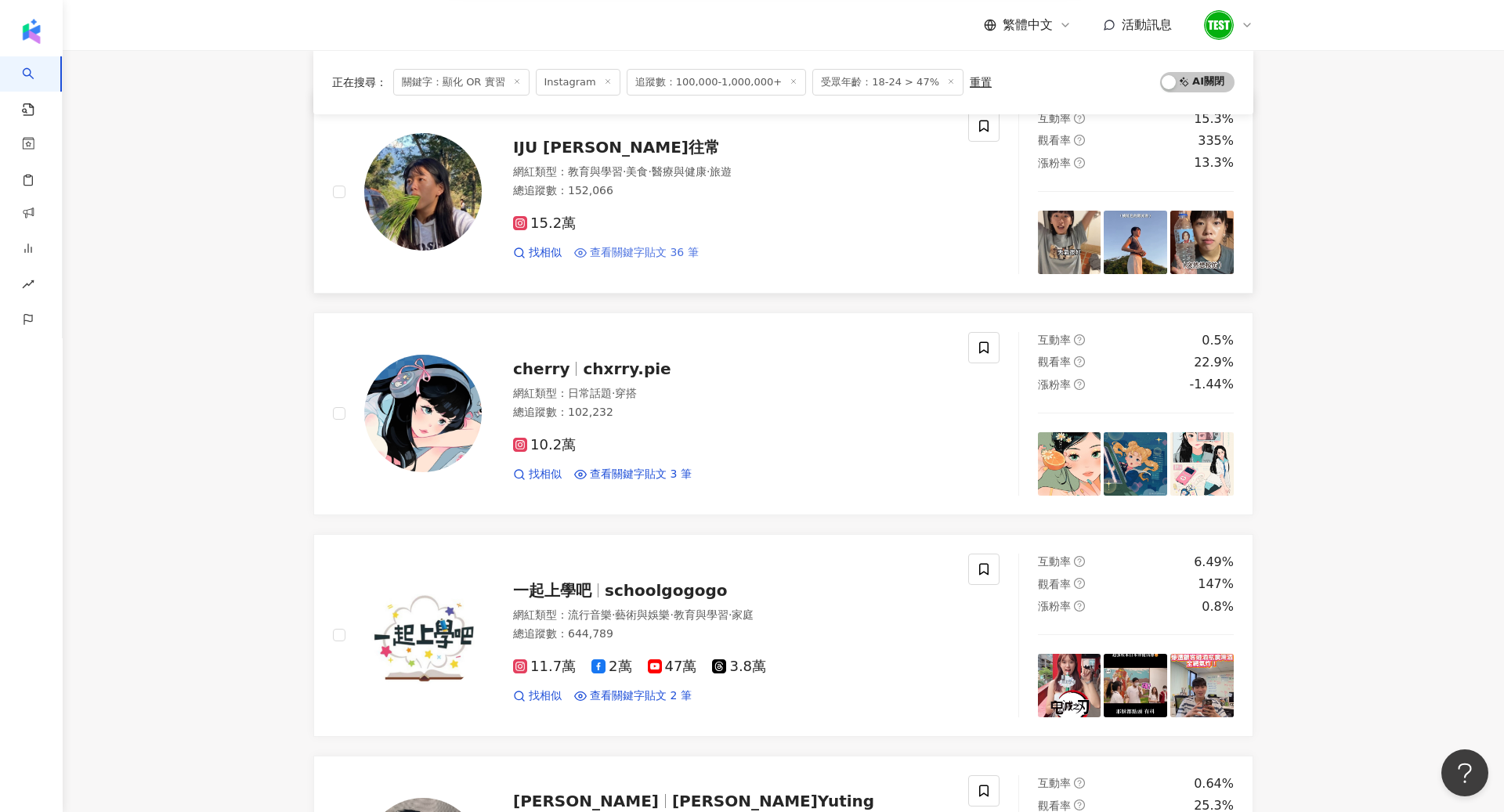
scroll to position [185, 0]
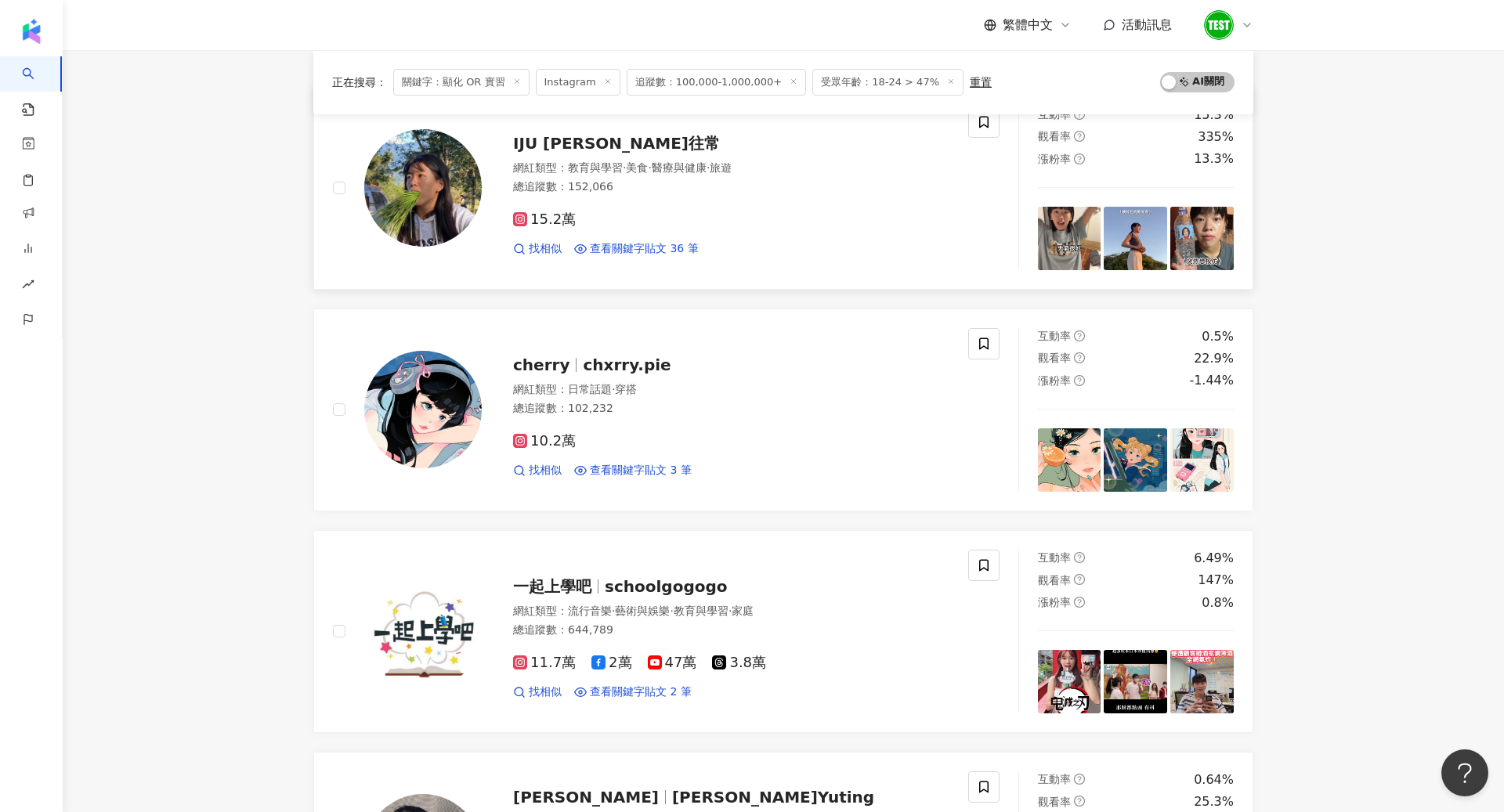
click at [453, 189] on img at bounding box center [423, 188] width 118 height 118
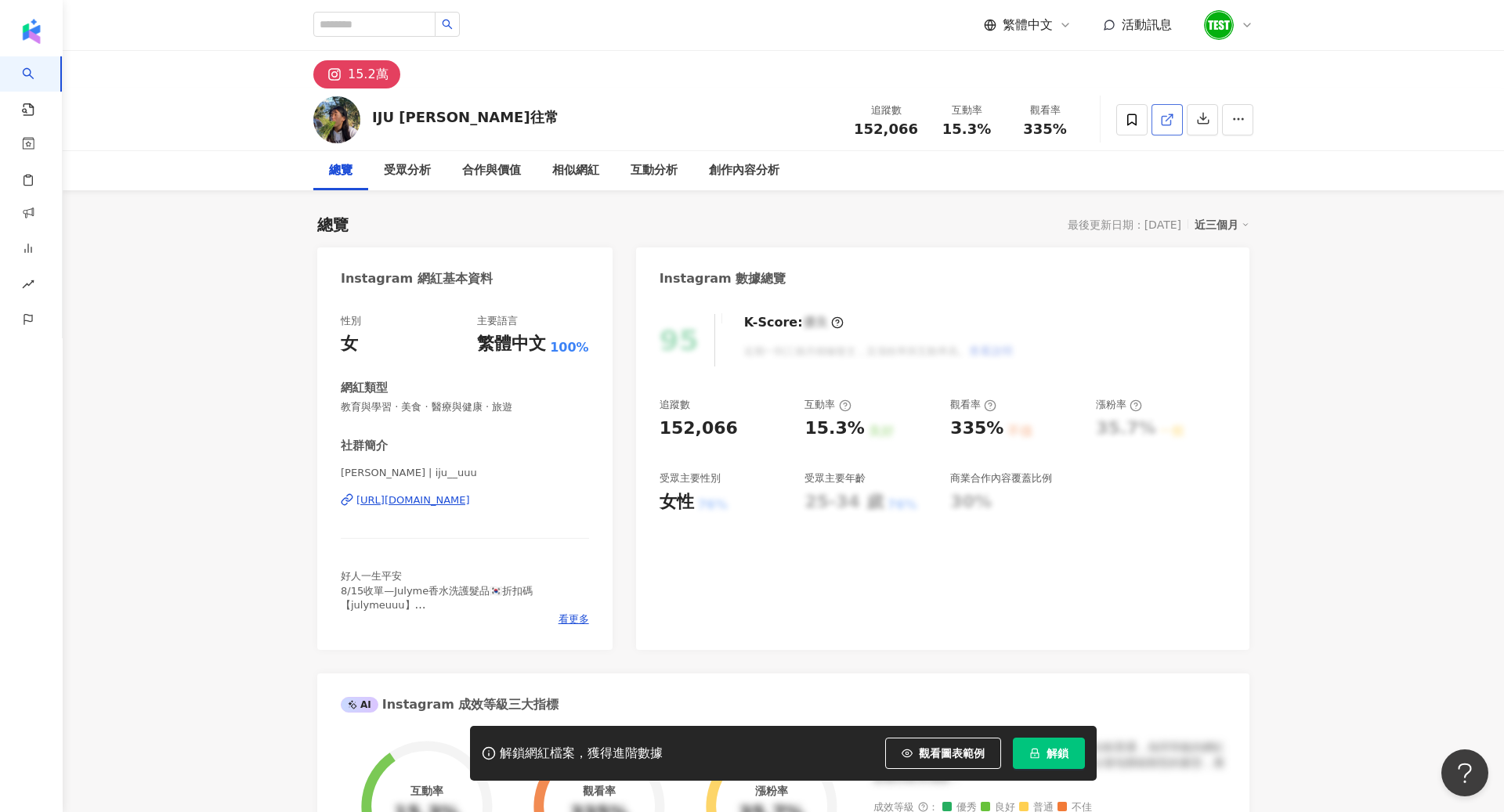
click at [1171, 124] on icon at bounding box center [1166, 120] width 9 height 9
click at [1077, 746] on button "解鎖" at bounding box center [1049, 753] width 72 height 32
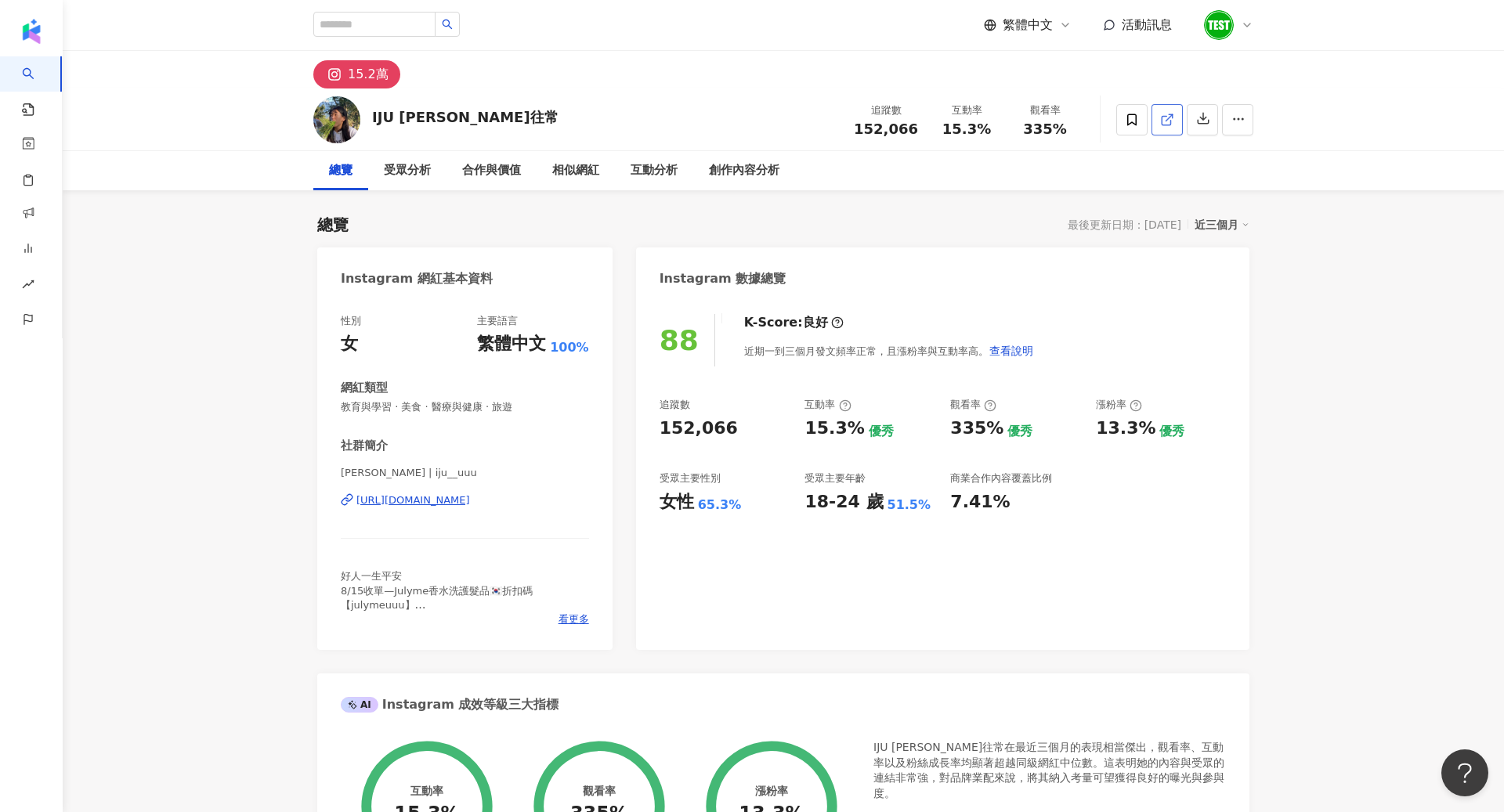
click at [1172, 119] on icon at bounding box center [1167, 119] width 14 height 14
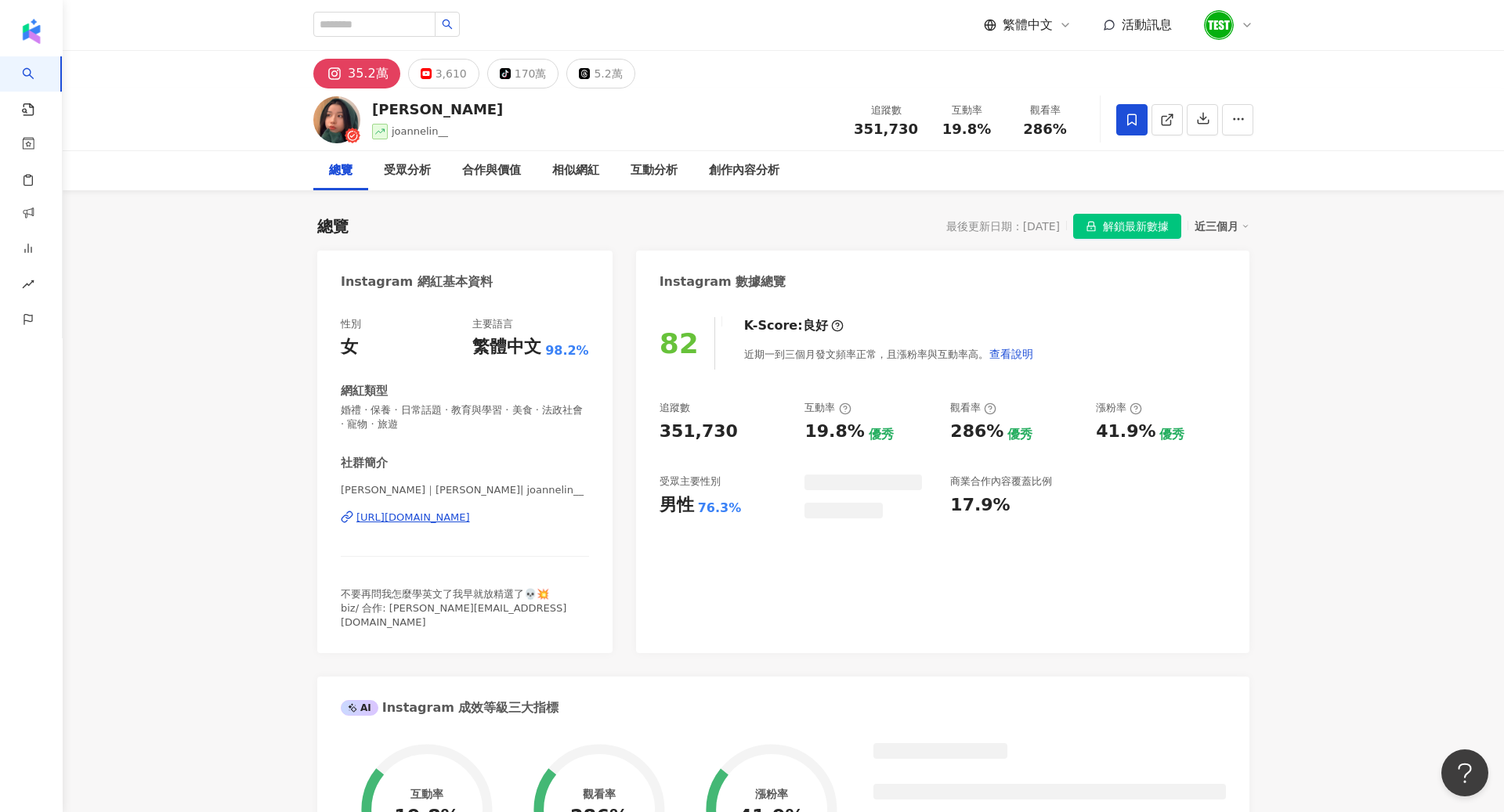
click at [1094, 302] on div "82 K-Score : 良好 近期一到三個月發文頻率正常，且漲粉率與互動率高。 查看說明 追蹤數 351,730 互動率 19.8% 優秀 觀看率 286%…" at bounding box center [942, 477] width 614 height 352
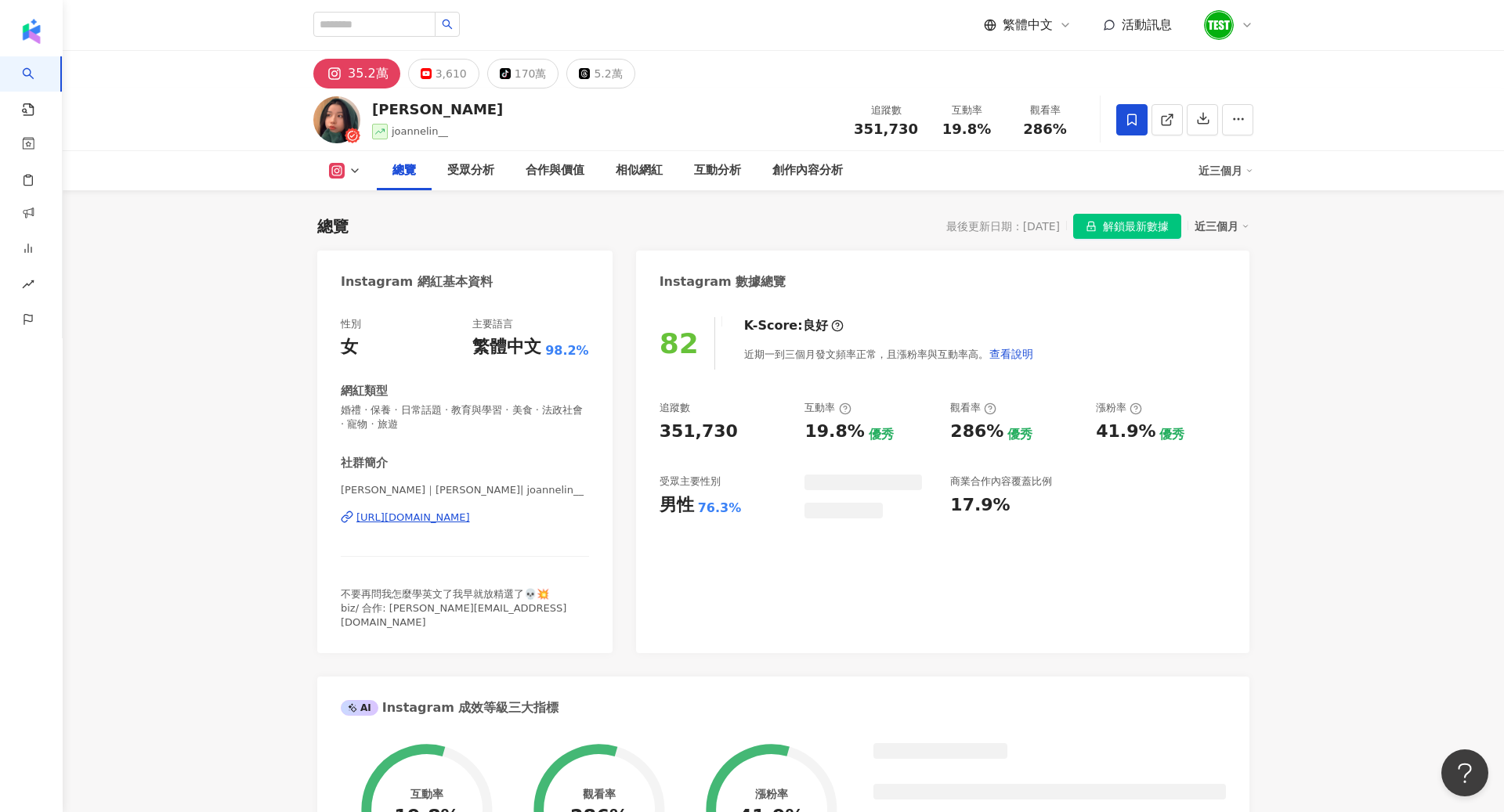
scroll to position [96, 0]
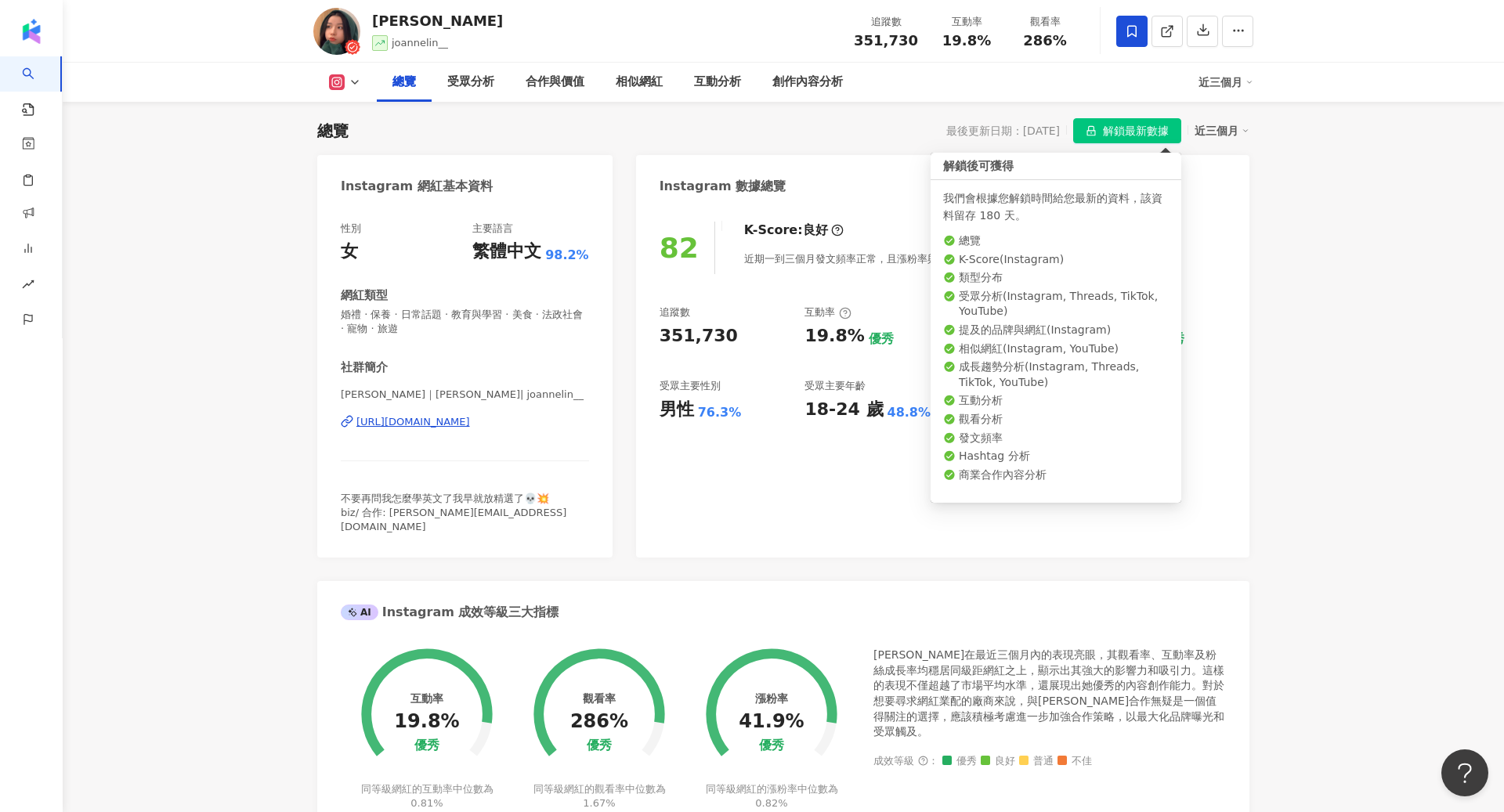
click at [1098, 132] on button "解鎖最新數據" at bounding box center [1127, 131] width 108 height 25
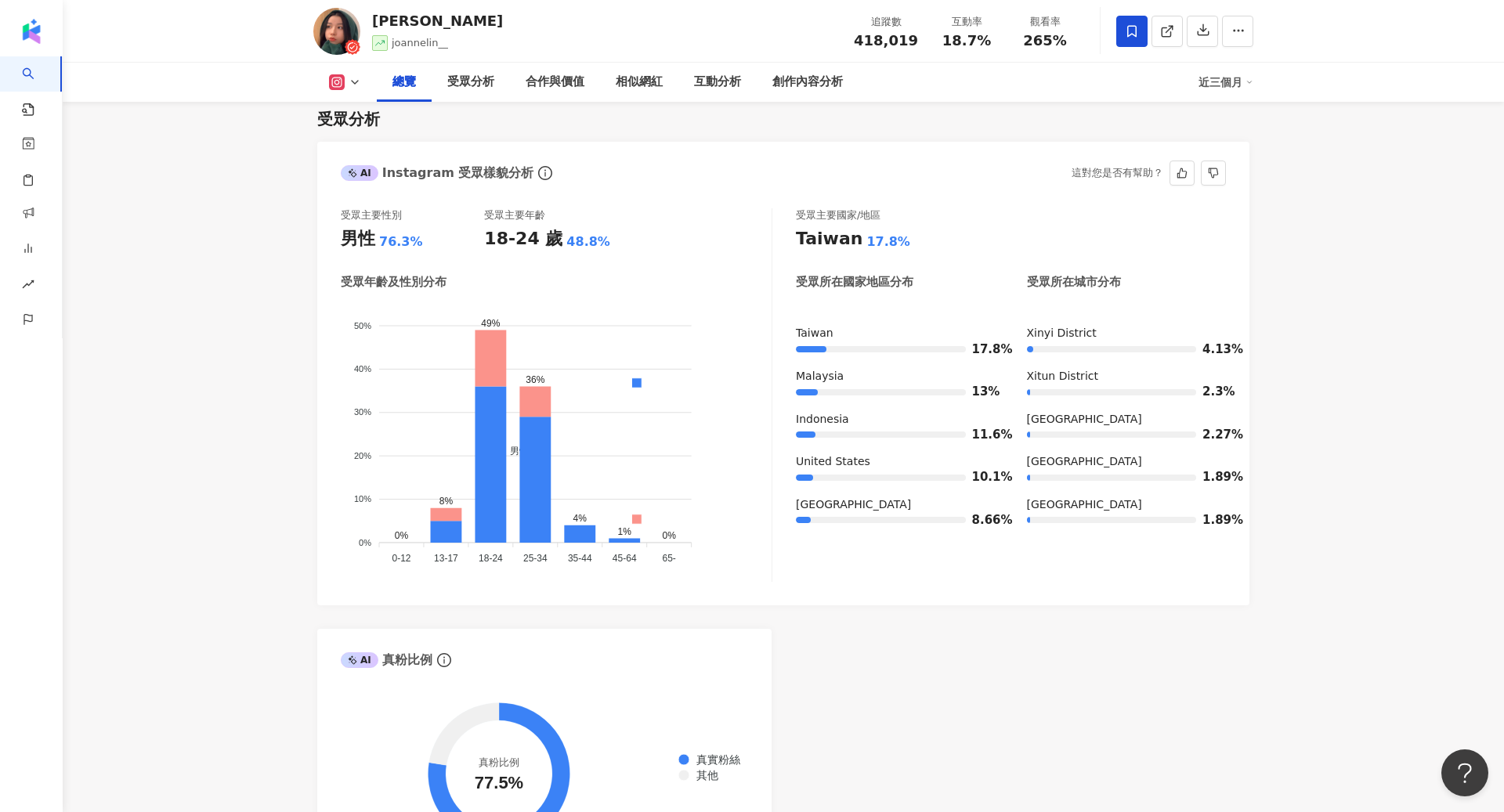
scroll to position [924, 0]
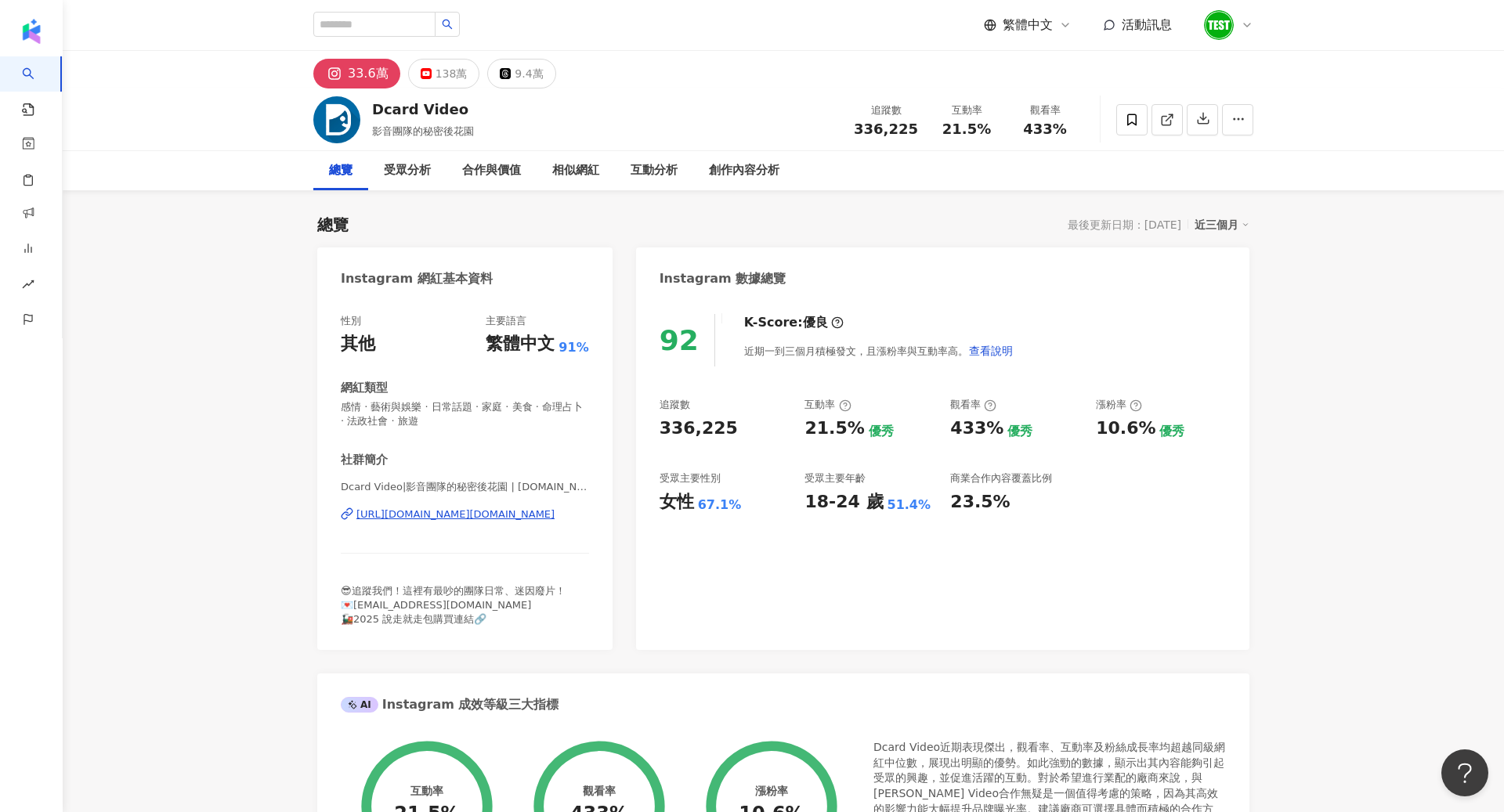
scroll to position [96, 0]
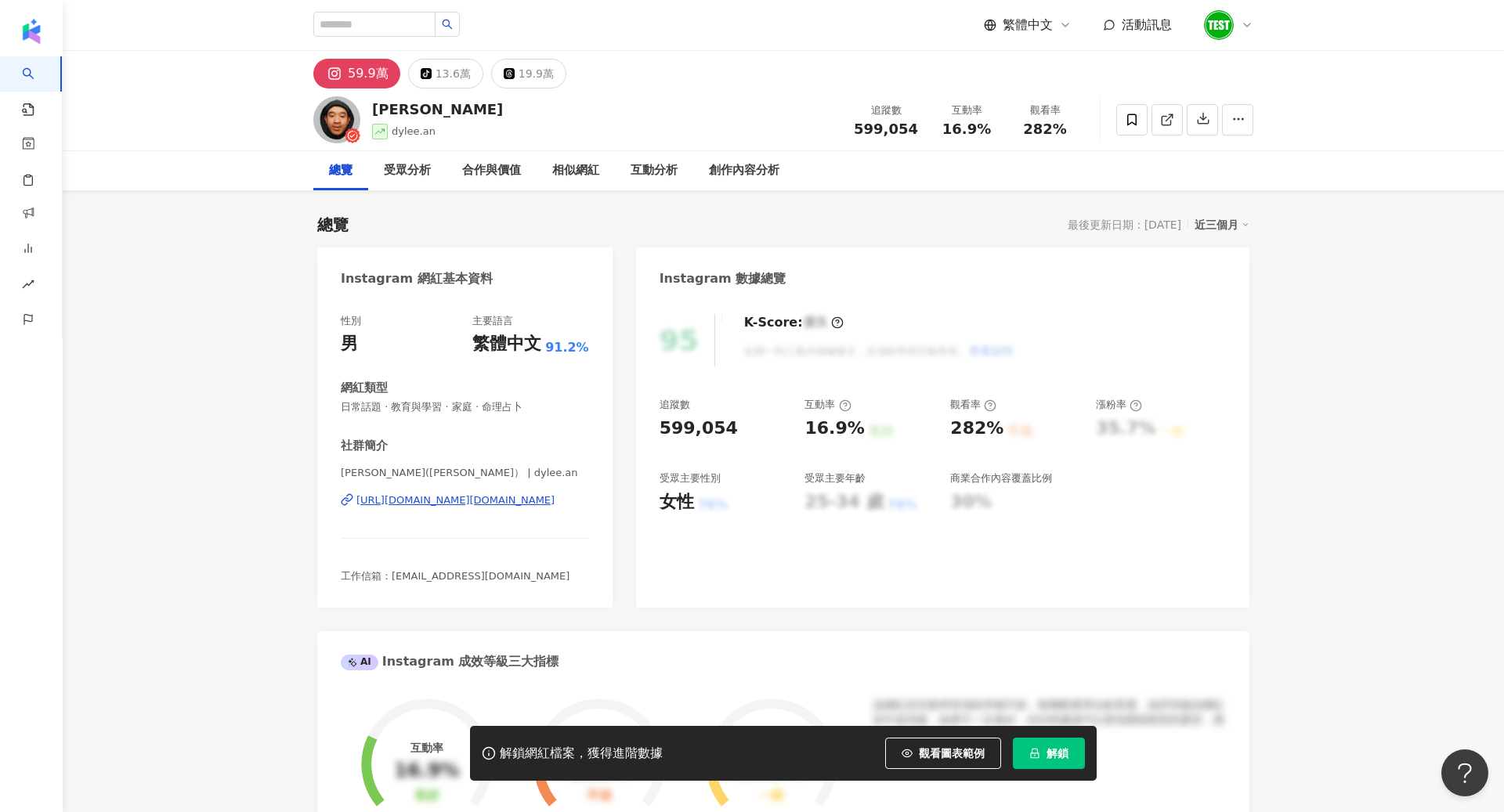
click at [1058, 757] on span "解鎖" at bounding box center [1057, 753] width 22 height 12
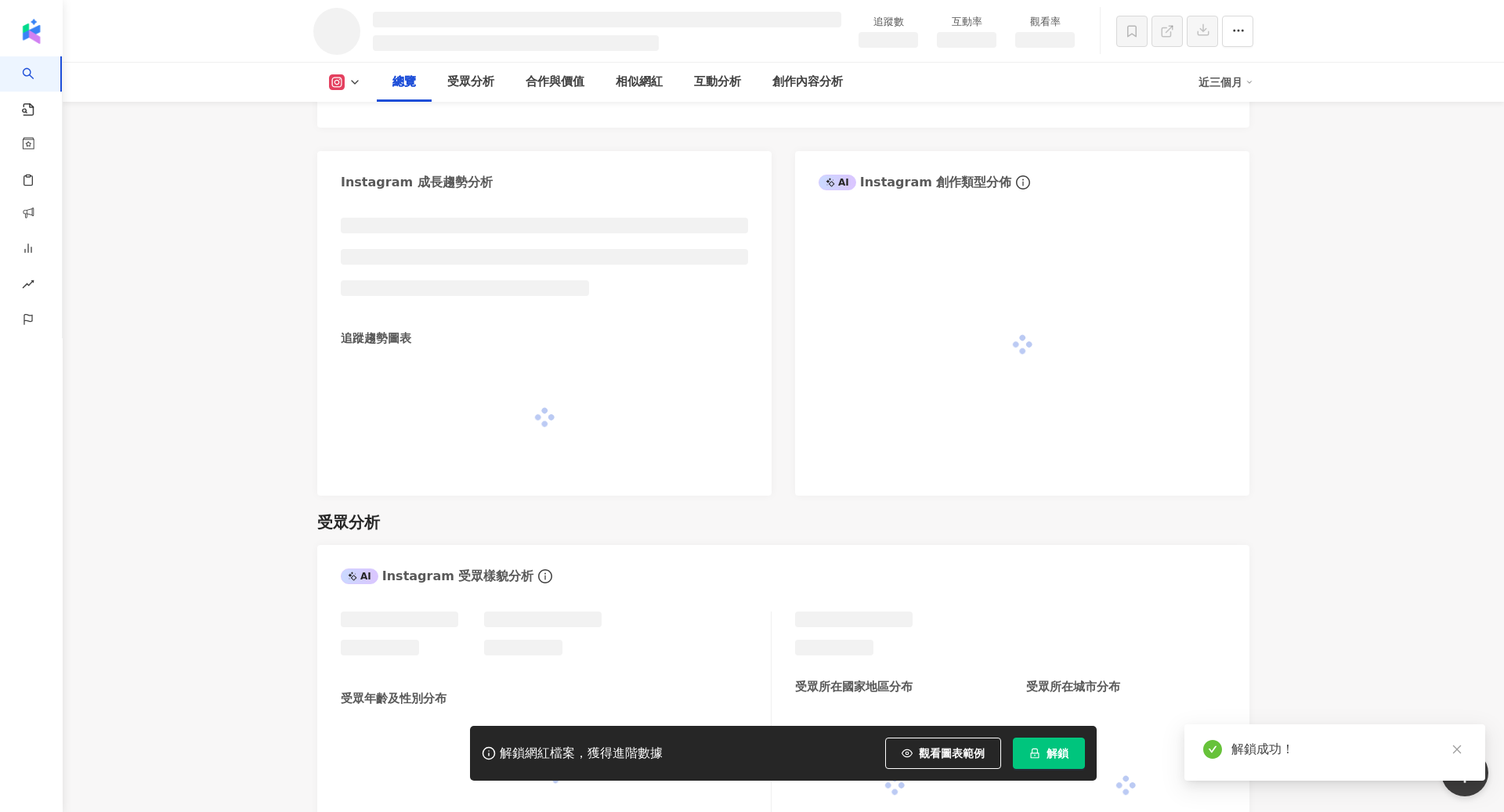
scroll to position [792, 0]
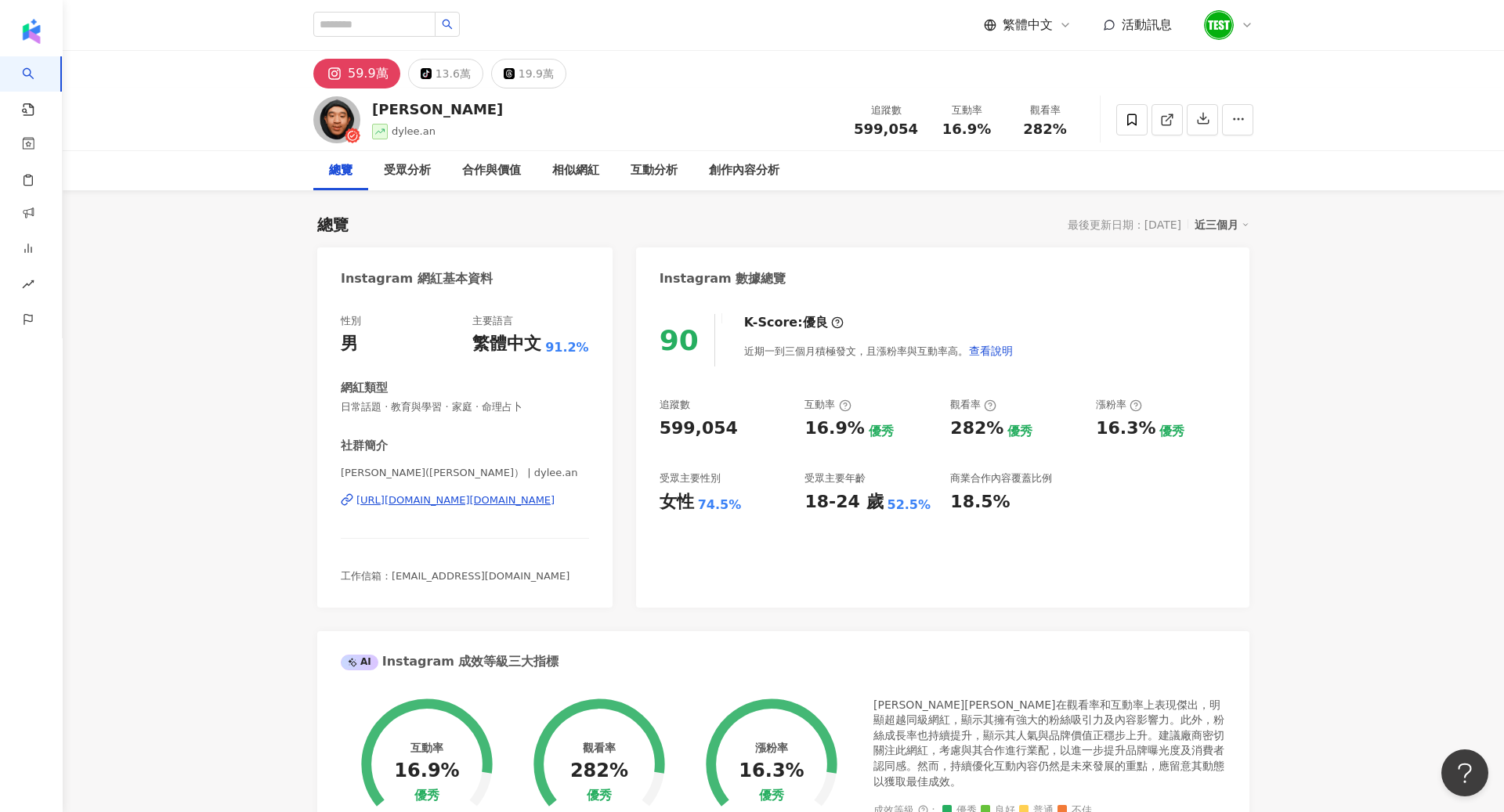
click at [676, 580] on div "90 K-Score : 優良 近期一到三個月積極發文，且漲粉率與互動率高。 查看說明 追蹤數 599,054 互動率 16.9% 優秀 觀看率 282% 優…" at bounding box center [942, 453] width 614 height 310
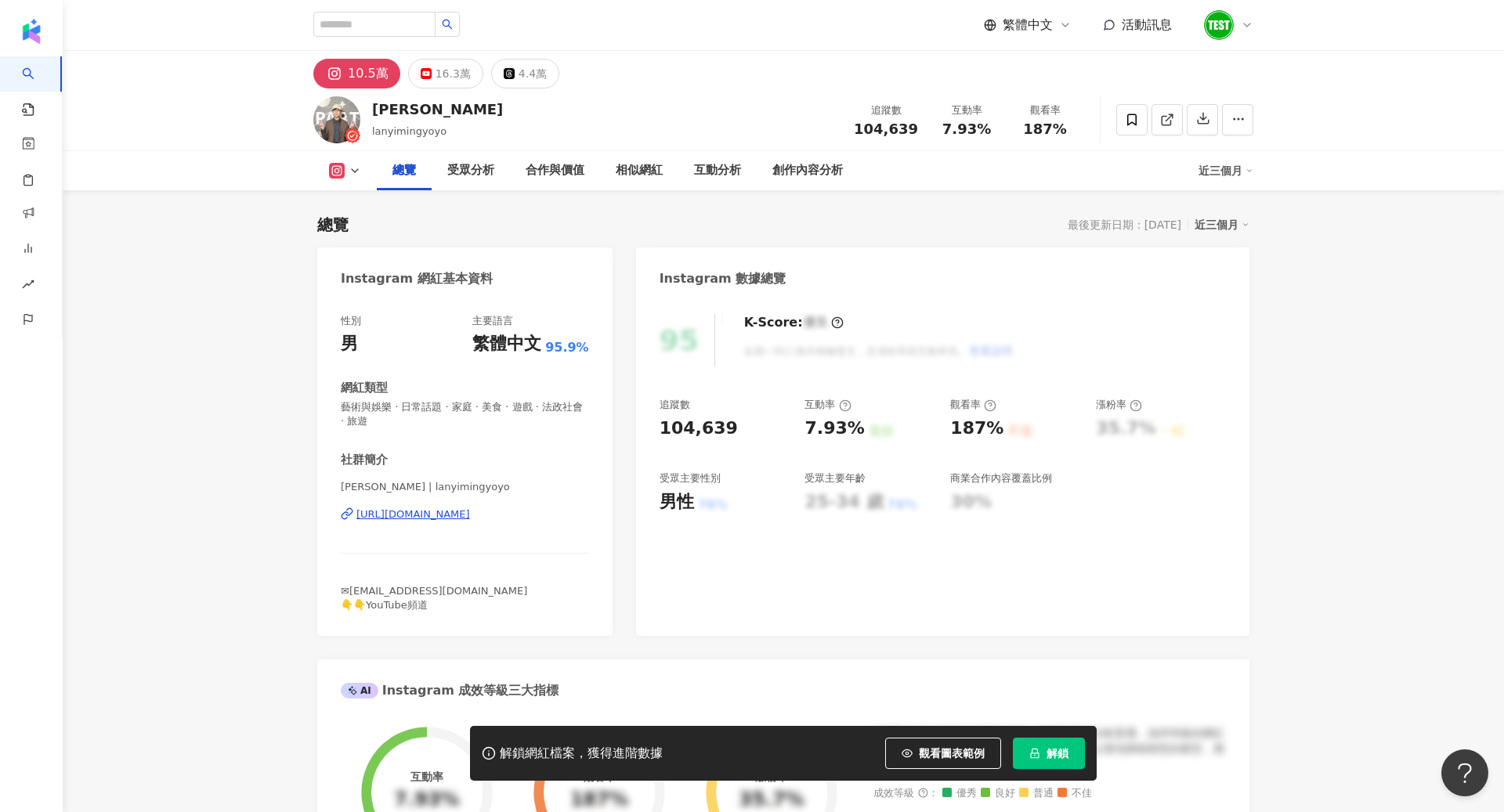
scroll to position [96, 0]
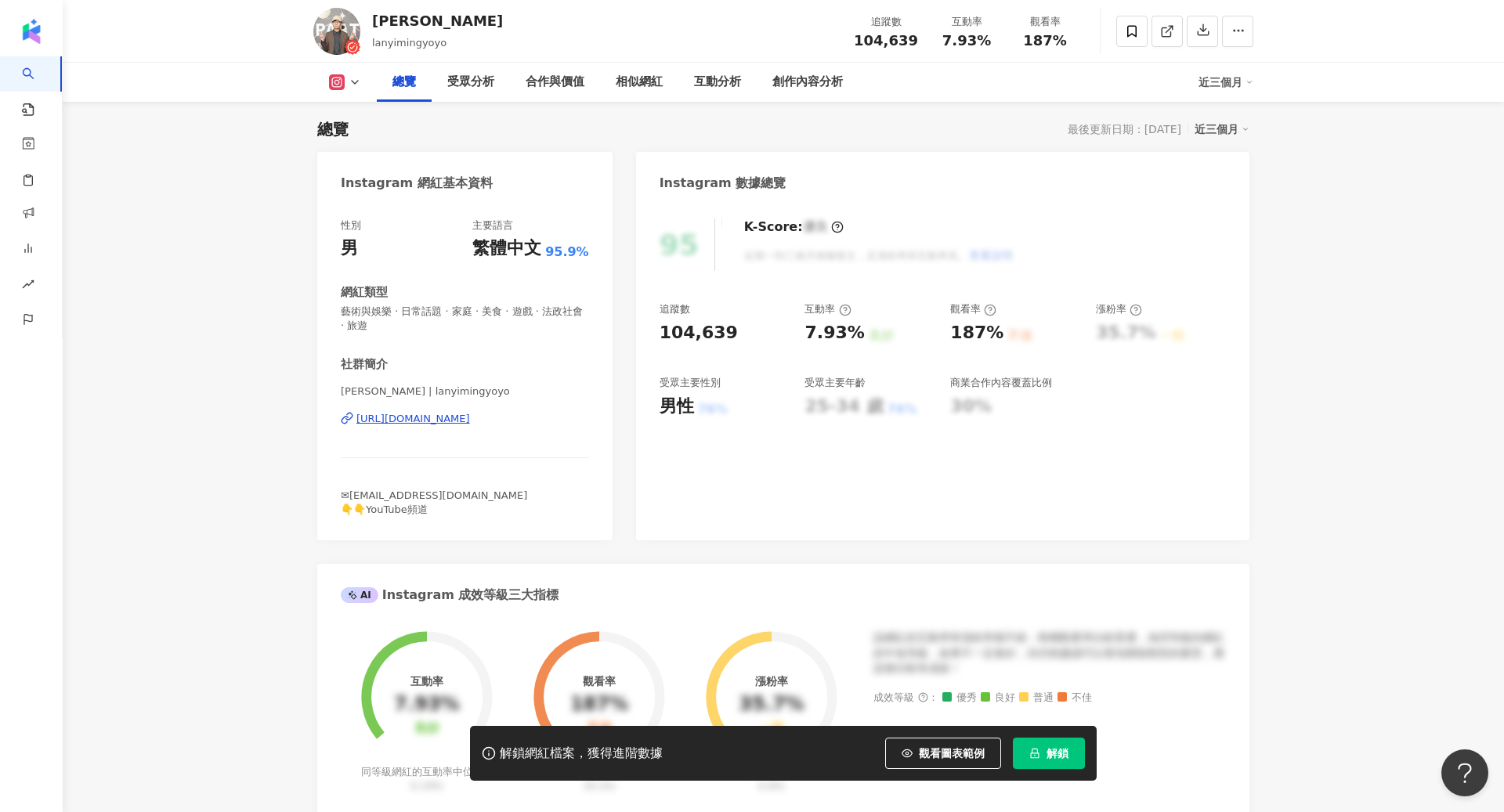
click at [1058, 732] on div "解鎖網紅檔案，獲得進階數據 觀看圖表範例 解鎖" at bounding box center [783, 753] width 627 height 54
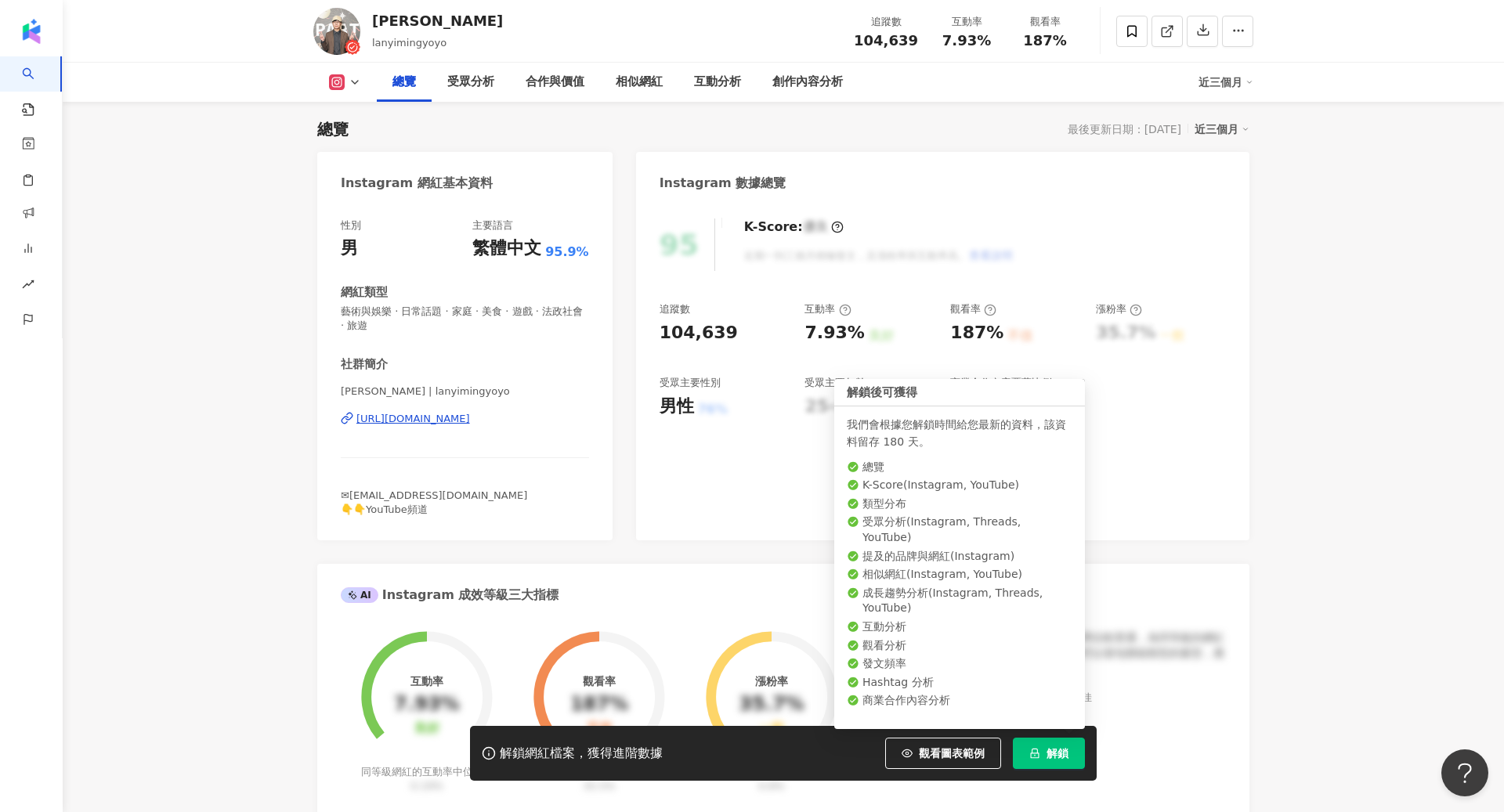
click at [1058, 748] on span "解鎖" at bounding box center [1057, 753] width 22 height 12
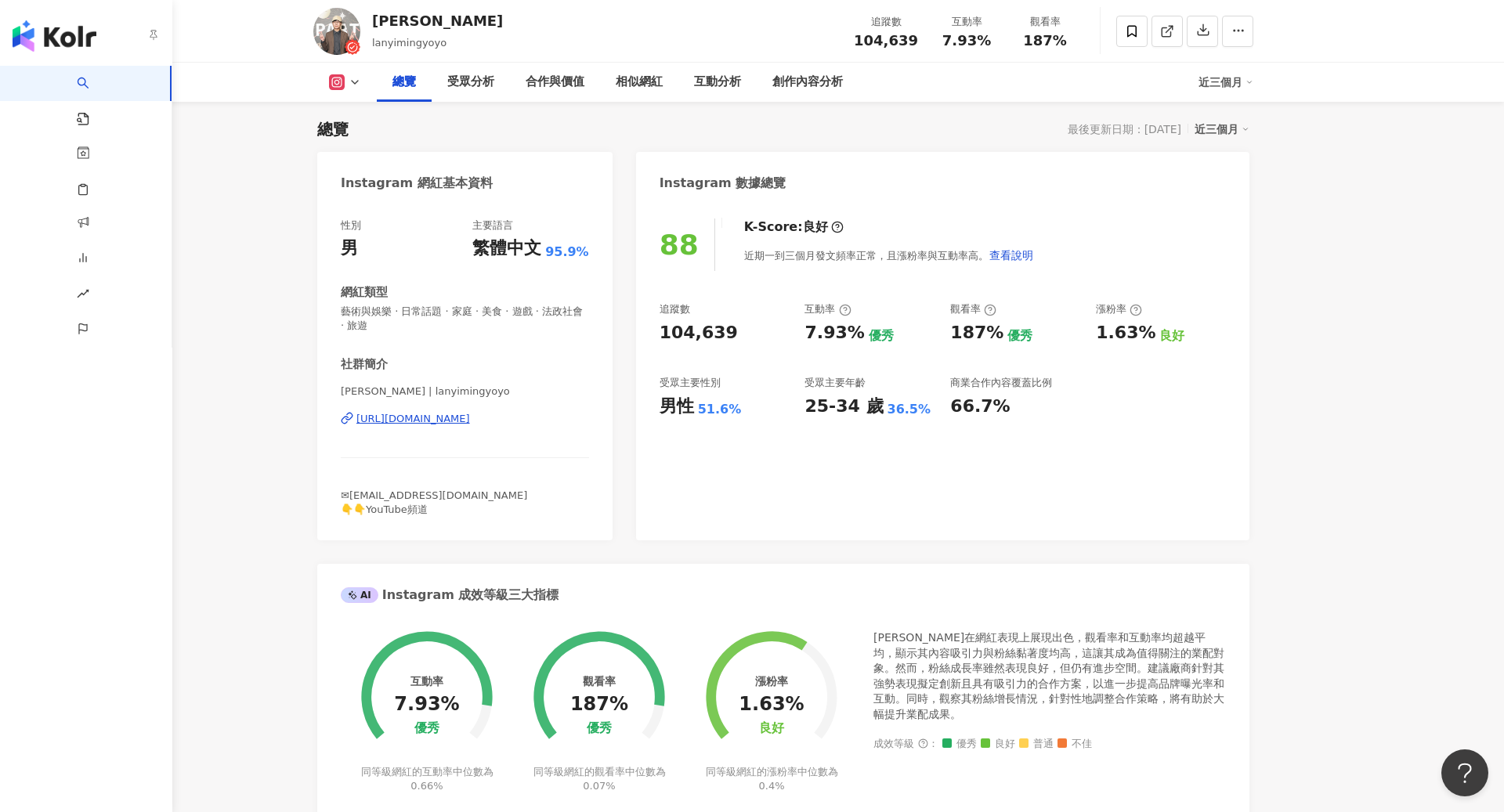
click at [54, 25] on img "button" at bounding box center [54, 36] width 84 height 32
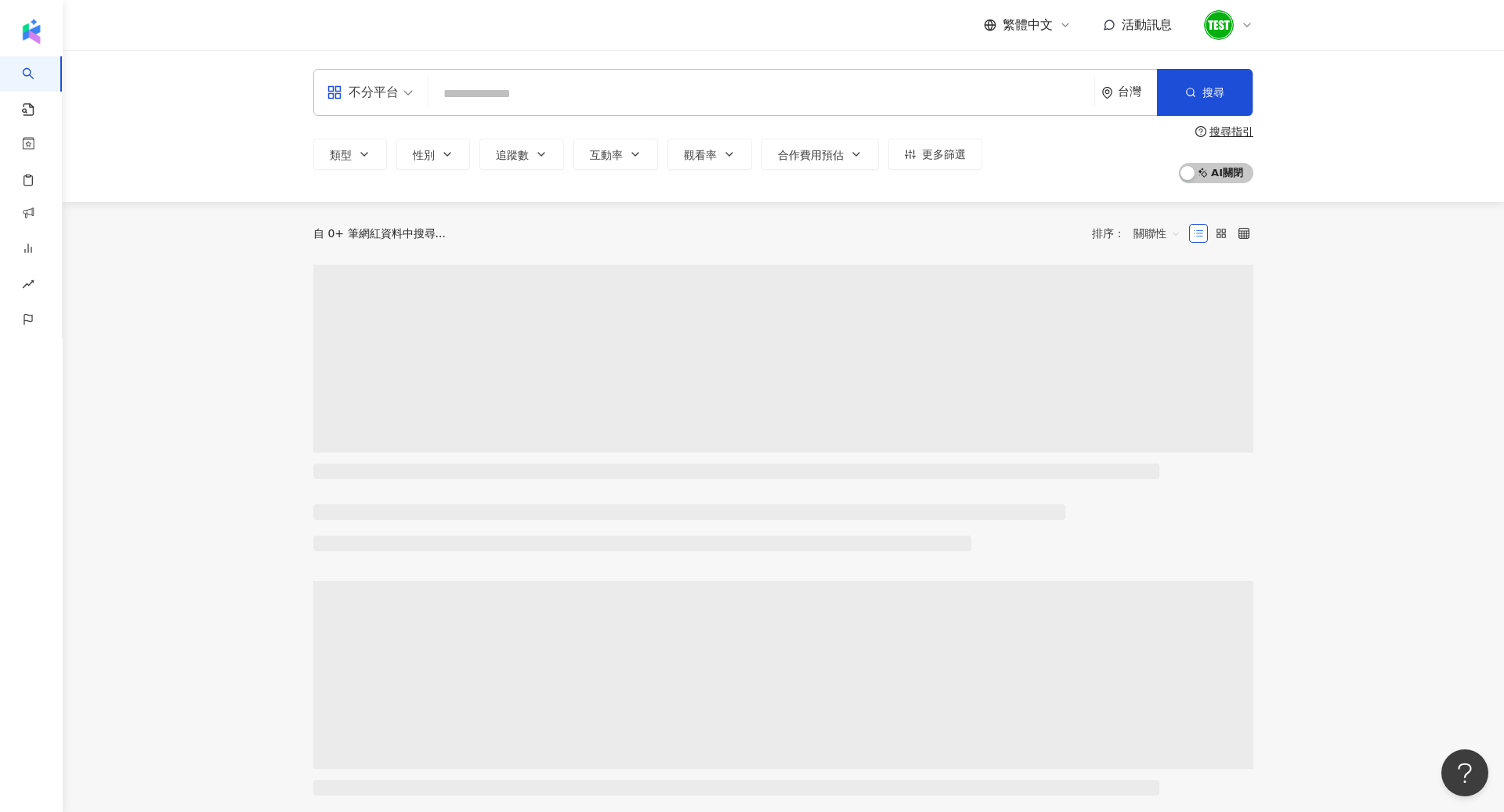
click at [730, 101] on input "search" at bounding box center [762, 93] width 654 height 30
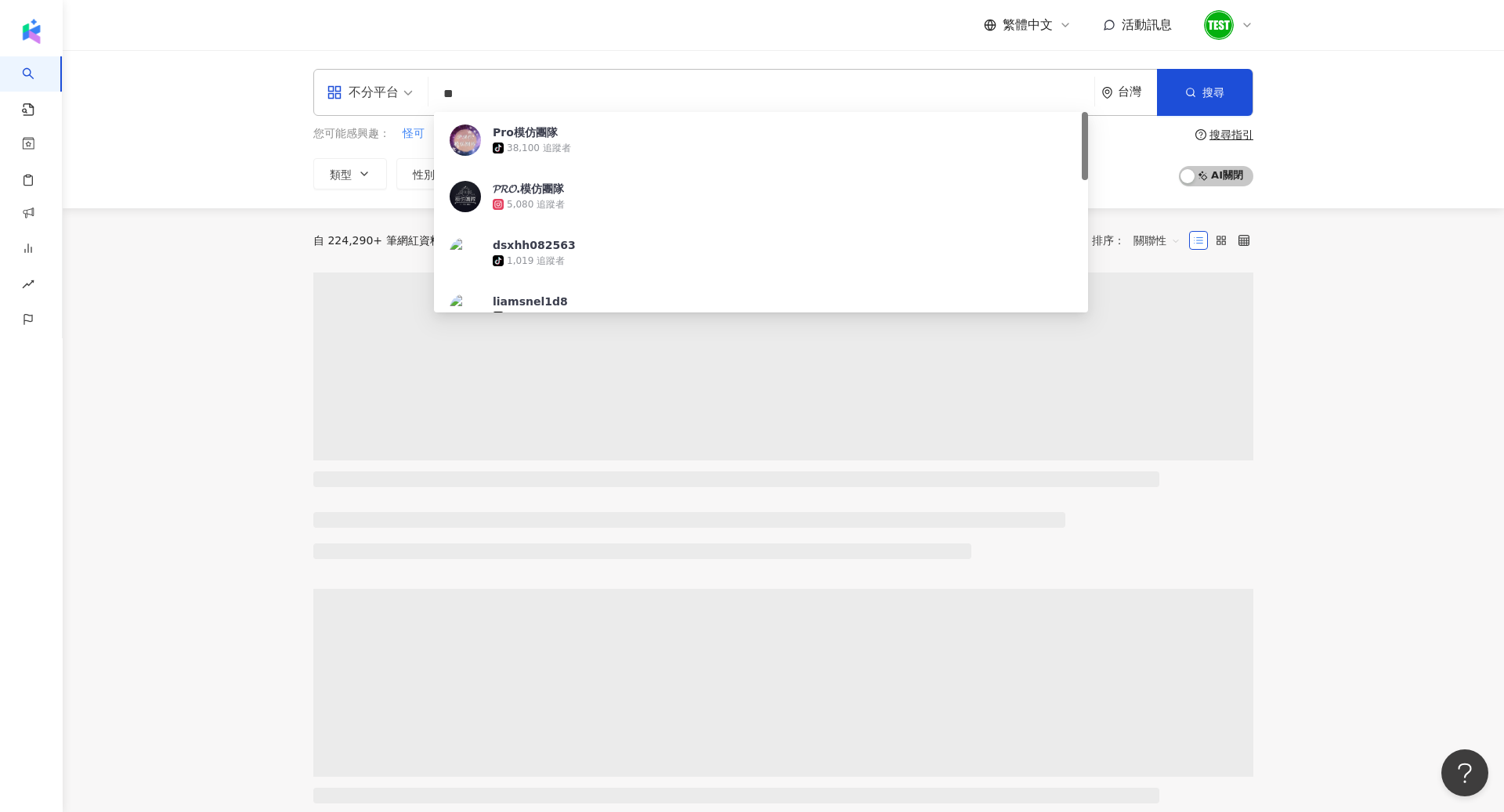
type input "**"
click at [838, 19] on div "繁體中文 活動訊息" at bounding box center [783, 25] width 940 height 50
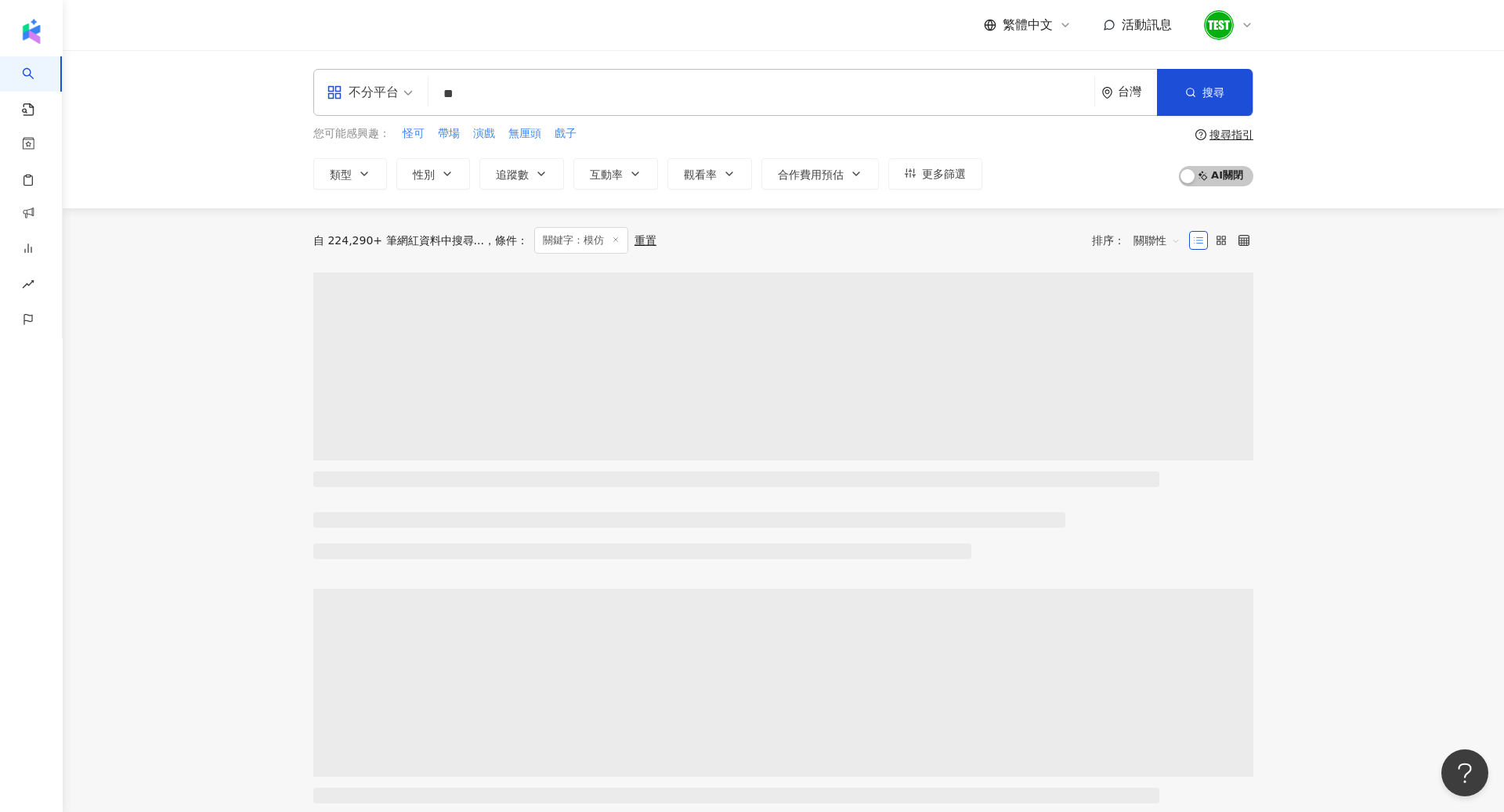
click at [421, 96] on div "不分平台 ** 台灣 搜尋 caada070-4275-4975-94c9-991a20d1b92d Pro模仿團隊 tiktok-icon 38,100 追…" at bounding box center [783, 93] width 940 height 47
click at [387, 94] on div "不分平台" at bounding box center [363, 92] width 72 height 25
click at [397, 157] on div "Instagram" at bounding box center [375, 165] width 89 height 20
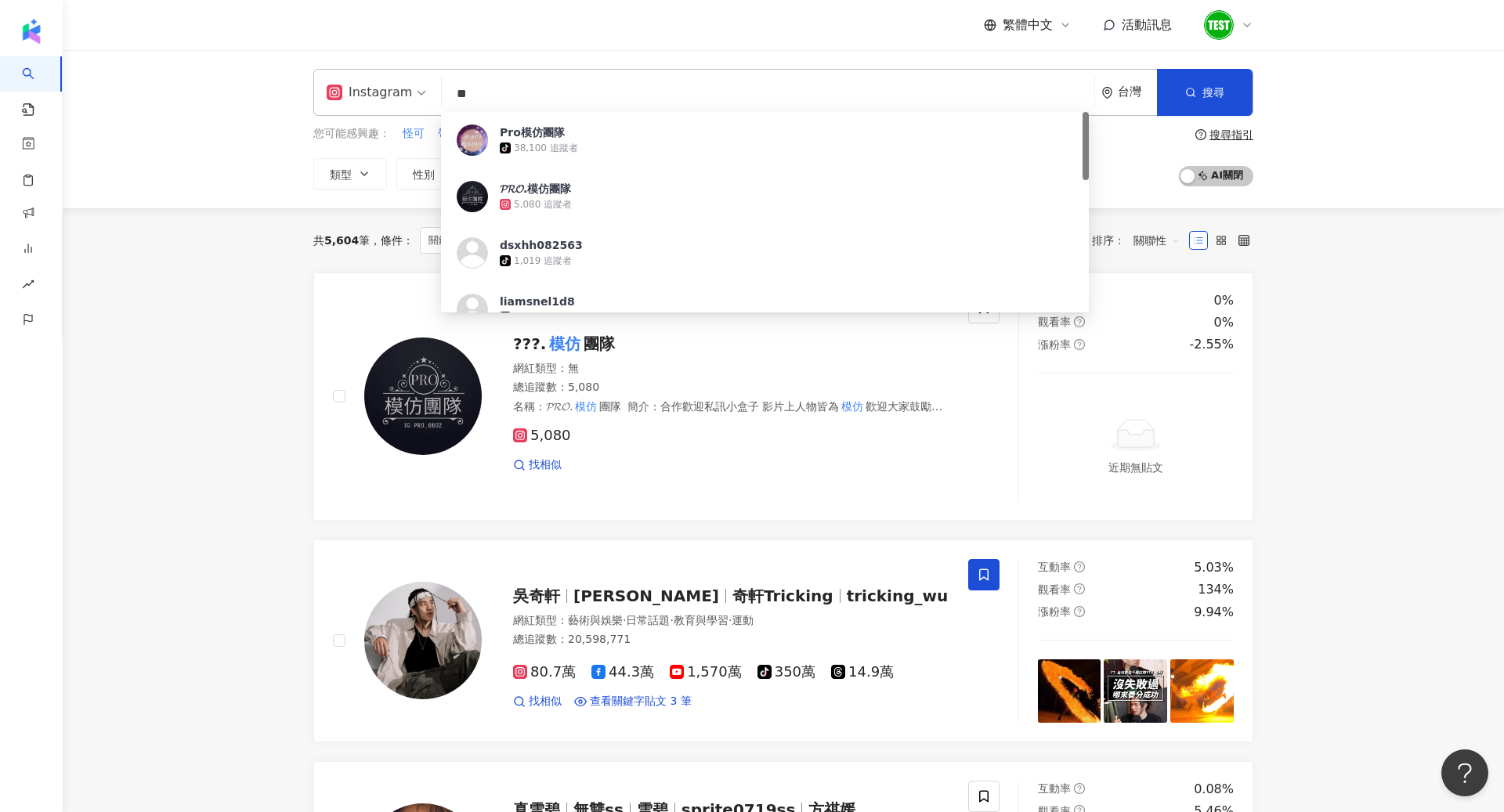
drag, startPoint x: 481, startPoint y: 89, endPoint x: 365, endPoint y: 89, distance: 116.0
click at [365, 89] on div "Instagram ** 台灣 搜尋 caada070-4275-4975-94c9-991a20d1b92d Pro模仿團隊 tiktok-icon 38,…" at bounding box center [783, 93] width 940 height 47
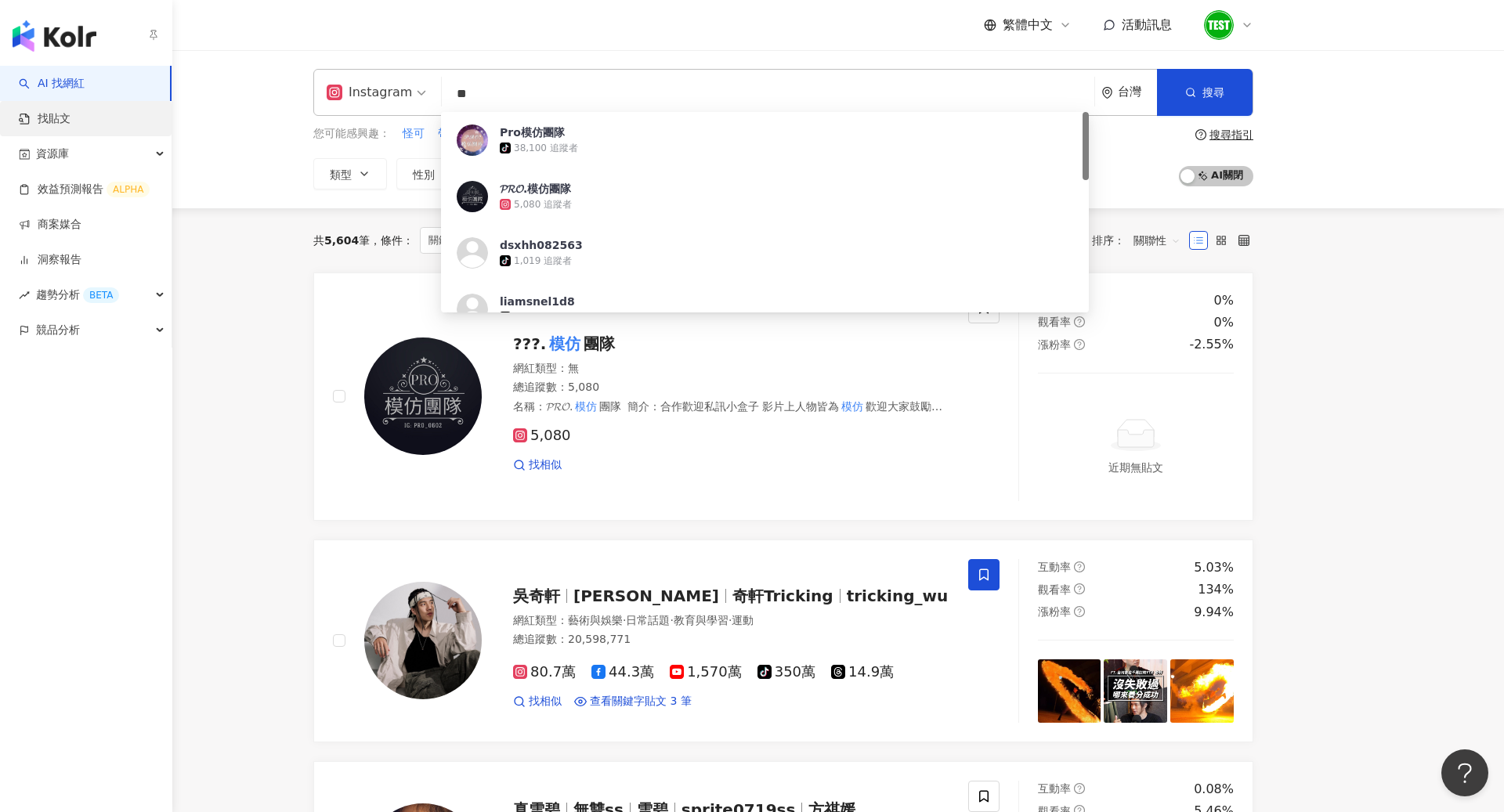
click at [60, 126] on link "找貼文" at bounding box center [45, 119] width 52 height 15
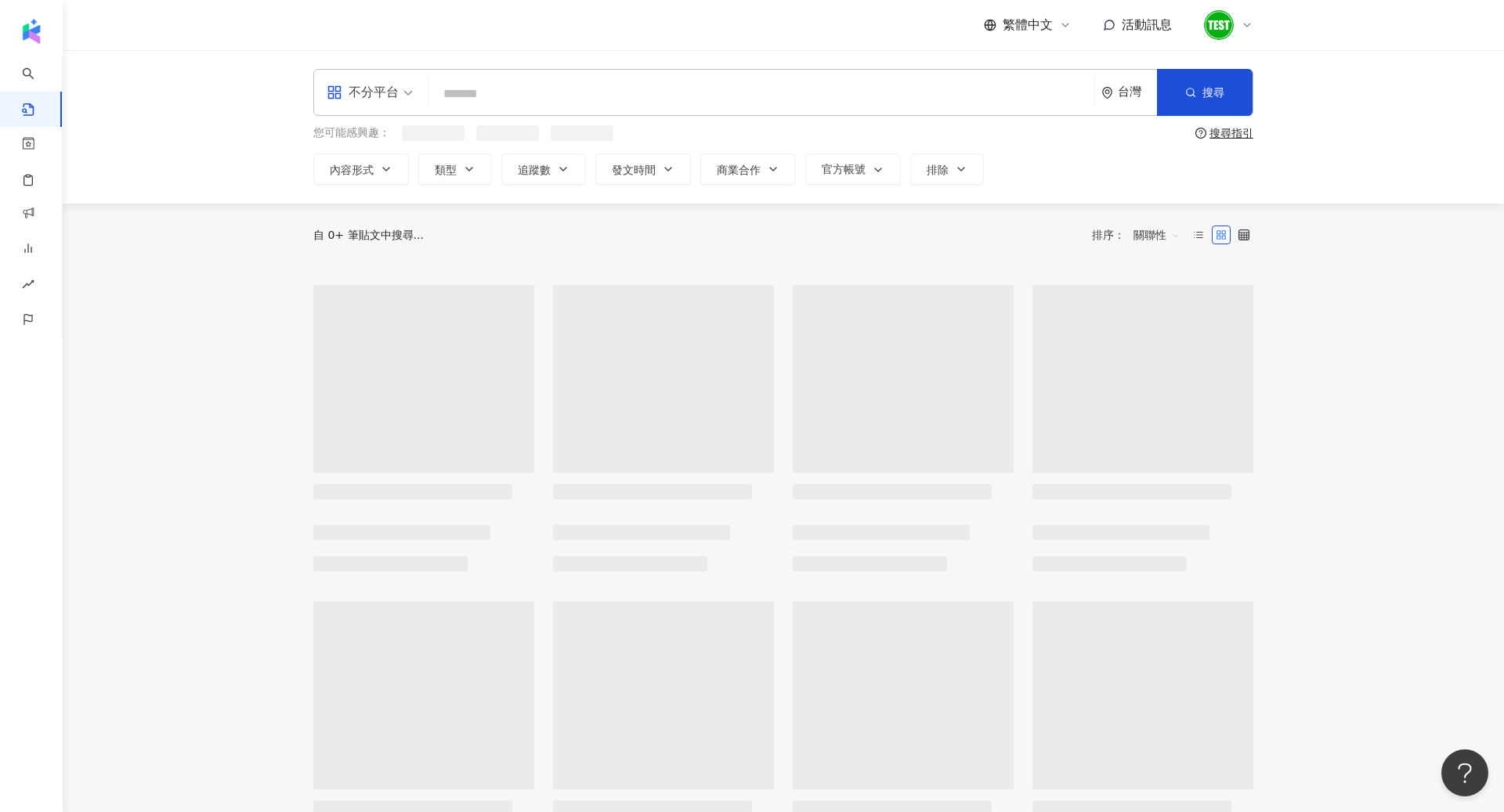
click at [518, 102] on input "search" at bounding box center [762, 93] width 654 height 33
paste input "**"
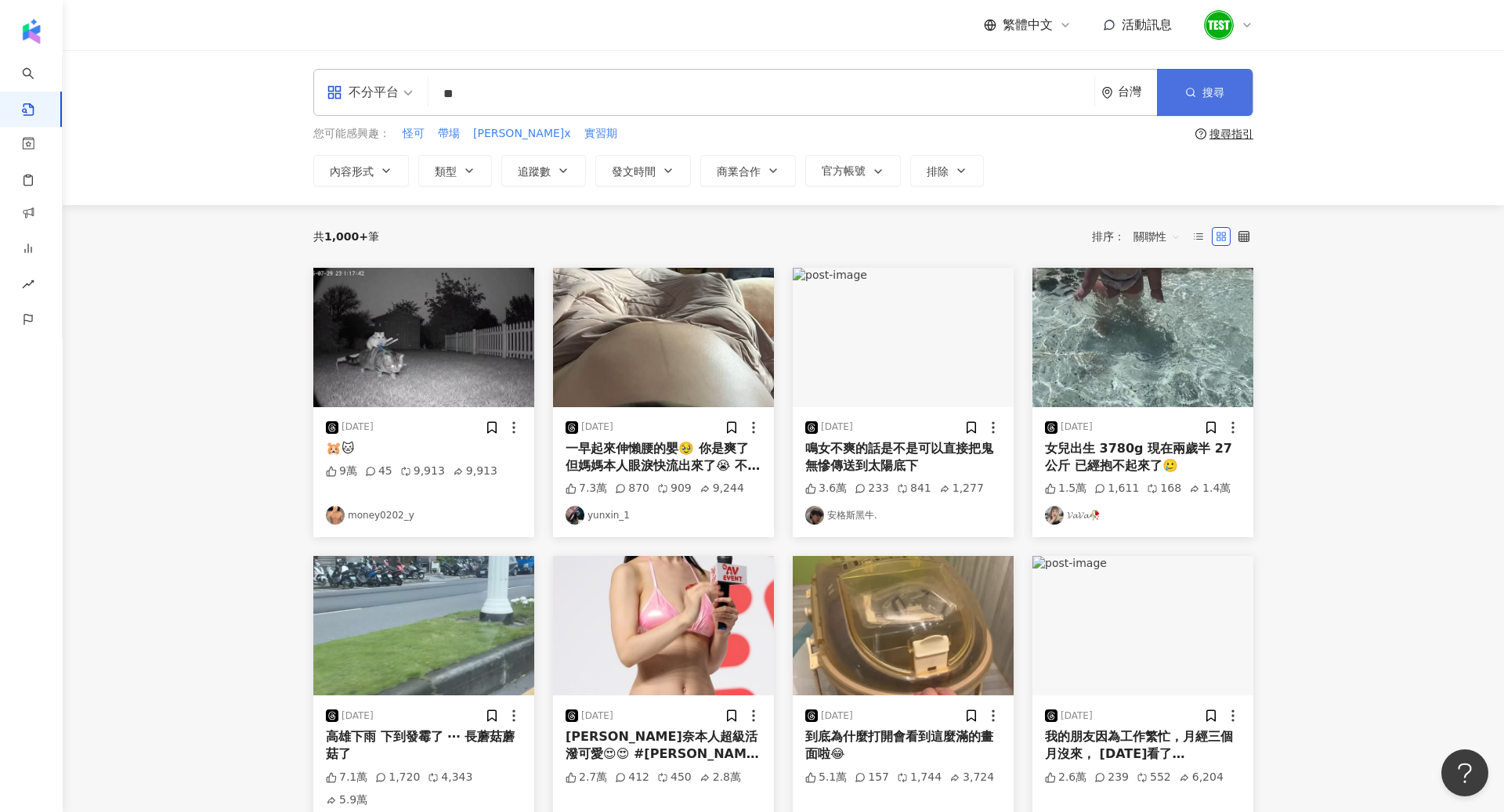
type input "**"
click at [1200, 102] on button "搜尋" at bounding box center [1205, 93] width 96 height 47
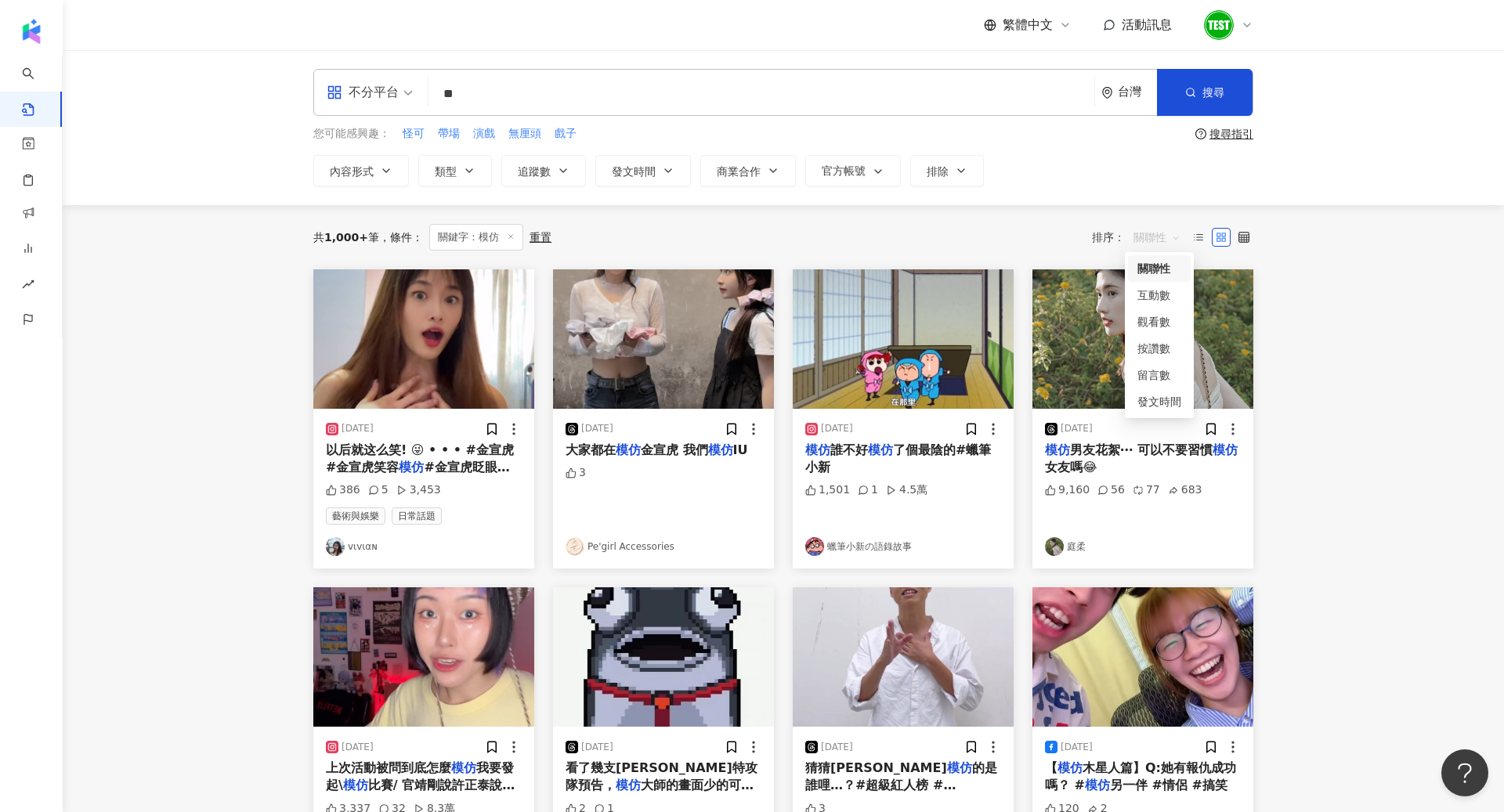
click at [1163, 238] on span "關聯性" at bounding box center [1157, 237] width 47 height 25
click at [1150, 301] on div "互動數" at bounding box center [1159, 295] width 44 height 17
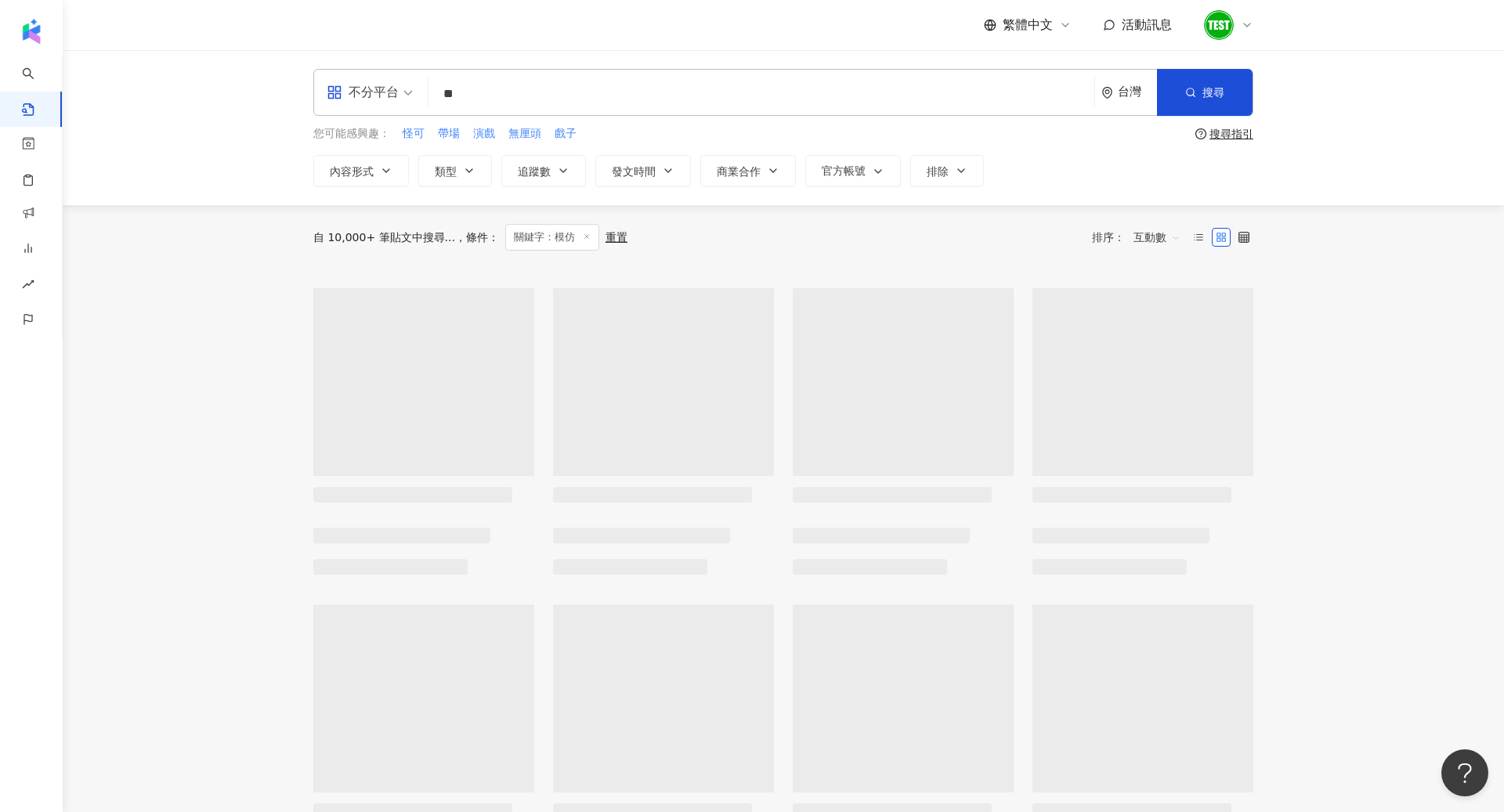
click at [377, 89] on div "不分平台" at bounding box center [363, 92] width 72 height 25
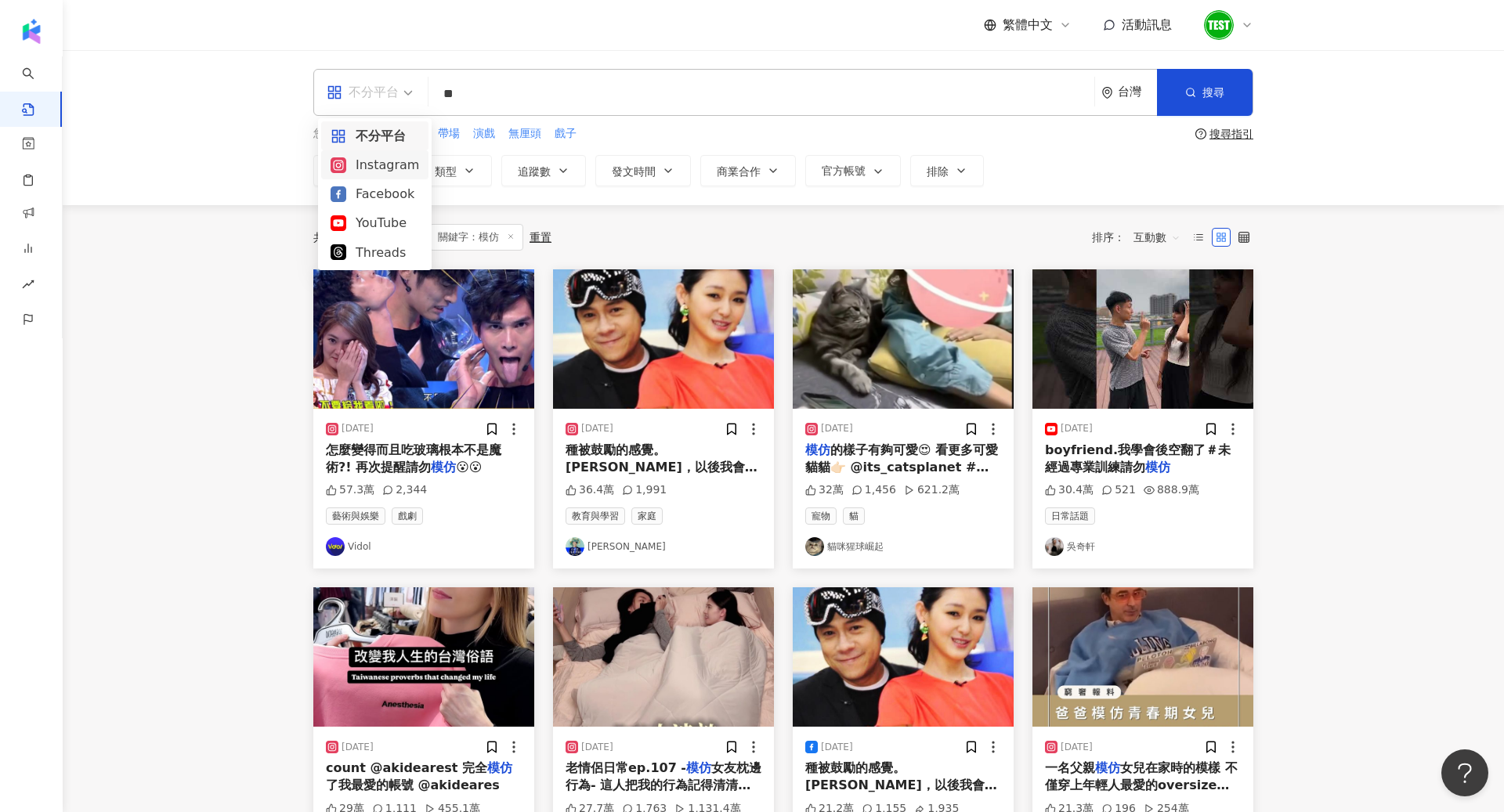
click at [382, 164] on div "Instagram" at bounding box center [375, 165] width 89 height 20
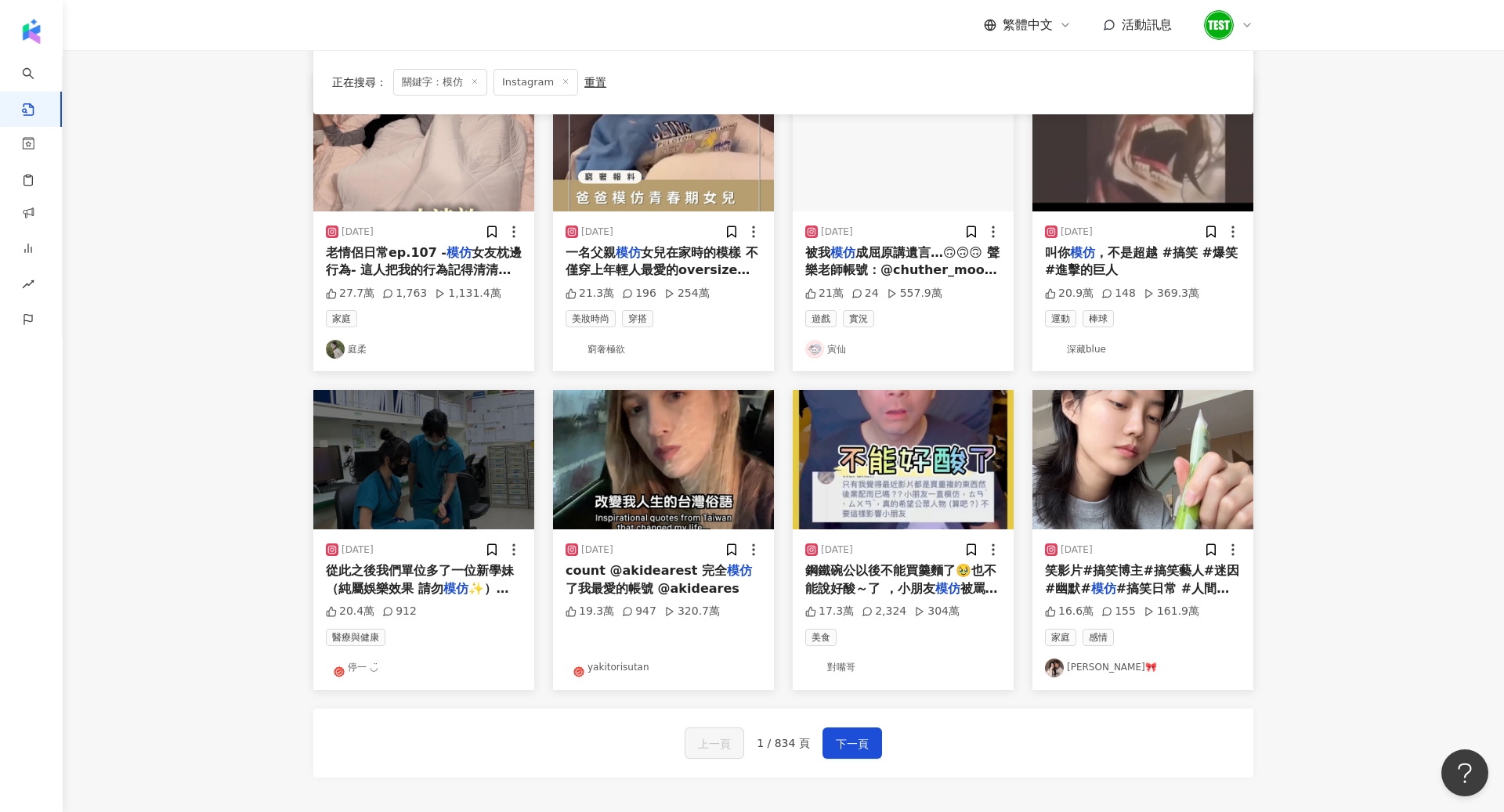
scroll to position [565, 0]
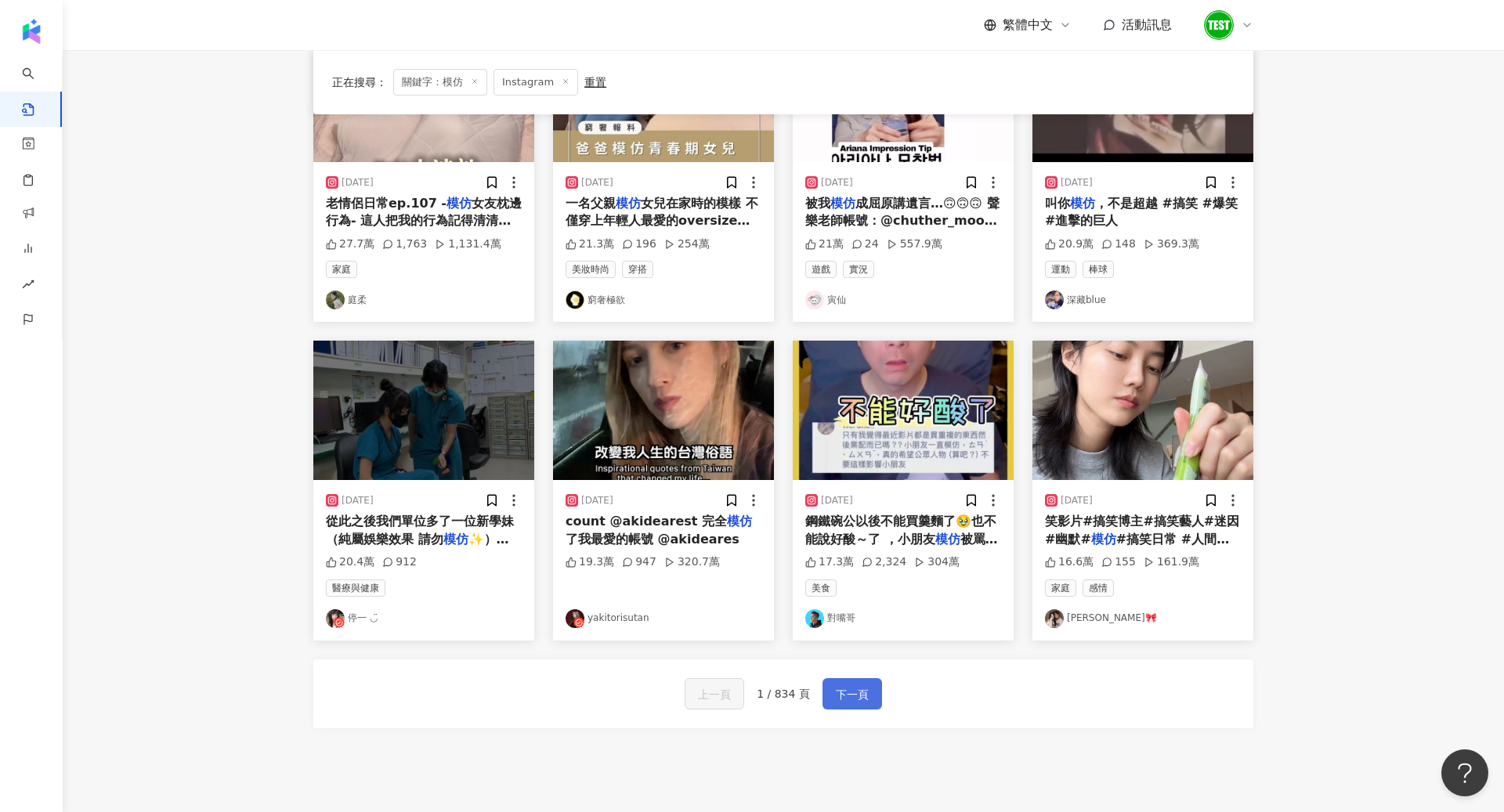
click at [838, 688] on span "下一頁" at bounding box center [852, 694] width 33 height 19
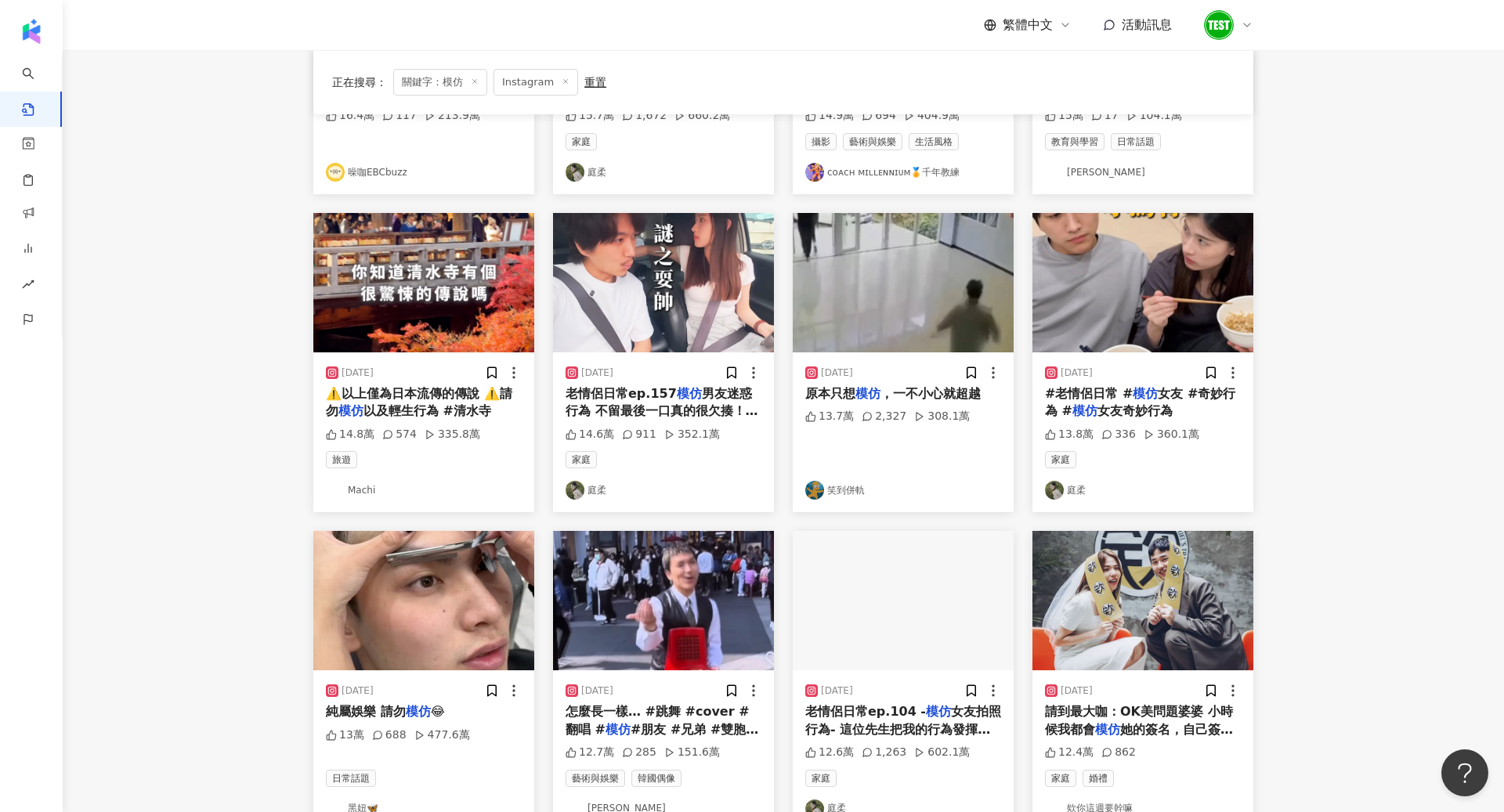
scroll to position [364, 0]
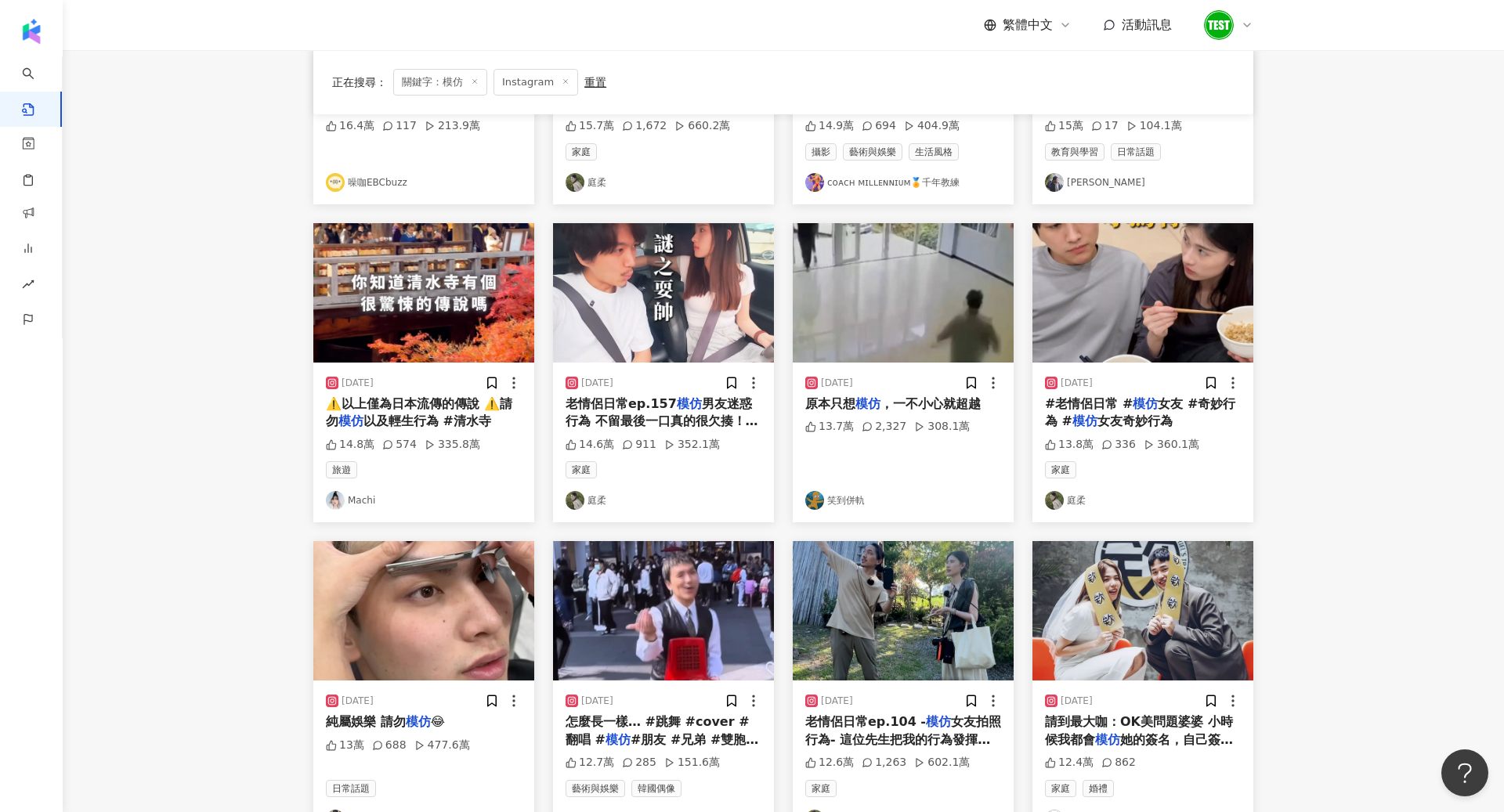
click at [1145, 337] on img at bounding box center [1143, 293] width 221 height 140
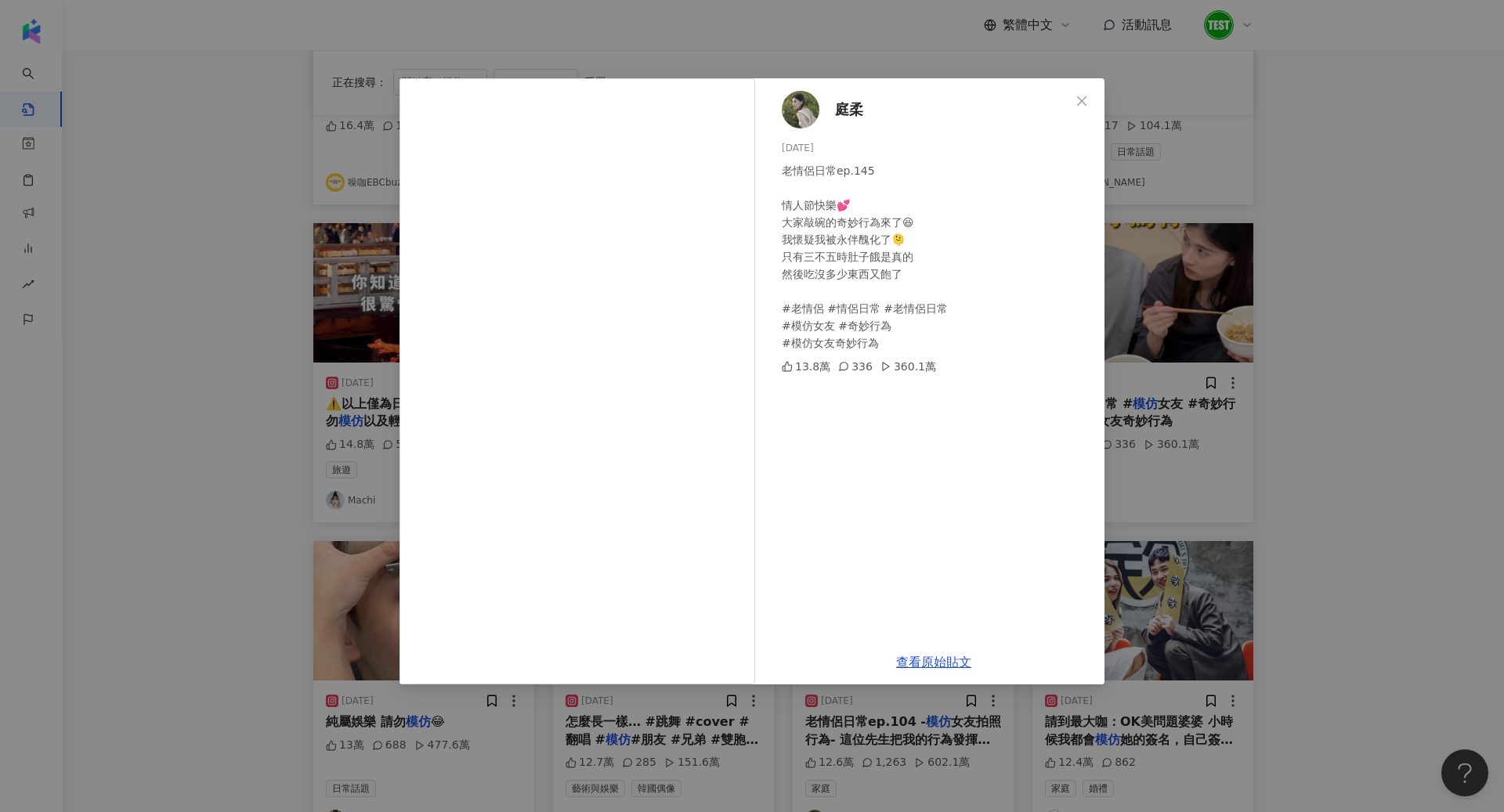
click at [802, 105] on img at bounding box center [801, 110] width 37 height 37
click at [1325, 332] on div "庭柔 2025/2/14 老情侶日常ep.145 情人節快樂💕 大家敲碗的奇妙行為來了😆 我懷疑我被永伴醜化了🫠 只有三不五時肚子餓是真的 然後吃沒多少東西又…" at bounding box center [752, 406] width 1504 height 812
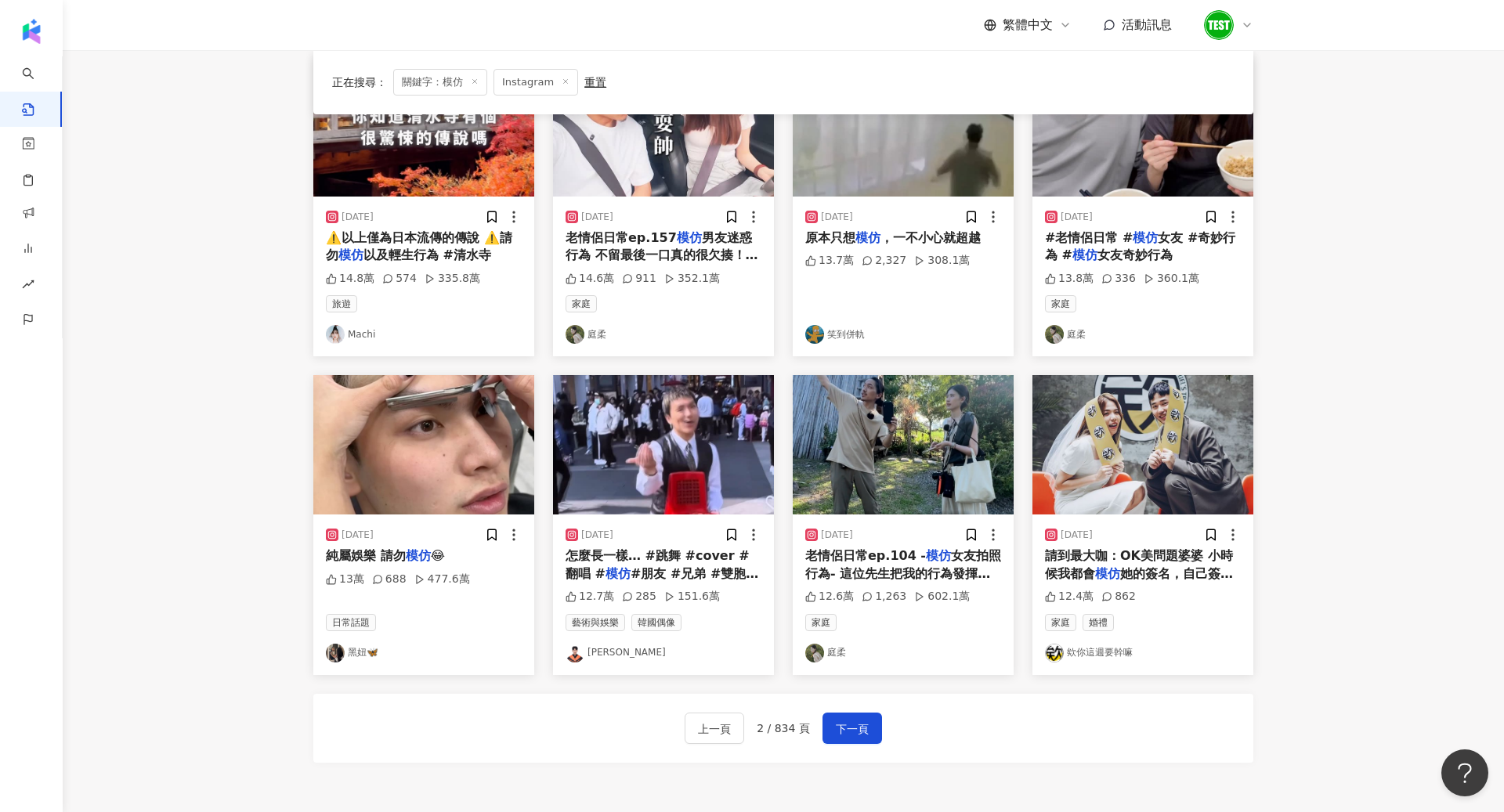
scroll to position [657, 0]
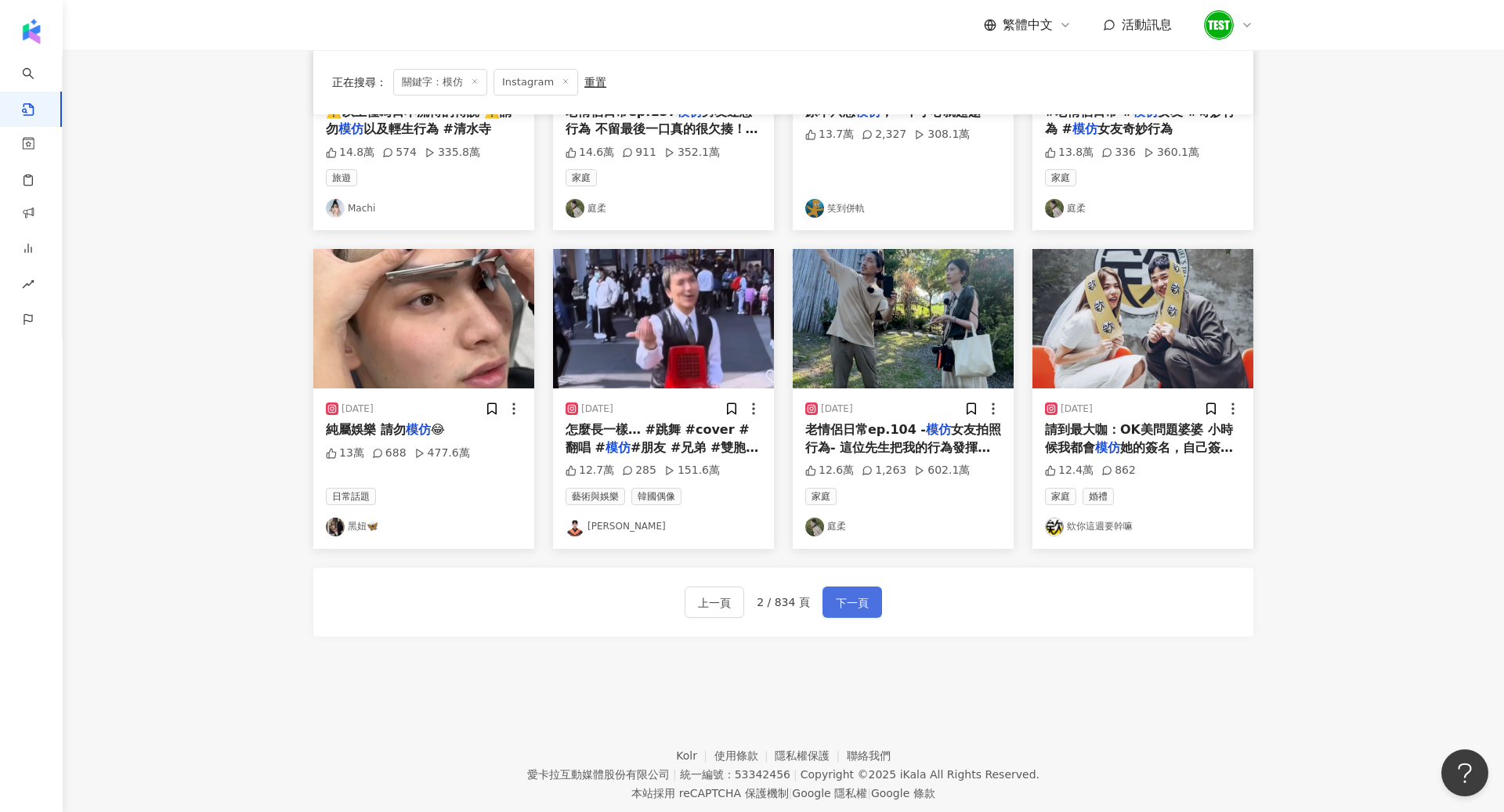
click at [872, 593] on button "下一頁" at bounding box center [852, 602] width 59 height 32
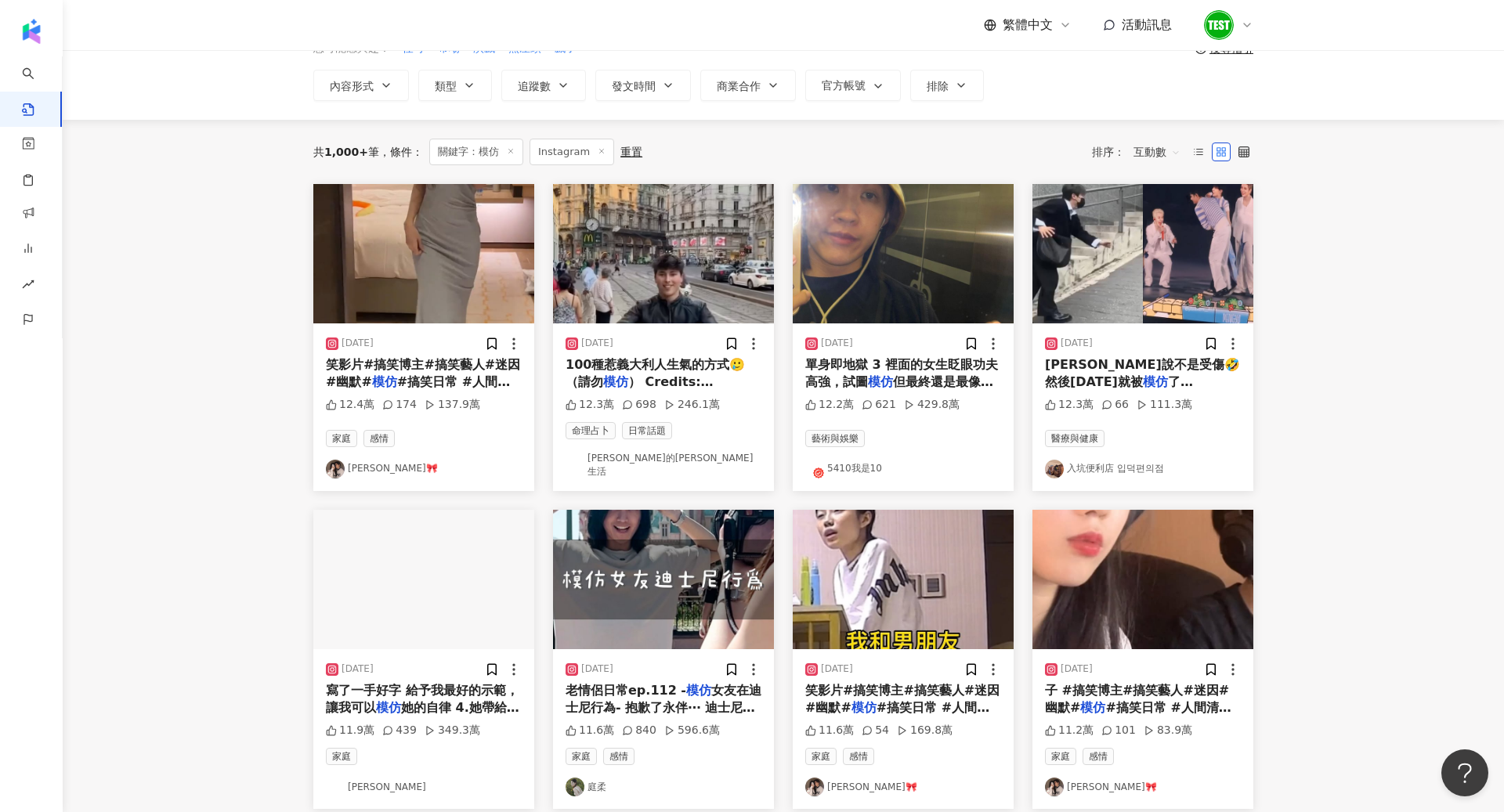
scroll to position [81, 0]
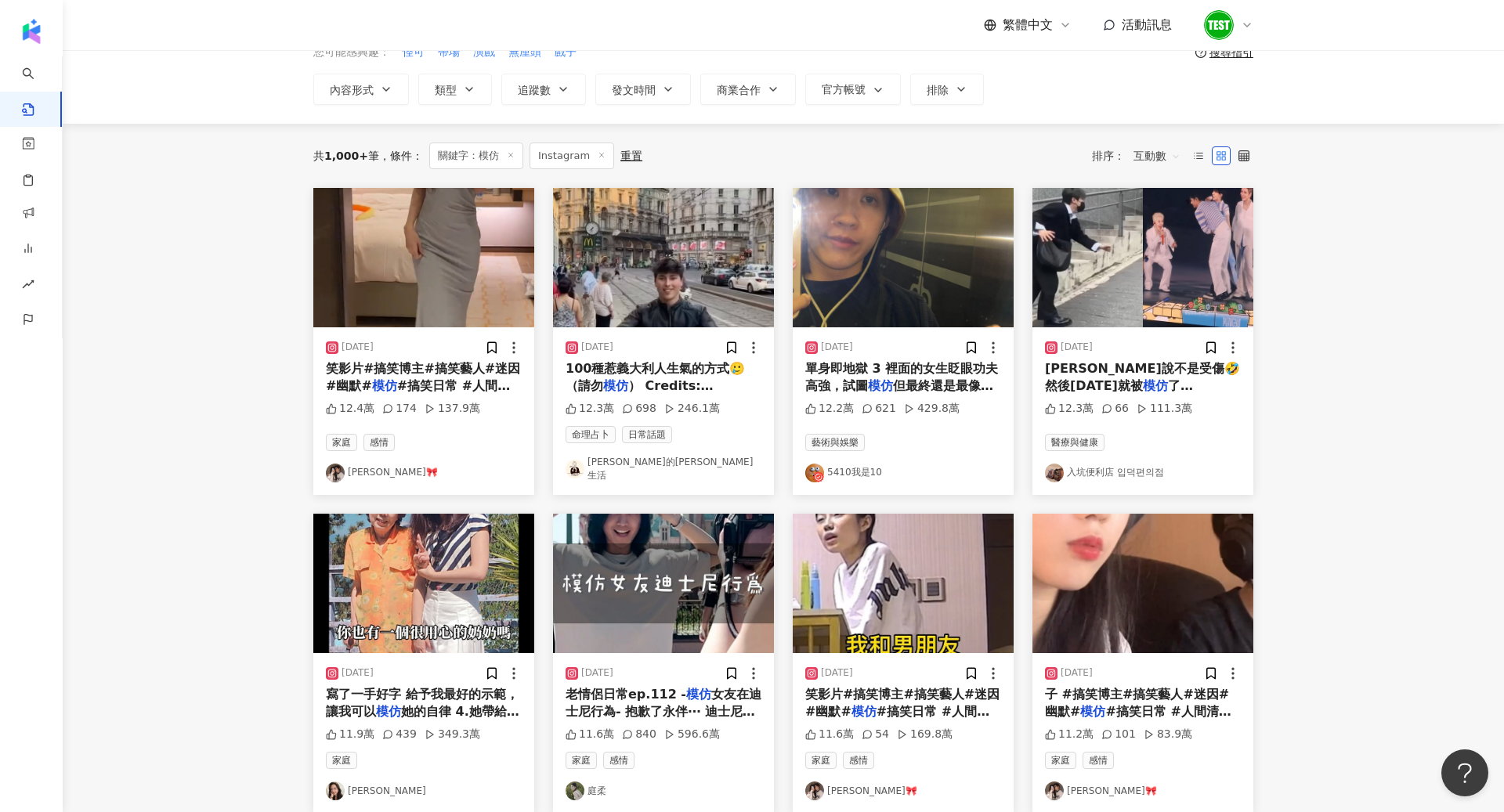
click at [415, 284] on img at bounding box center [424, 258] width 221 height 140
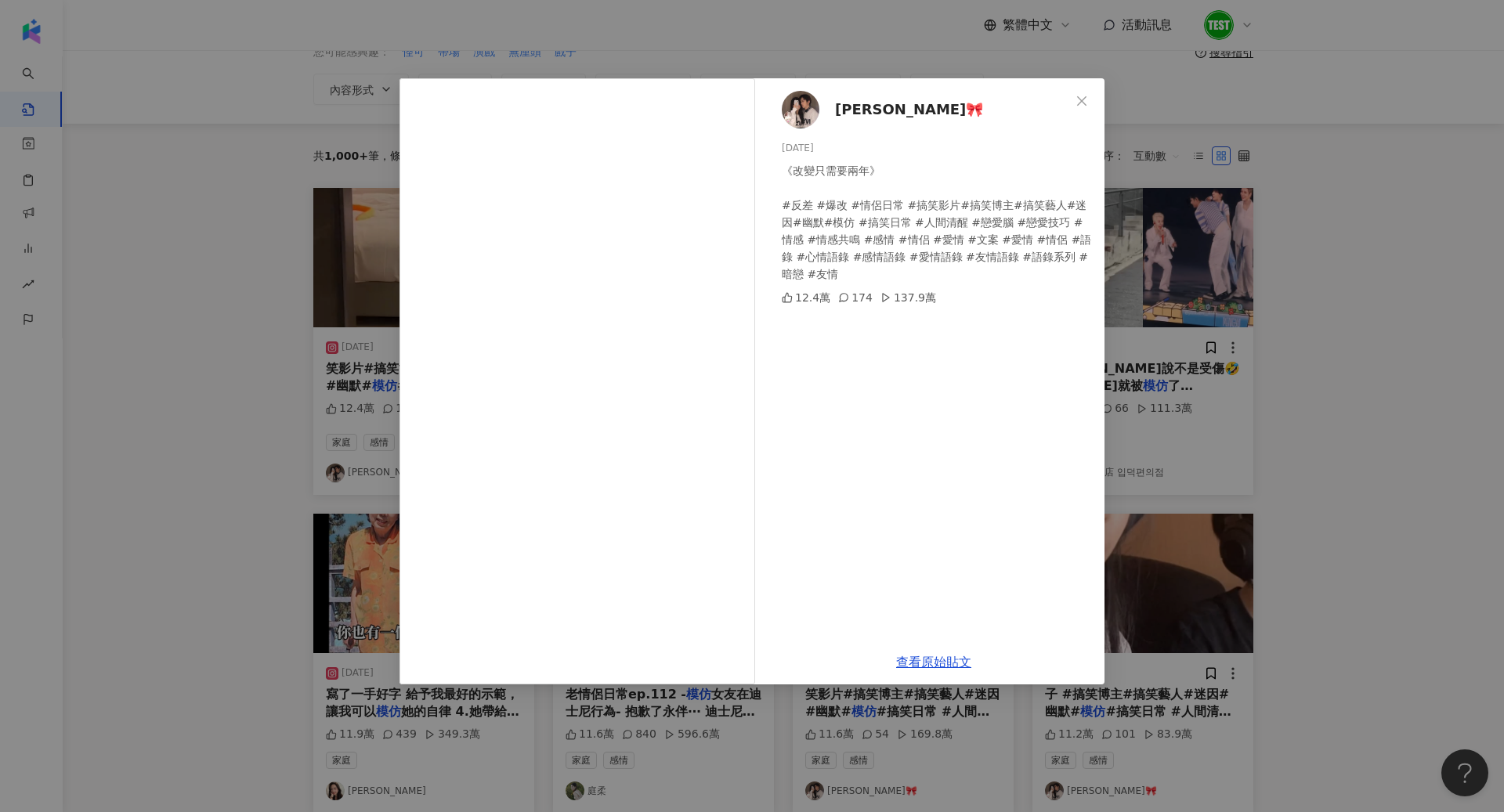
click at [1320, 390] on div "喬喬🎀 2024/9/24 《改變只需要兩年》 #反差 #爆改 #情侶日常 #搞笑影片#搞笑博主#搞笑藝人#迷因#幽默#模仿 #搞笑日常 #人間清醒 #戀愛腦…" at bounding box center [752, 406] width 1504 height 812
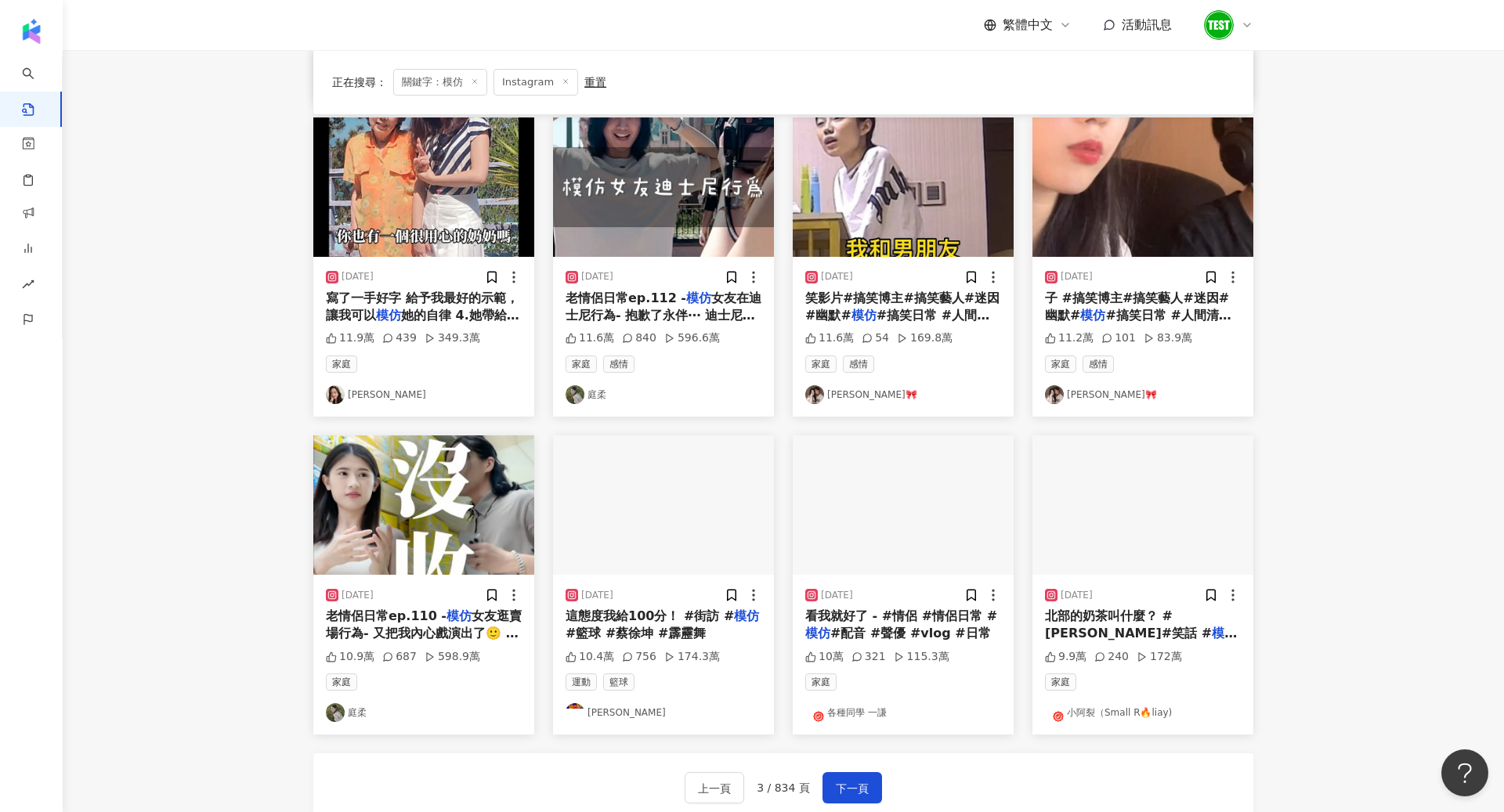
scroll to position [481, 0]
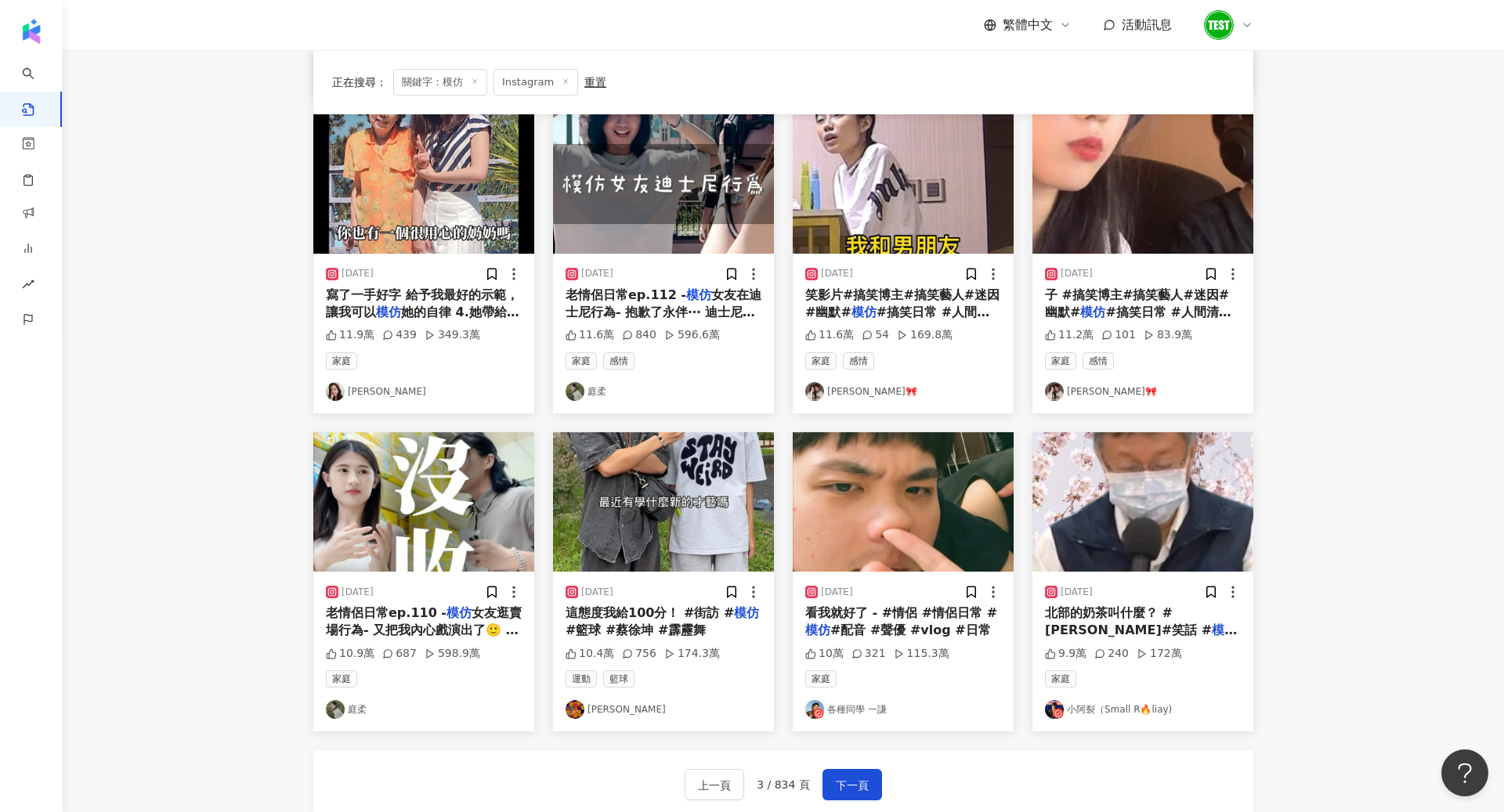
click at [684, 509] on img at bounding box center [663, 502] width 221 height 140
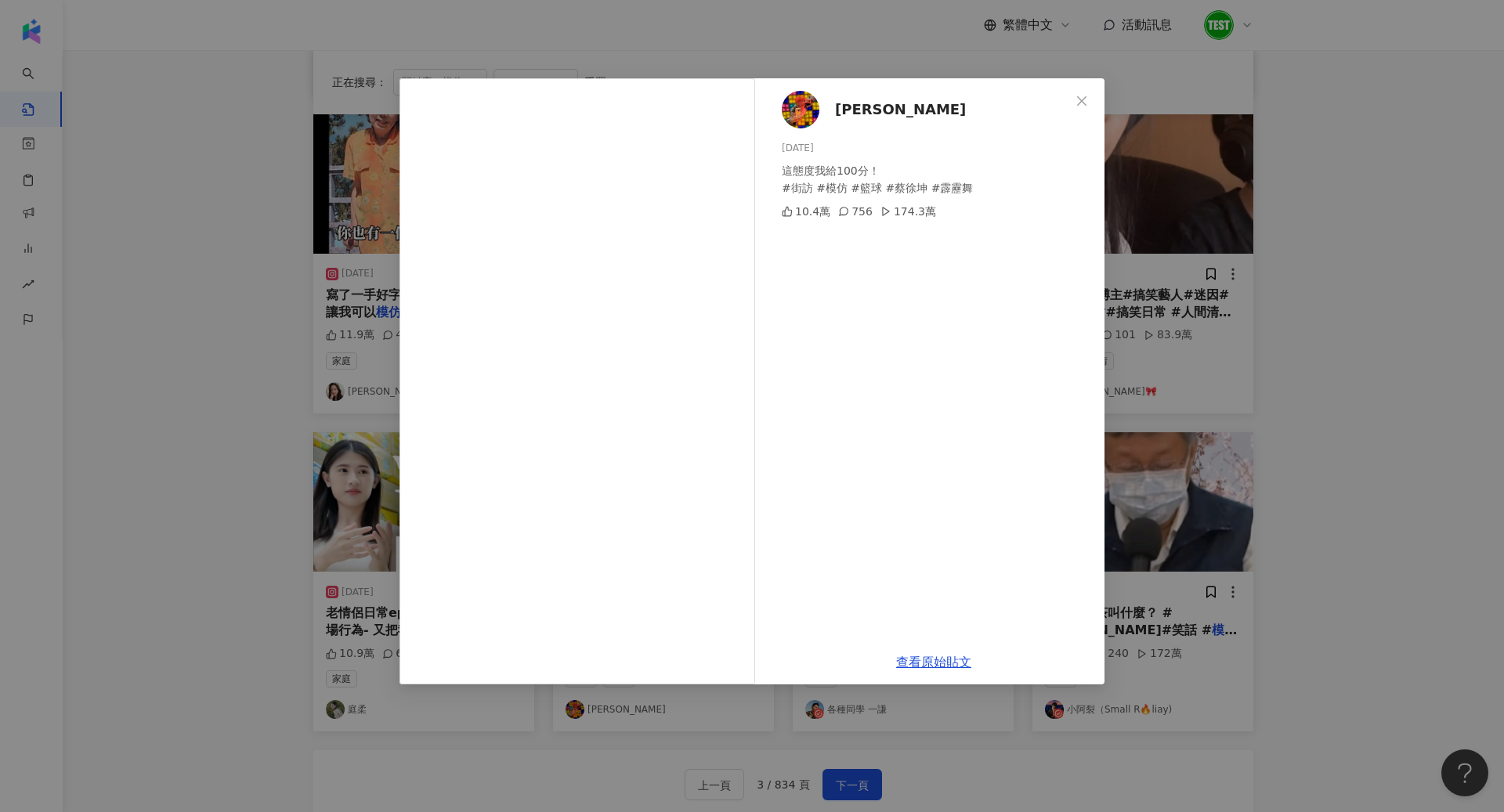
click at [1327, 418] on div "呂曉澄 2024/9/6 這態度我給100分！ #街訪 #模仿 #籃球 #蔡徐坤 #霹靂舞 10.4萬 756 174.3萬 查看原始貼文" at bounding box center [752, 406] width 1504 height 812
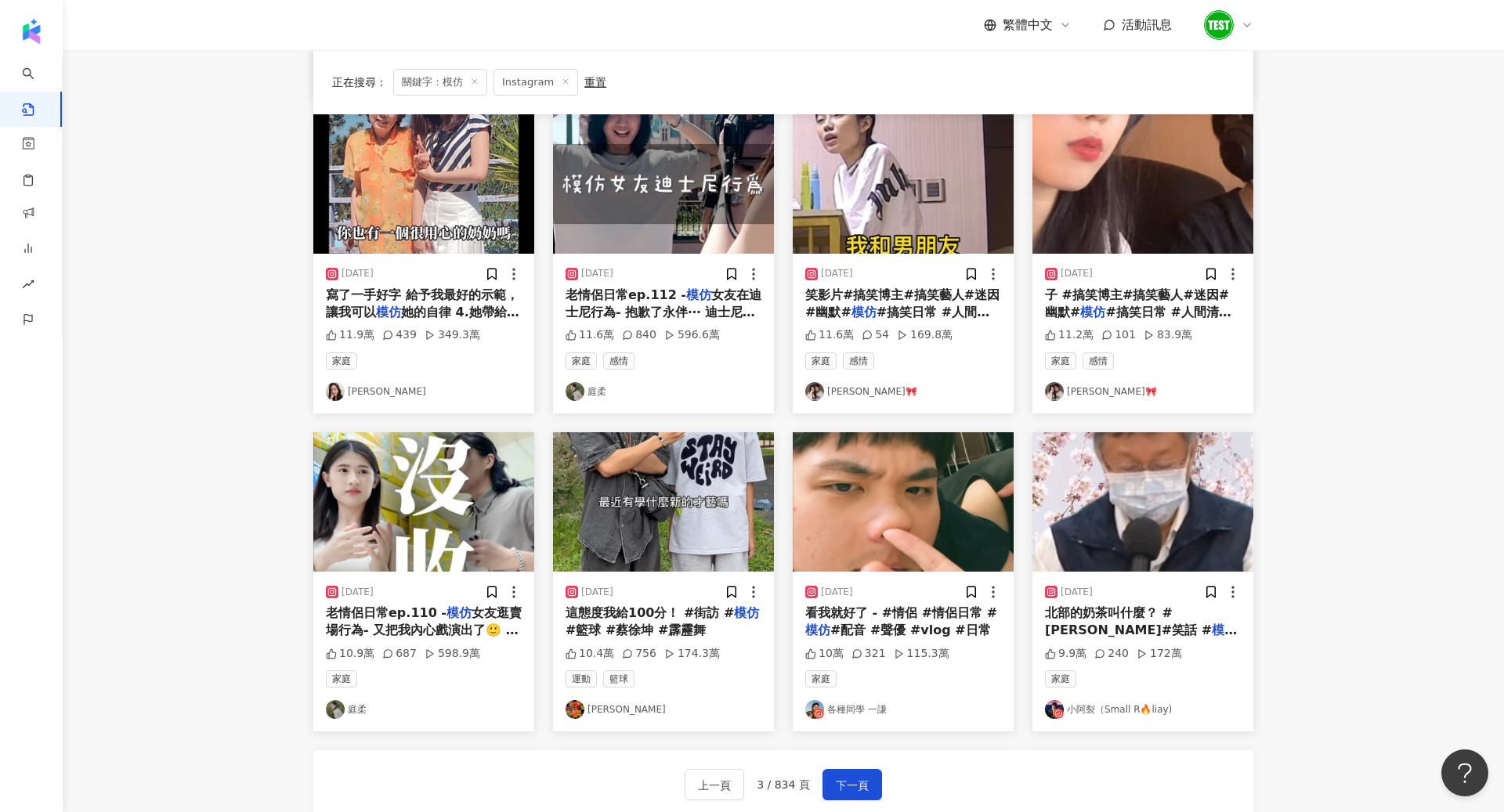
click at [861, 571] on div "2023/10/4 看我就好了 - #情侶 #情侶日常 # 模仿 #配音 #聲優 #vlog #日常 10萬 321 115.3萬 家庭 各種同學 一謙" at bounding box center [903, 651] width 221 height 160
click at [858, 524] on img at bounding box center [903, 502] width 221 height 140
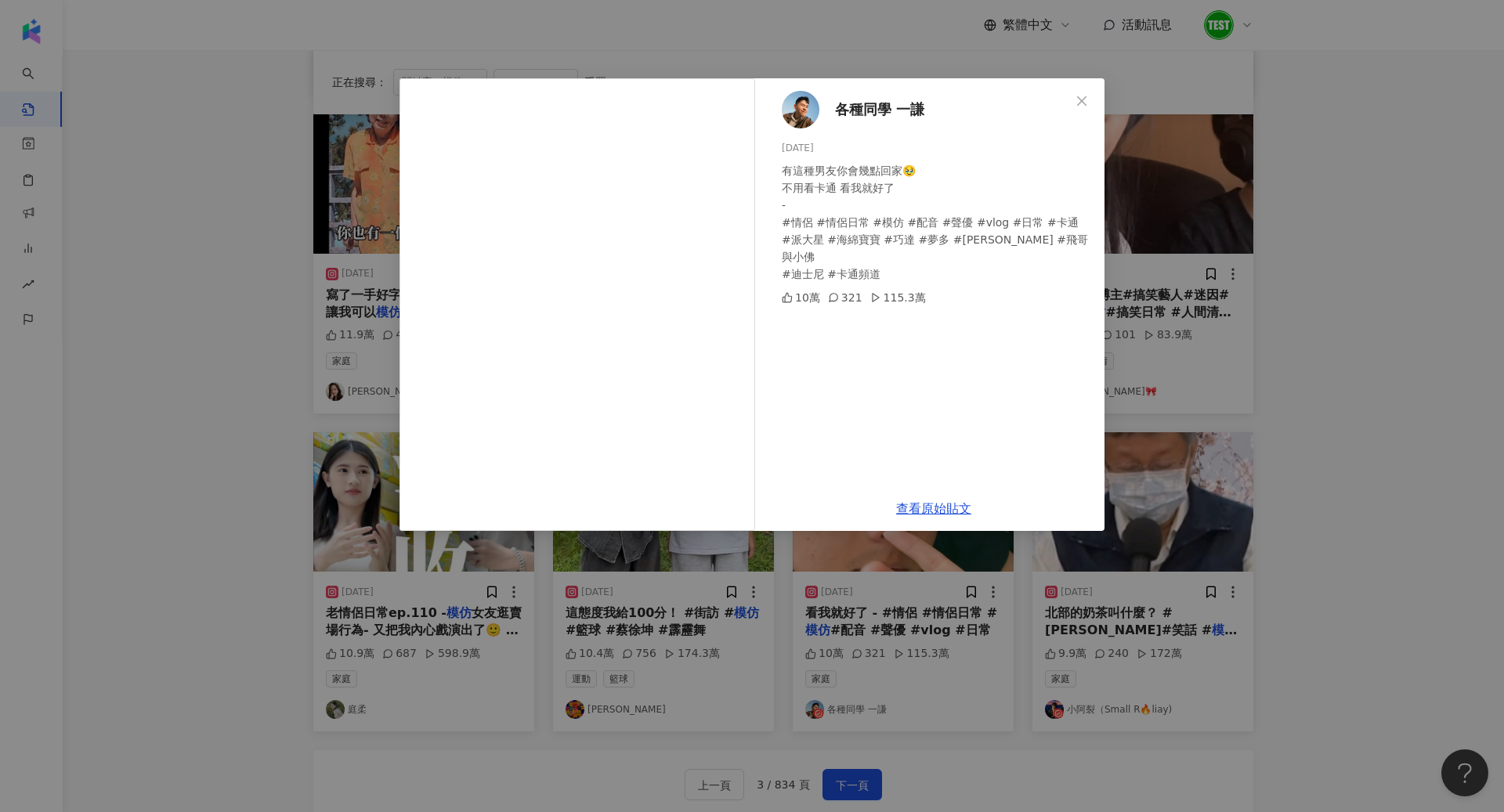
click at [813, 106] on img at bounding box center [801, 110] width 37 height 37
click at [1264, 159] on div "各種同學 一謙 2023/10/4 有這種男友你會幾點回家🥹 不用看卡通 看我就好了 - #情侶 #情侶日常 #模仿 #配音 #聲優 #vlog #日常 #卡…" at bounding box center [752, 406] width 1504 height 812
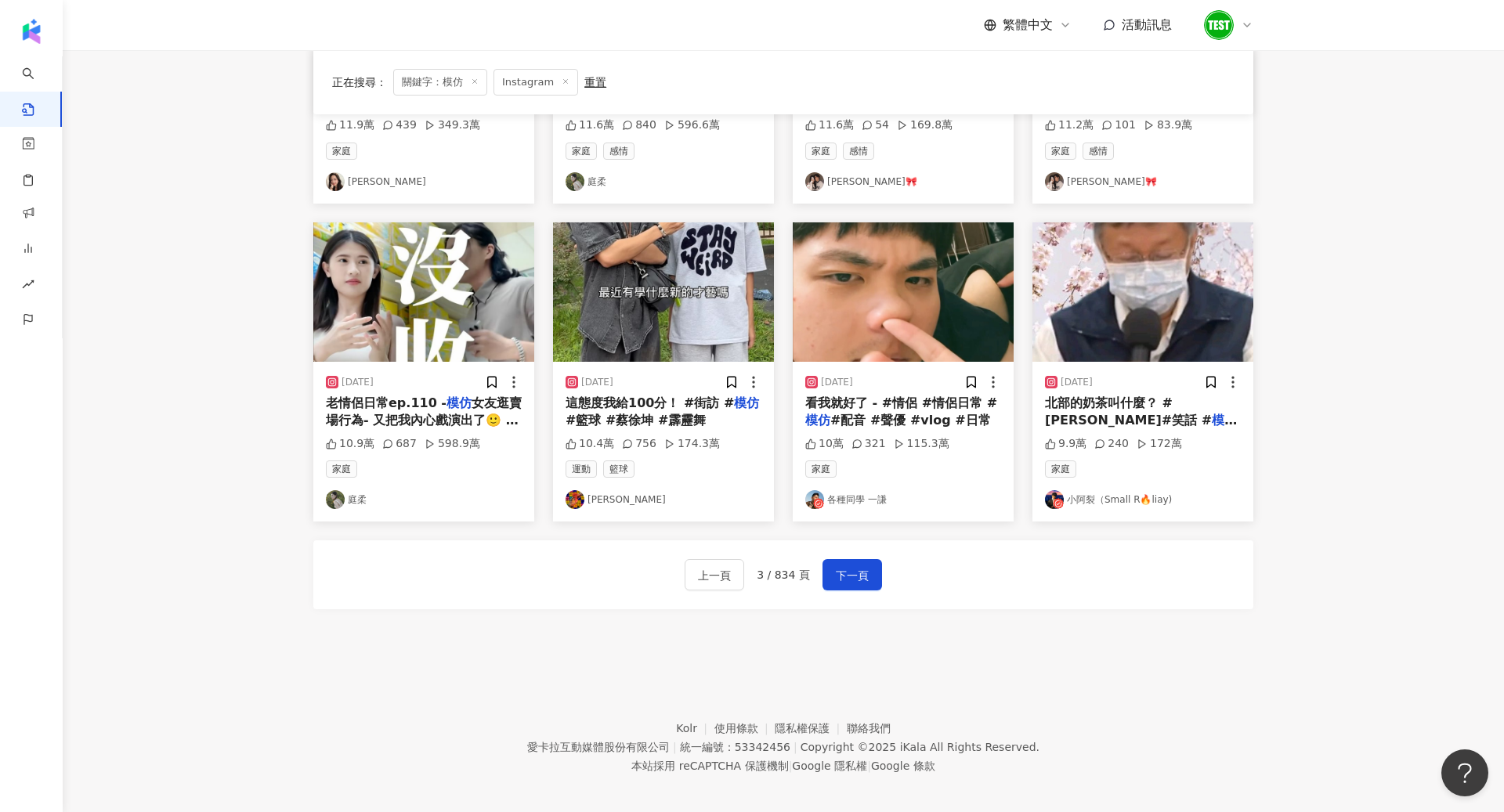
scroll to position [691, 0]
click at [843, 567] on span "下一頁" at bounding box center [852, 575] width 33 height 19
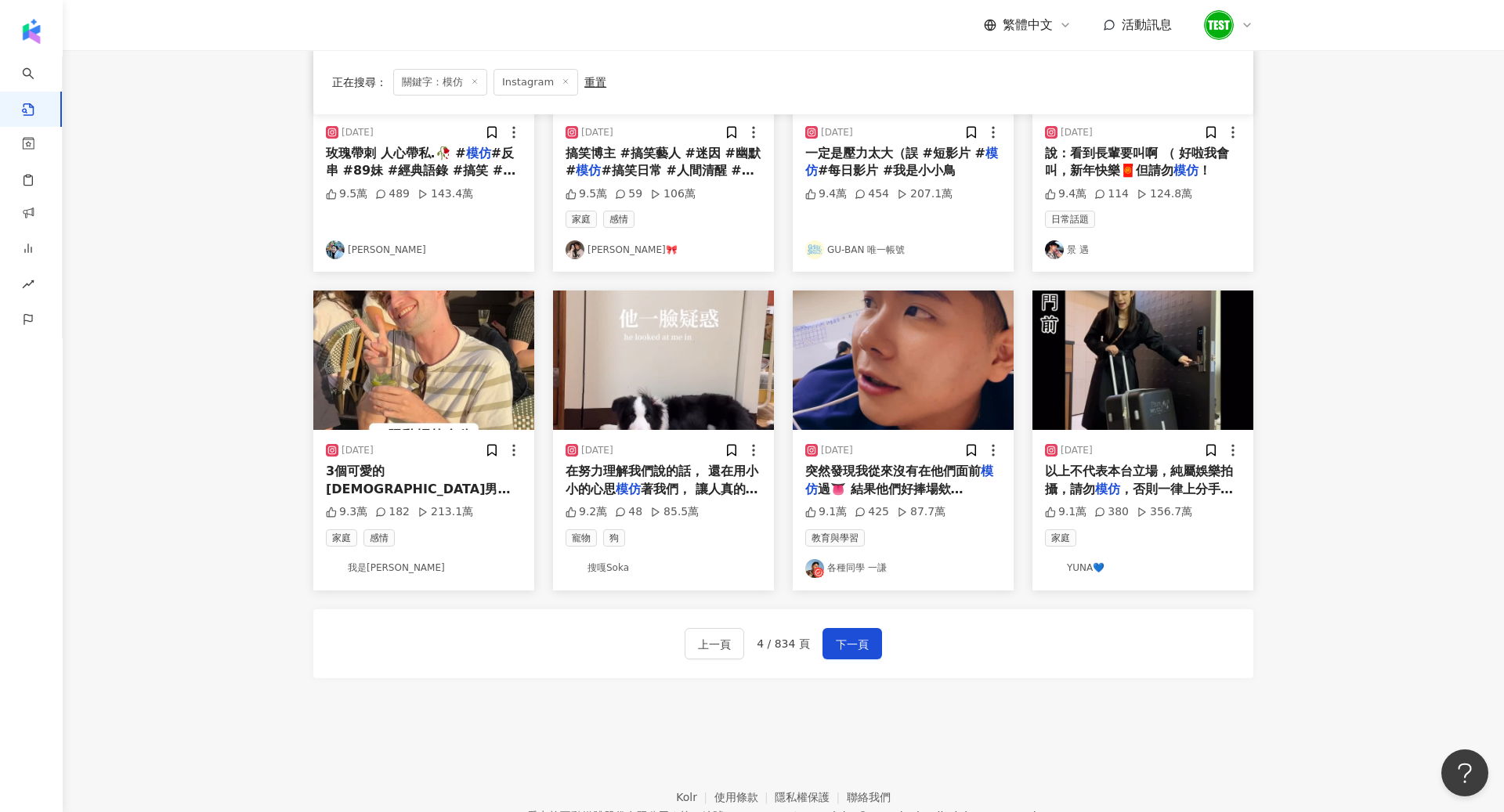
scroll to position [610, 0]
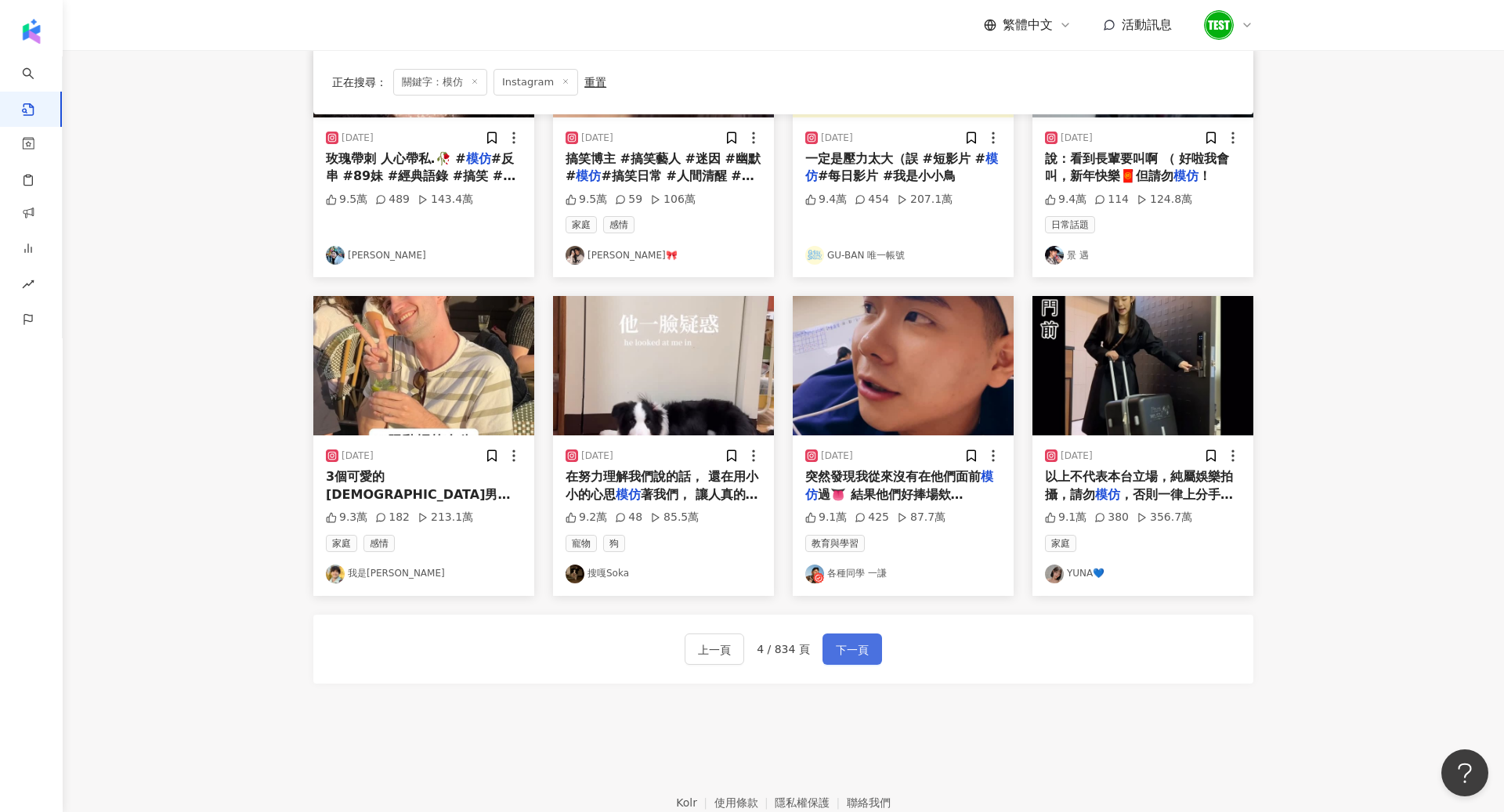
click at [864, 640] on span "下一頁" at bounding box center [852, 649] width 33 height 19
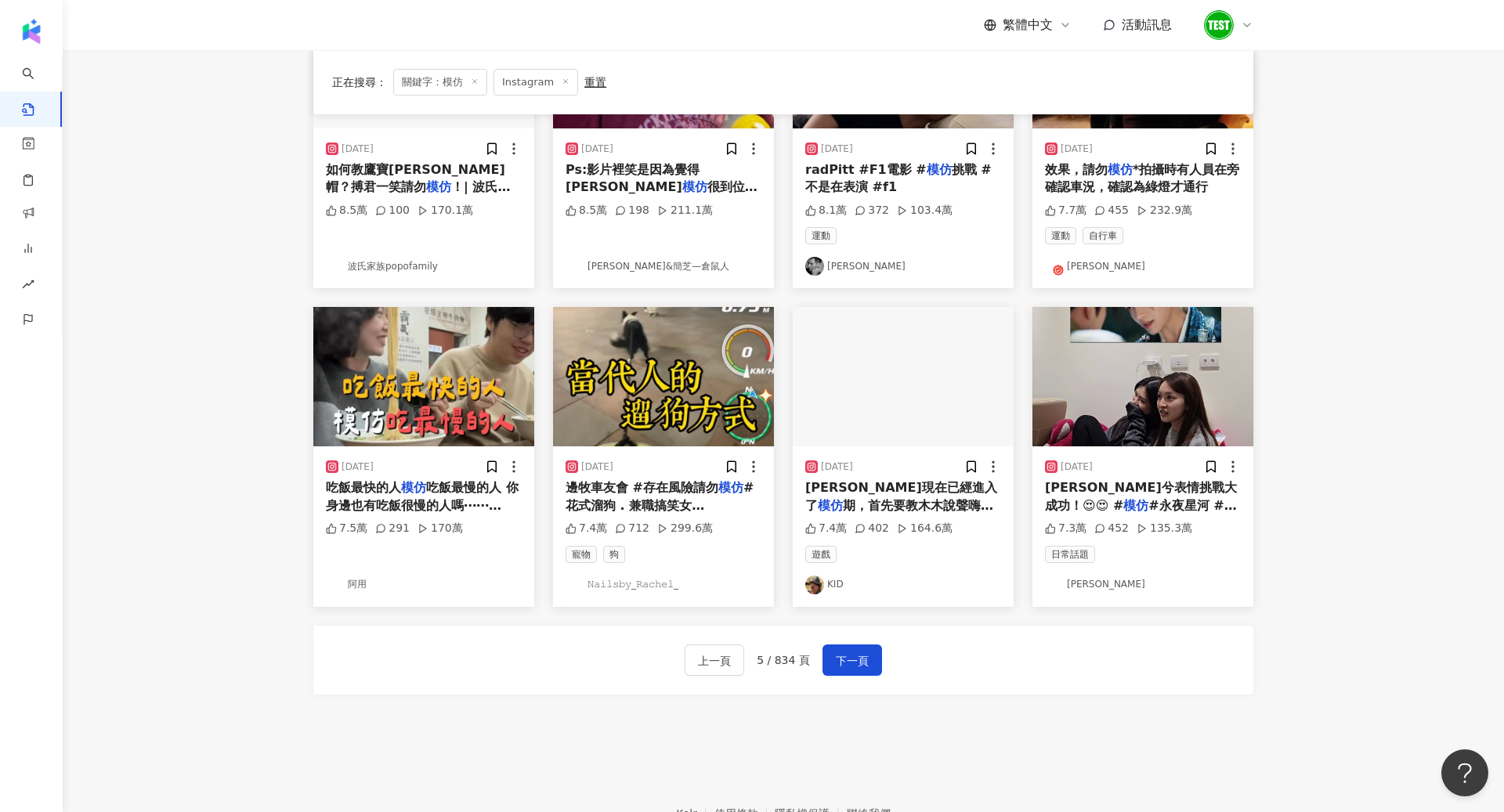
scroll to position [599, 0]
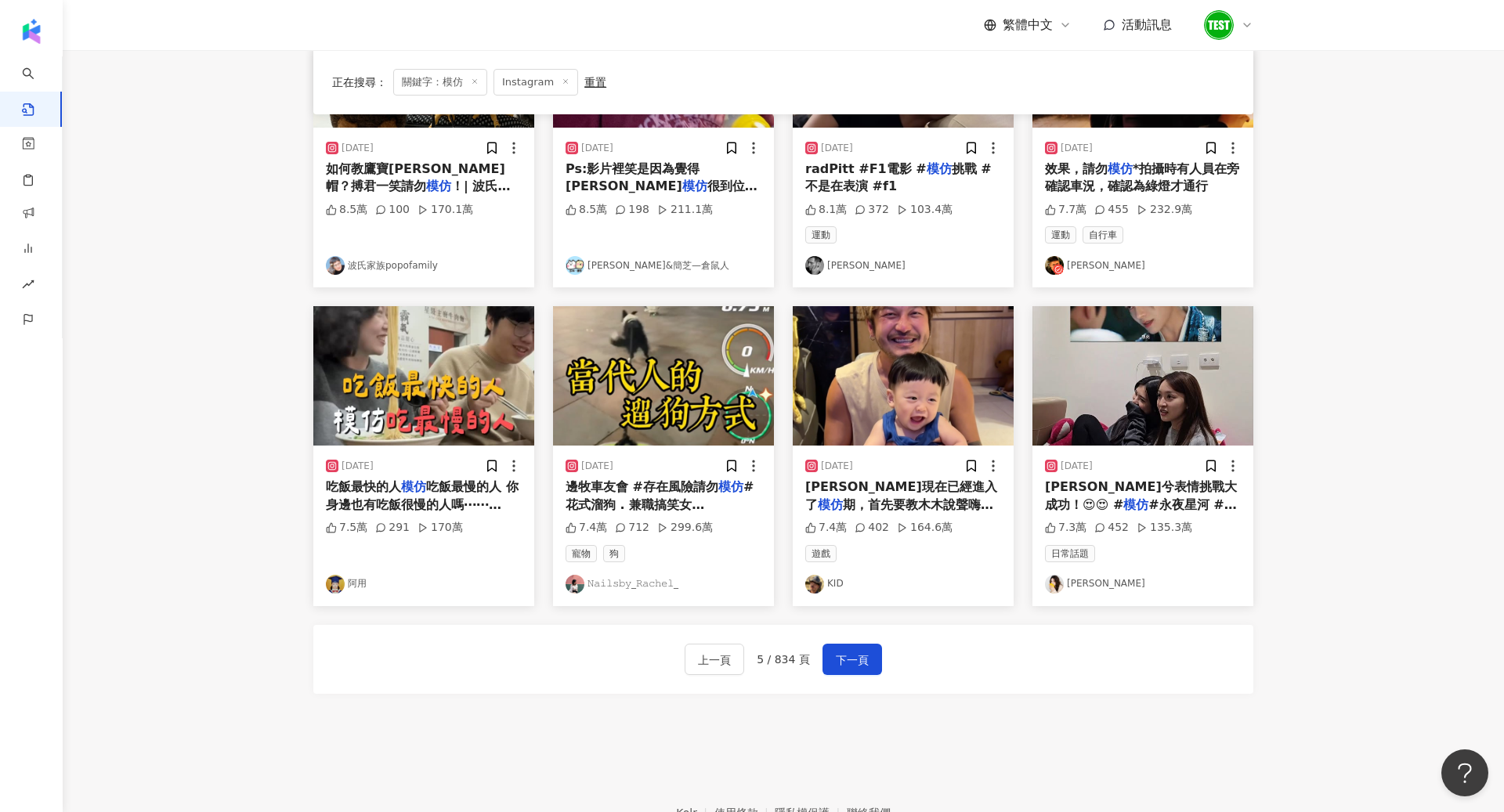
click at [372, 406] on img at bounding box center [424, 376] width 221 height 140
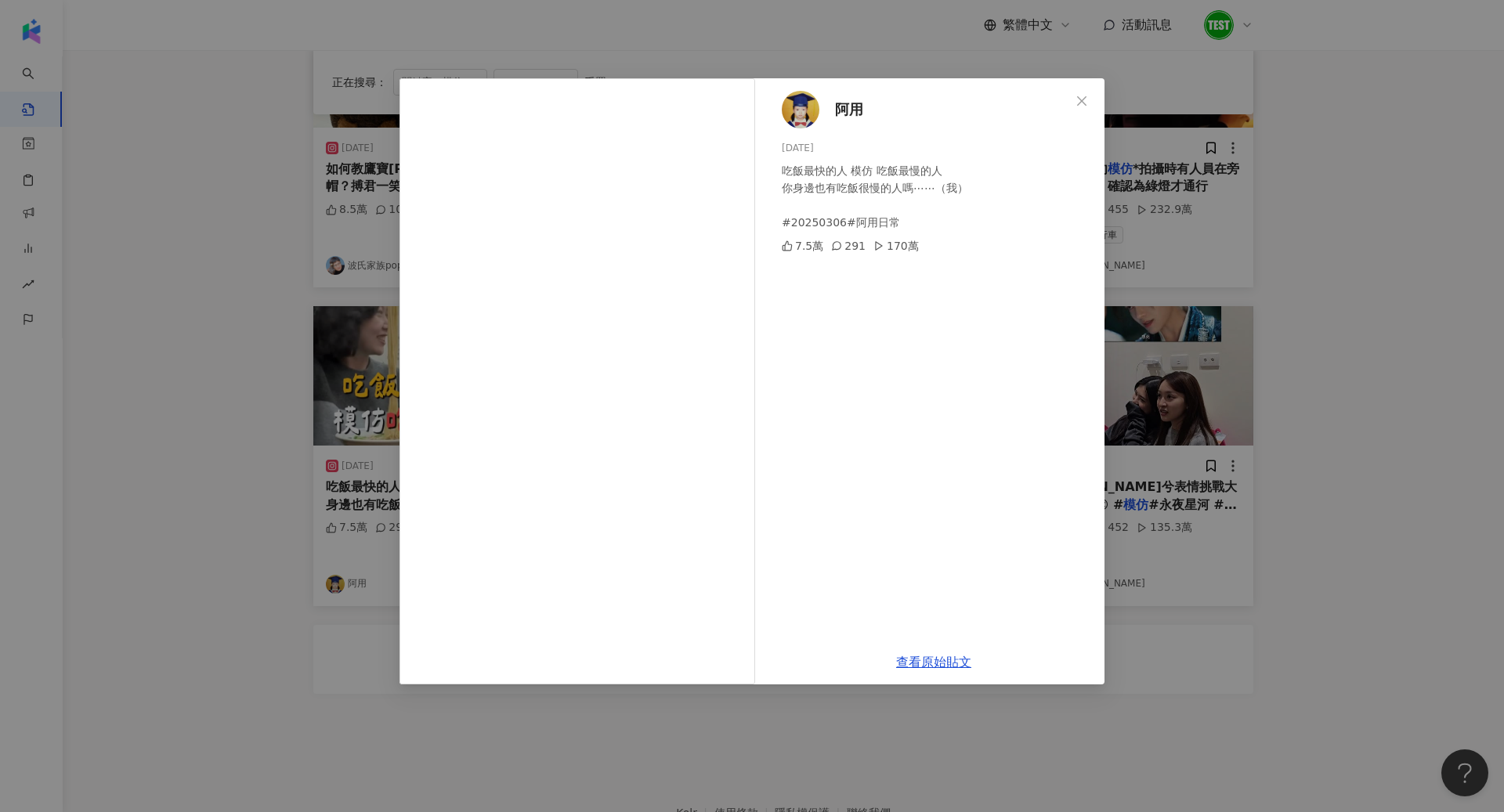
click at [803, 103] on img at bounding box center [801, 110] width 37 height 37
click at [1232, 358] on div "阿用 2025/3/26 吃飯最快的人 模仿 吃飯最慢的人 你身邊也有吃飯很慢的人嗎⋯⋯（我） #20250306#阿用日常 7.5萬 291 170萬 查看…" at bounding box center [752, 406] width 1504 height 812
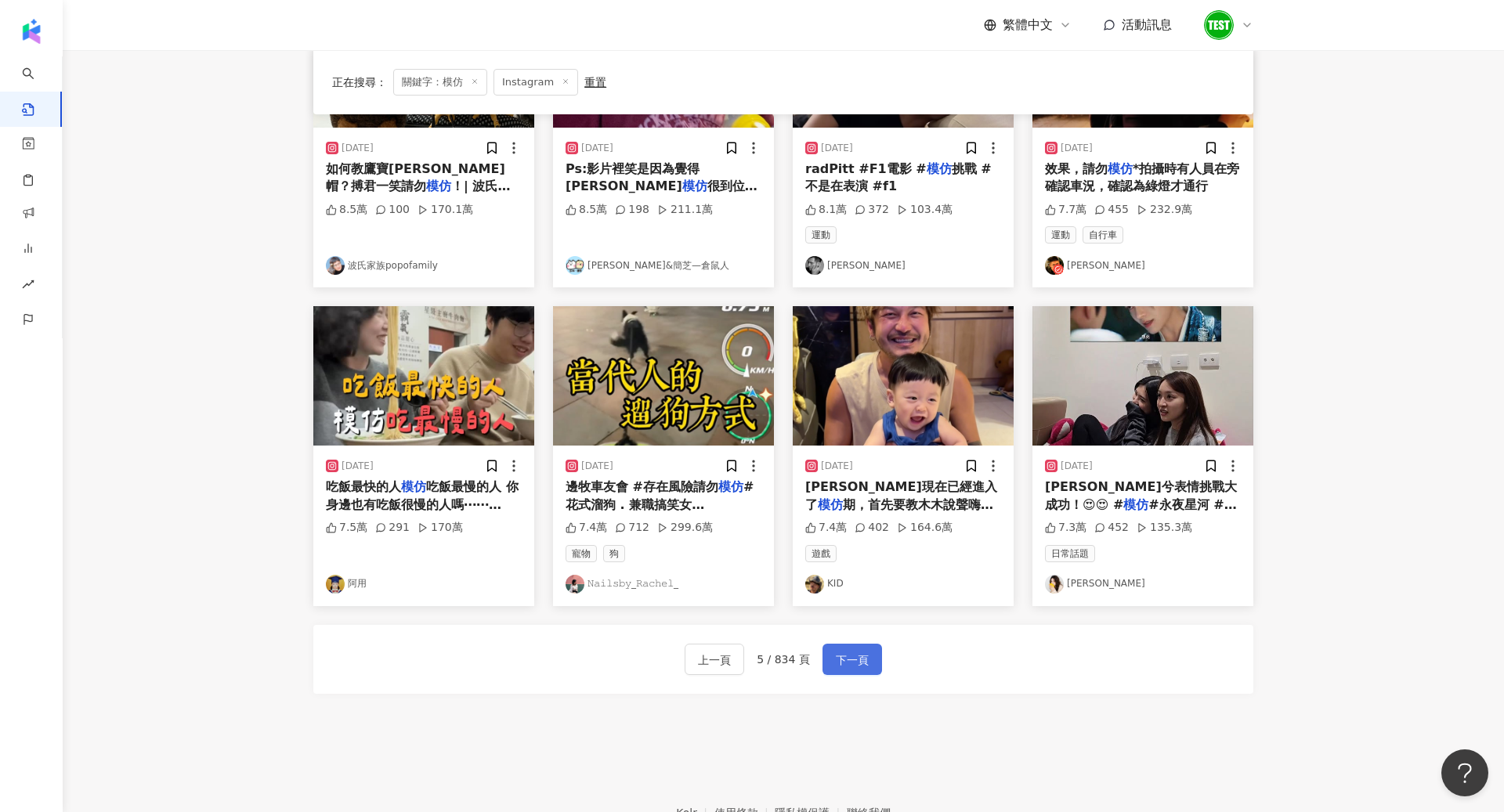
click at [844, 663] on span "下一頁" at bounding box center [852, 660] width 33 height 19
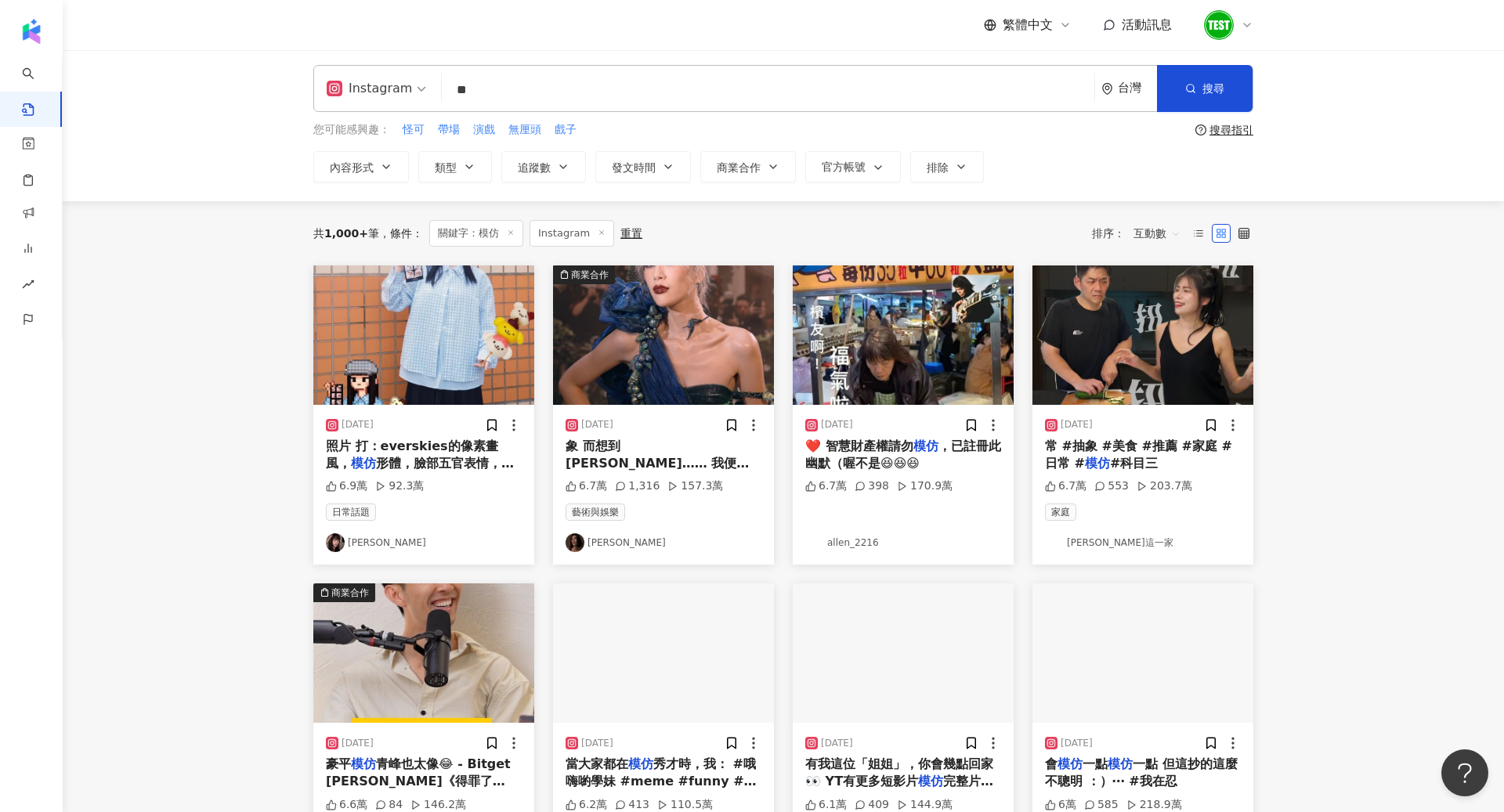
scroll to position [0, 0]
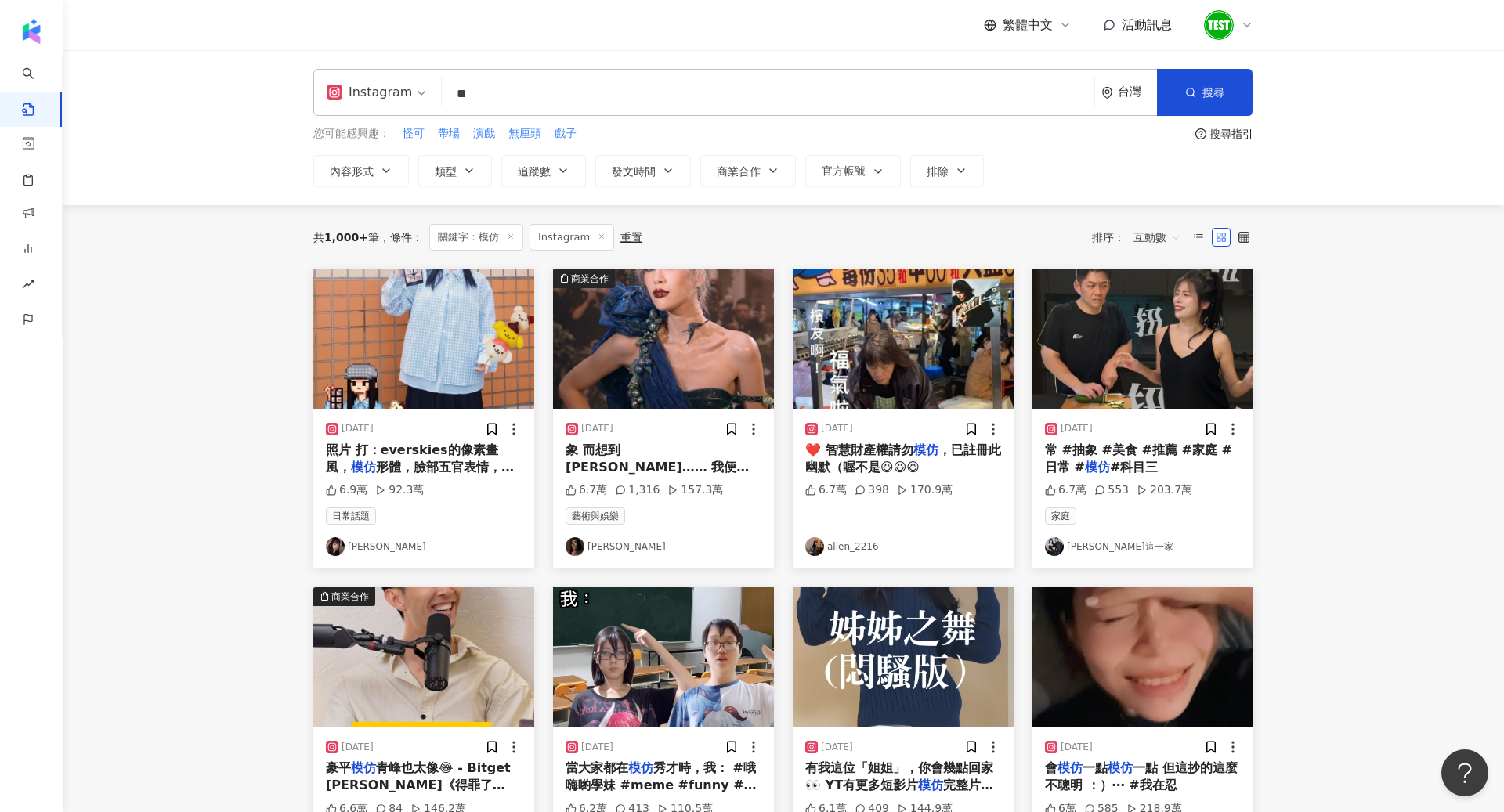
click at [642, 345] on img at bounding box center [663, 339] width 221 height 140
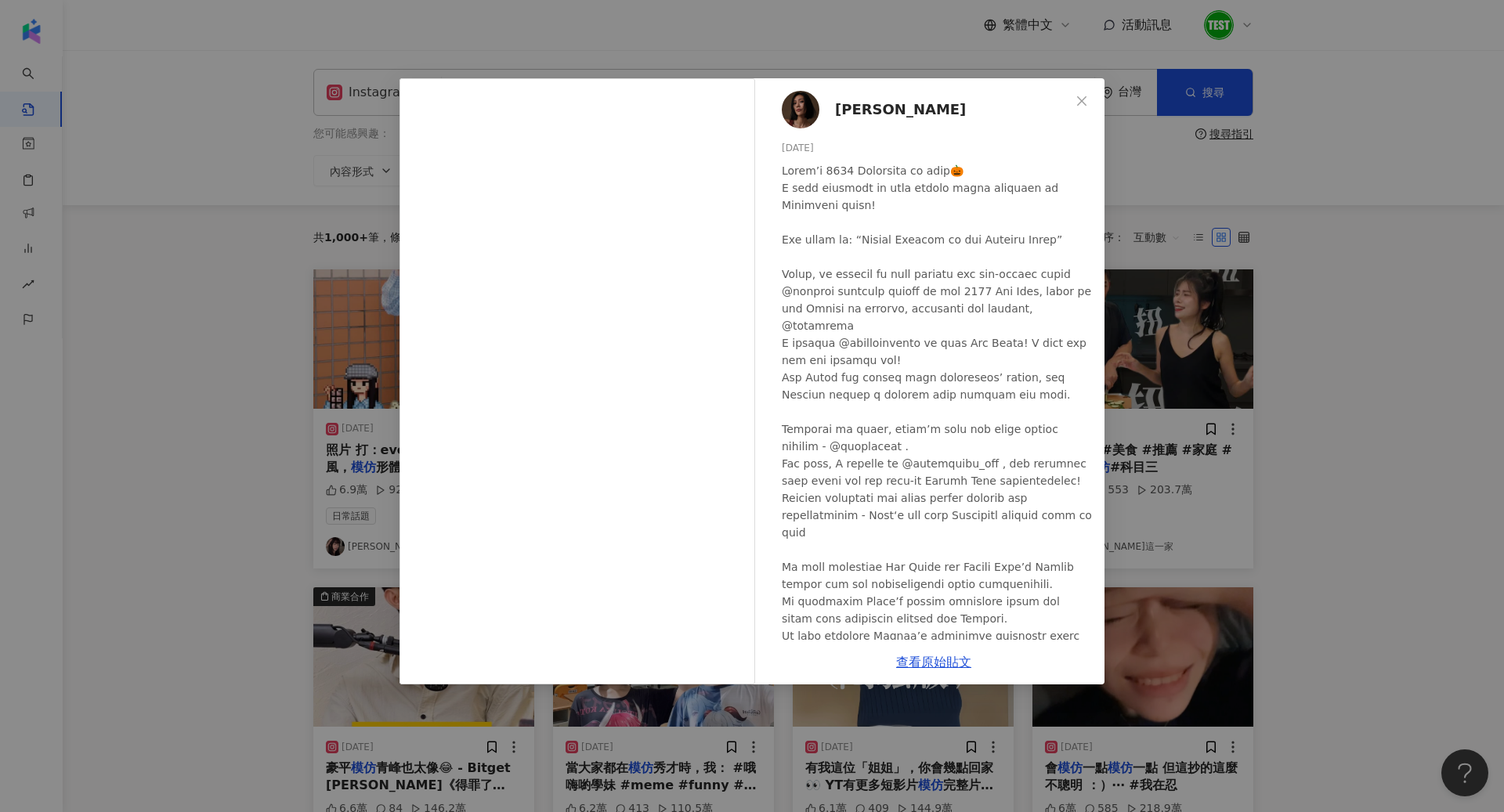
click at [246, 358] on div "莫莉 2024/10/28 6.7萬 1,316 157.3萬 查看原始貼文" at bounding box center [752, 406] width 1504 height 812
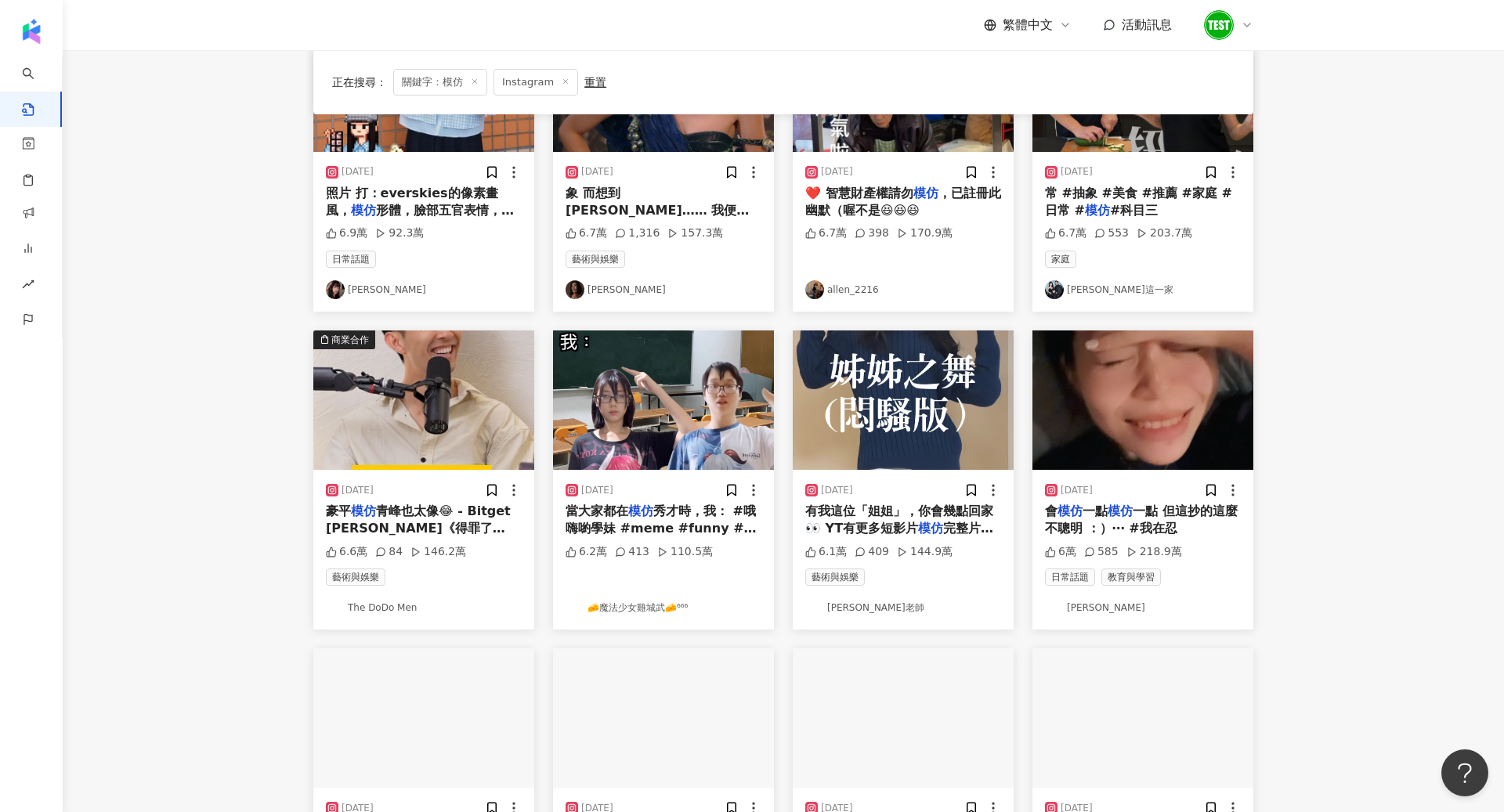
scroll to position [252, 0]
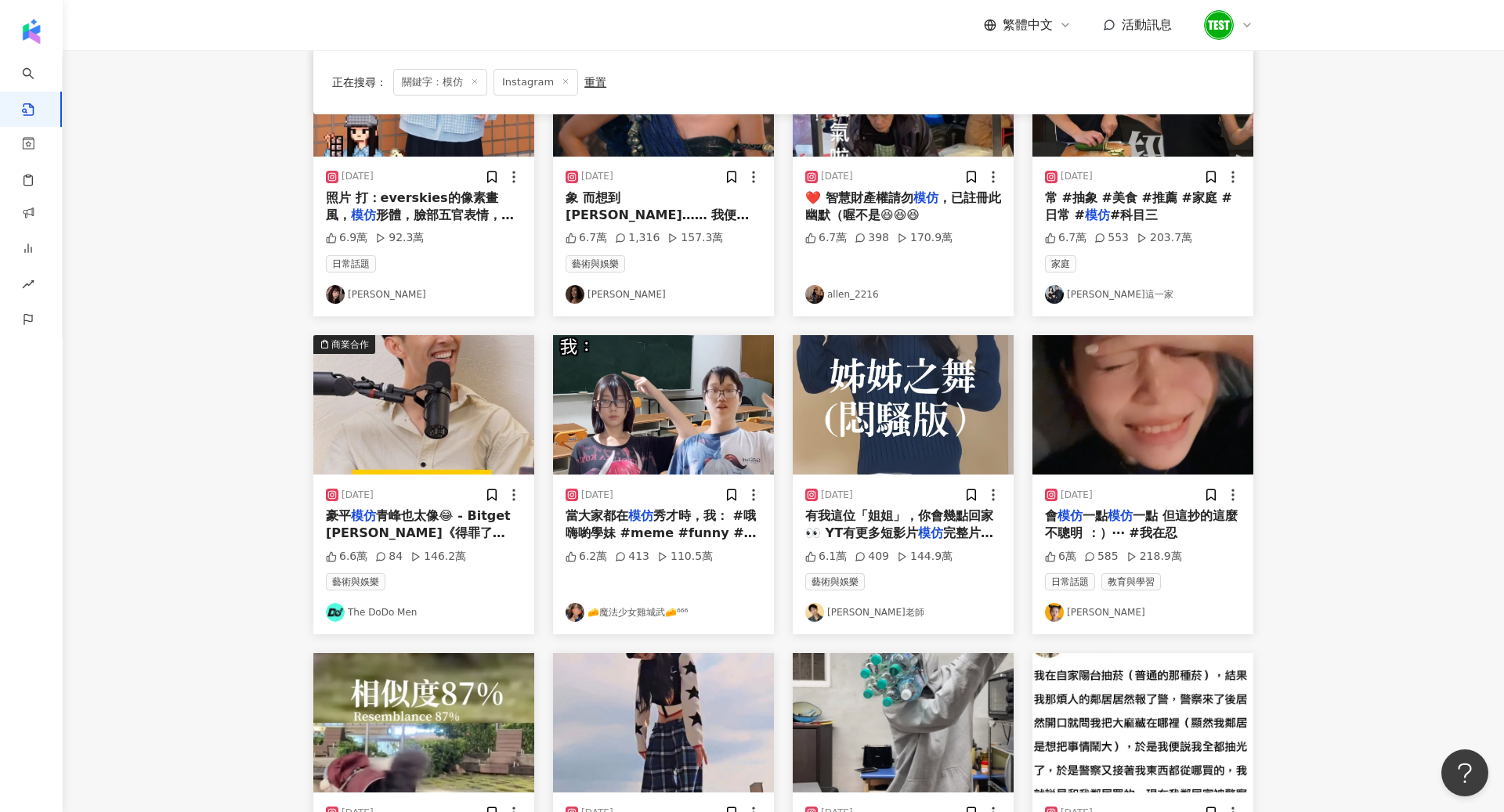
click at [620, 441] on img at bounding box center [663, 405] width 221 height 140
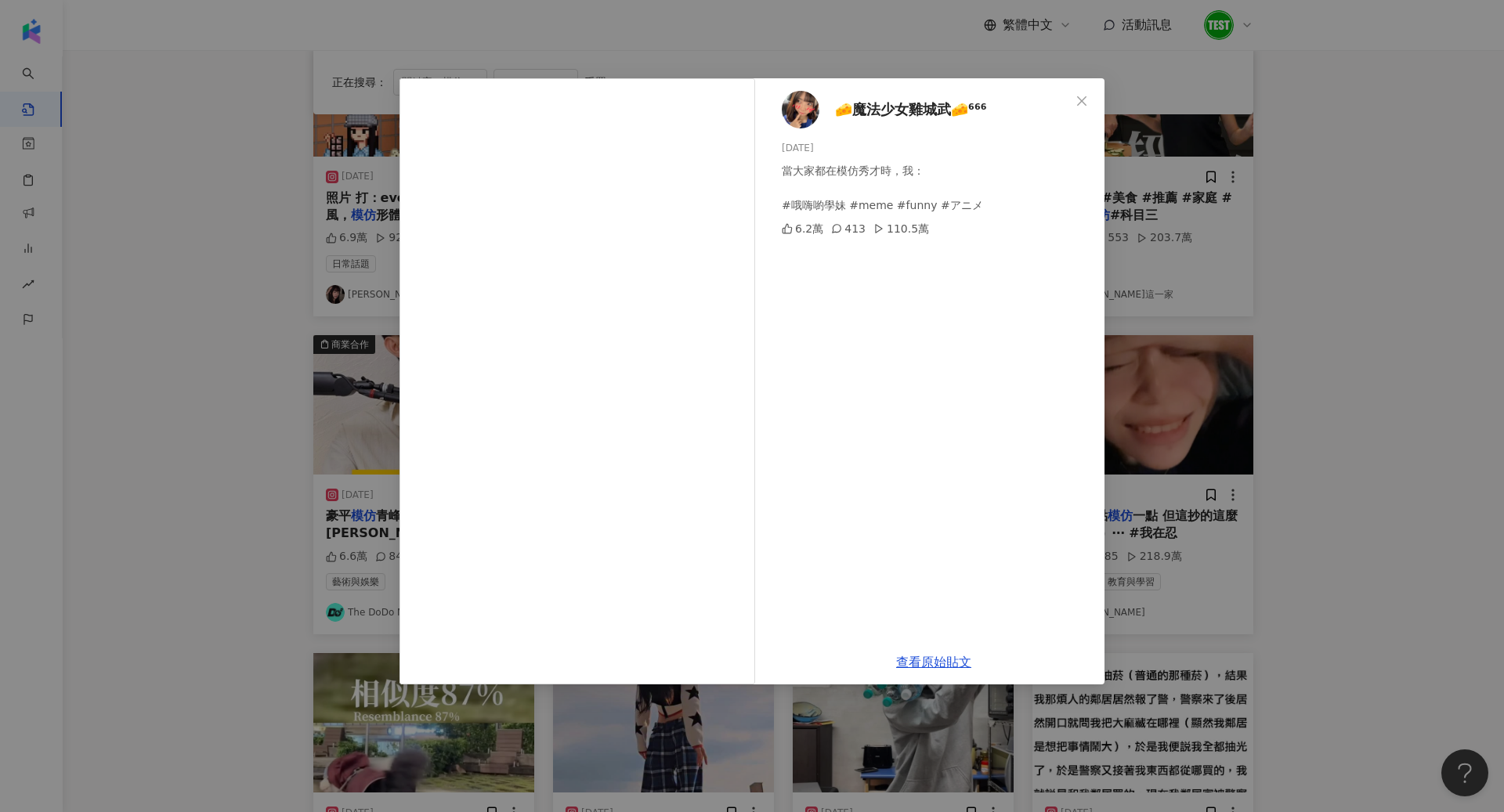
click at [1200, 325] on div "🧀魔法少女雞城武🧀⁶⁶⁶ 2023/9/17 當大家都在模仿秀才時，我： #哦嗨喲學妹 #meme #funny #アニメ 6.2萬 413 110.5萬 查…" at bounding box center [752, 406] width 1504 height 812
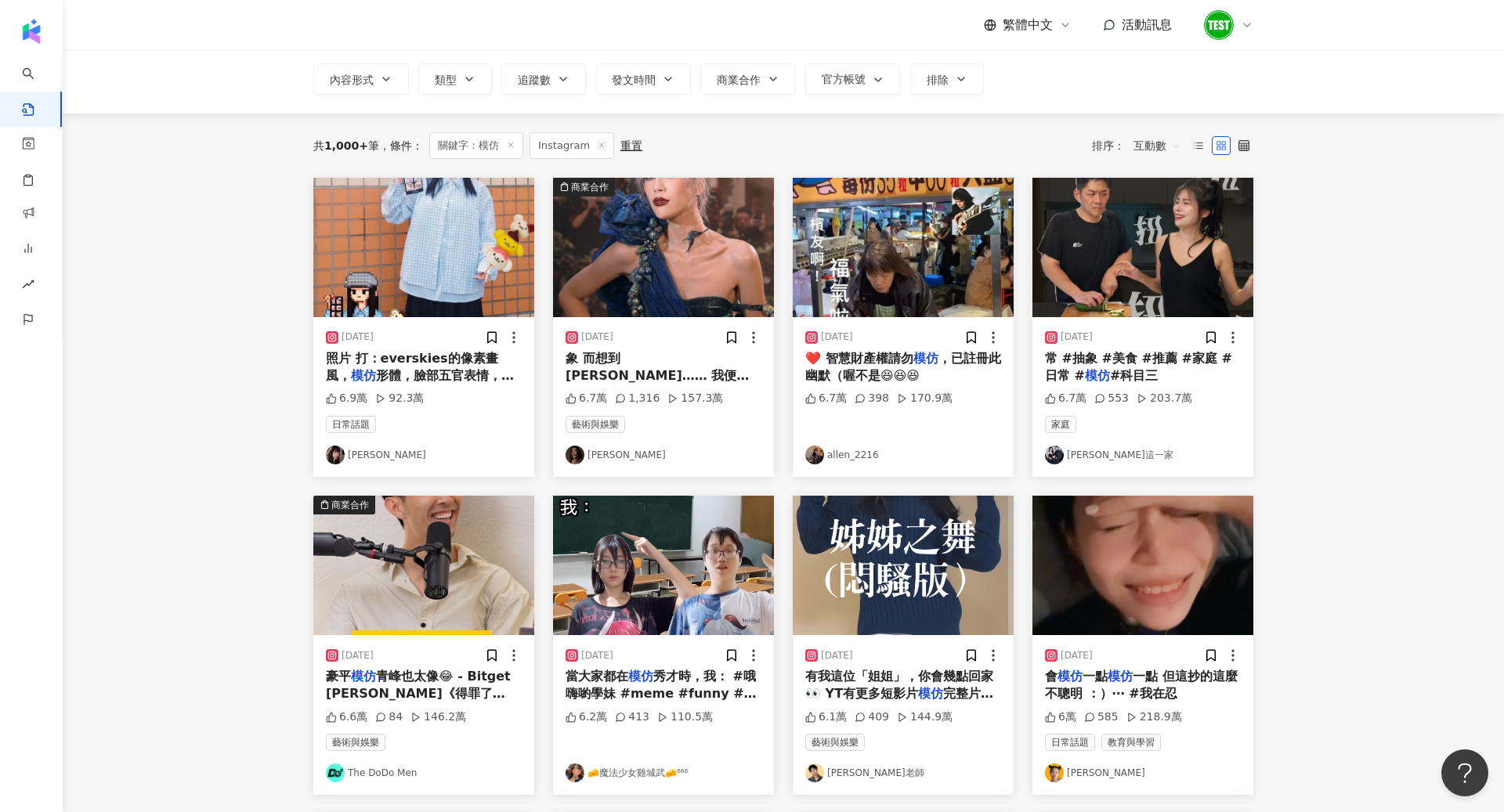
scroll to position [93, 0]
click at [897, 593] on img at bounding box center [903, 565] width 221 height 140
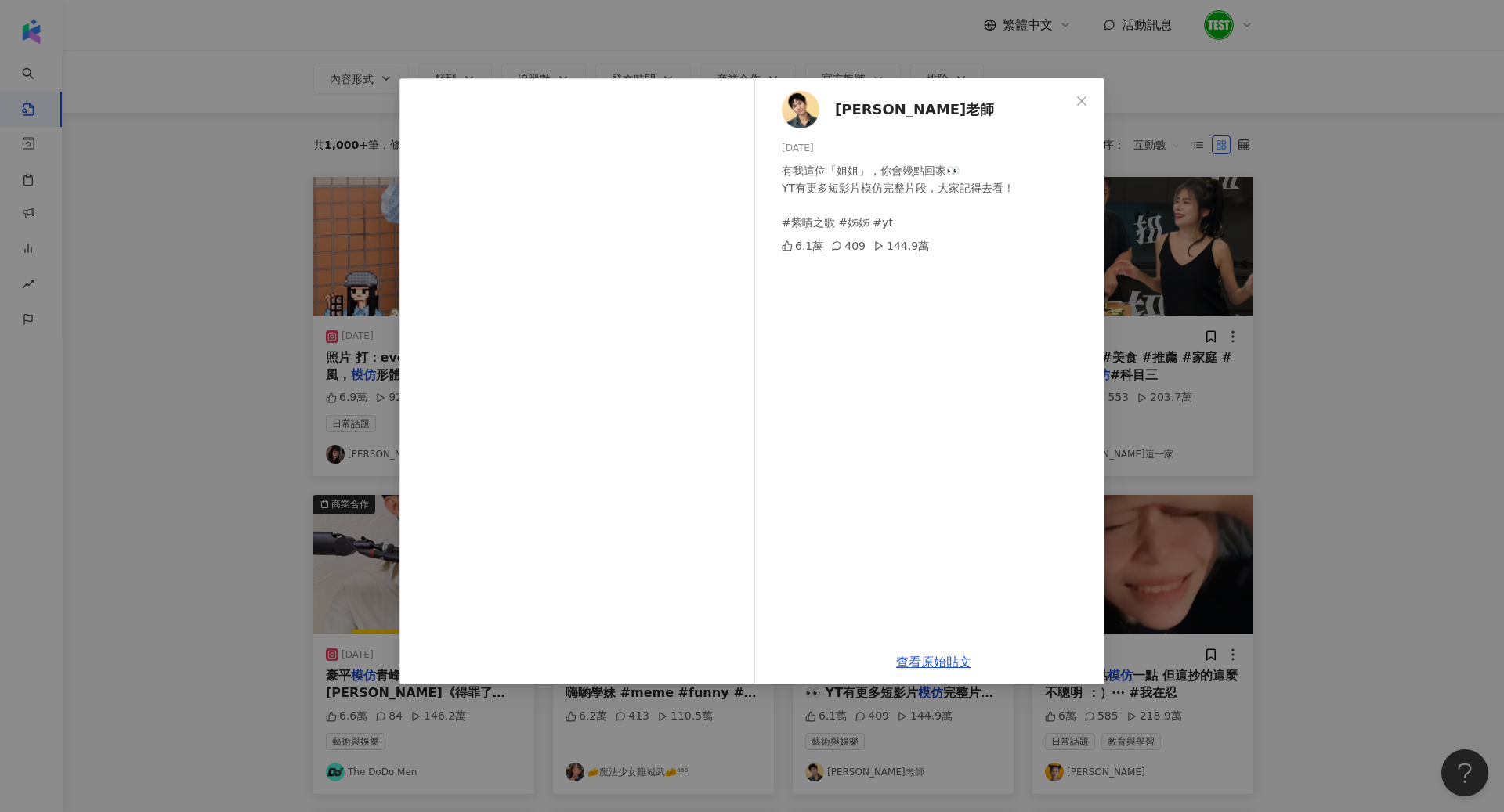
click at [1387, 330] on div "Andy老師 2025/1/3 有我這位「姐姐」，你會幾點回家👀 YT有更多短影片模仿完整片段，大家記得去看！ #紫嘖之歌 #姊姊 #yt 6.1萬 409 …" at bounding box center [752, 406] width 1504 height 812
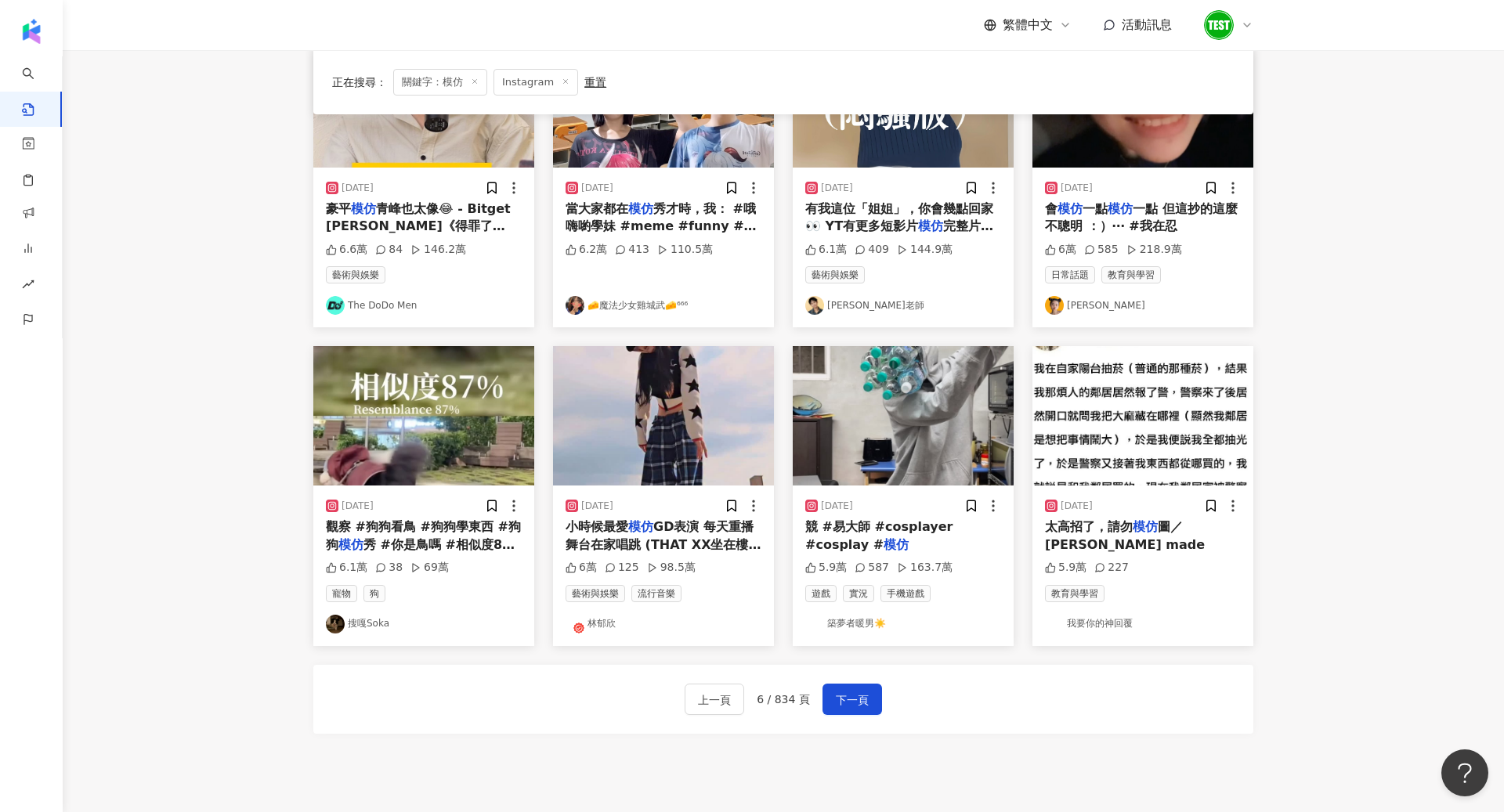
scroll to position [562, 0]
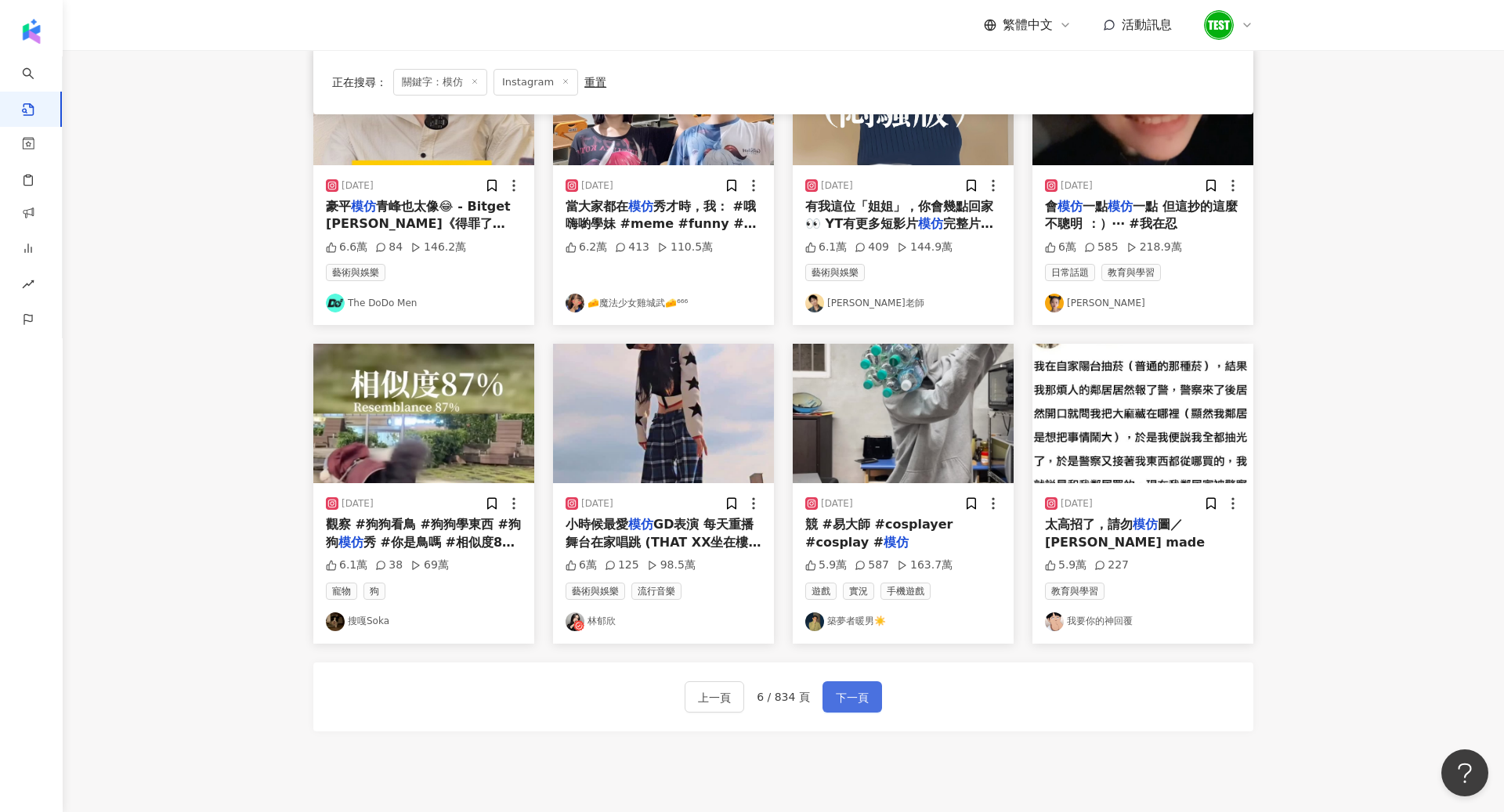
click at [850, 704] on button "下一頁" at bounding box center [852, 697] width 59 height 32
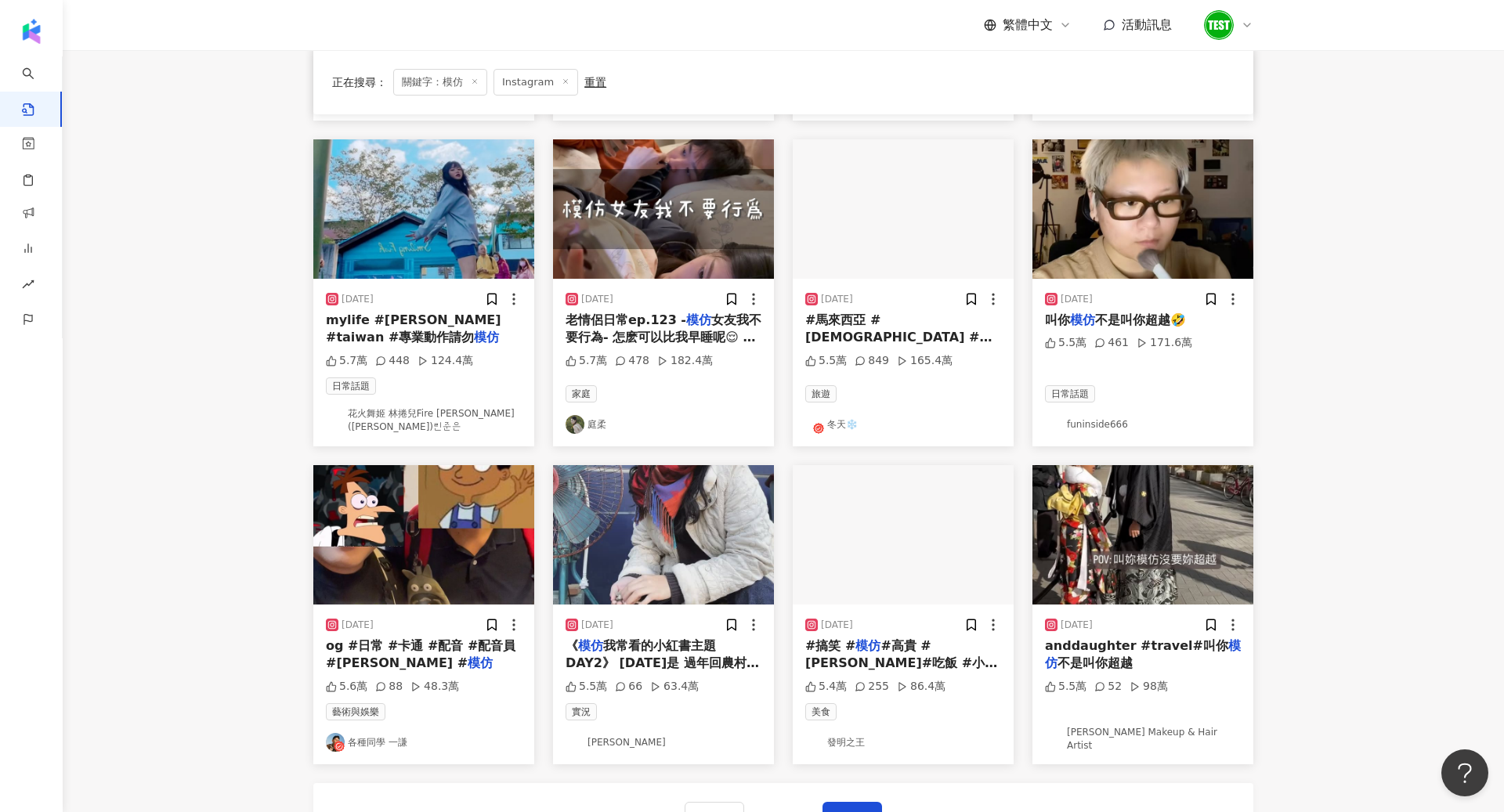
scroll to position [449, 0]
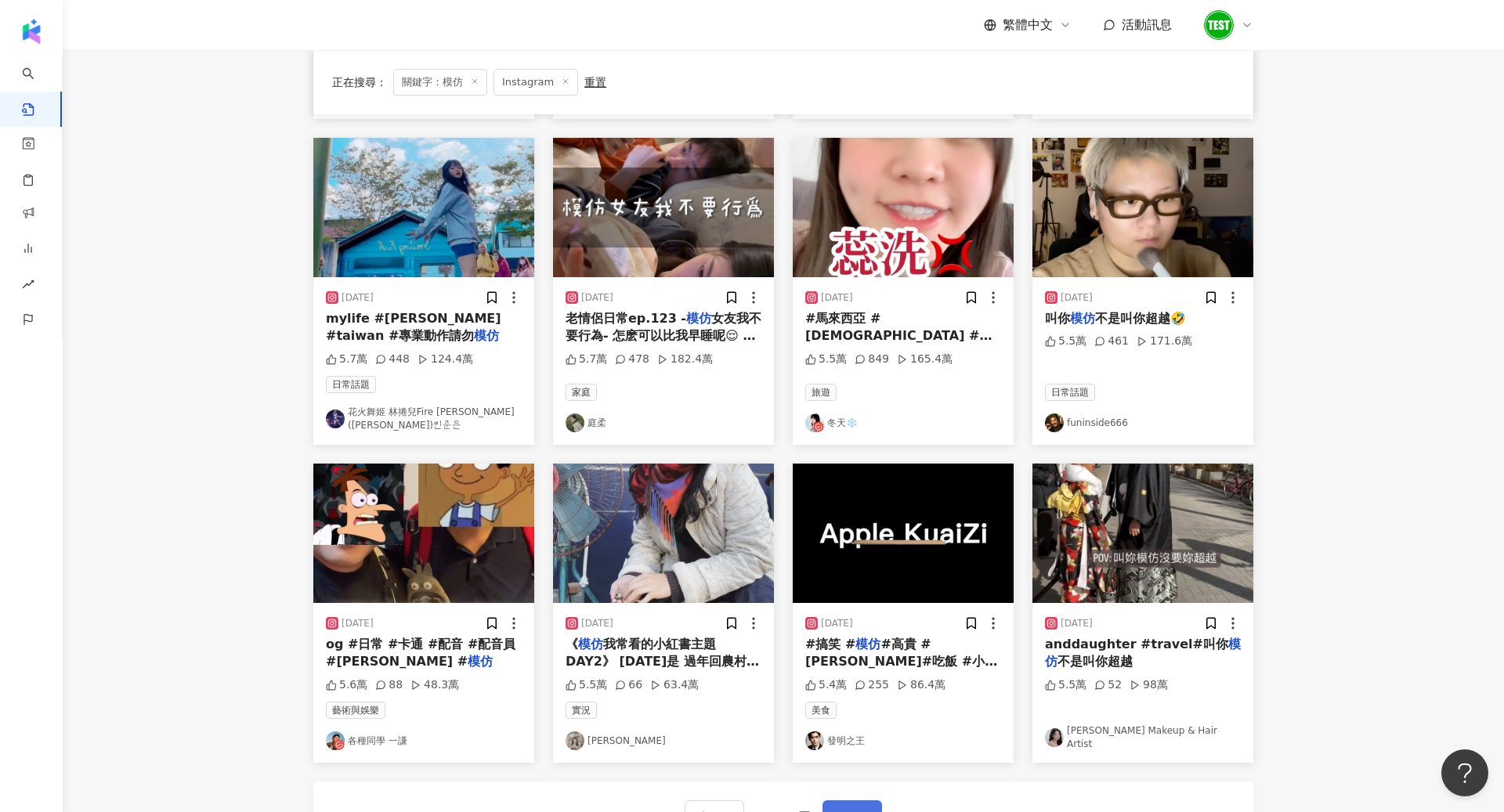
click at [849, 808] on span "下一頁" at bounding box center [852, 817] width 33 height 19
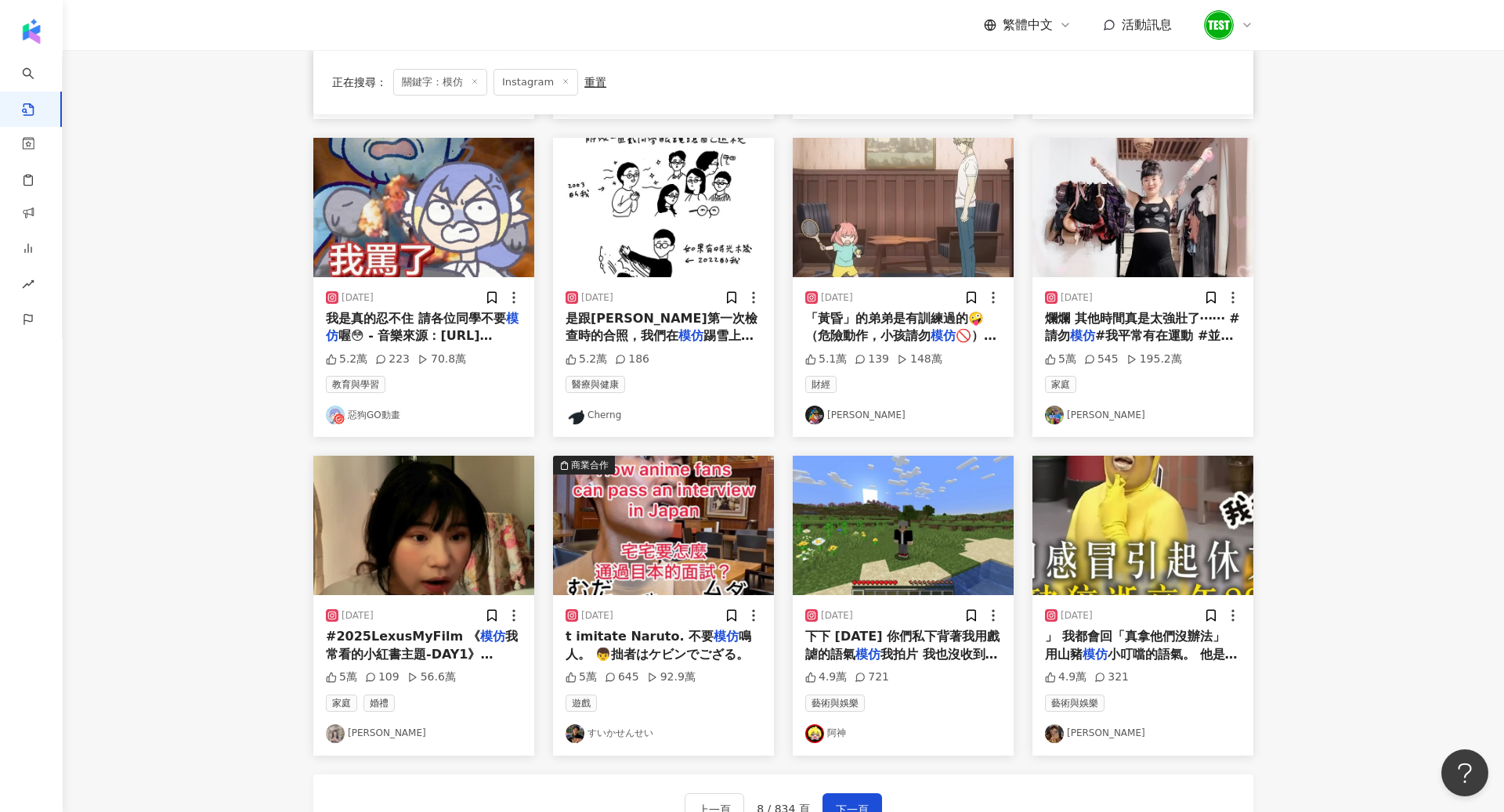
click at [398, 549] on img at bounding box center [424, 526] width 221 height 140
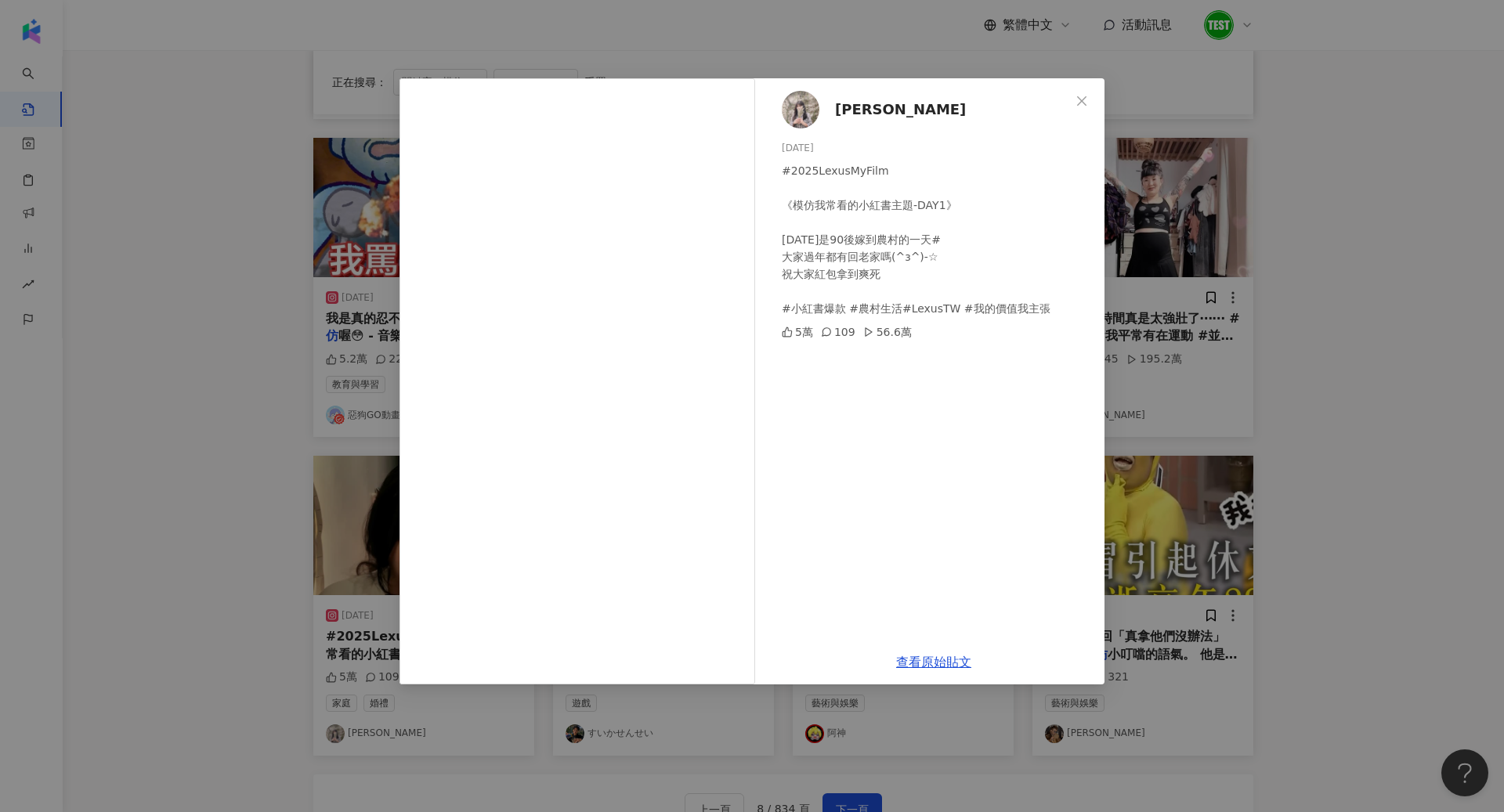
click at [249, 366] on div "Claire 2025/1/25 #2025LexusMyFilm 《模仿我常看的小紅書主題-DAY1》 今天是90後嫁到農村的一天# 大家過年都有回老家嗎(…" at bounding box center [752, 406] width 1504 height 812
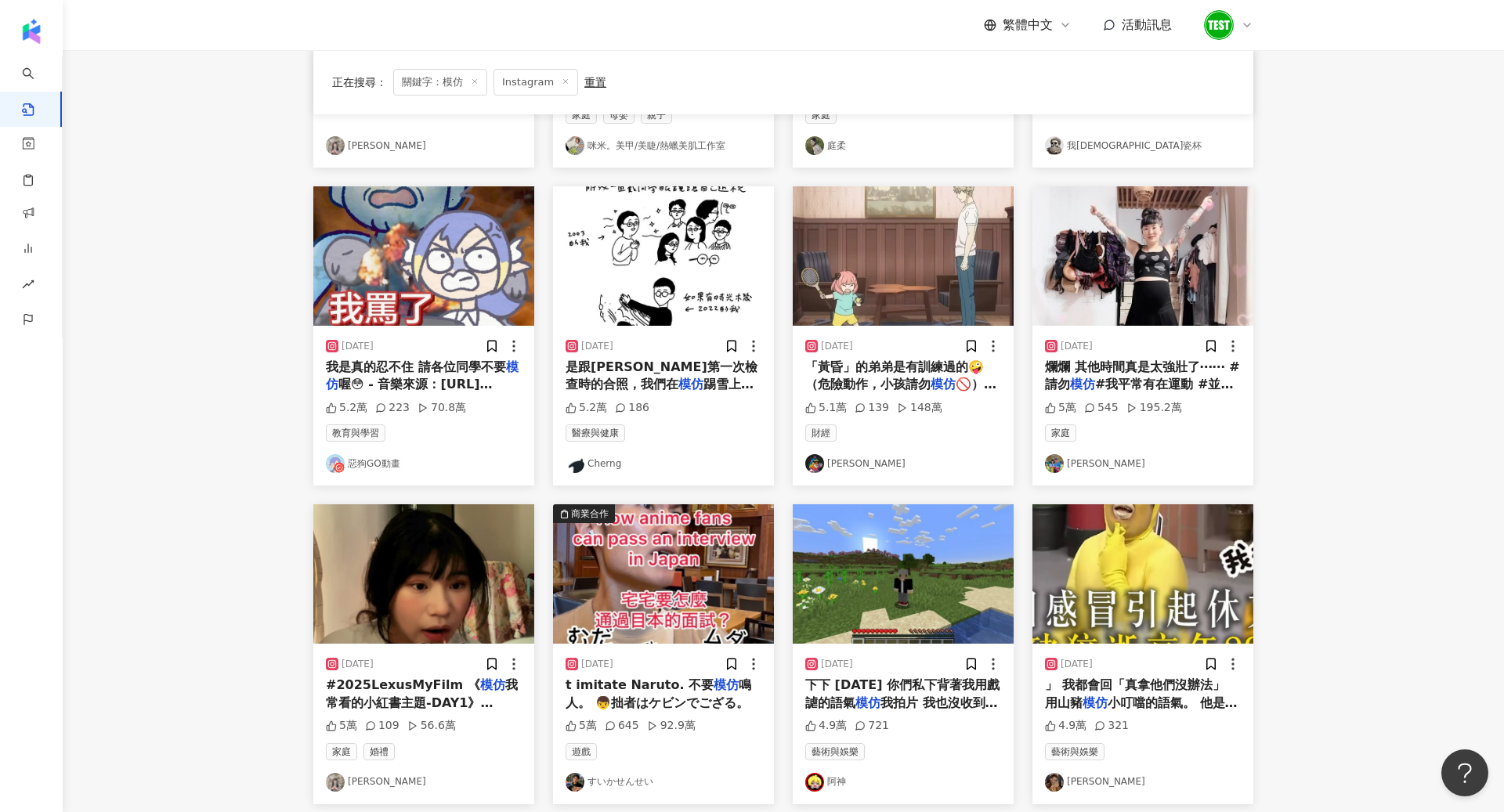
scroll to position [691, 0]
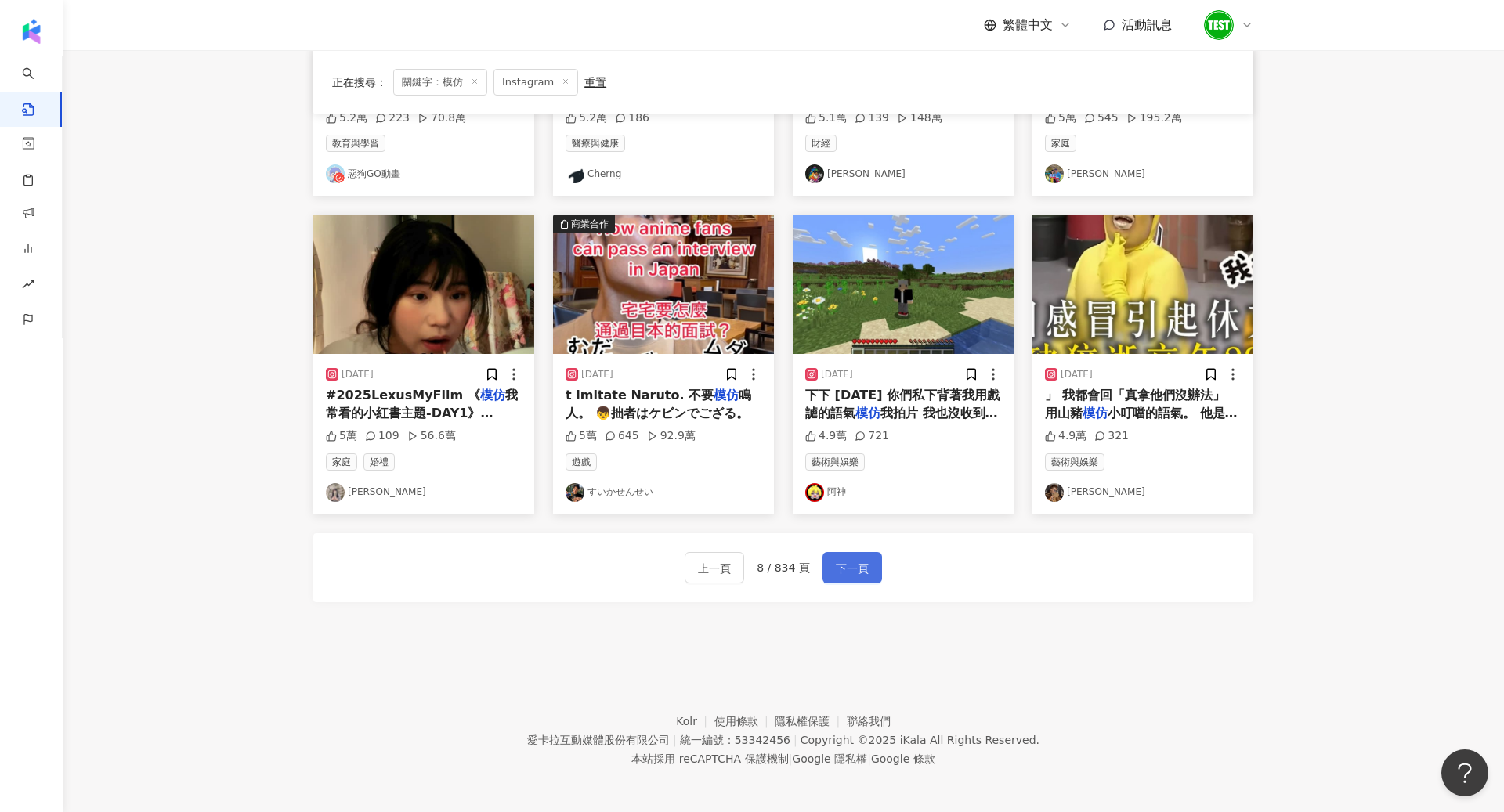
click at [862, 552] on button "下一頁" at bounding box center [852, 567] width 59 height 32
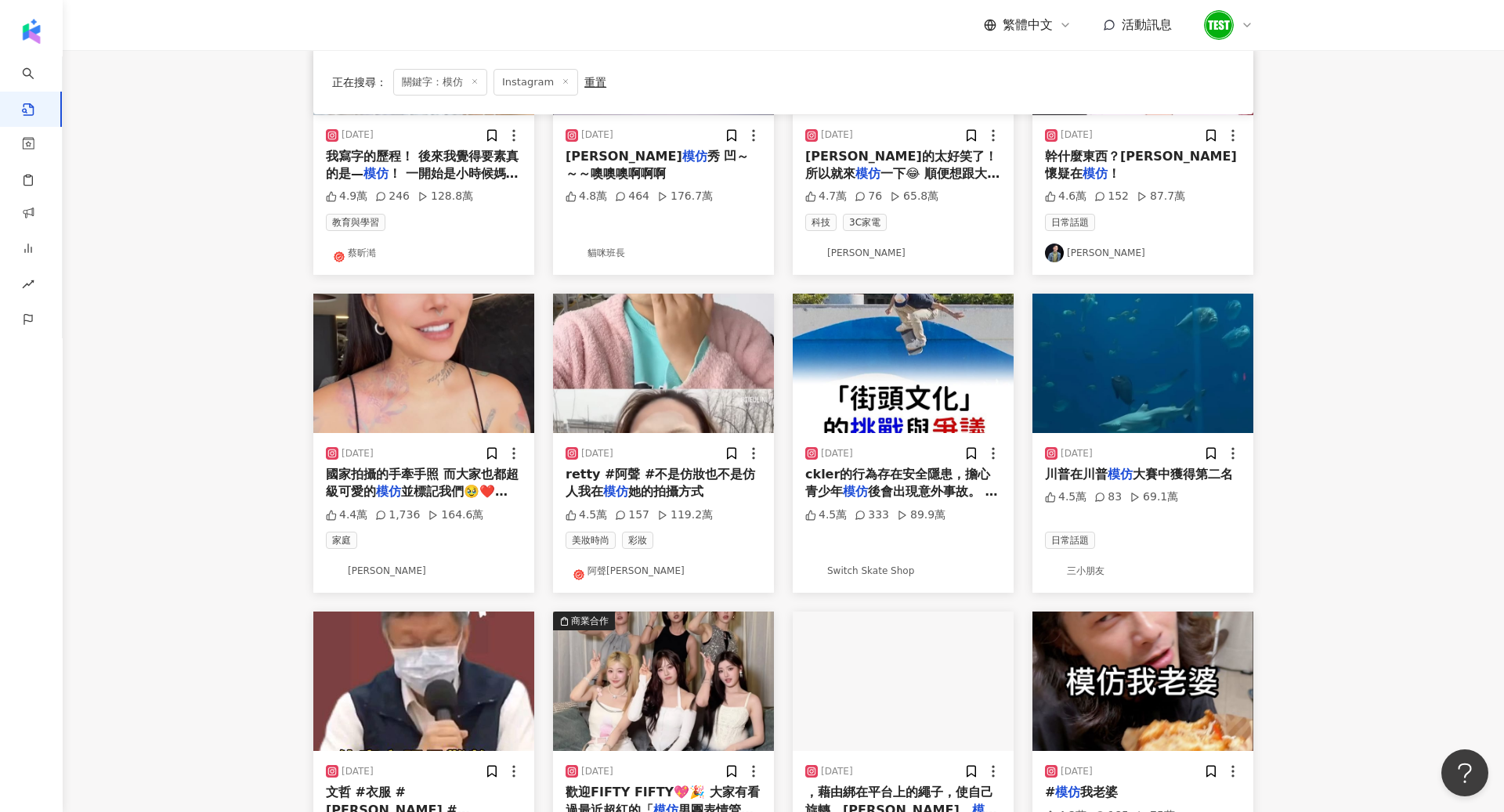
scroll to position [0, 0]
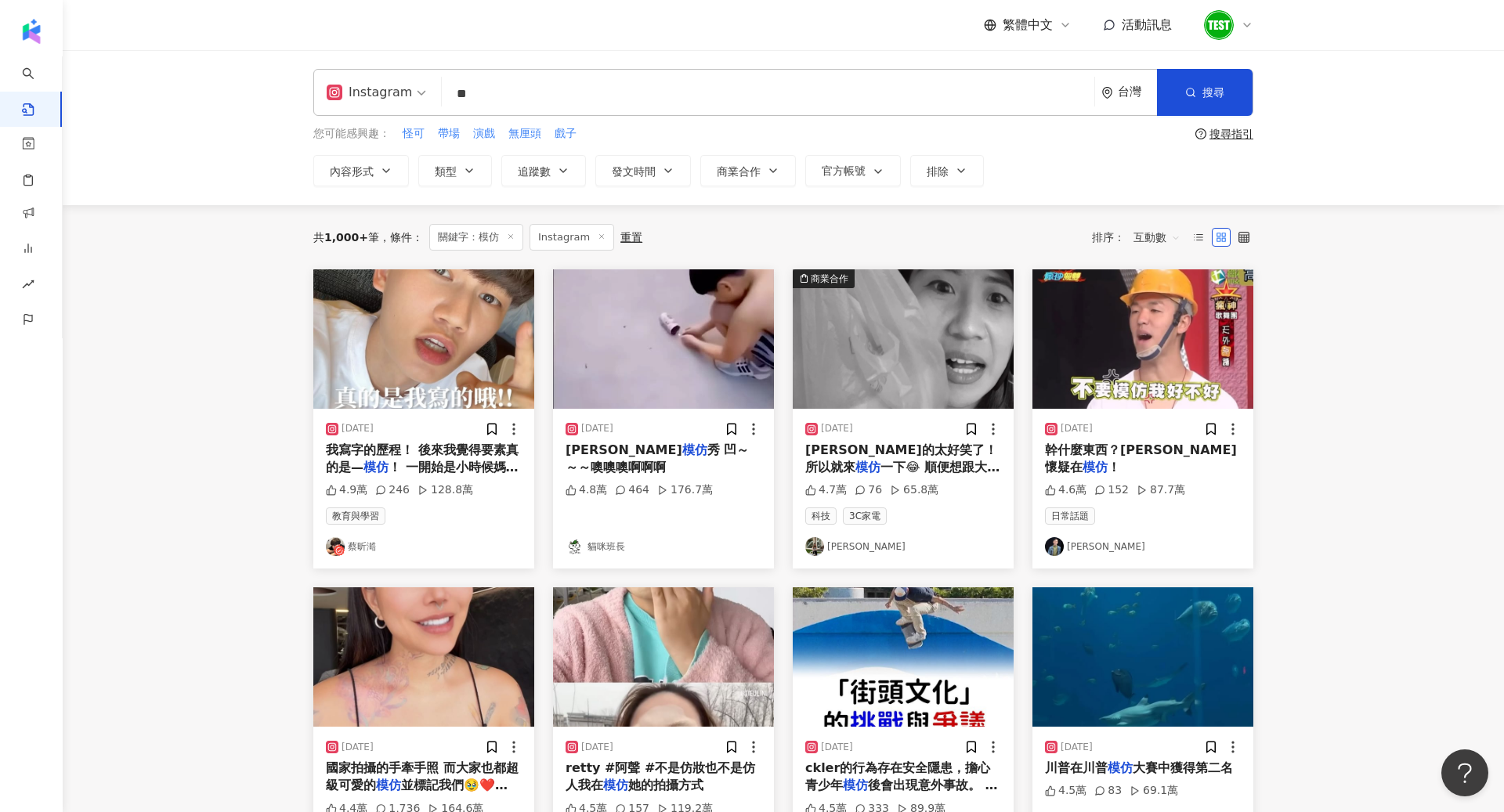
click at [397, 342] on img at bounding box center [424, 339] width 221 height 140
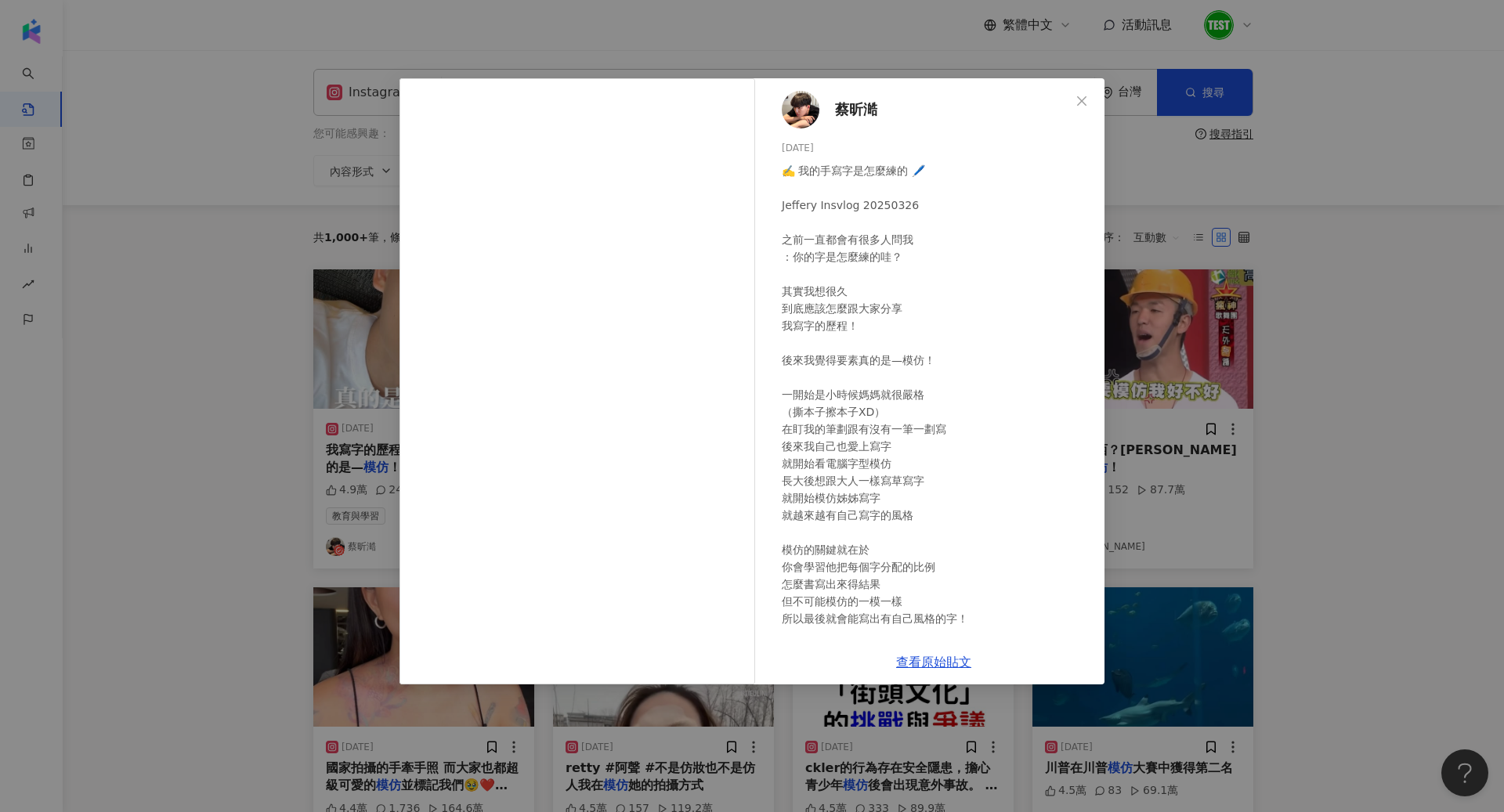
click at [1311, 379] on div "蔡昕澔 2025/3/26 ✍️ 我的手寫字是怎麼練的 🖊️ Jeffery Insvlog 20250326 之前一直都會有很多人問我 ：你的字是怎麼練的哇…" at bounding box center [752, 406] width 1504 height 812
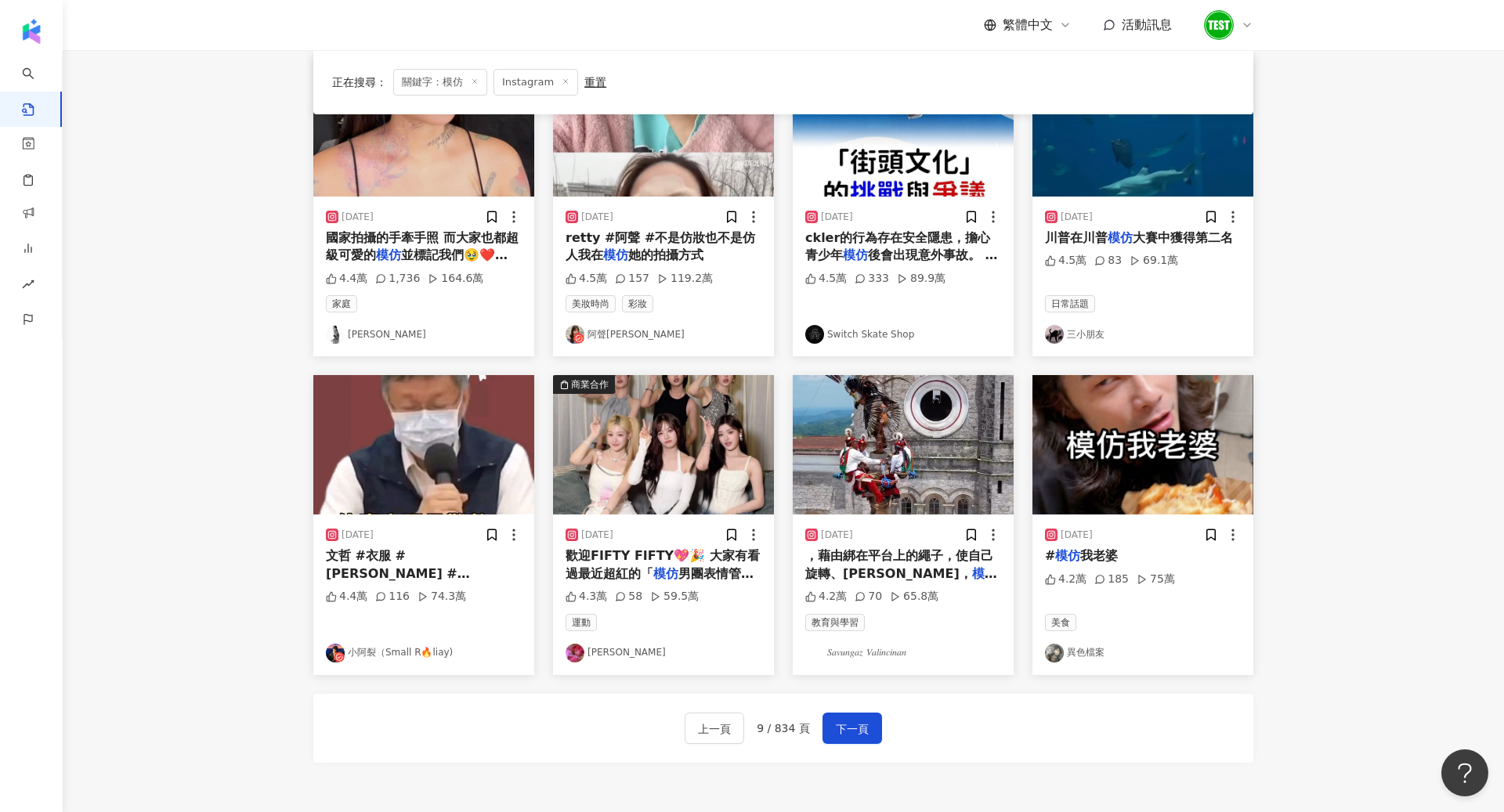
scroll to position [533, 0]
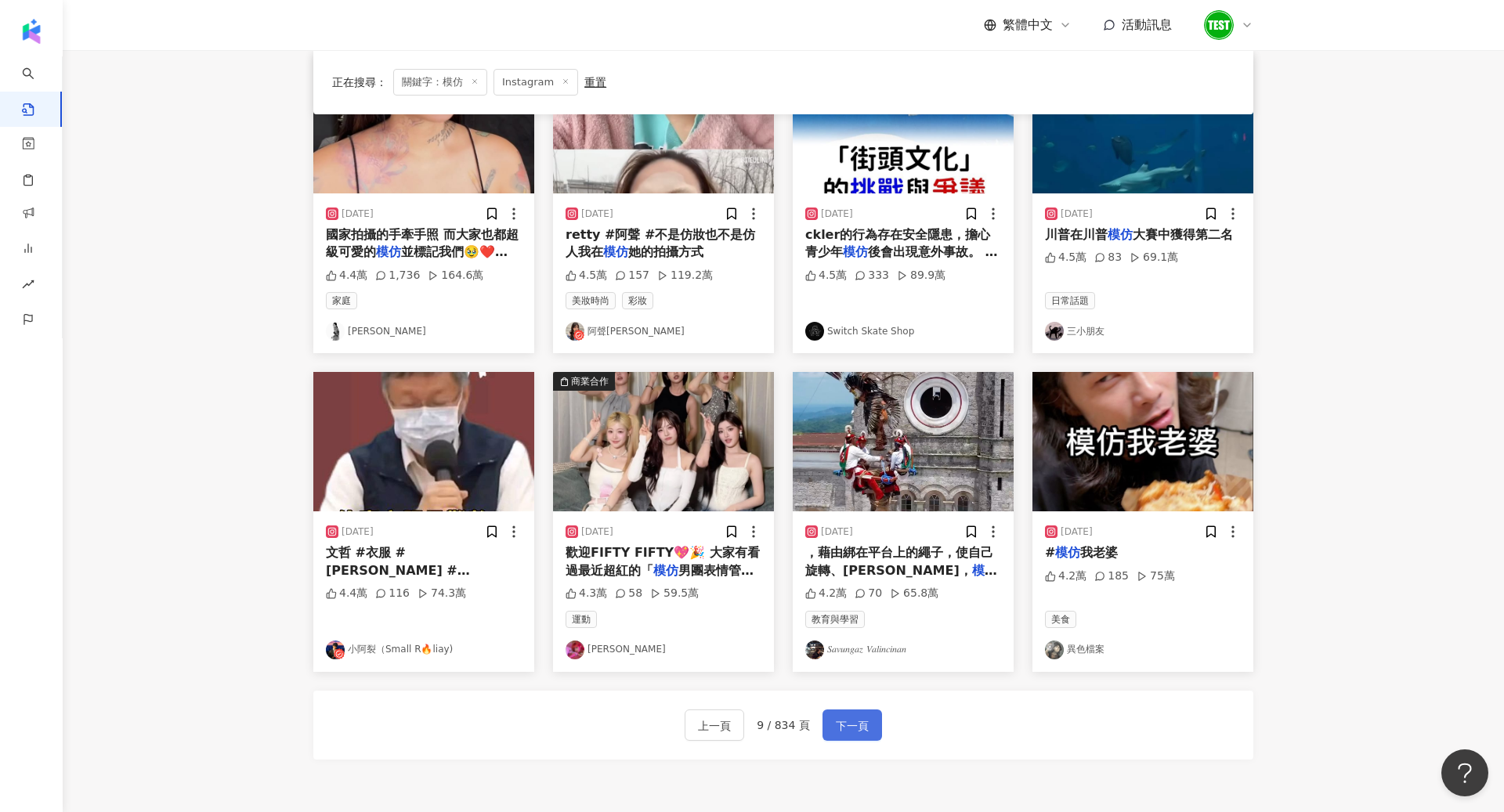
click at [867, 710] on button "下一頁" at bounding box center [852, 725] width 59 height 32
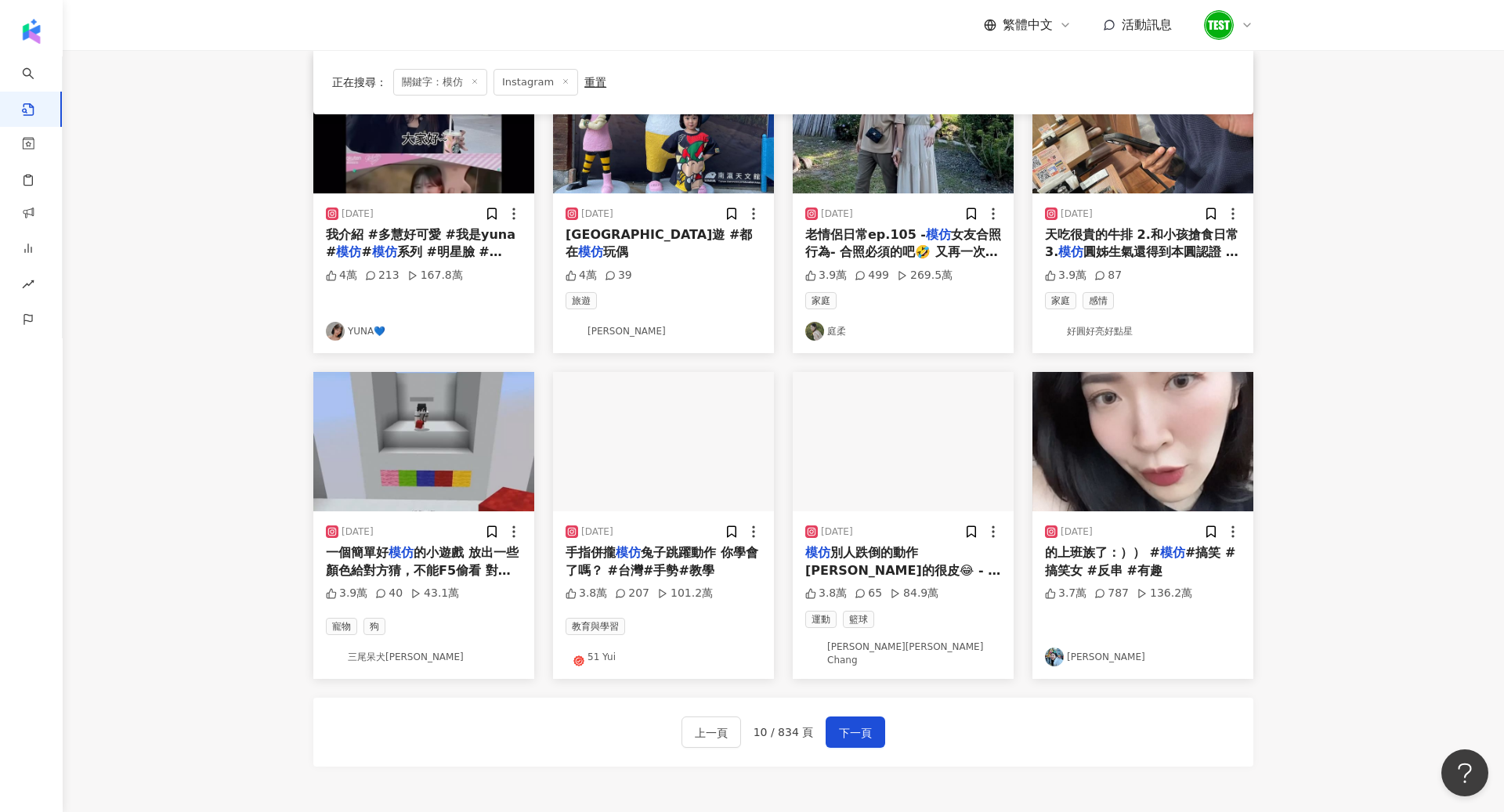
scroll to position [91, 0]
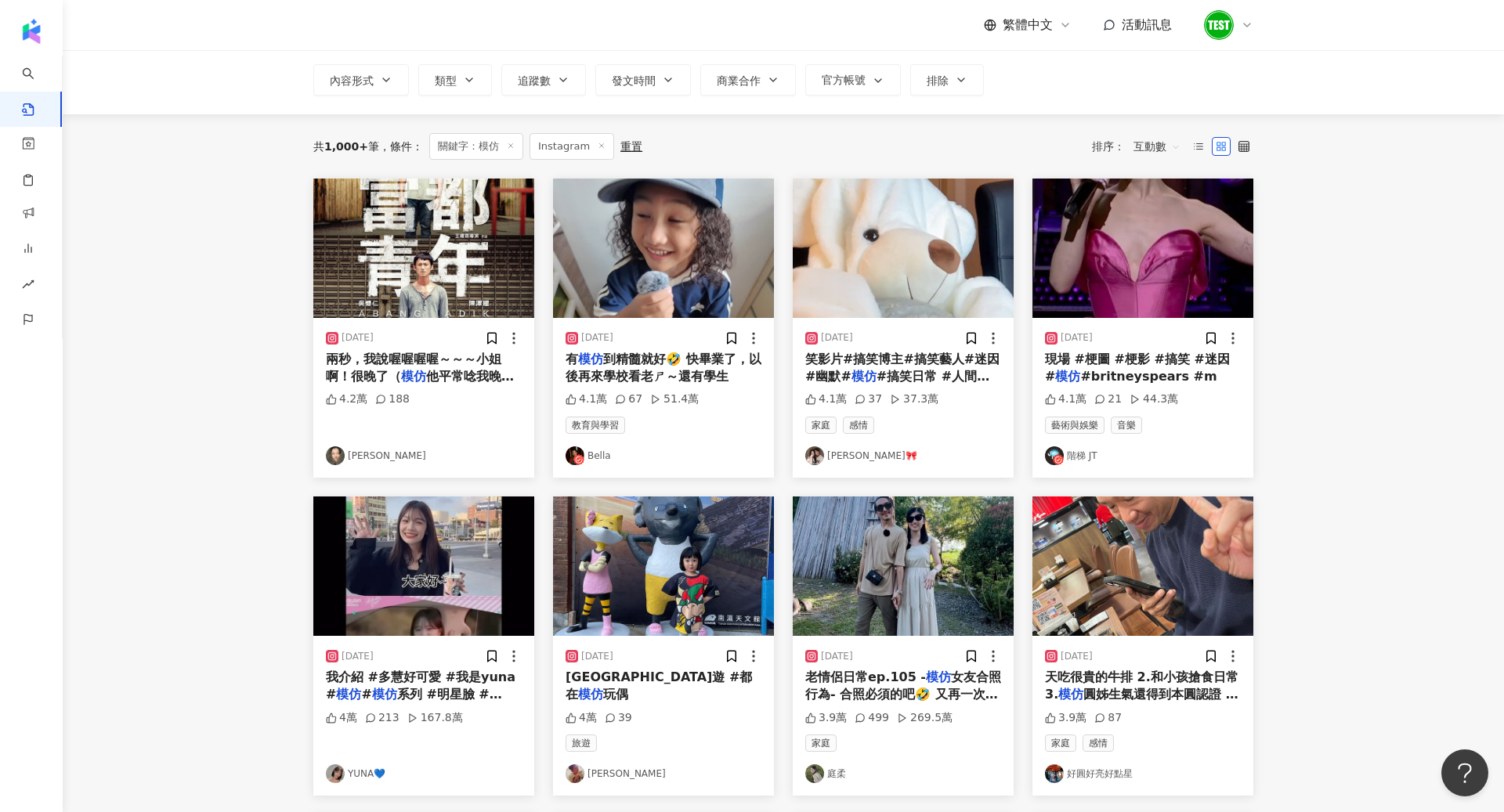
click at [578, 254] on img at bounding box center [663, 249] width 221 height 140
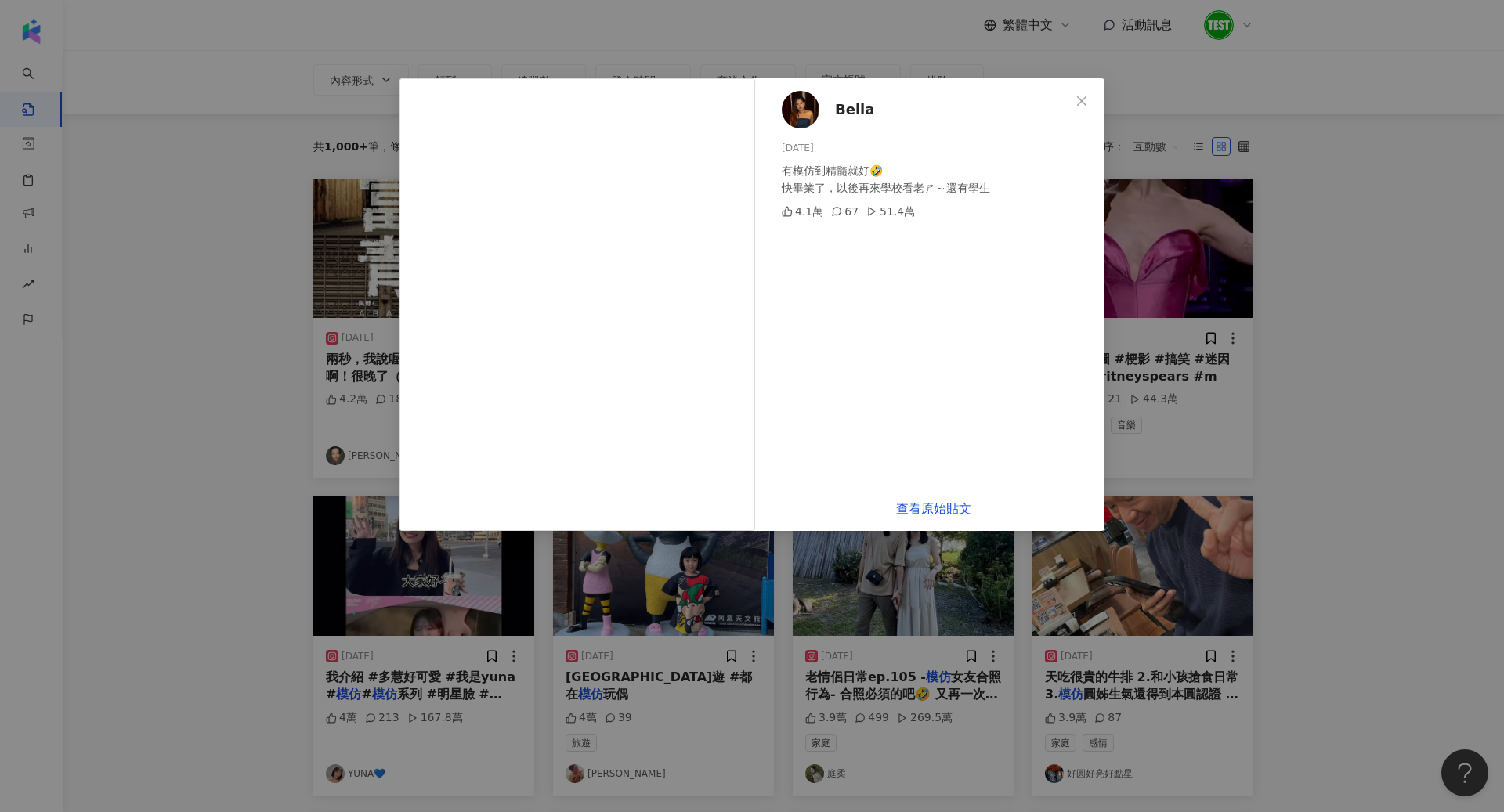
click at [1292, 315] on div "Bella 2025/6/11 有模仿到精髓就好🤣 快畢業了，以後再來學校看老ㄕ～還有學生 4.1萬 67 51.4萬 查看原始貼文" at bounding box center [752, 406] width 1504 height 812
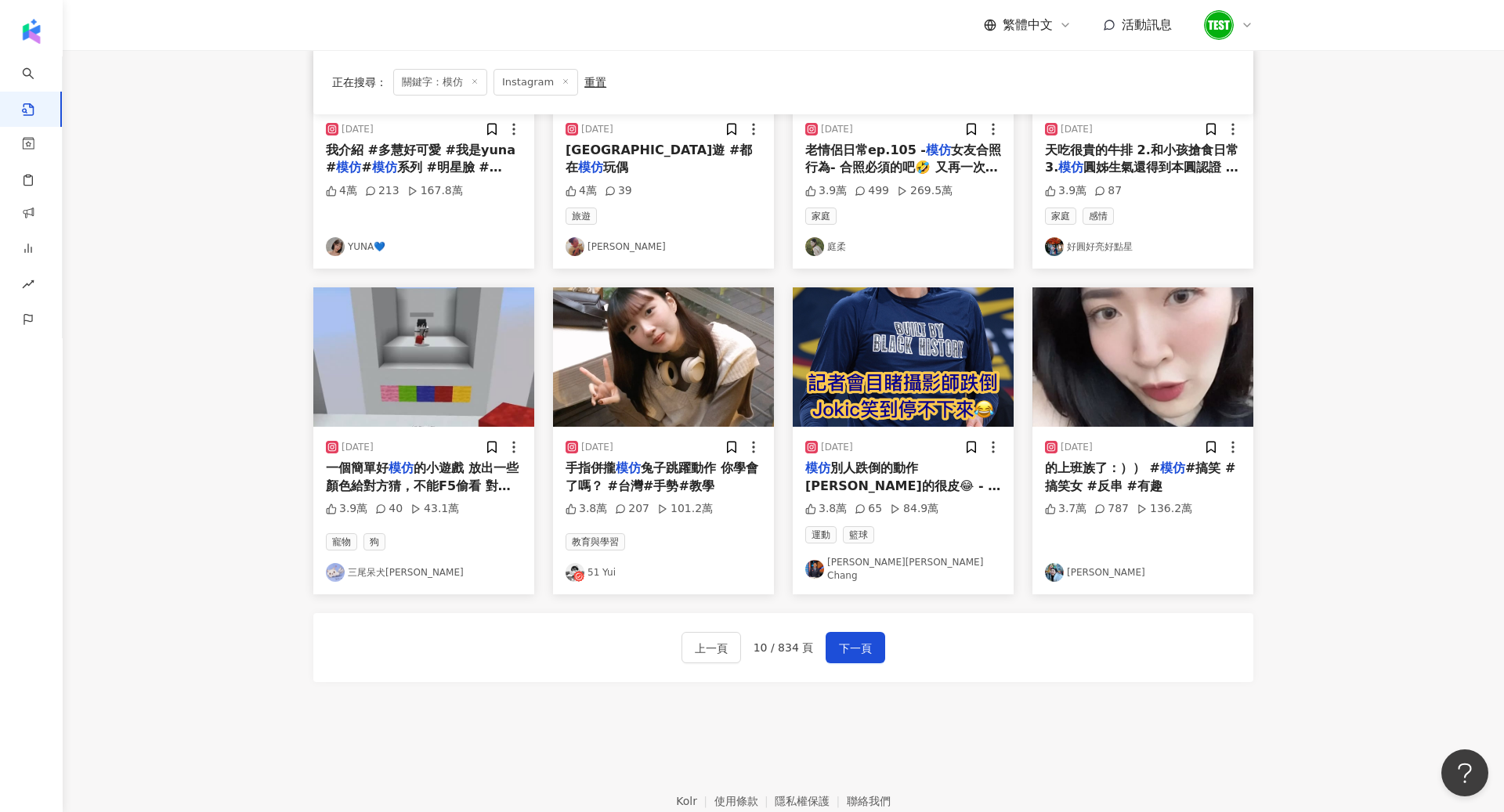
scroll to position [619, 0]
click at [664, 421] on img at bounding box center [663, 357] width 221 height 140
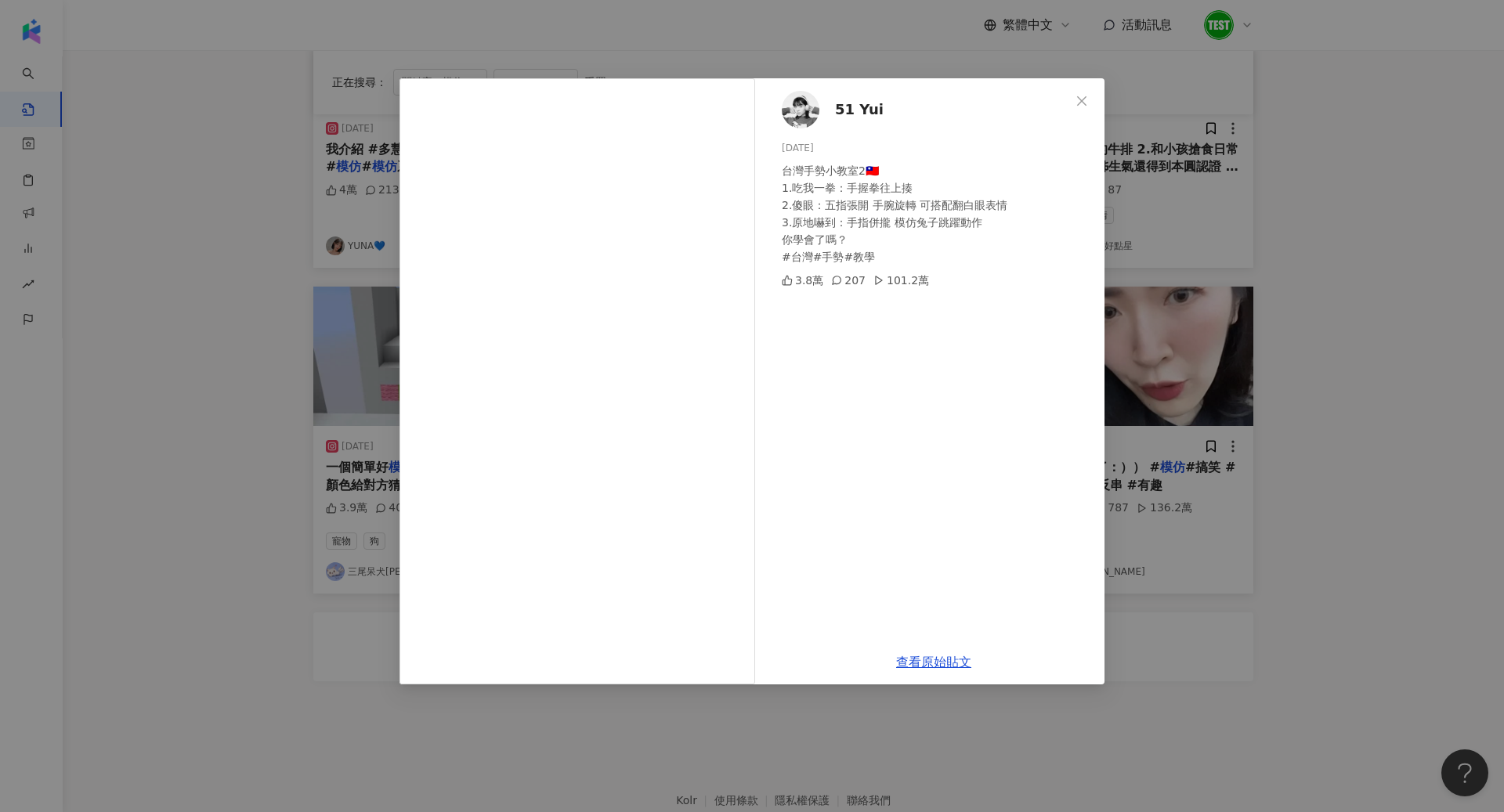
click at [799, 98] on img at bounding box center [801, 110] width 37 height 37
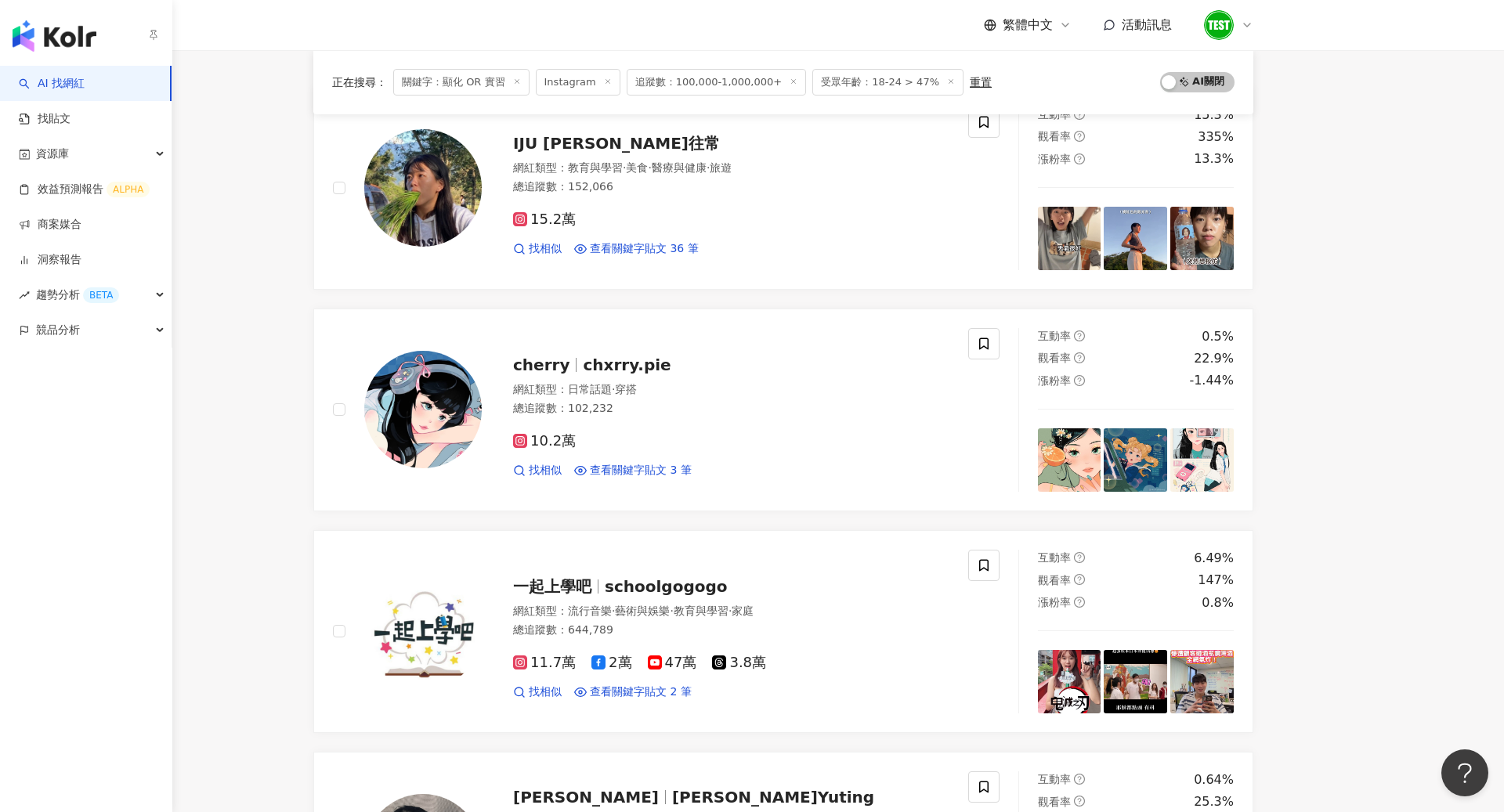
click at [33, 40] on img "button" at bounding box center [54, 36] width 84 height 32
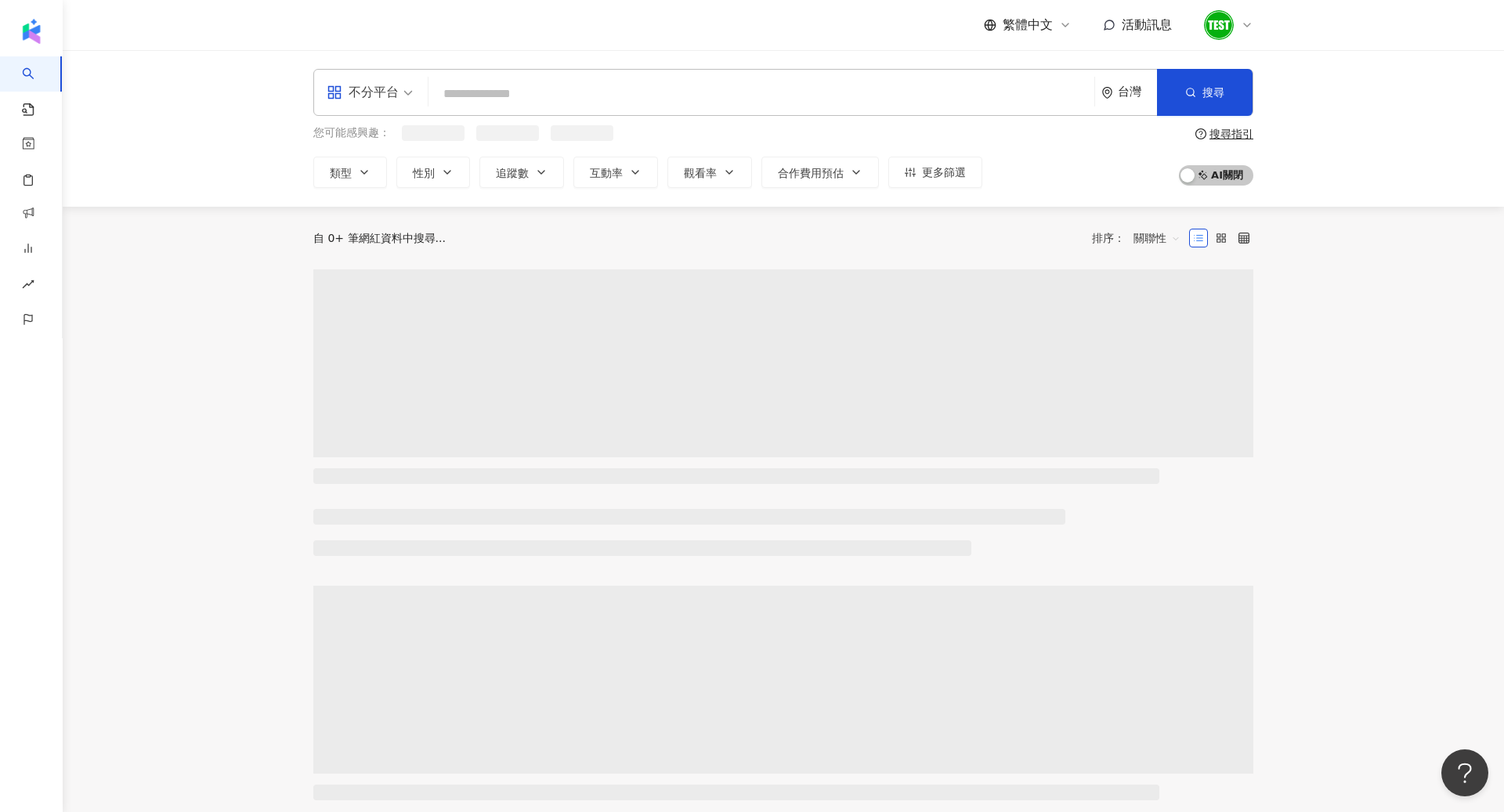
click at [471, 88] on input "search" at bounding box center [762, 93] width 654 height 30
paste input "**********"
type input "**********"
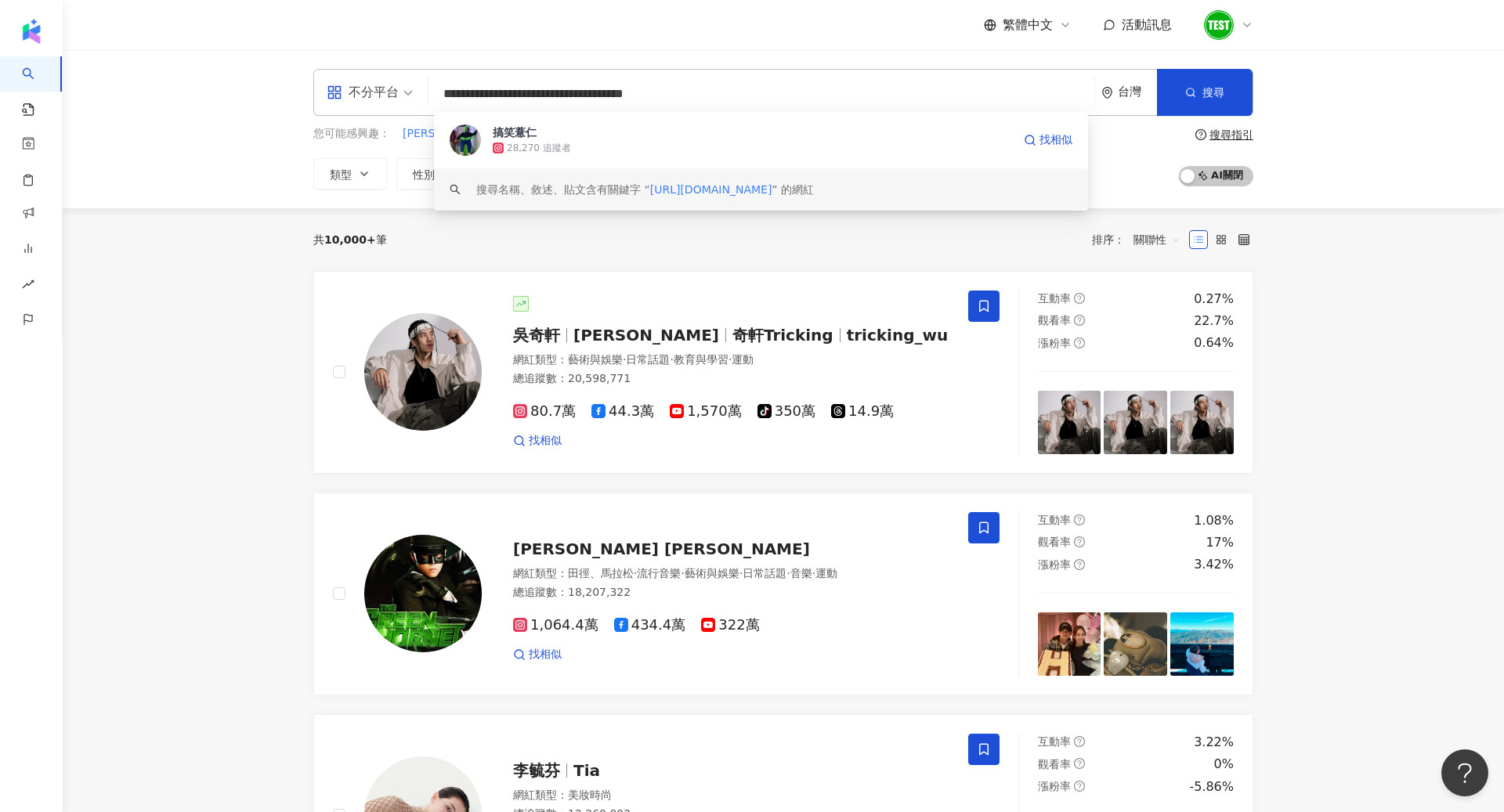
click at [600, 157] on div "搞笑薏仁 28,270 追蹤者 找相似" at bounding box center [761, 140] width 654 height 56
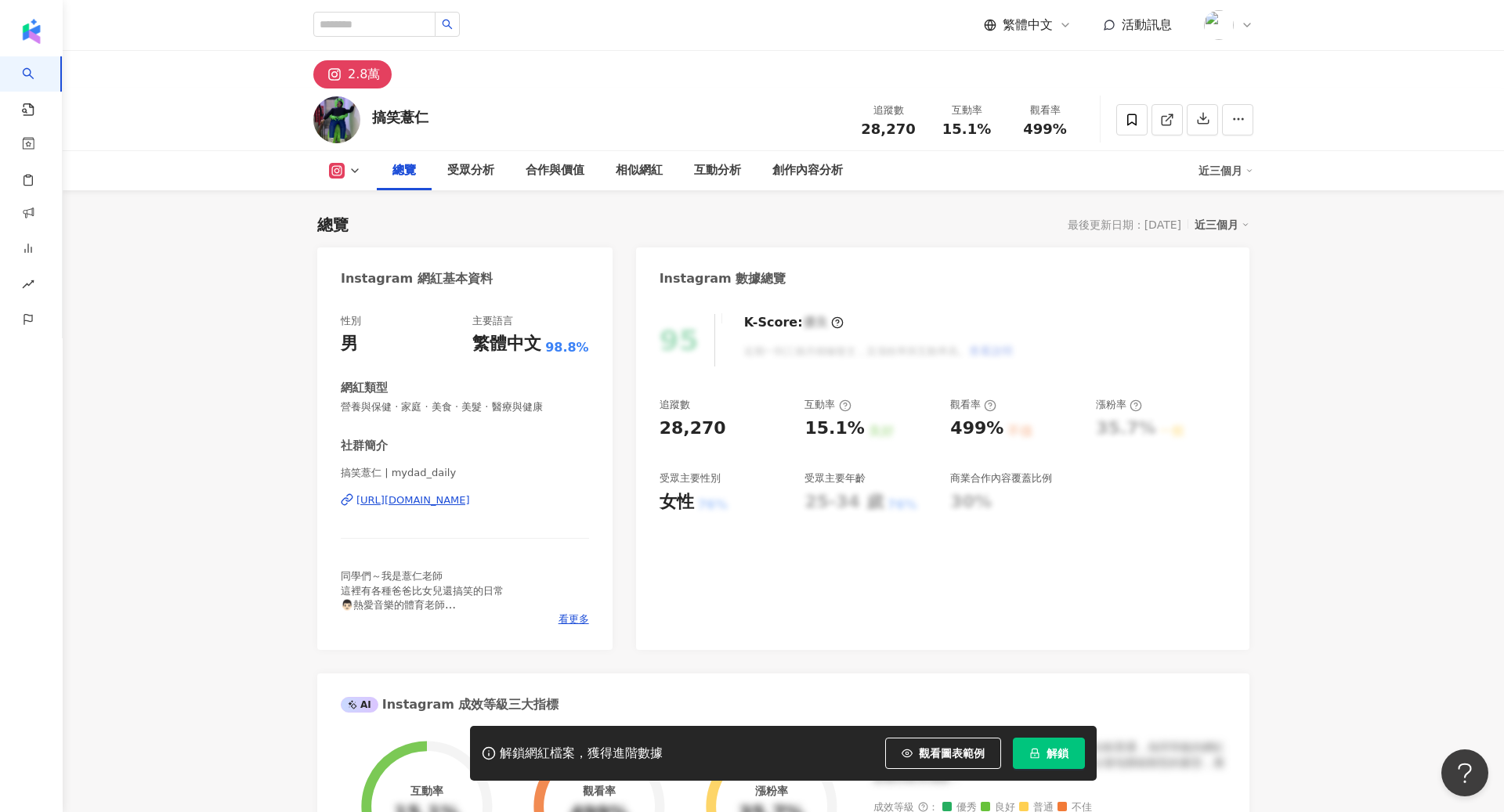
click at [1024, 748] on button "解鎖" at bounding box center [1049, 753] width 72 height 32
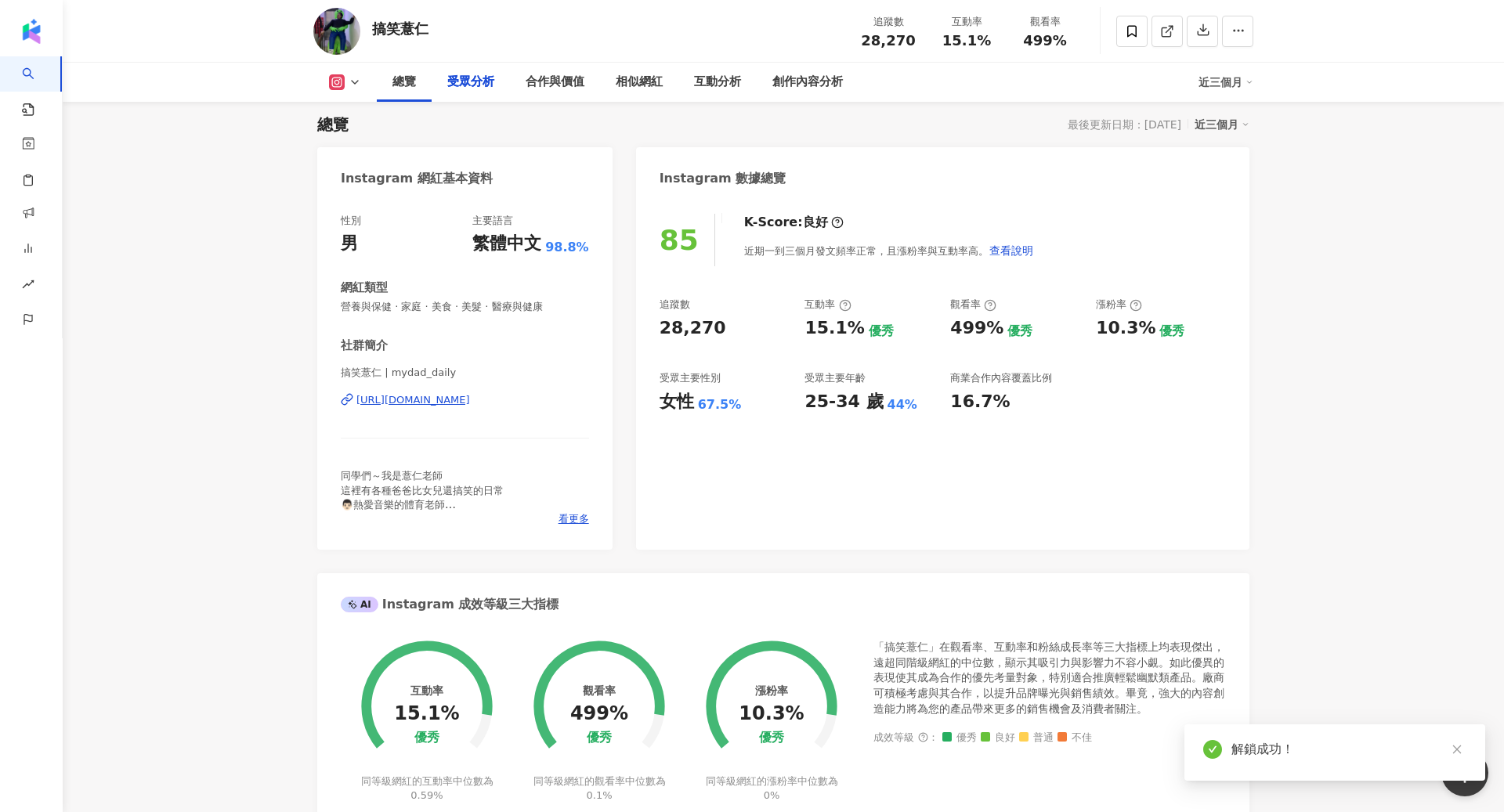
scroll to position [1322, 0]
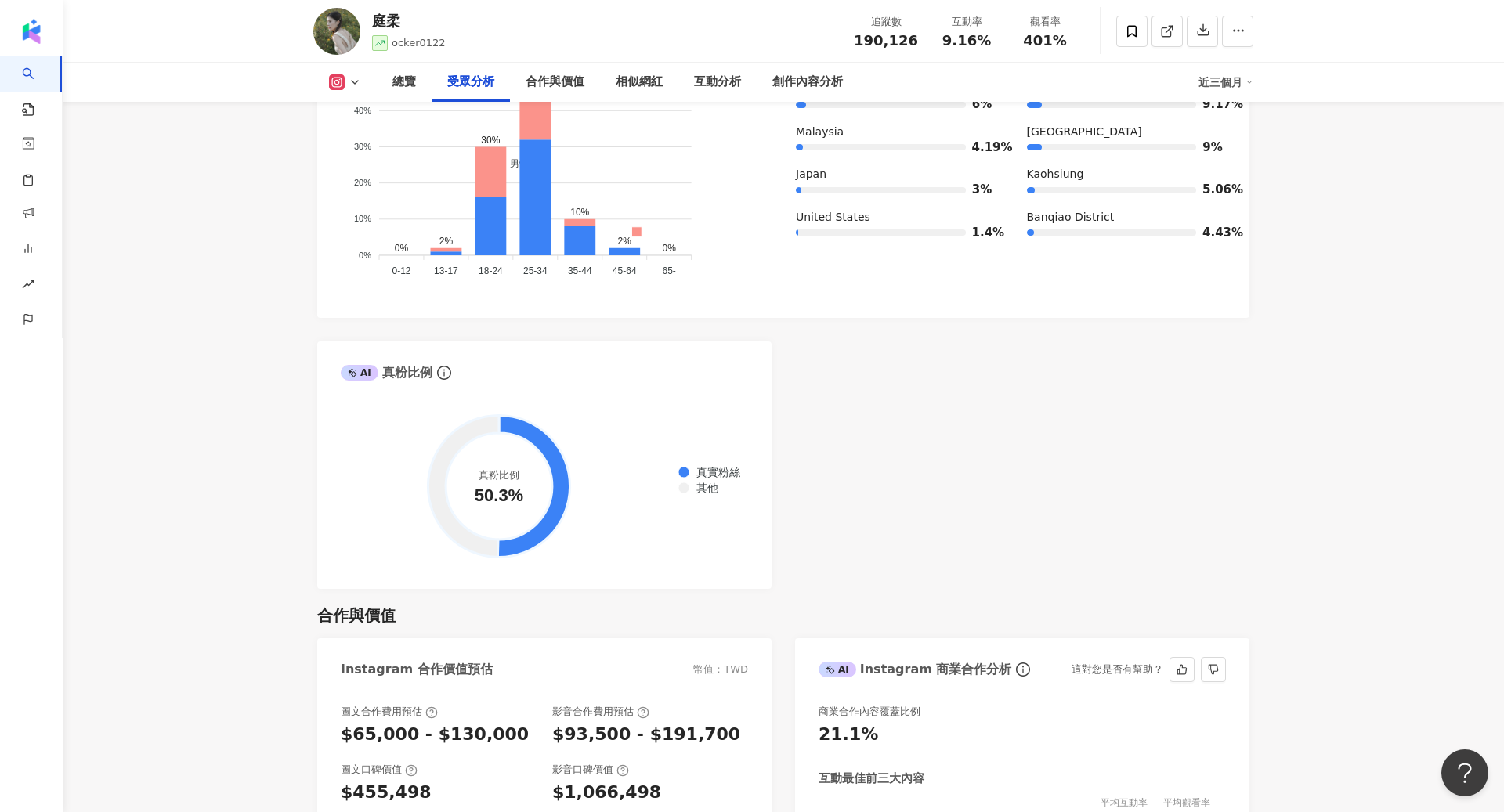
scroll to position [1657, 0]
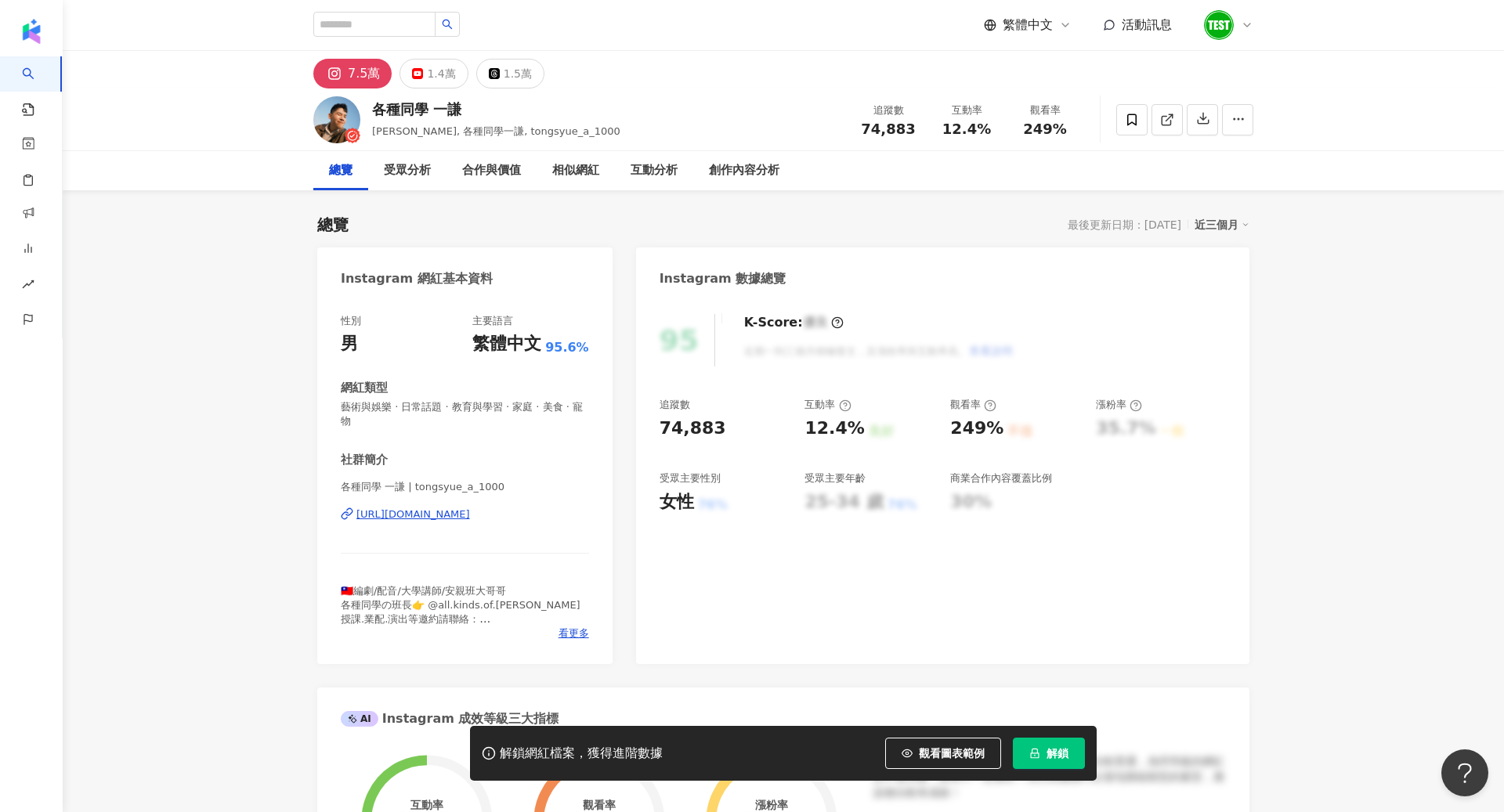
click at [1057, 754] on span "解鎖" at bounding box center [1057, 753] width 22 height 12
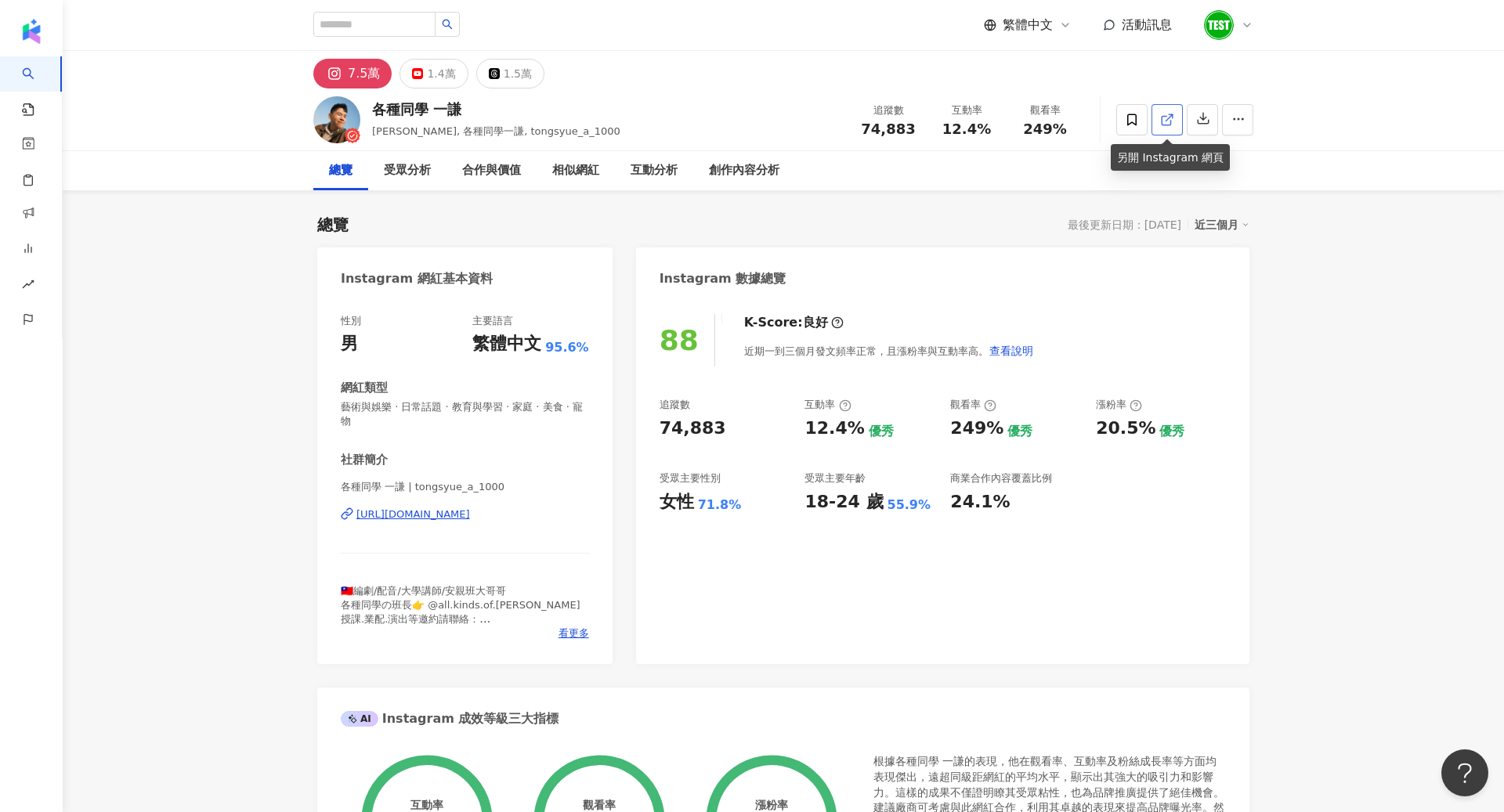
click at [1168, 123] on icon at bounding box center [1167, 119] width 14 height 14
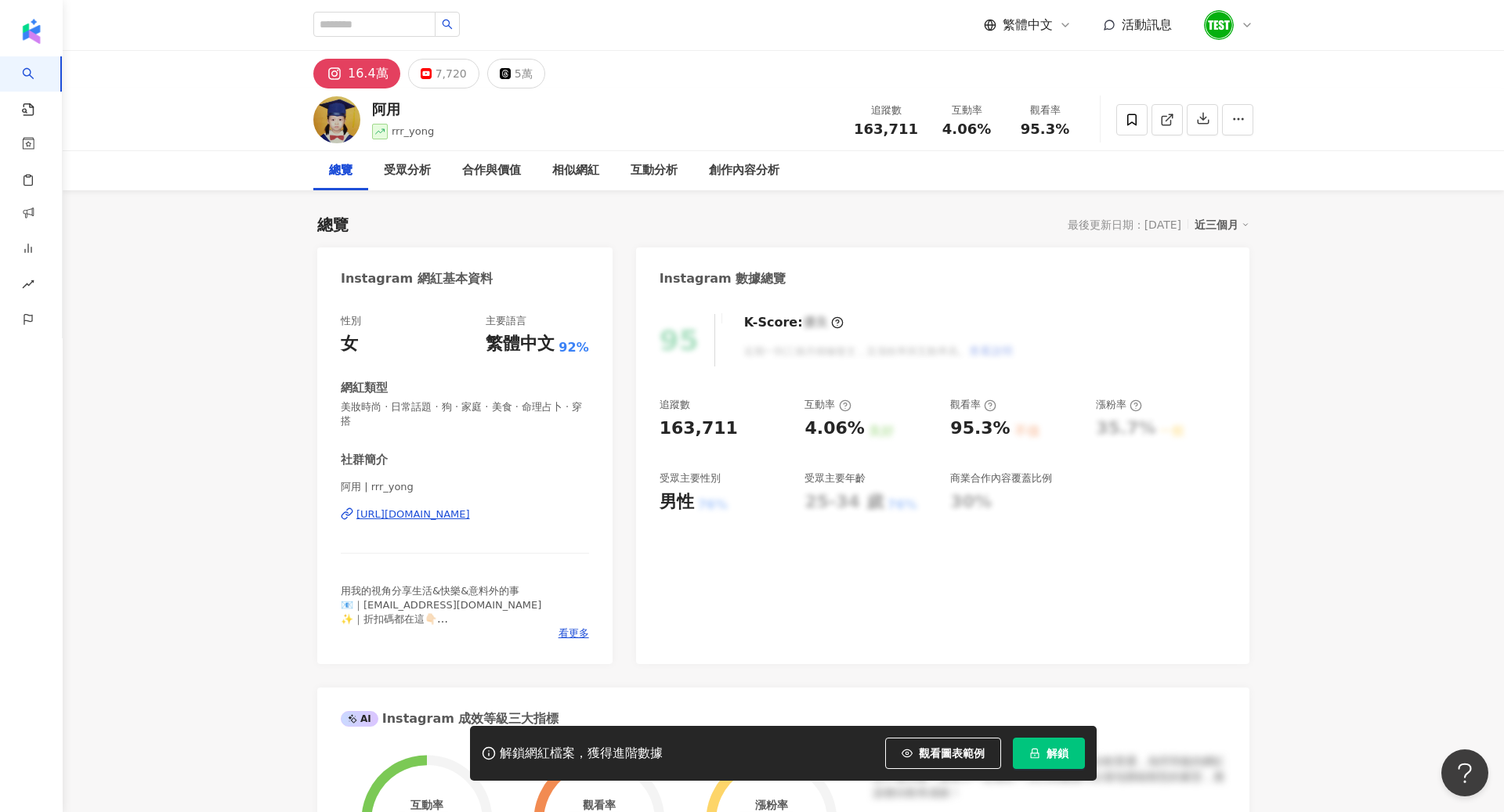
click at [1043, 749] on button "解鎖" at bounding box center [1049, 753] width 72 height 32
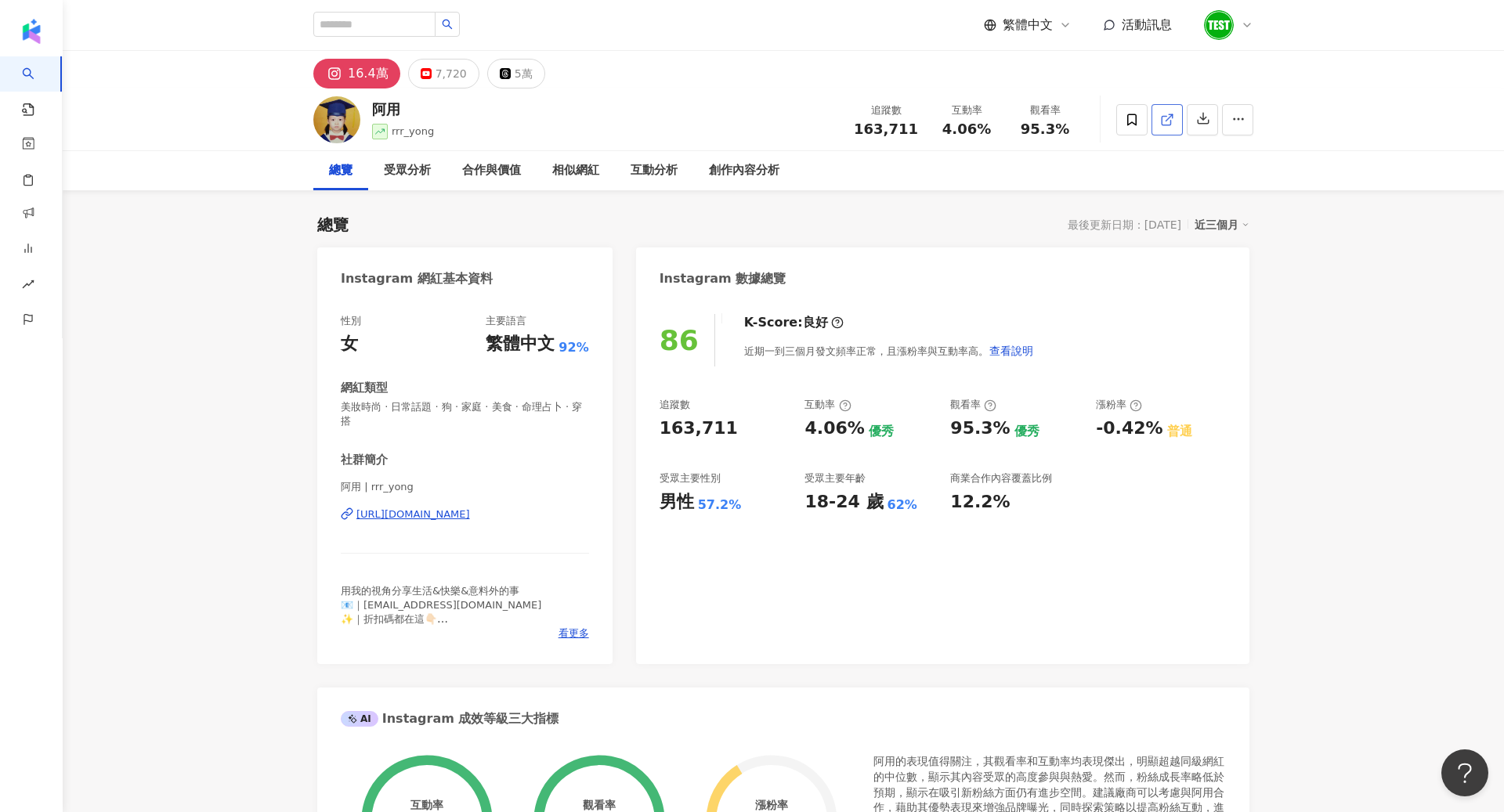
click at [1174, 115] on icon at bounding box center [1167, 119] width 14 height 14
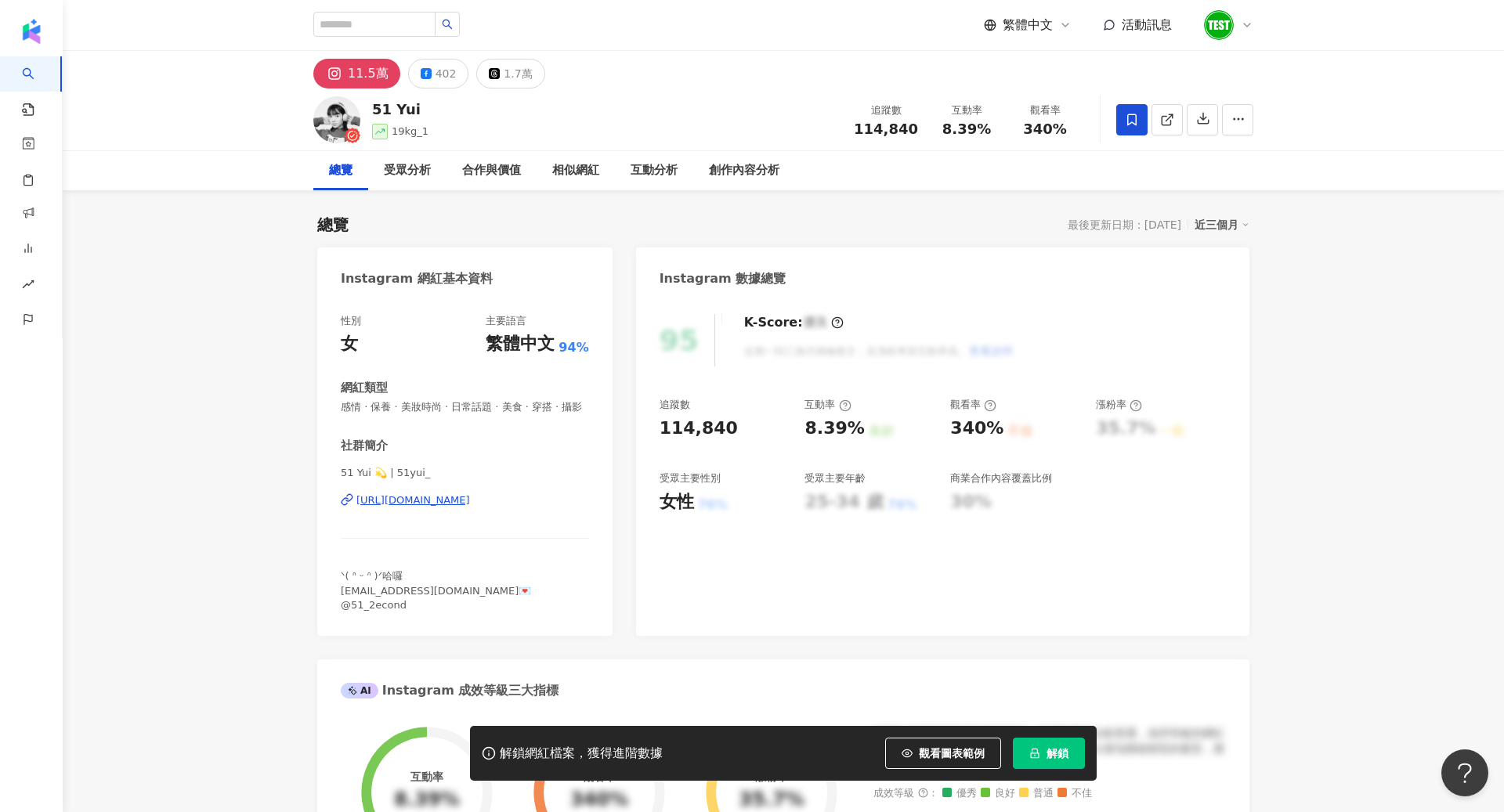
click at [1029, 749] on icon "lock" at bounding box center [1034, 753] width 11 height 11
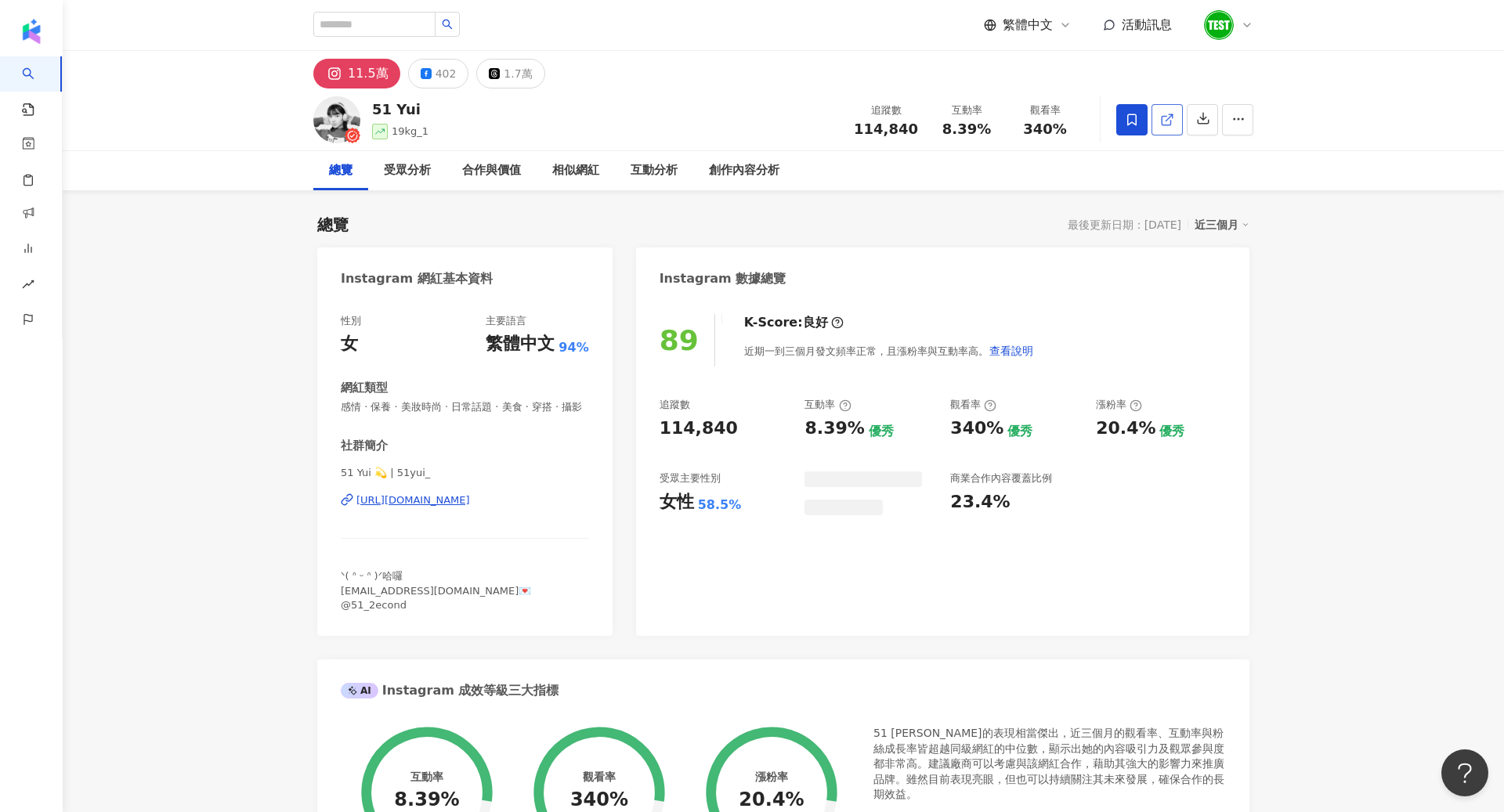
click at [1169, 129] on link at bounding box center [1167, 119] width 32 height 32
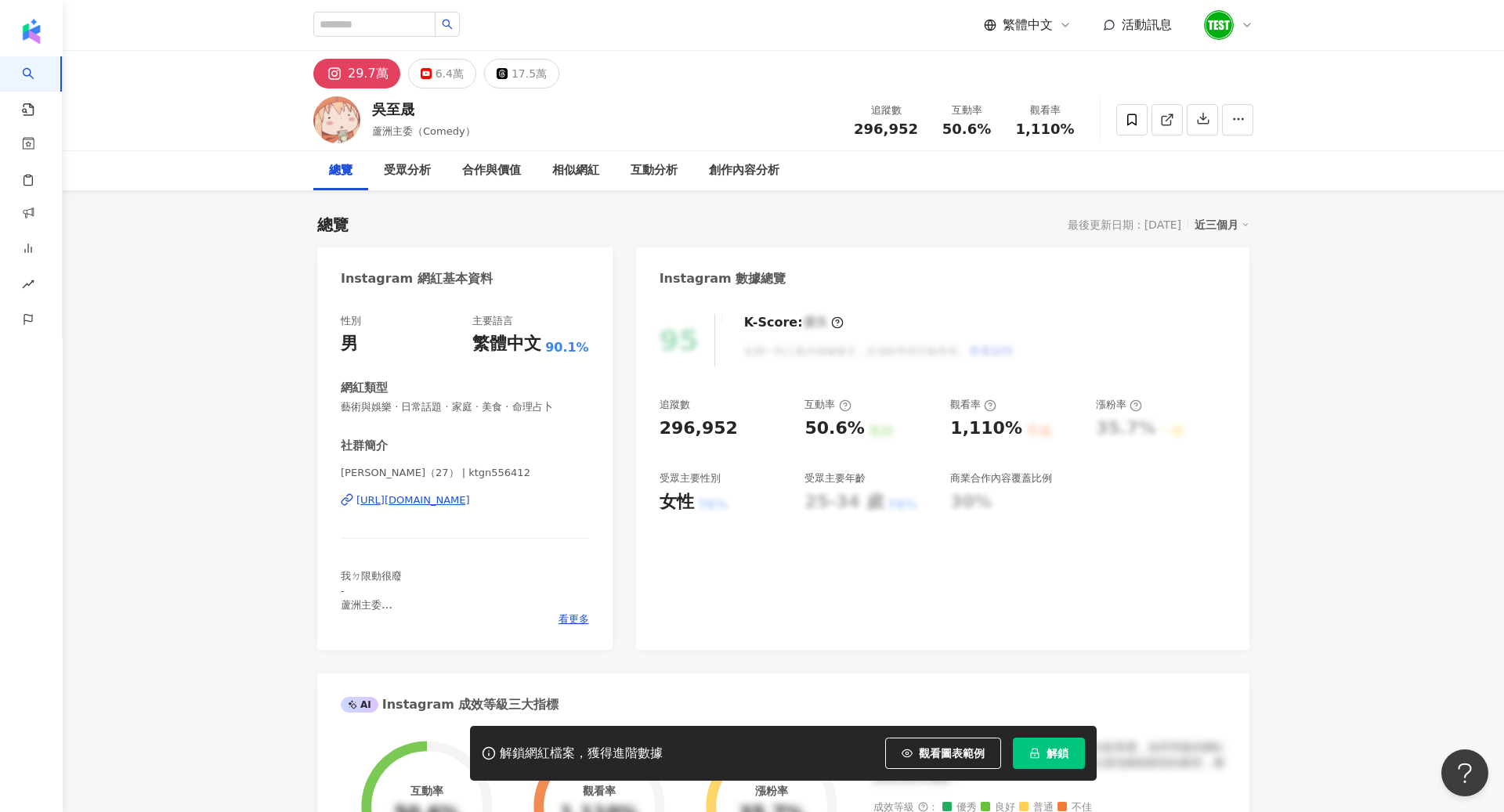
click at [1037, 765] on button "解鎖" at bounding box center [1049, 753] width 72 height 32
